Goal: Complete application form: Complete application form

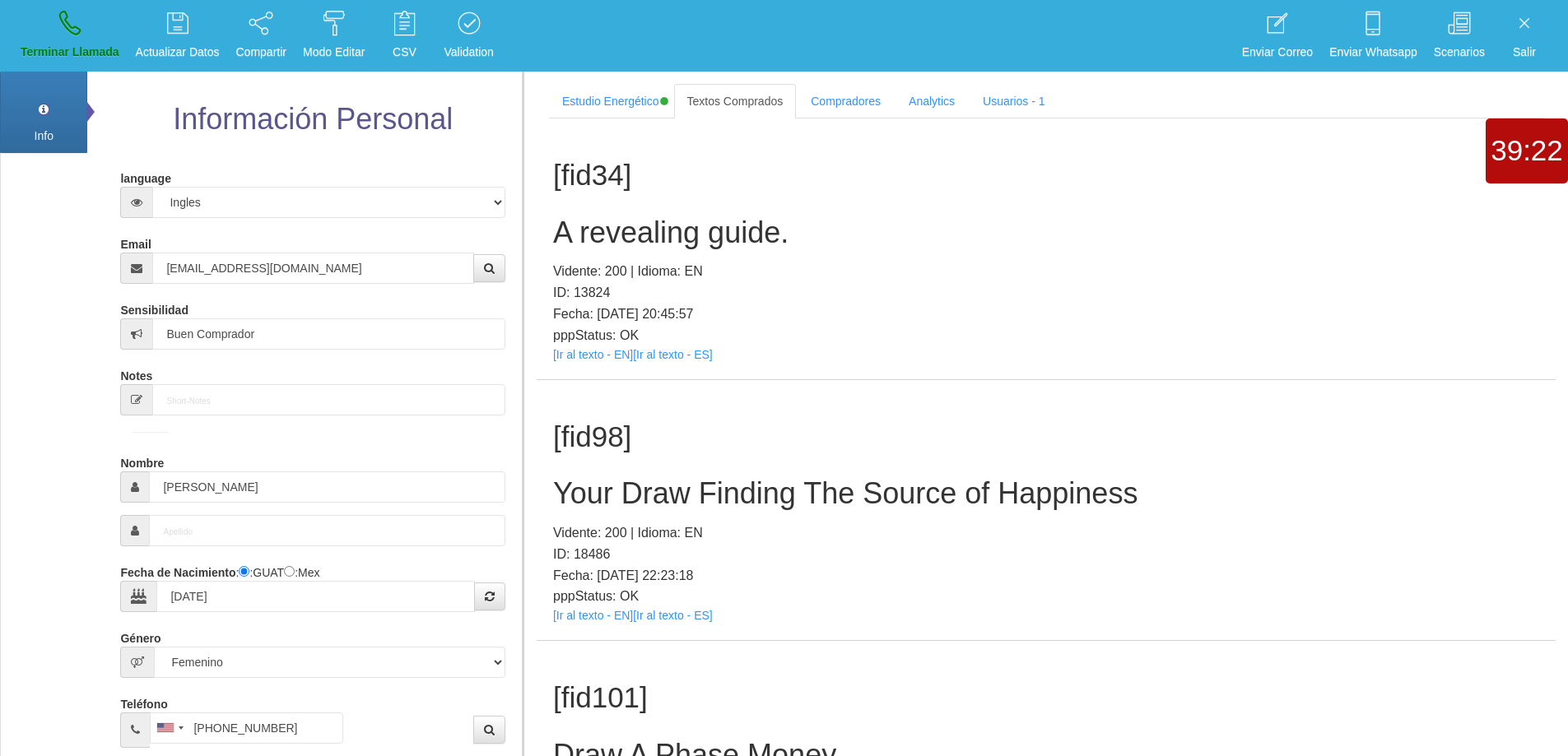
select select "4"
select select "2"
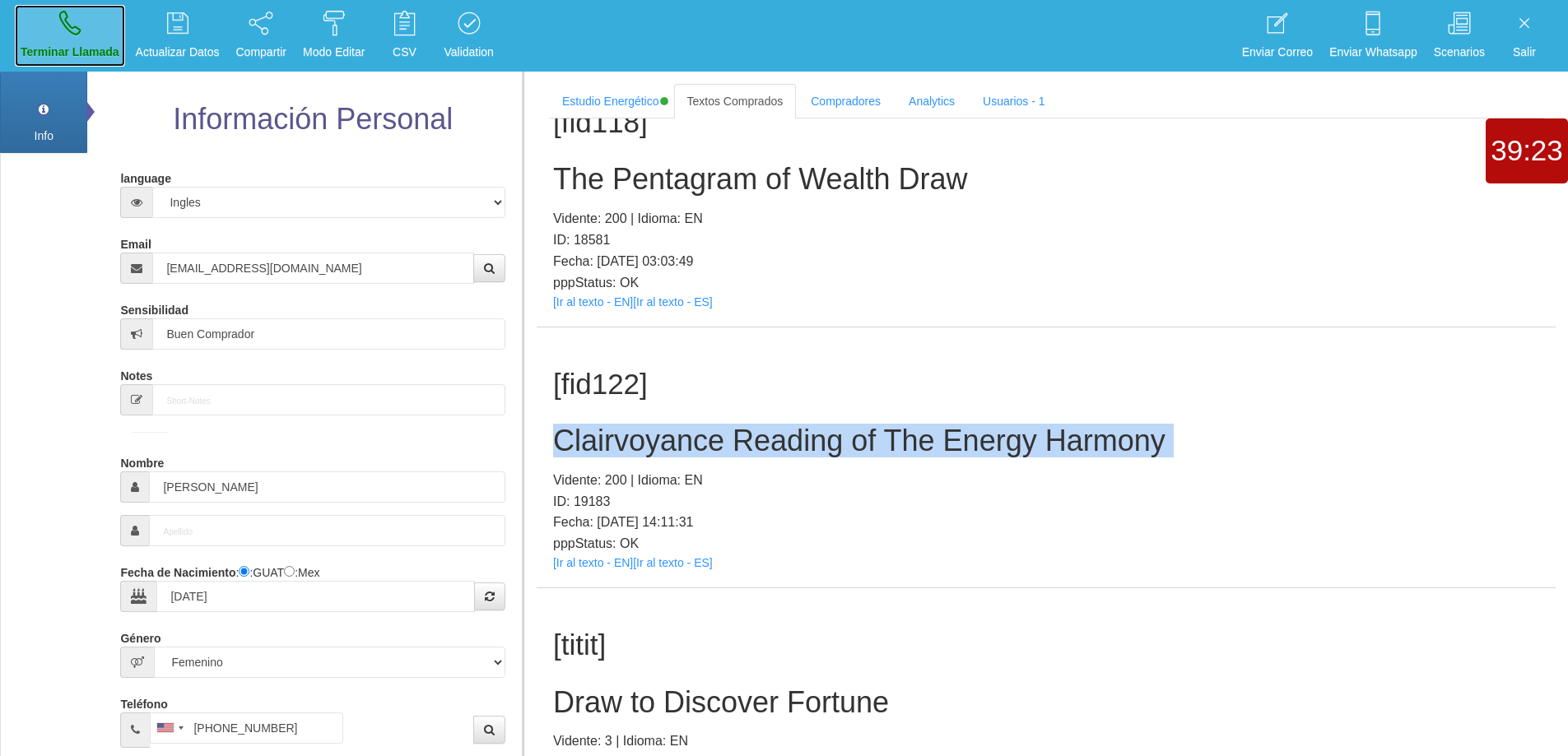
click at [67, 31] on icon at bounding box center [69, 23] width 22 height 26
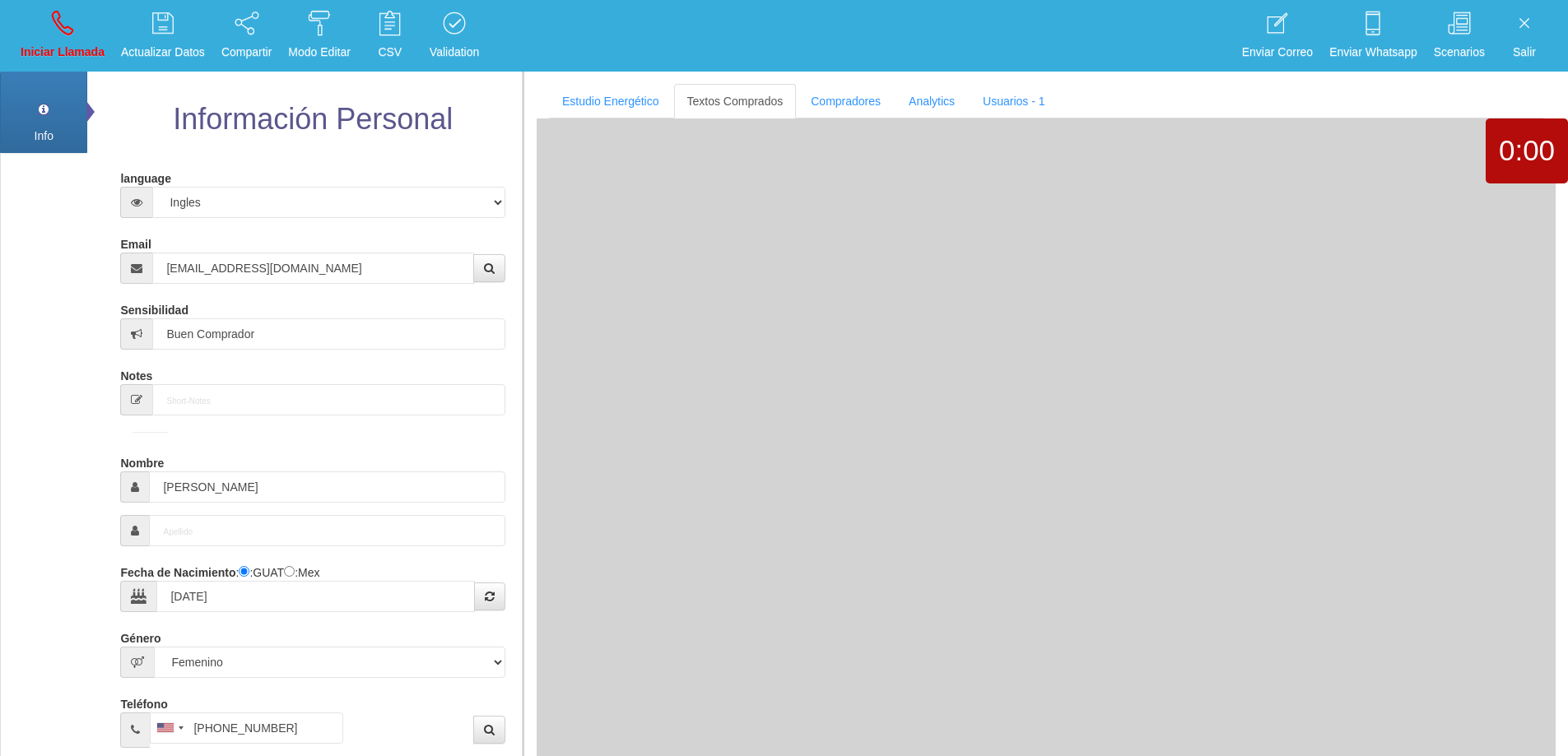
select select "0"
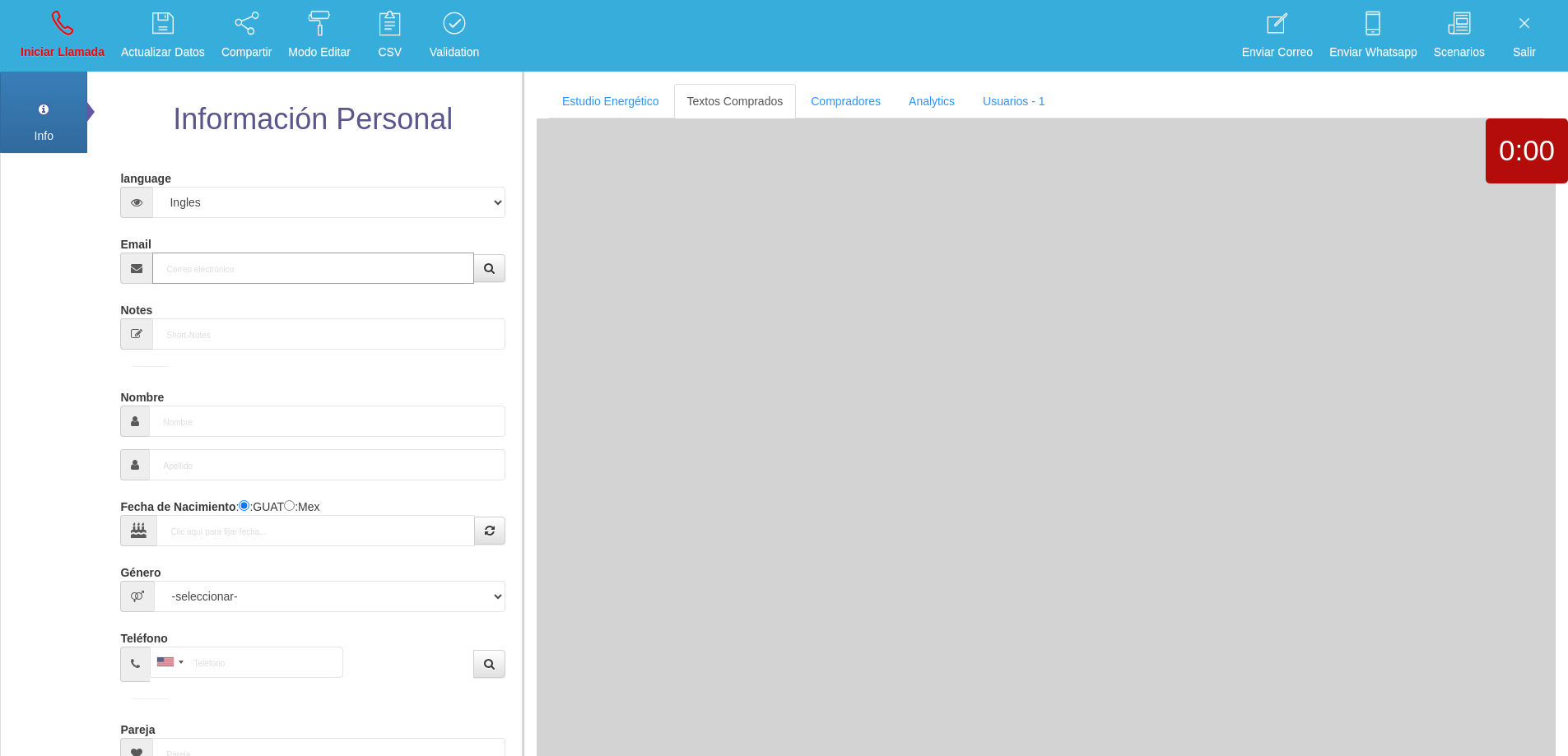
click at [352, 259] on input "Email" at bounding box center [313, 268] width 321 height 31
paste input "[EMAIL_ADDRESS][DOMAIN_NAME]"
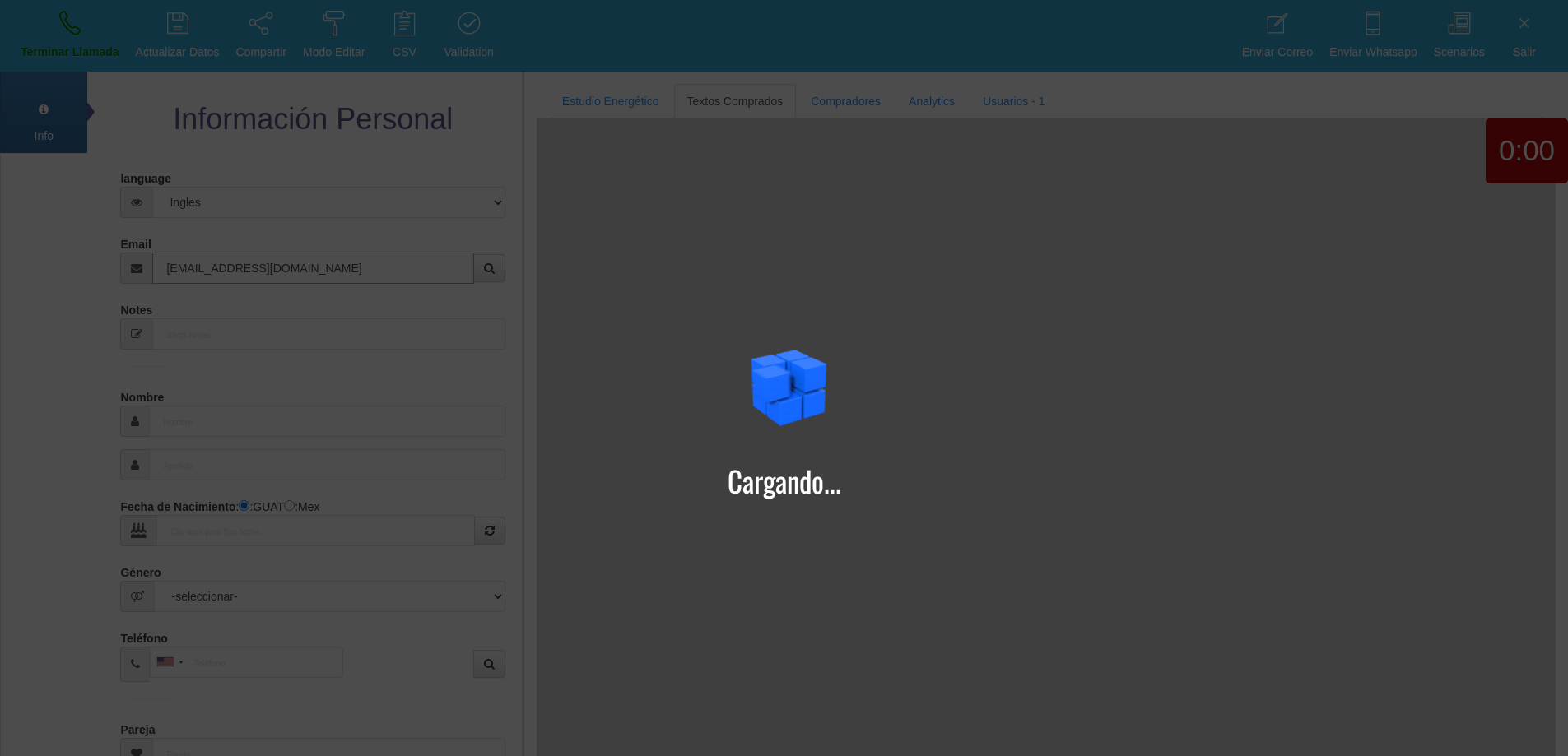
type input "[EMAIL_ADDRESS][DOMAIN_NAME]"
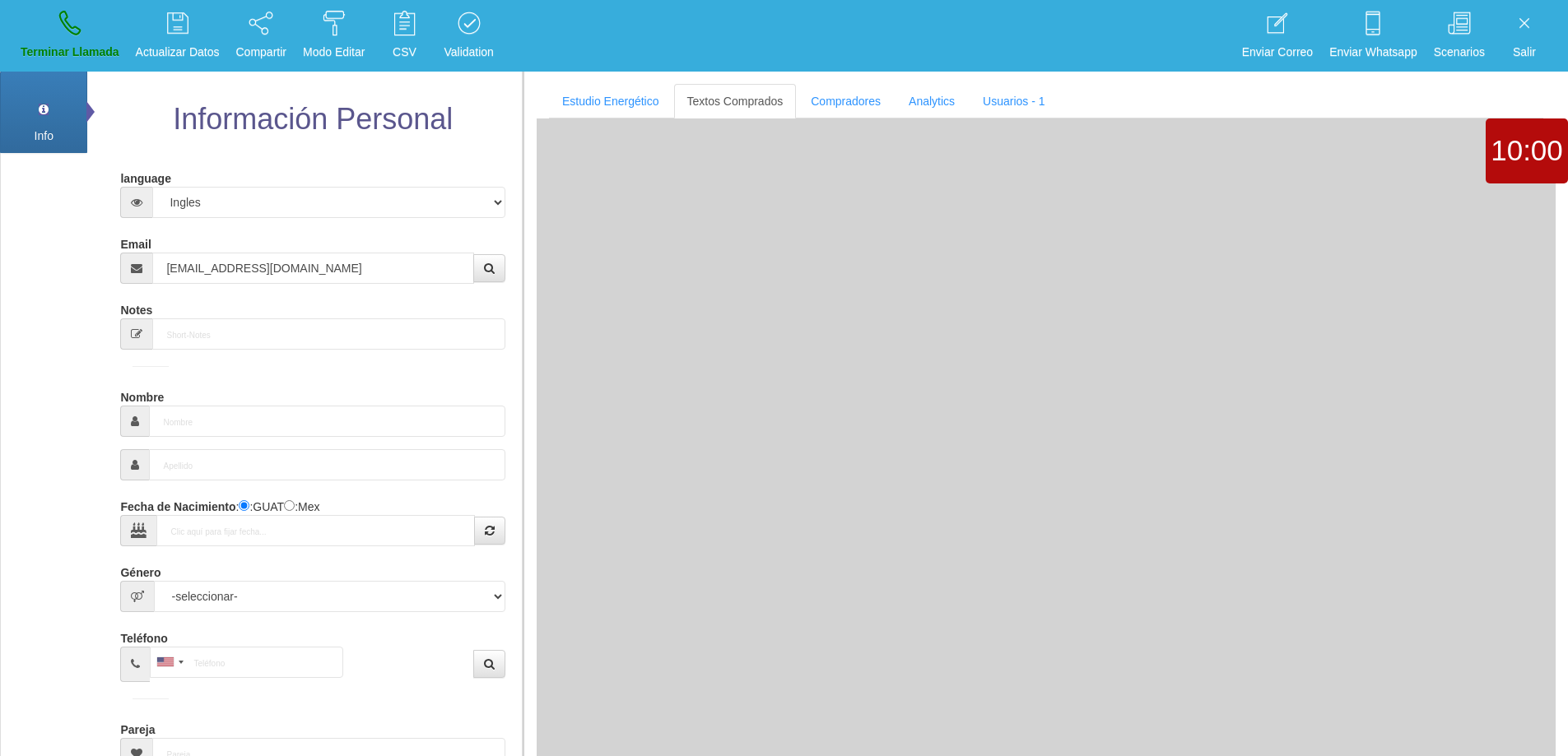
type input "28 Ene 1949"
type input "Comprador bajo"
type input "[PERSON_NAME]"
select select "2"
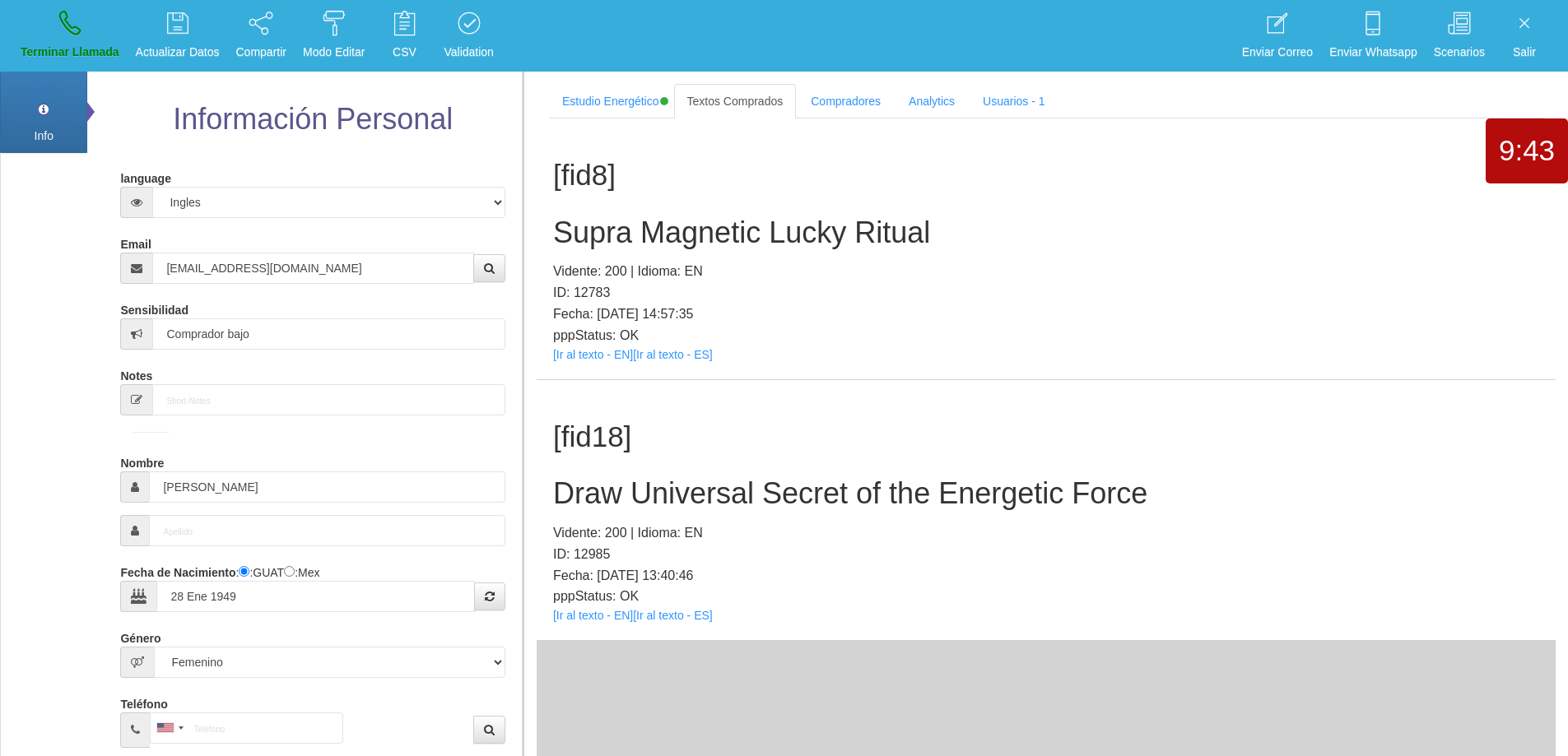
click at [922, 482] on h2 "Draw Universal Secret of the Energetic Force" at bounding box center [1045, 494] width 985 height 33
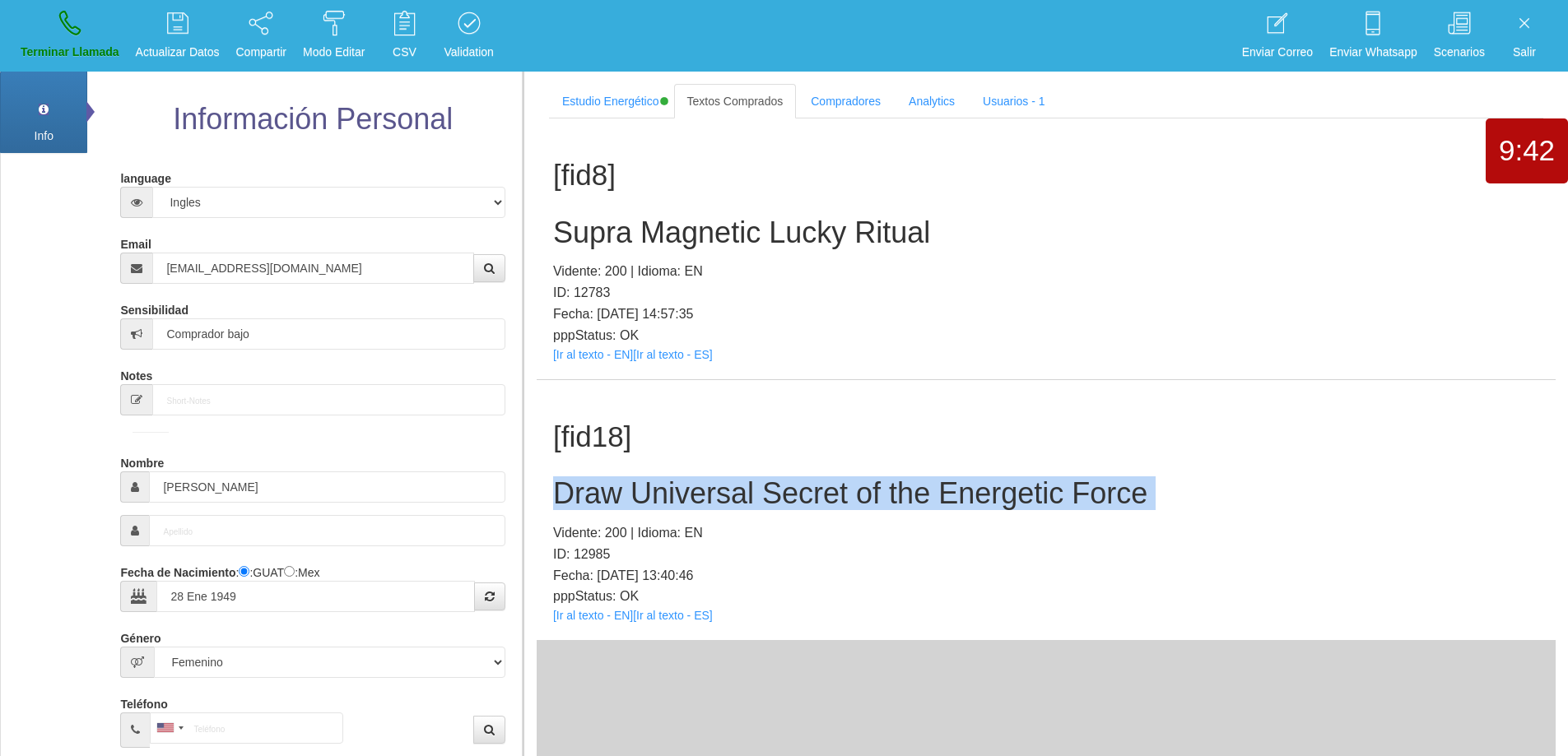
click at [922, 482] on h2 "Draw Universal Secret of the Energetic Force" at bounding box center [1045, 494] width 985 height 33
copy h2 "Draw Universal Secret of the Energetic Force"
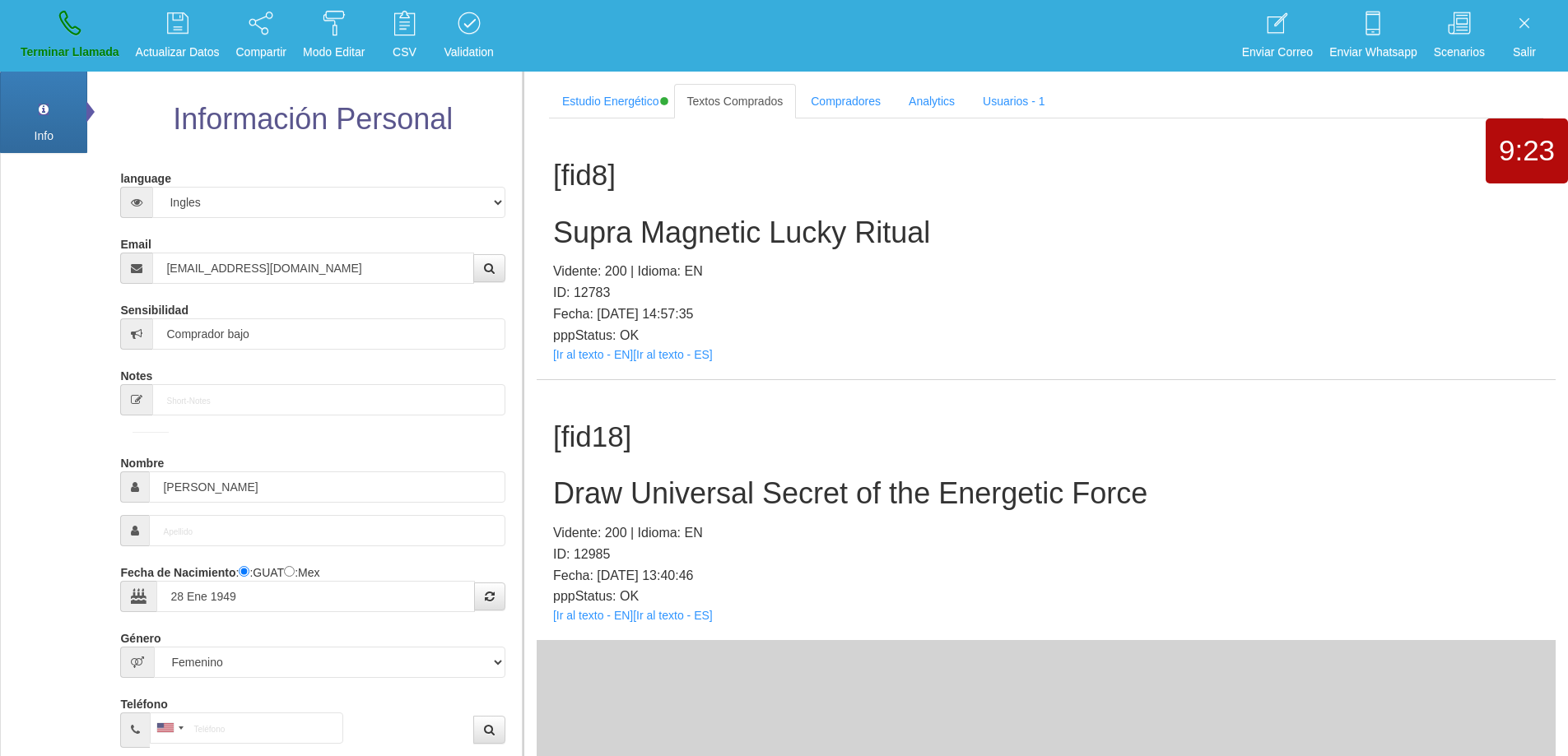
drag, startPoint x: 1258, startPoint y: 518, endPoint x: 1250, endPoint y: 516, distance: 8.2
click at [1258, 518] on div "[fid18] Draw Universal Secret of the Energetic Force Vidente: 200 | Idioma: EN …" at bounding box center [1046, 511] width 1019 height 260
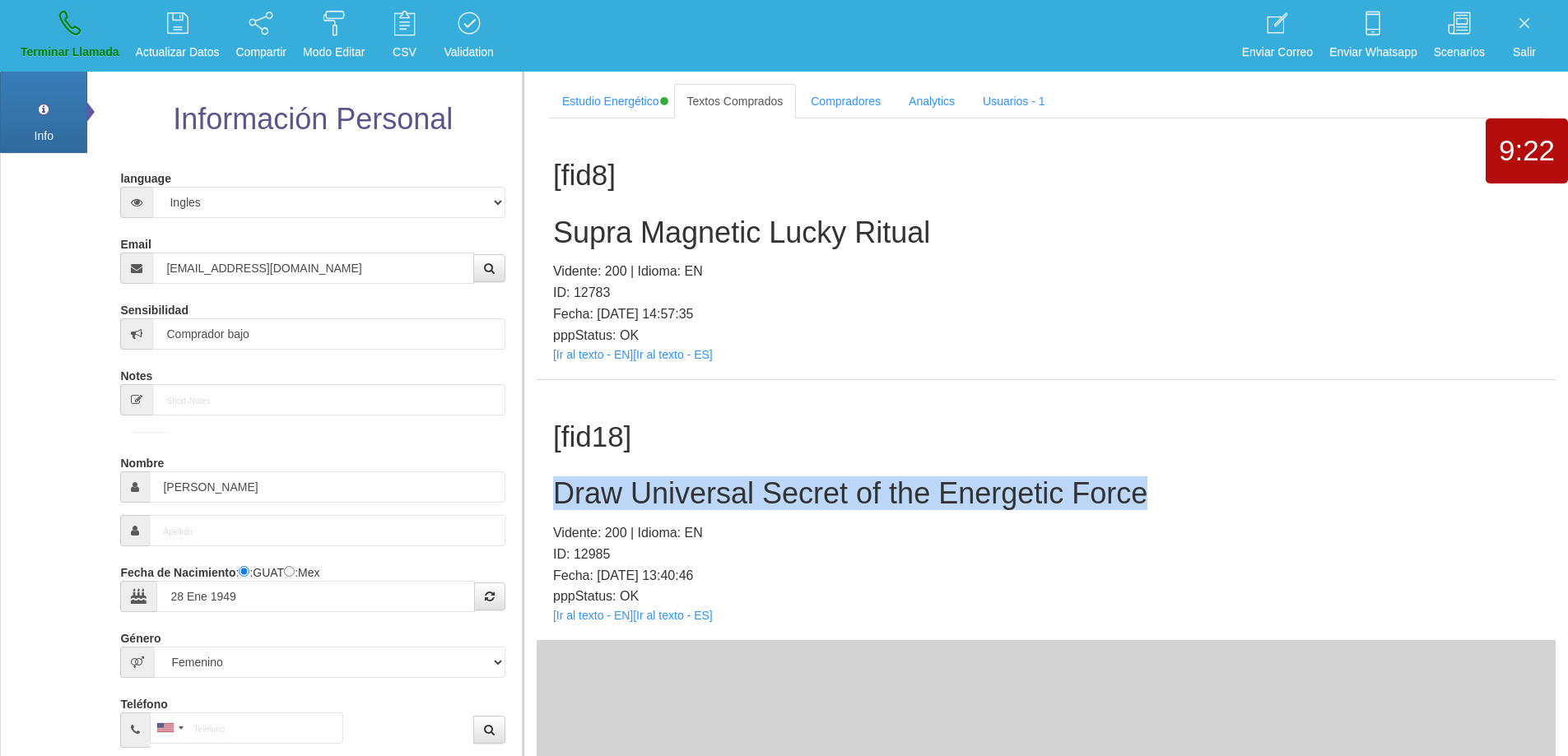
drag, startPoint x: 1162, startPoint y: 496, endPoint x: 545, endPoint y: 505, distance: 617.1
click at [545, 505] on div "[fid18] Draw Universal Secret of the Energetic Force Vidente: 200 | Idioma: EN …" at bounding box center [1046, 511] width 1019 height 260
copy h2 "Draw Universal Secret of the Energetic Force"
click at [26, 19] on link "Terminar Llamada" at bounding box center [70, 36] width 111 height 62
select select "0"
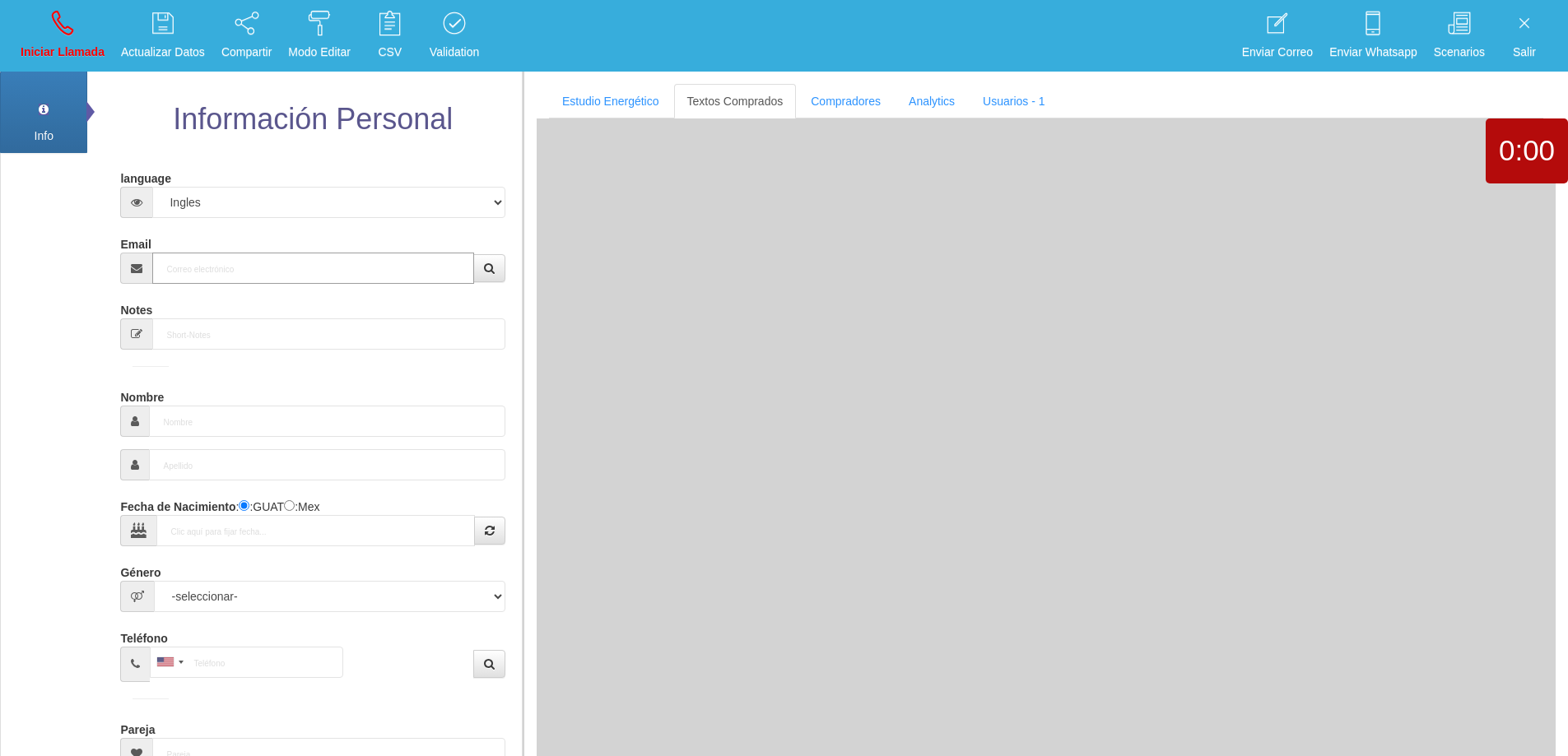
click at [376, 279] on input "Email" at bounding box center [313, 268] width 321 height 31
paste input "[PERSON_NAME][EMAIL_ADDRESS][PERSON_NAME][DOMAIN_NAME]"
type input "[PERSON_NAME][EMAIL_ADDRESS][PERSON_NAME][DOMAIN_NAME]"
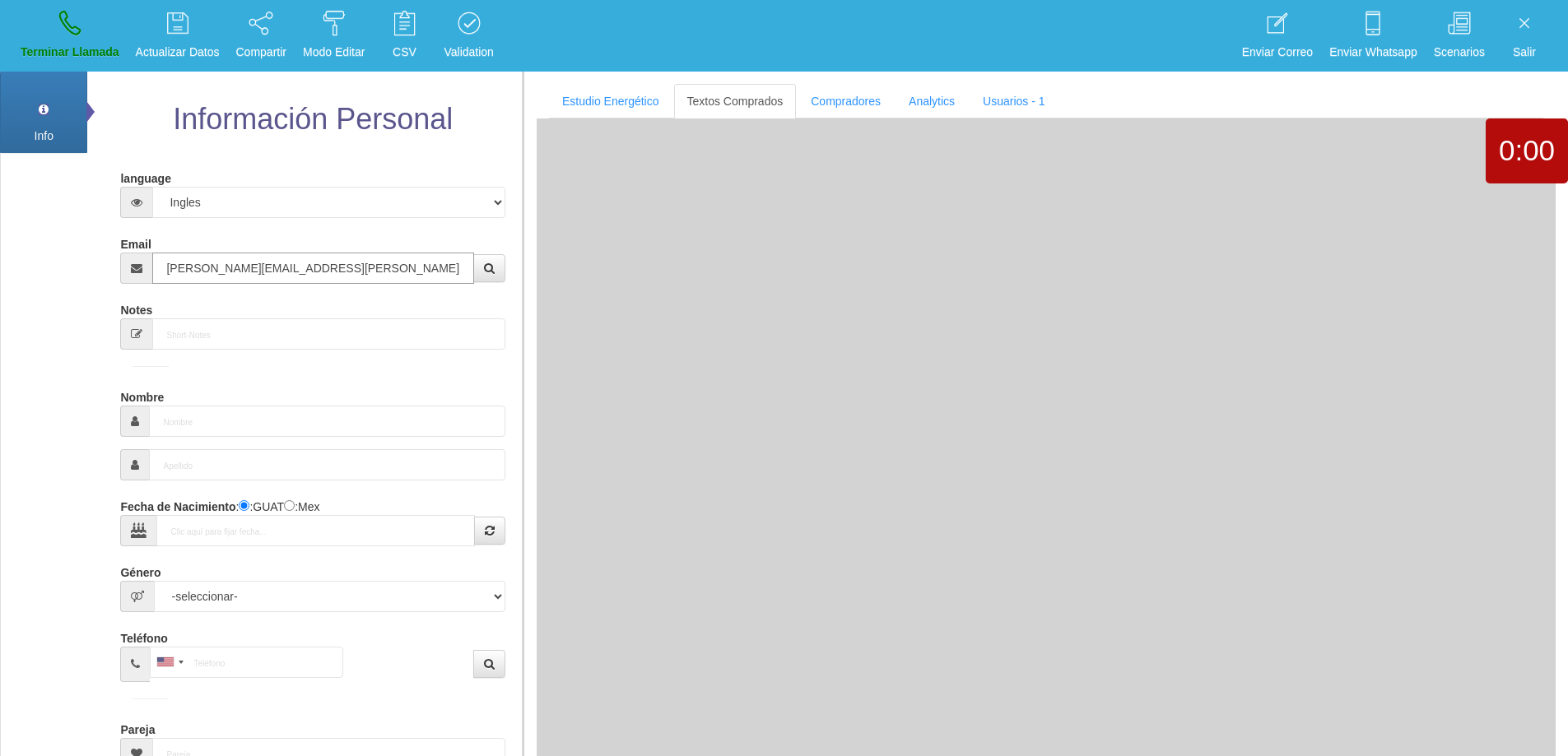
type input "[DATE]"
type input "Buen Comprador"
type input "[PERSON_NAME]"
select select "2"
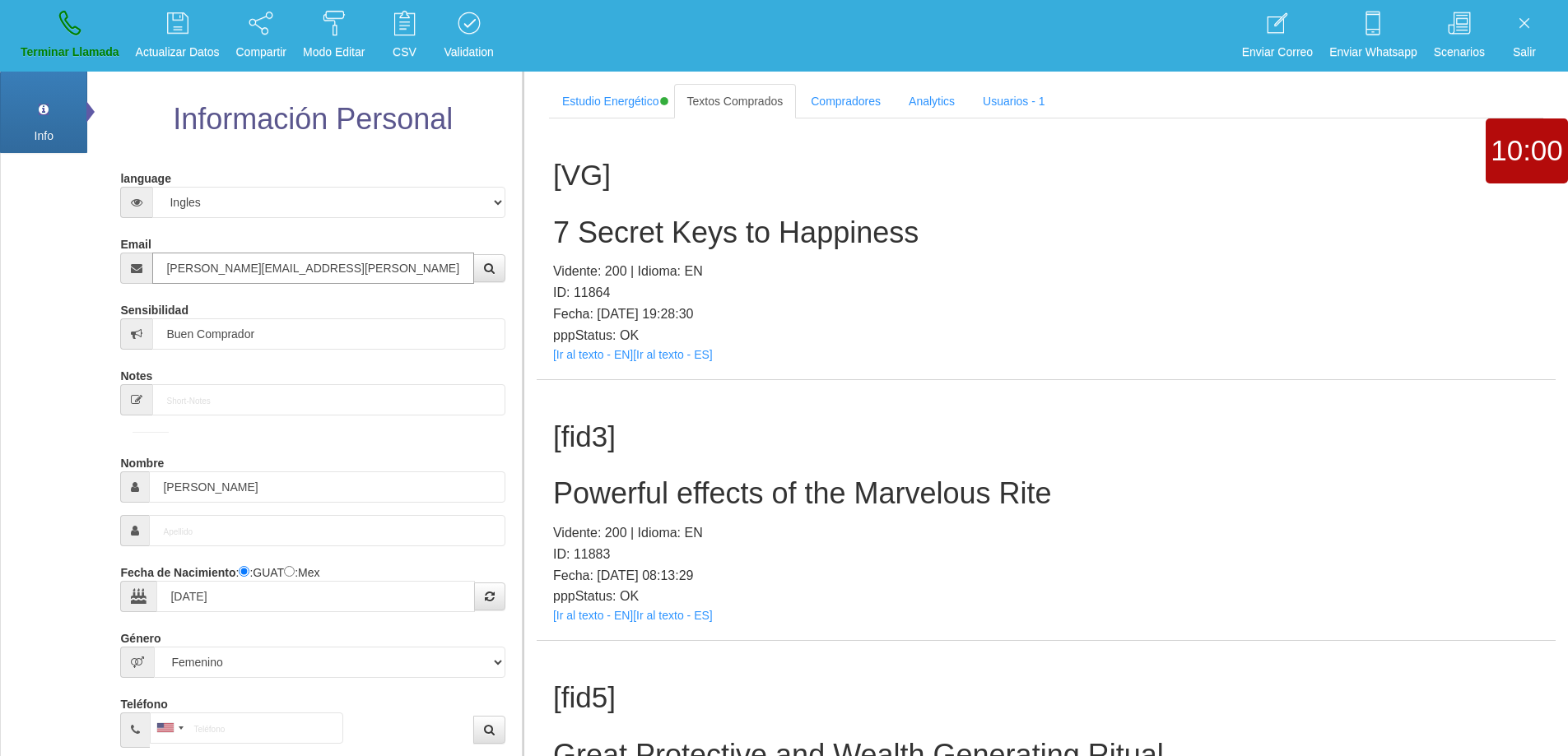
type input "[PERSON_NAME][EMAIL_ADDRESS][PERSON_NAME][DOMAIN_NAME]"
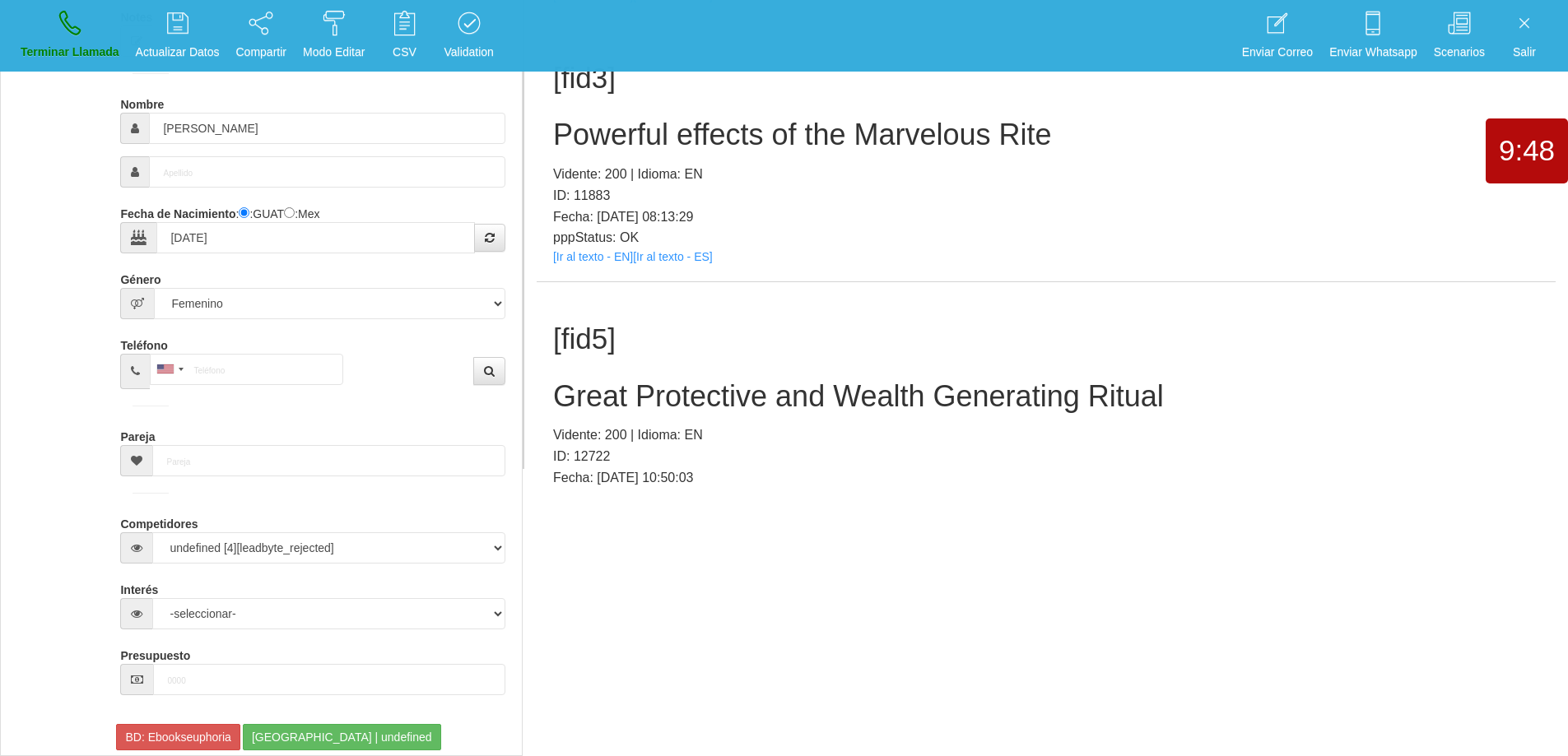
click at [941, 396] on h2 "Great Protective and Wealth Generating Ritual" at bounding box center [1045, 396] width 985 height 33
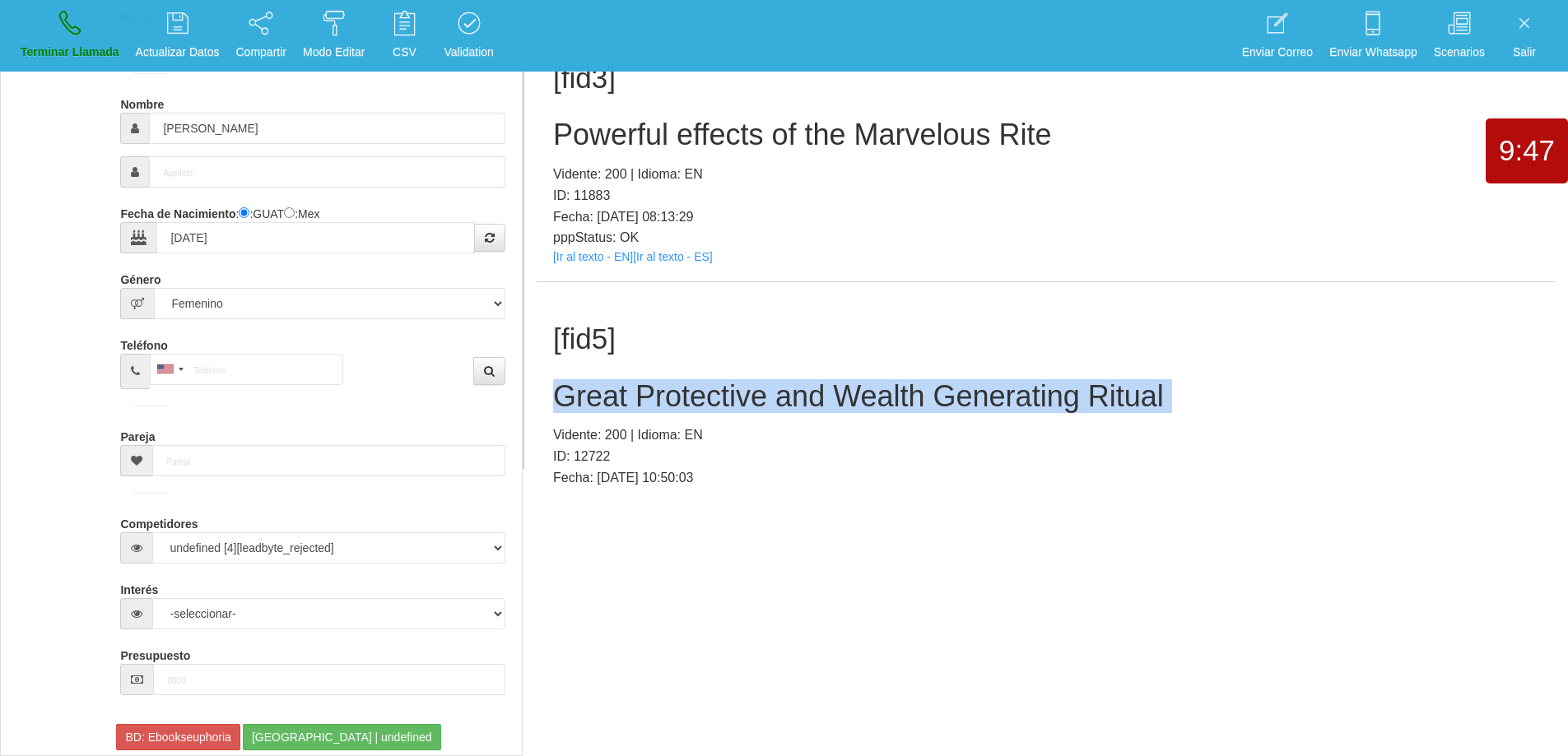
click at [941, 396] on h2 "Great Protective and Wealth Generating Ritual" at bounding box center [1045, 396] width 985 height 33
copy h2 "Great Protective and Wealth Generating Ritual"
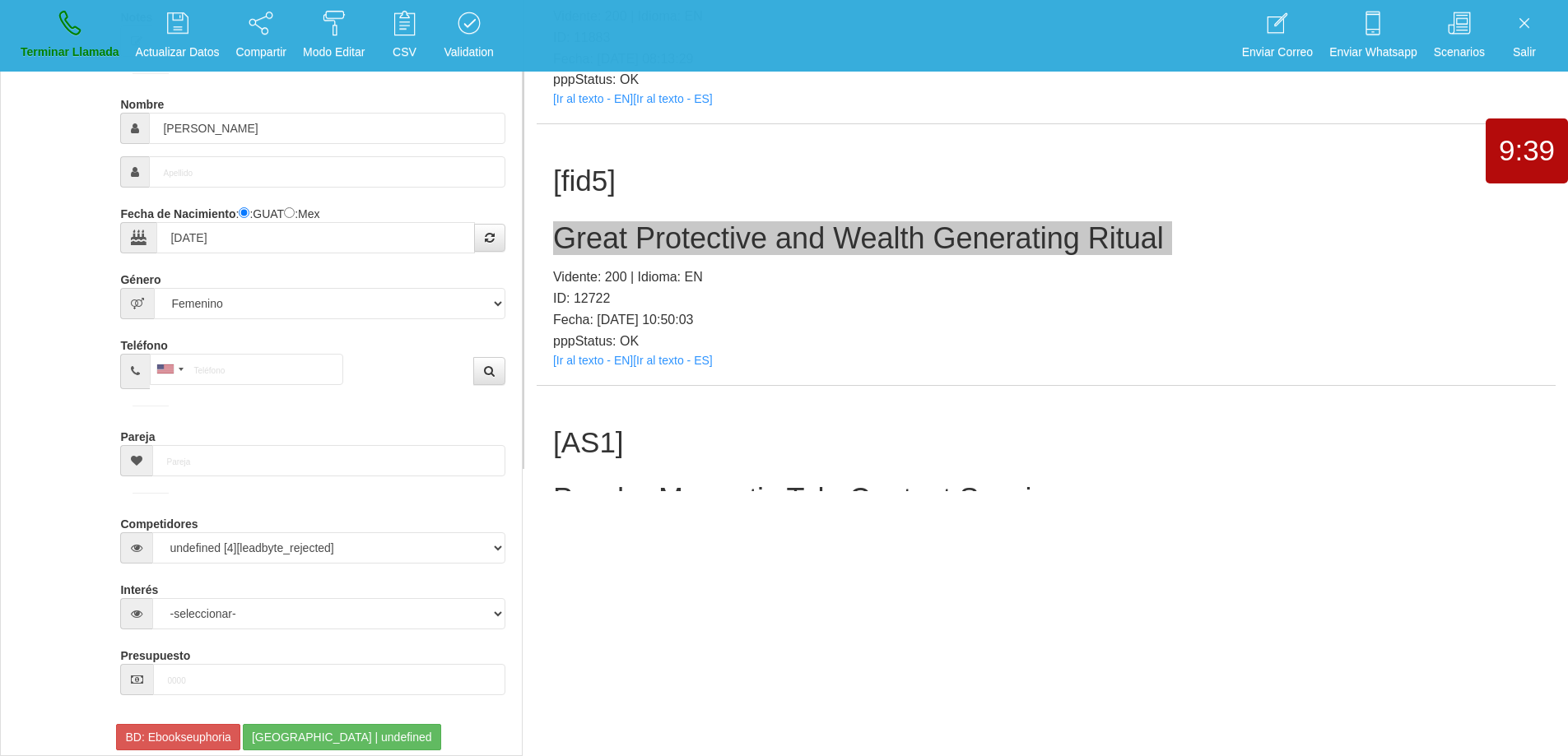
scroll to position [165, 0]
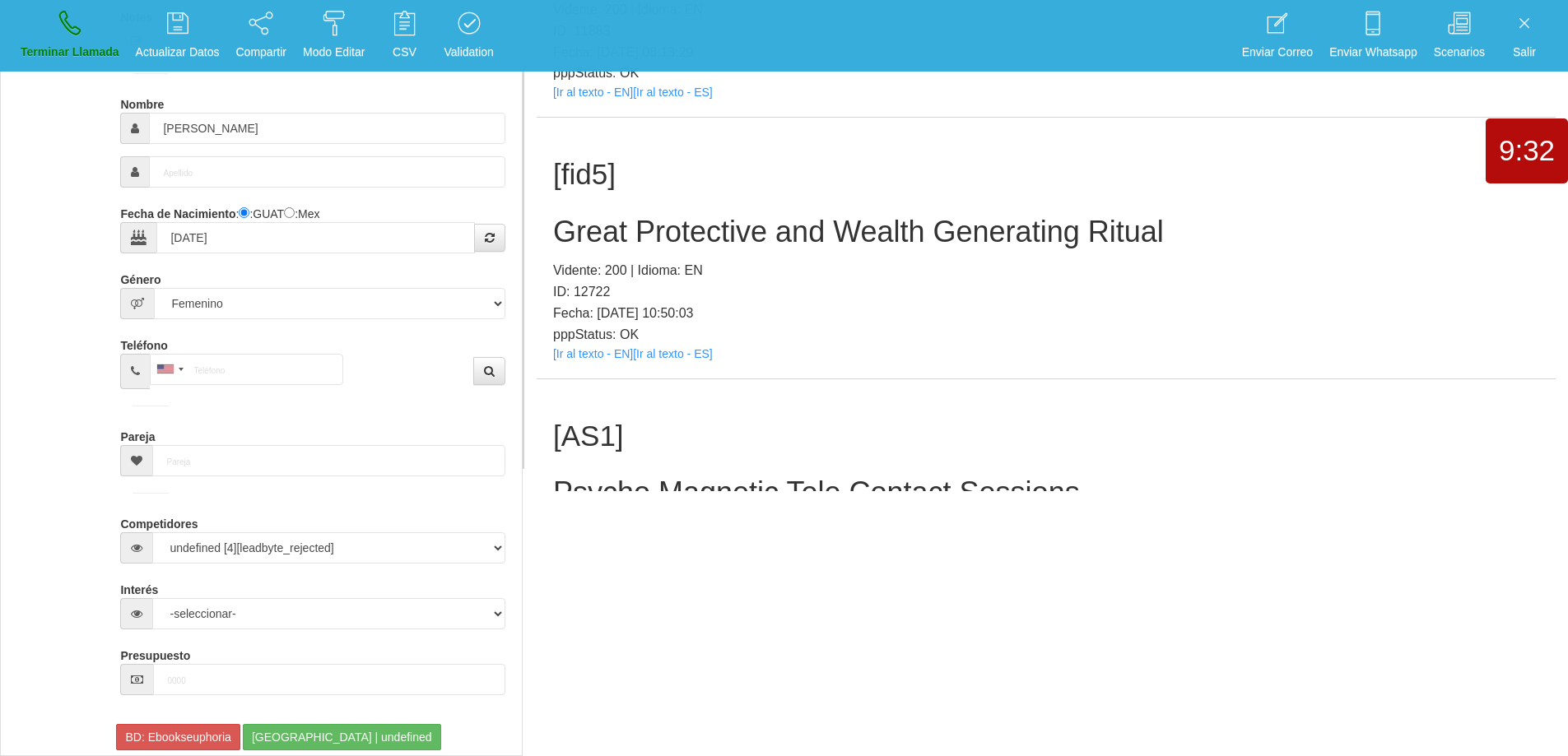
click at [769, 256] on div "[fid5] Great Protective and Wealth Generating Ritual Vidente: 200 | Idioma: EN …" at bounding box center [1046, 248] width 1019 height 260
click at [927, 227] on h2 "Great Protective and Wealth Generating Ritual" at bounding box center [1045, 231] width 985 height 33
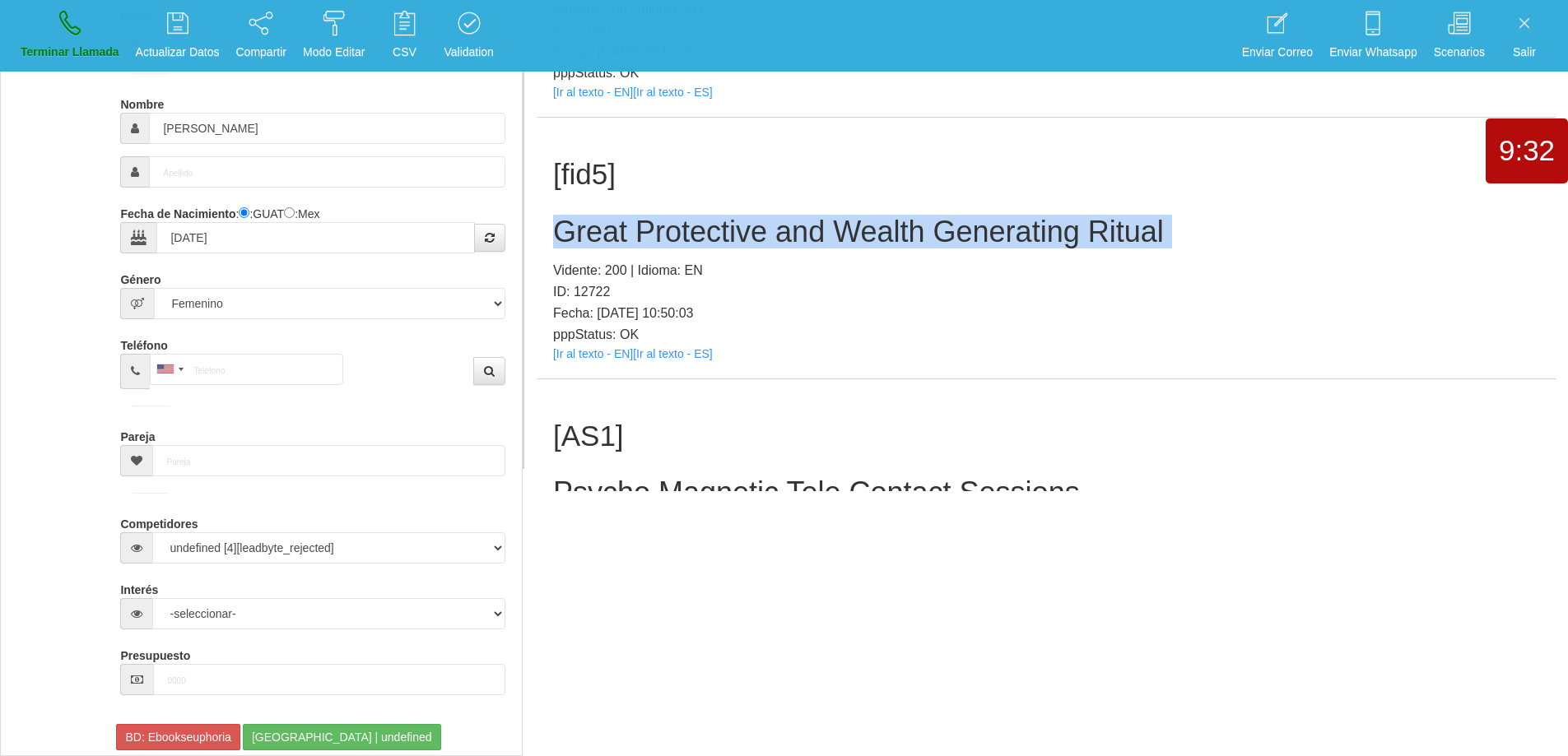
click at [927, 227] on h2 "Great Protective and Wealth Generating Ritual" at bounding box center [1045, 231] width 985 height 33
copy h2 "Great Protective and Wealth Generating Ritual"
click at [50, 64] on link "Terminar Llamada" at bounding box center [70, 36] width 111 height 62
select select "0"
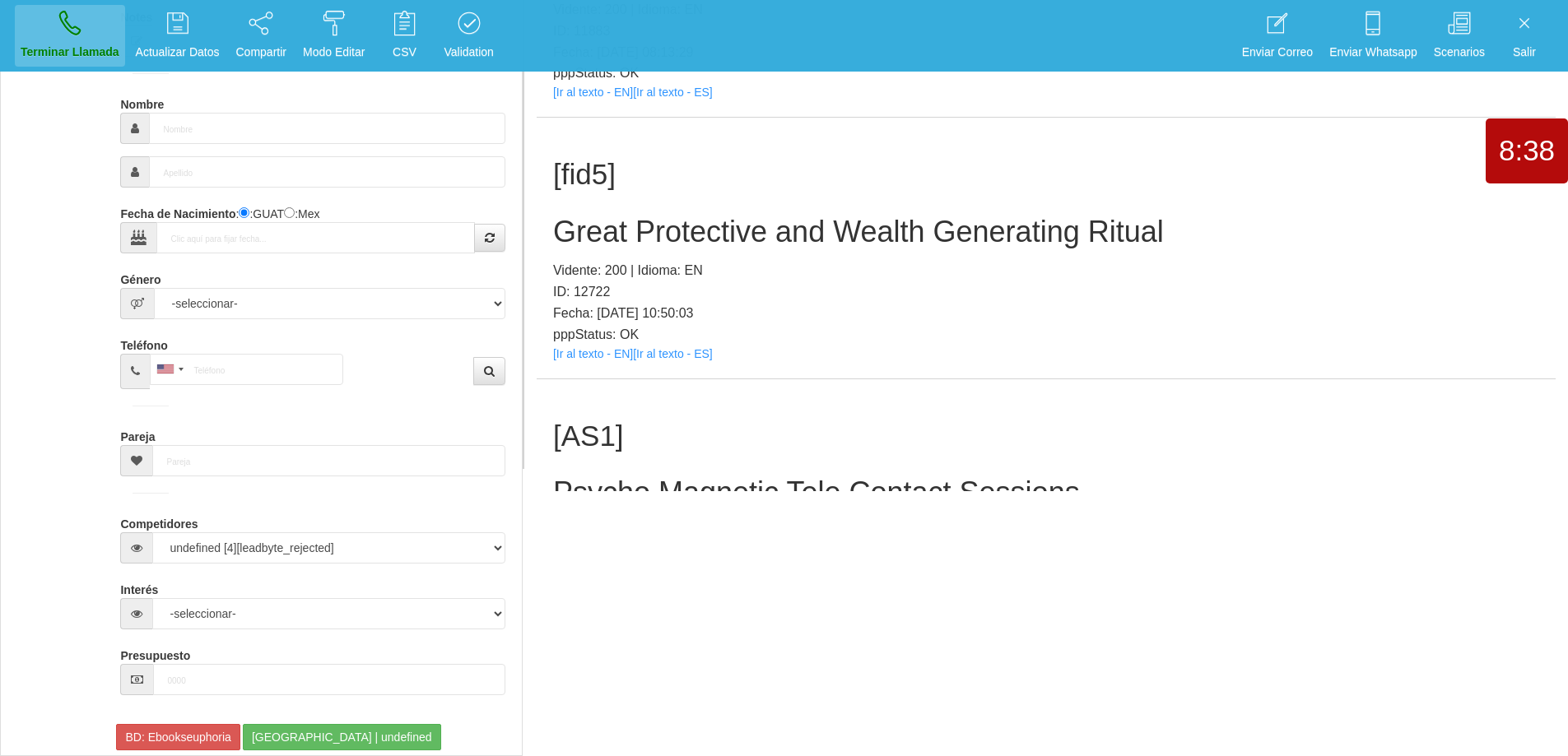
scroll to position [0, 0]
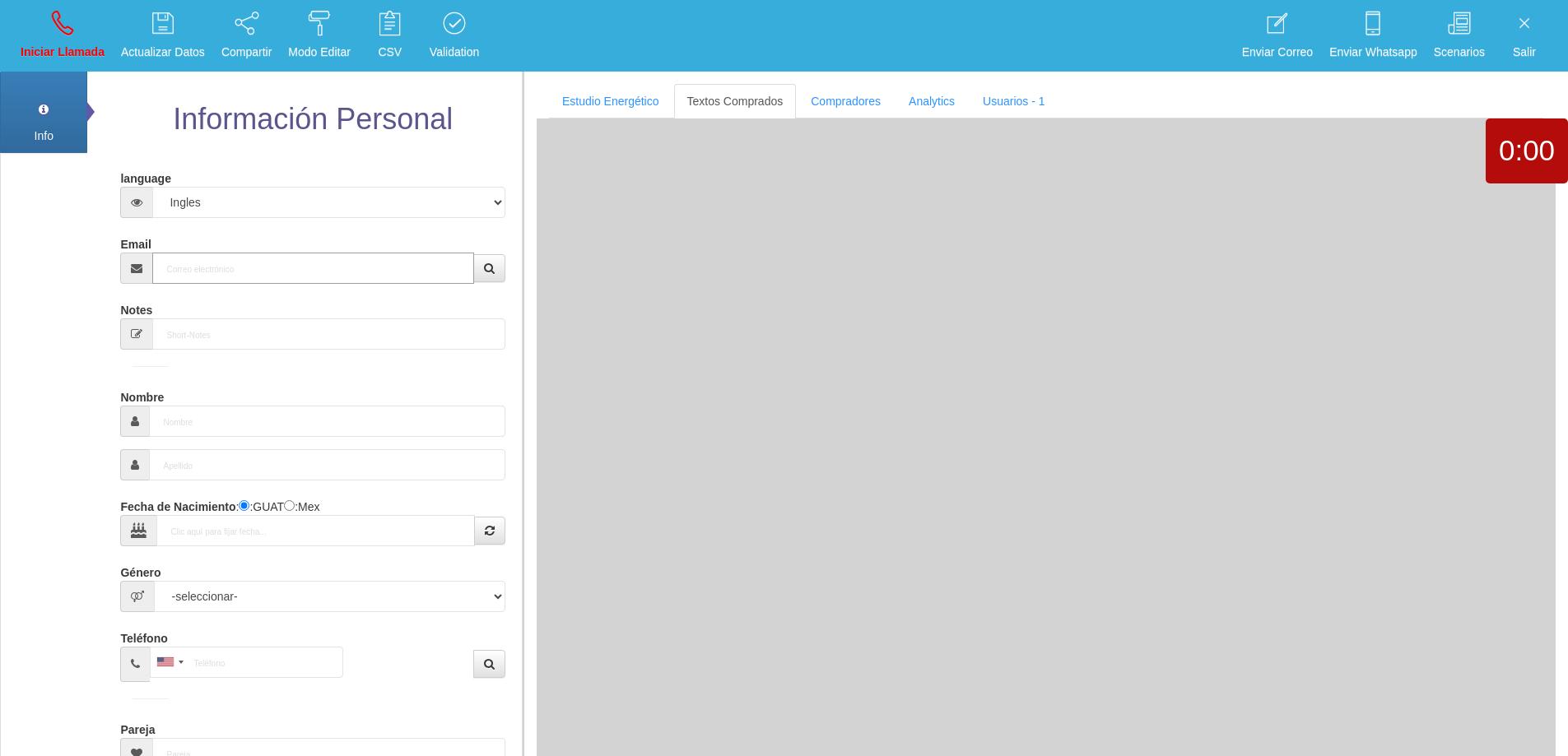
click at [274, 254] on input "Email" at bounding box center [313, 268] width 321 height 31
paste input "[EMAIL_ADDRESS][DOMAIN_NAME]"
type input "[EMAIL_ADDRESS][DOMAIN_NAME]"
type input "[DATE]"
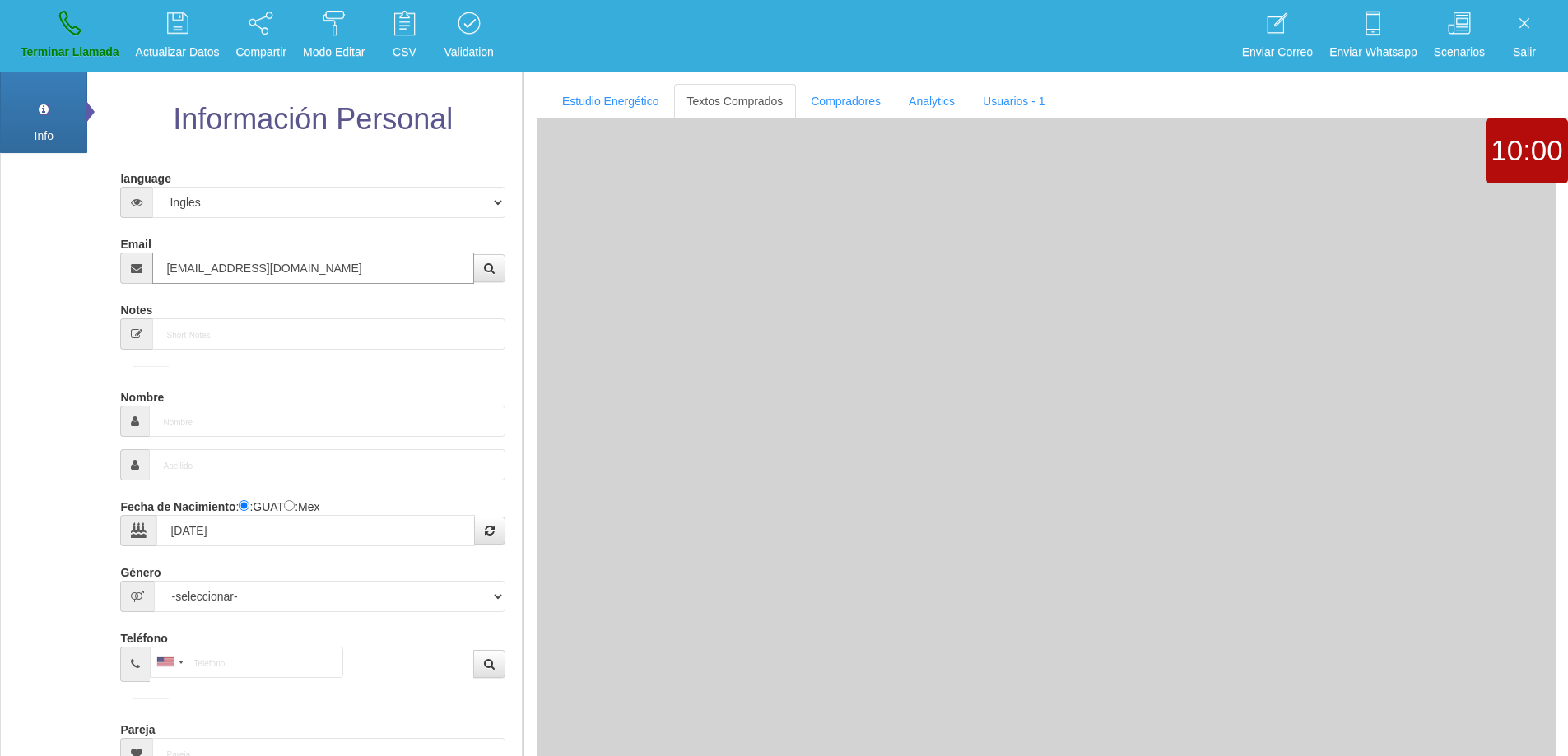
type input "Comprador bajo"
type input "[PERSON_NAME]"
select select "2"
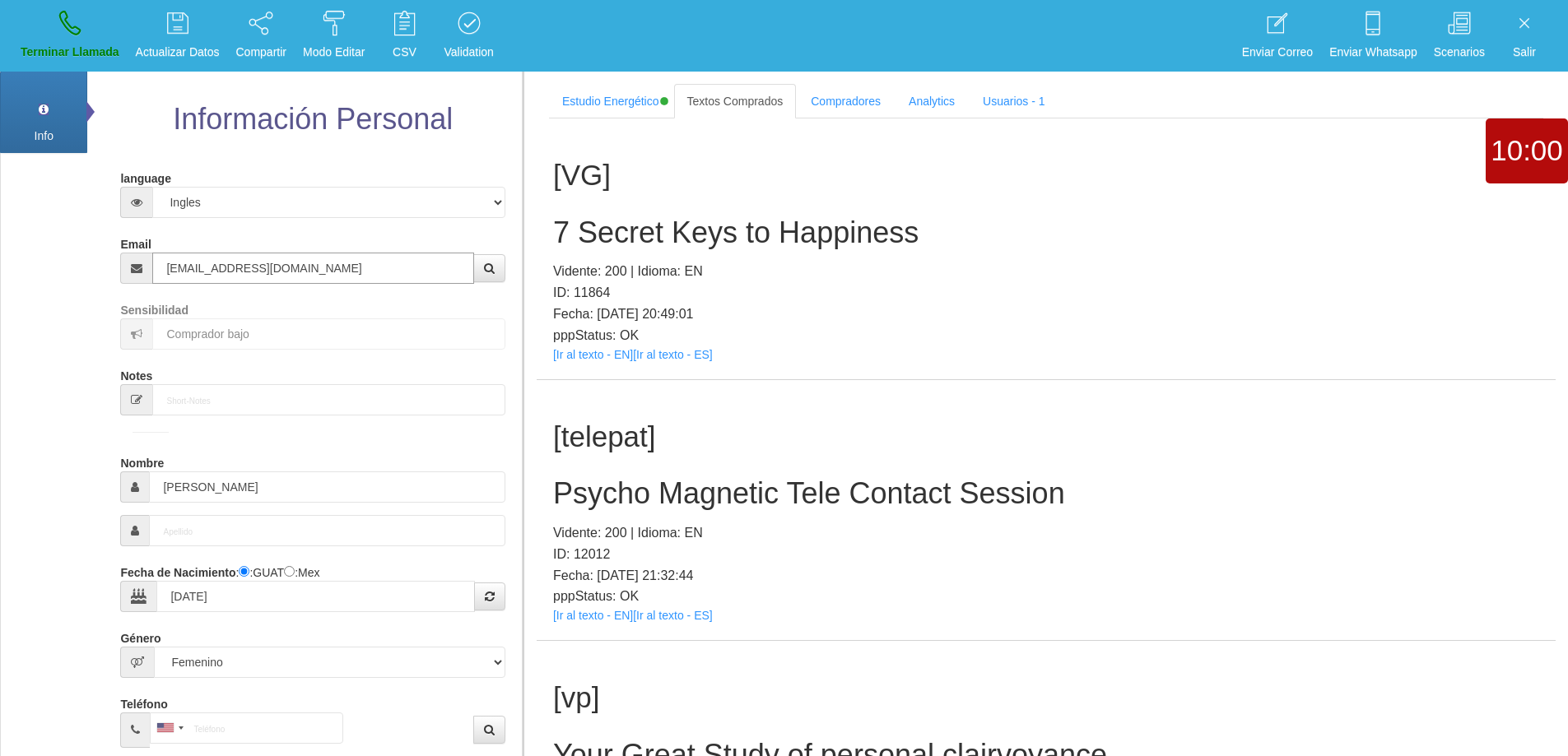
type input "[EMAIL_ADDRESS][DOMAIN_NAME]"
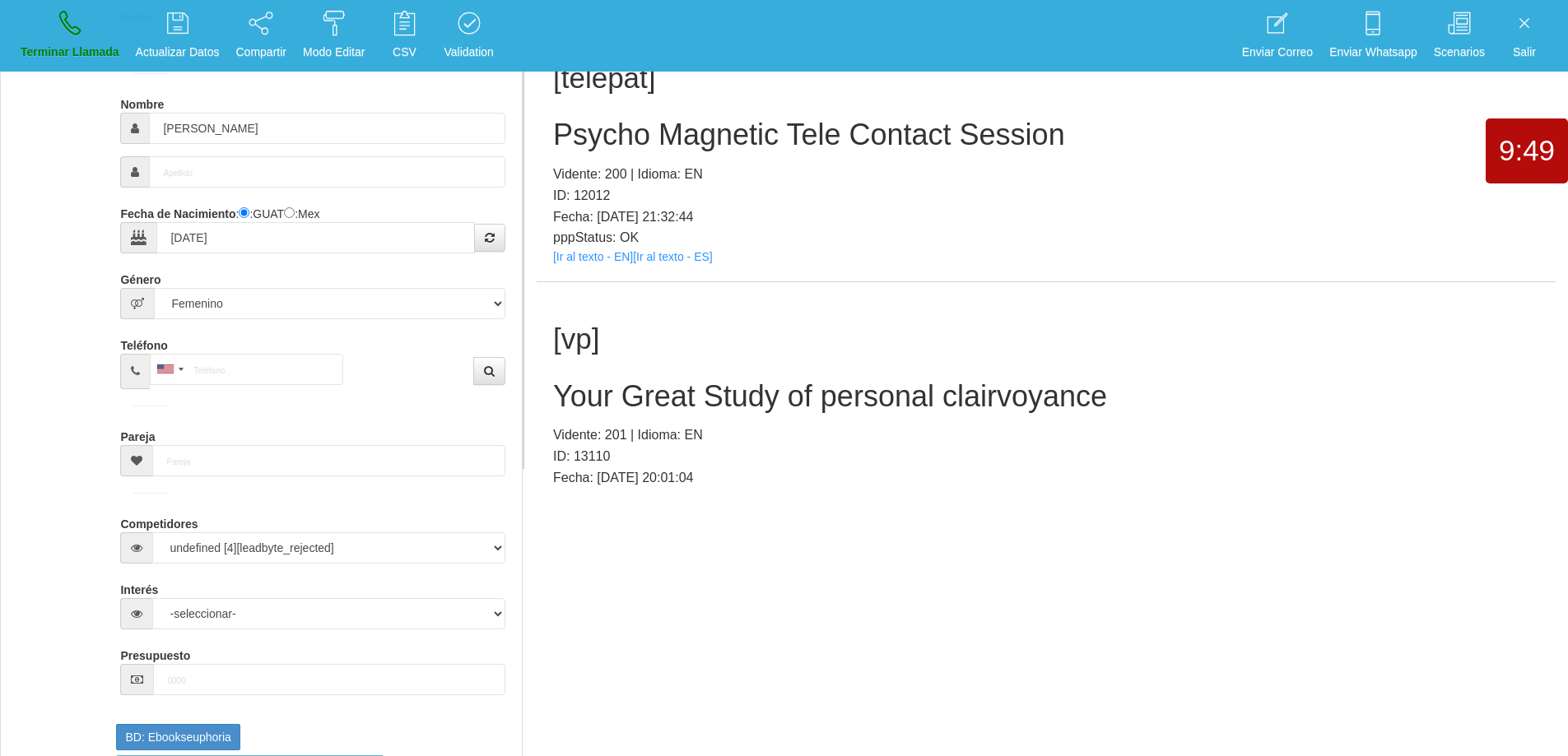
scroll to position [52, 0]
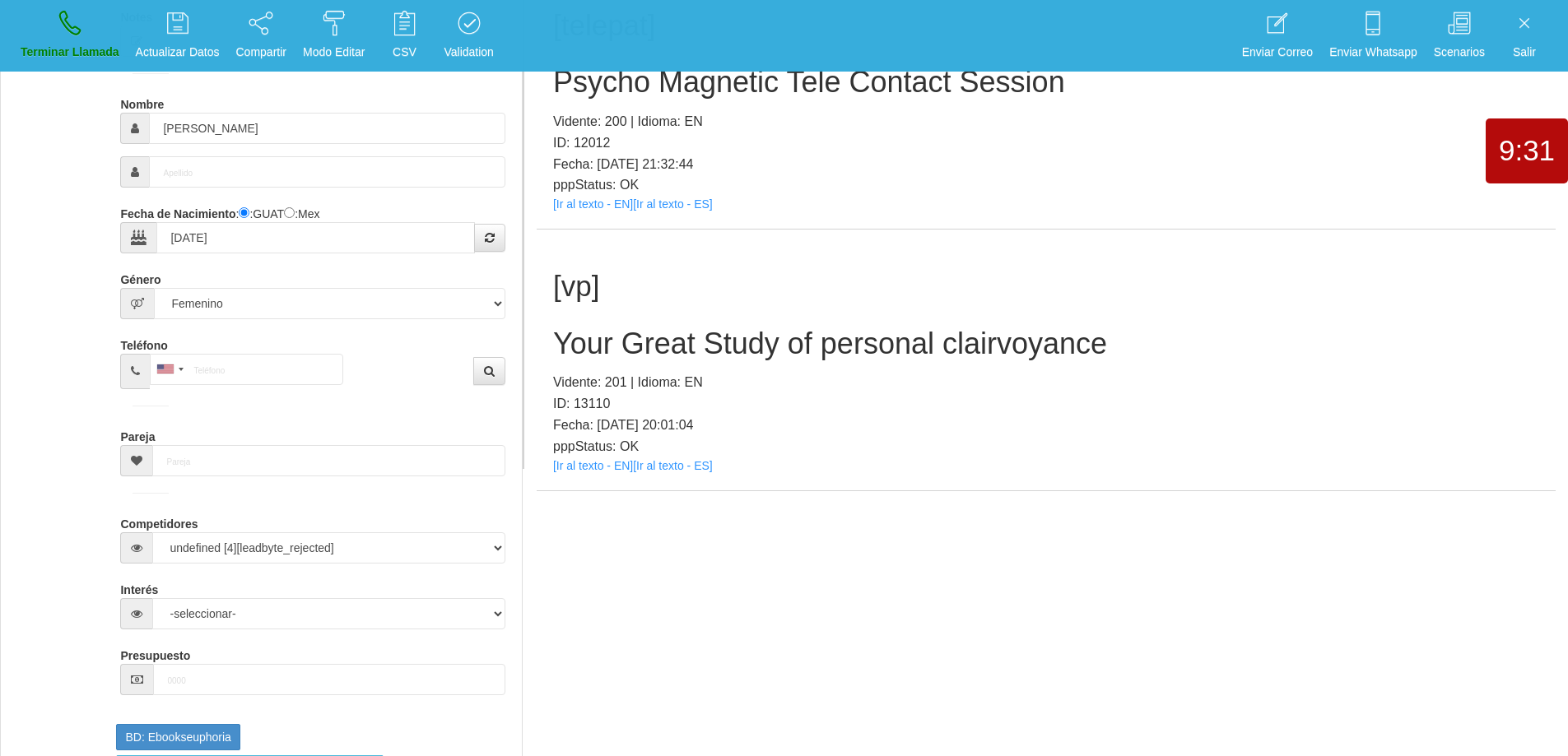
click at [974, 334] on h2 "Your Great Study of personal clairvoyance" at bounding box center [1045, 344] width 985 height 33
click at [974, 333] on h2 "Your Great Study of personal clairvoyance" at bounding box center [1045, 344] width 985 height 33
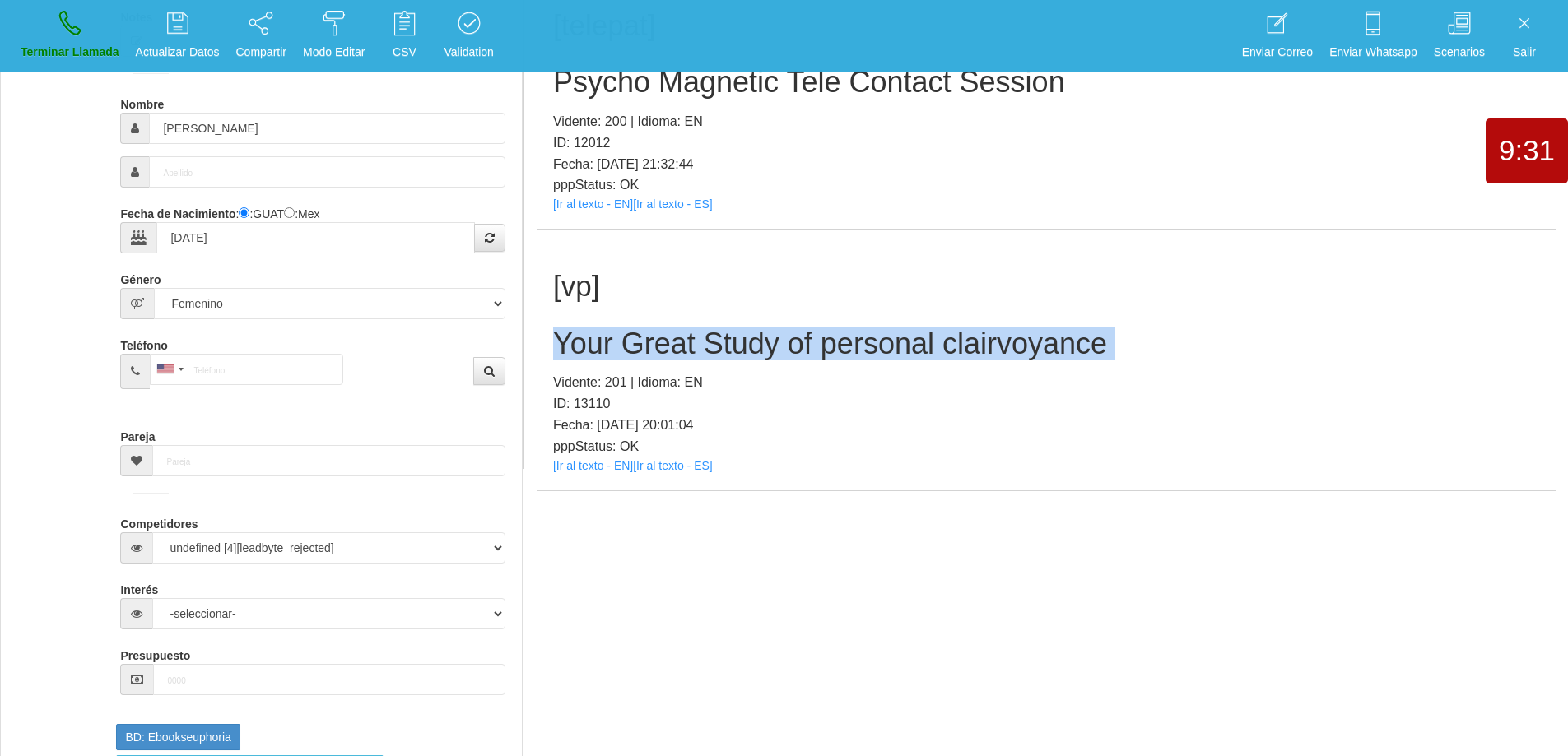
click at [974, 333] on h2 "Your Great Study of personal clairvoyance" at bounding box center [1045, 344] width 985 height 33
copy h2 "Your Great Study of personal clairvoyance"
click at [1192, 360] on h2 "Your Great Study of personal clairvoyance" at bounding box center [1045, 344] width 985 height 33
drag, startPoint x: 1107, startPoint y: 348, endPoint x: 550, endPoint y: 342, distance: 557.0
click at [550, 342] on div "[vp] Your Great Study of personal clairvoyance Vidente: 201 | Idioma: EN ID: 13…" at bounding box center [1046, 360] width 1019 height 260
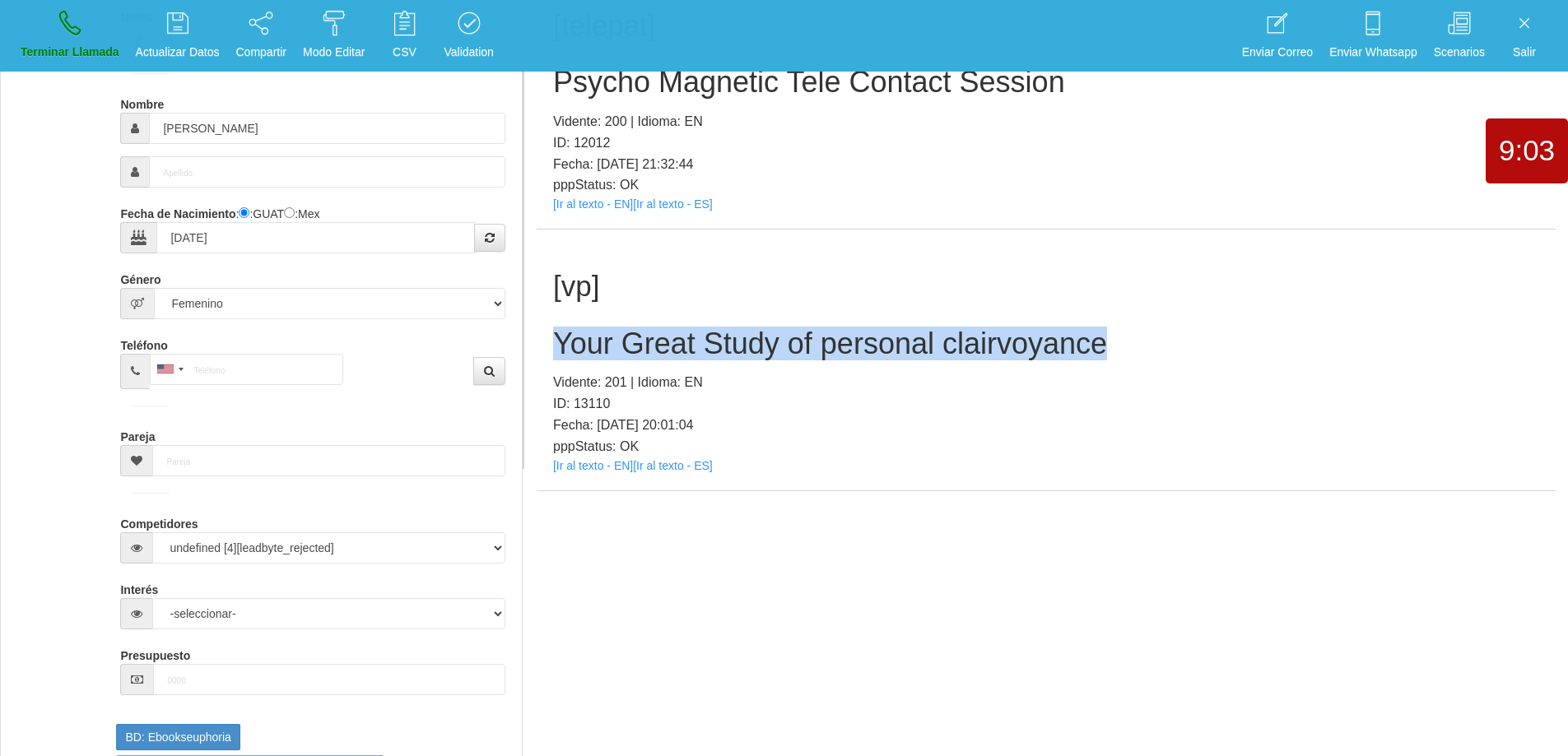
copy h2 "Your Great Study of personal clairvoyance"
click at [82, 24] on link "Terminar Llamada" at bounding box center [70, 36] width 111 height 62
select select "0"
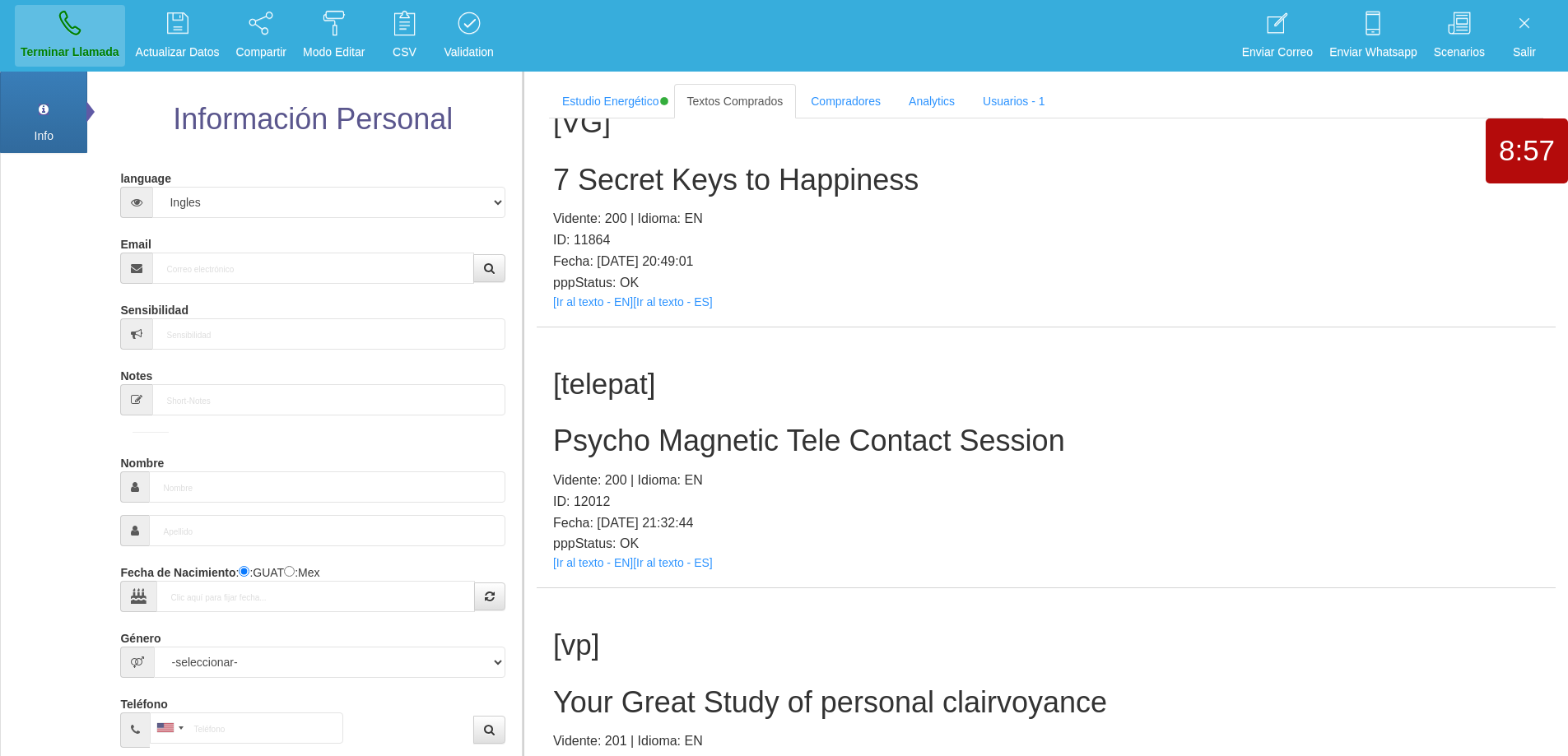
scroll to position [0, 0]
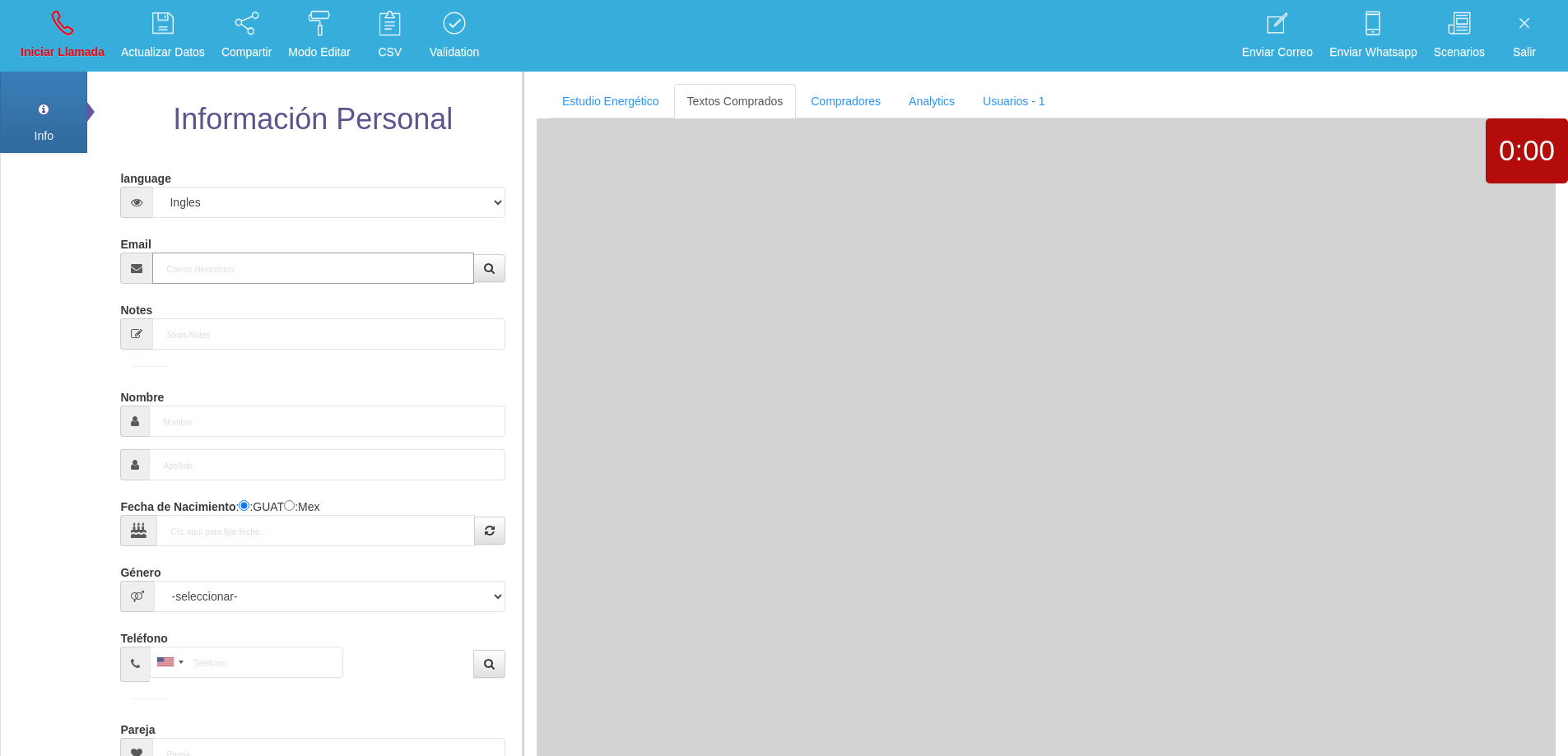
drag, startPoint x: 315, startPoint y: 270, endPoint x: 369, endPoint y: 270, distance: 54.0
click at [320, 271] on input "Email" at bounding box center [313, 268] width 321 height 31
paste input "[EMAIL_ADDRESS][DOMAIN_NAME]"
type input "[EMAIL_ADDRESS][DOMAIN_NAME]"
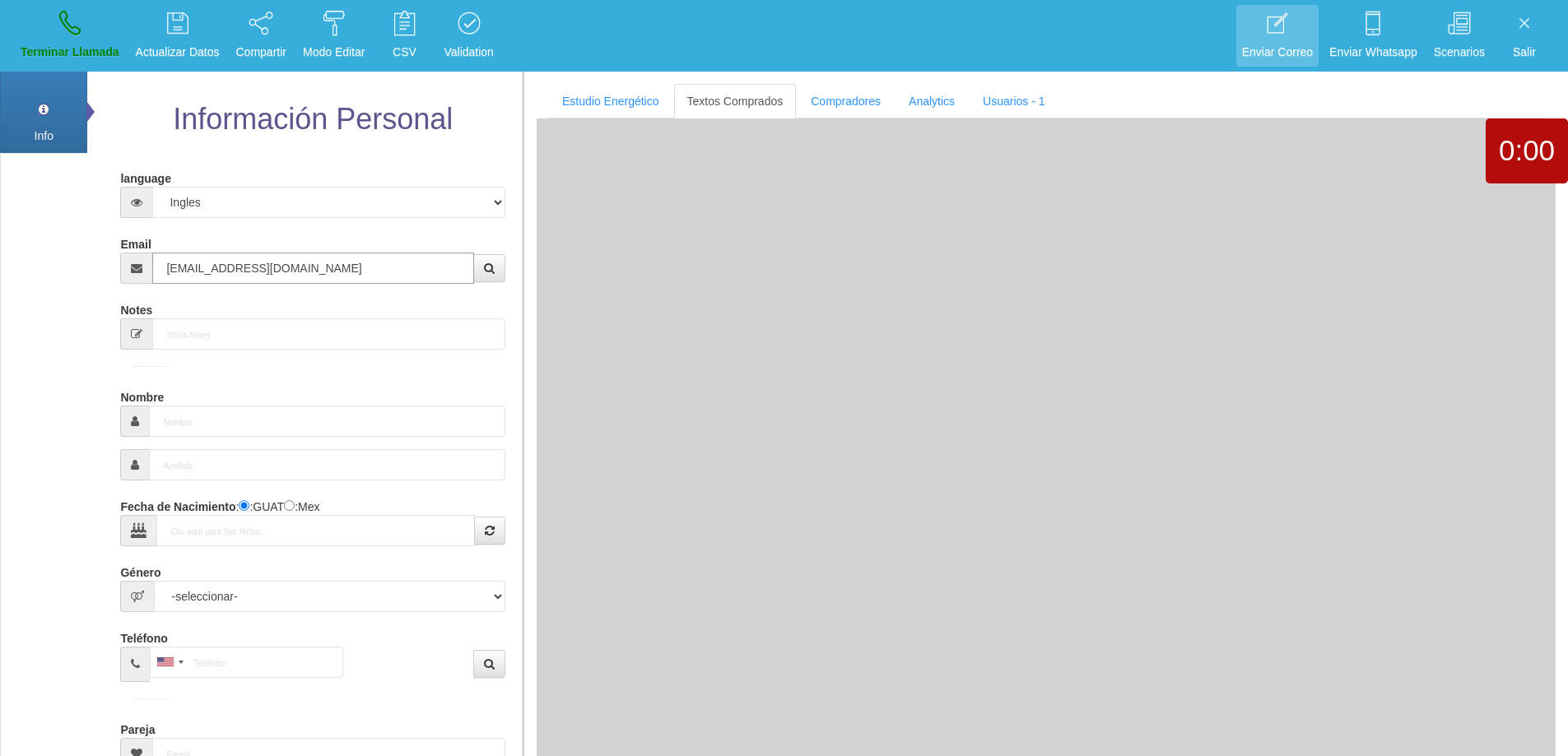
type input "29 Ene 1958"
type input "Comprador simple"
type input "[PERSON_NAME]"
select select "2"
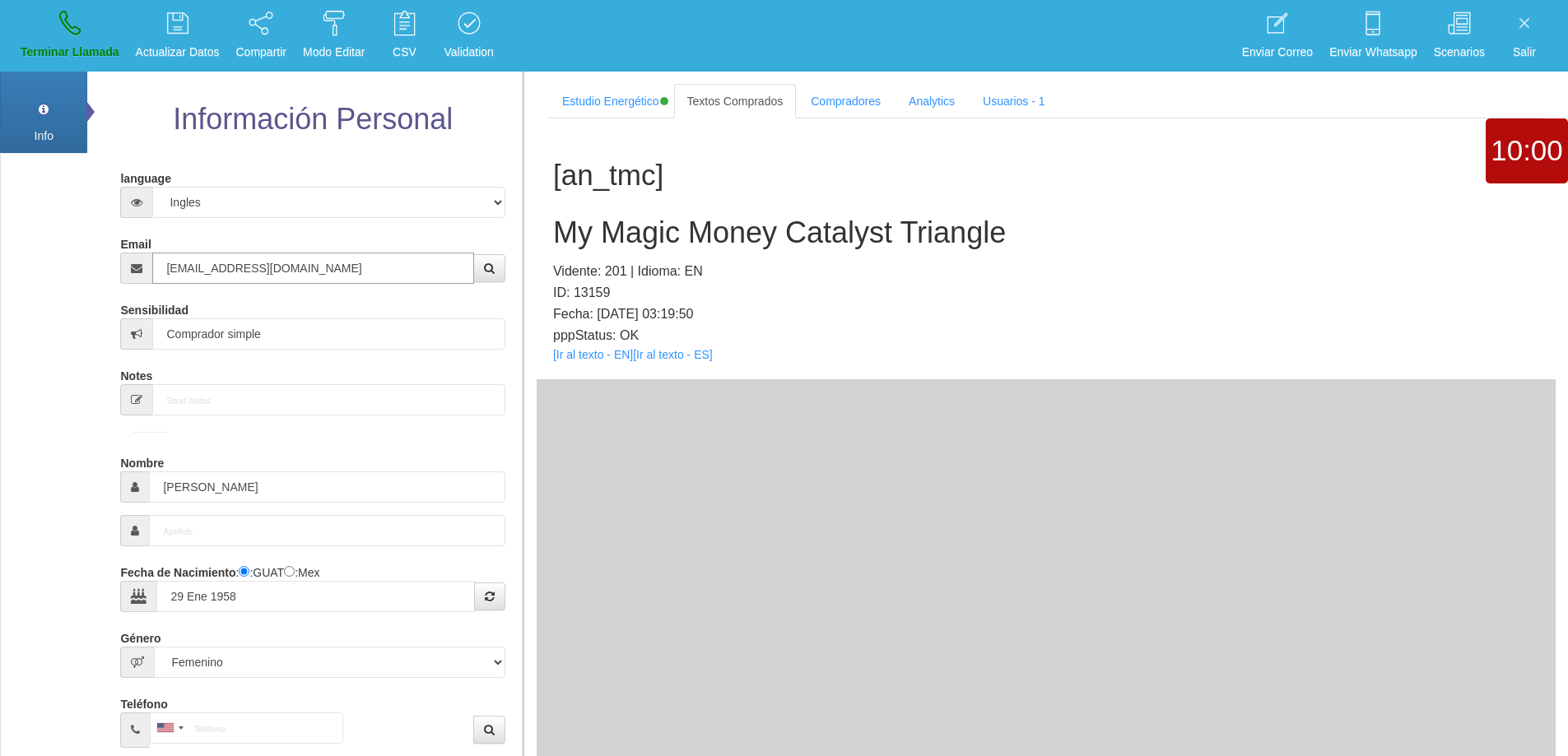
type input "[EMAIL_ADDRESS][DOMAIN_NAME]"
click at [871, 227] on h2 "My Magic Money Catalyst Triangle" at bounding box center [1045, 232] width 985 height 33
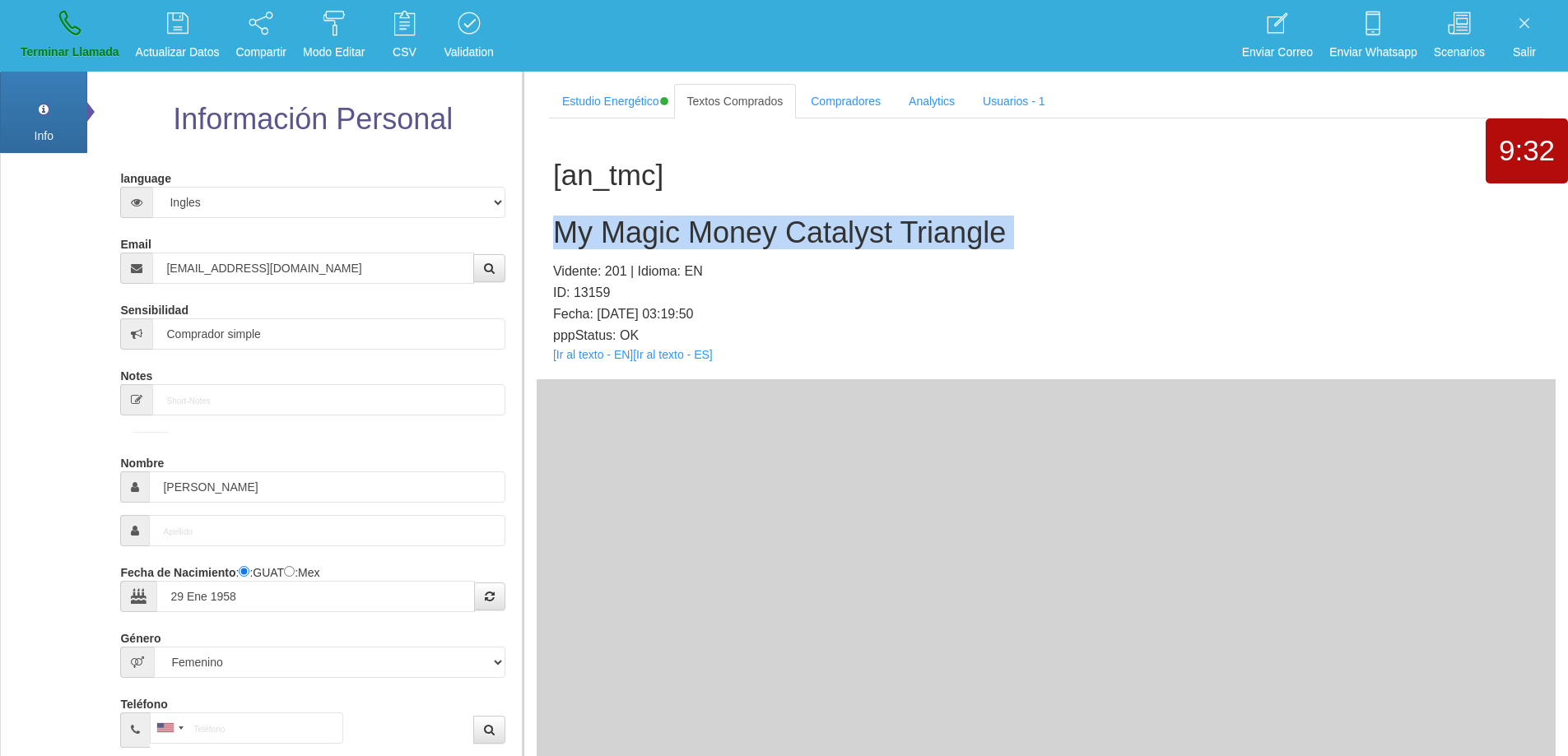
click at [871, 227] on h2 "My Magic Money Catalyst Triangle" at bounding box center [1045, 232] width 985 height 33
copy h2 "My Magic Money Catalyst Triangle"
click at [836, 233] on h2 "My Magic Money Catalyst Triangle" at bounding box center [1045, 232] width 985 height 33
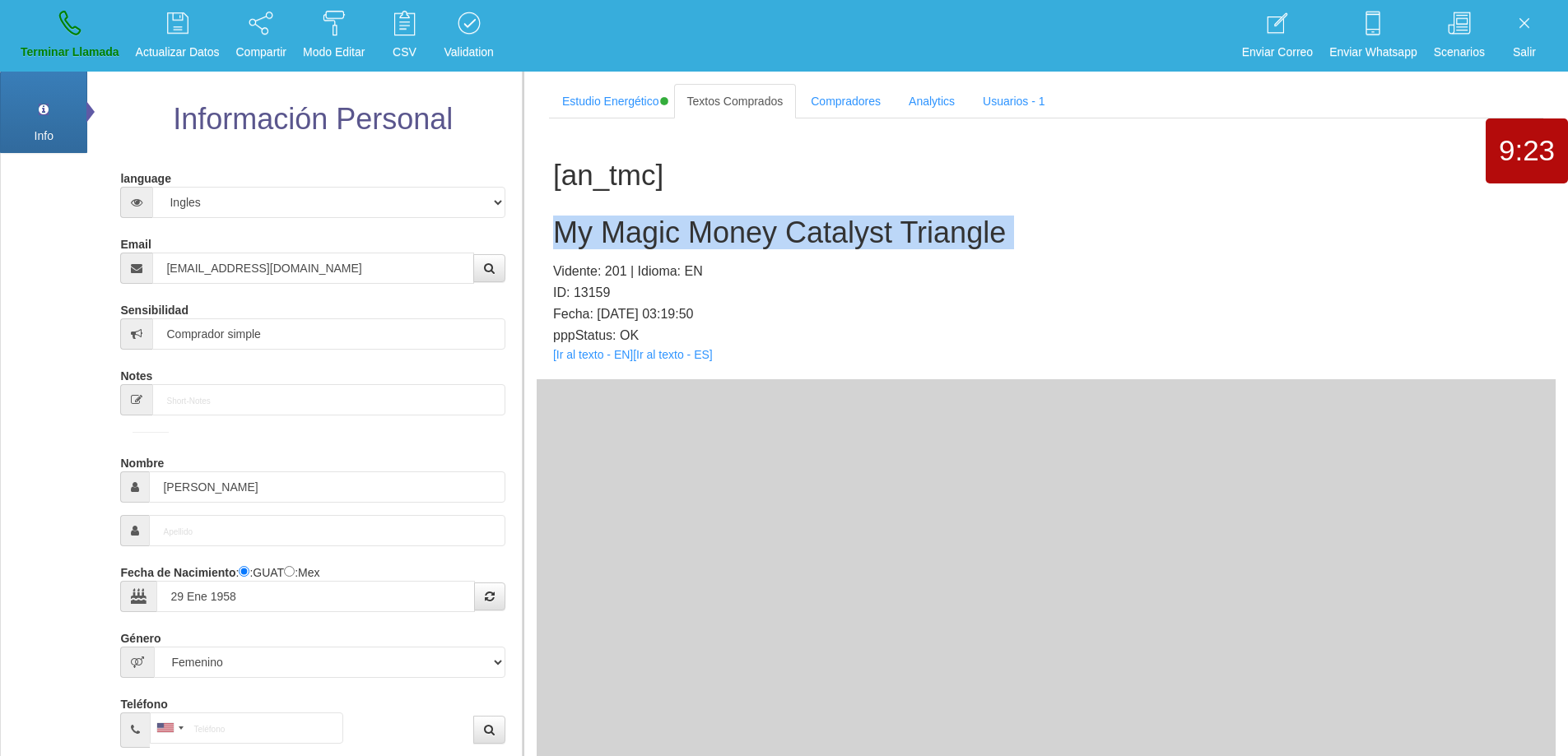
copy h2 "My Magic Money Catalyst Triangle"
click at [88, 41] on link "Terminar Llamada" at bounding box center [70, 36] width 111 height 62
select select "0"
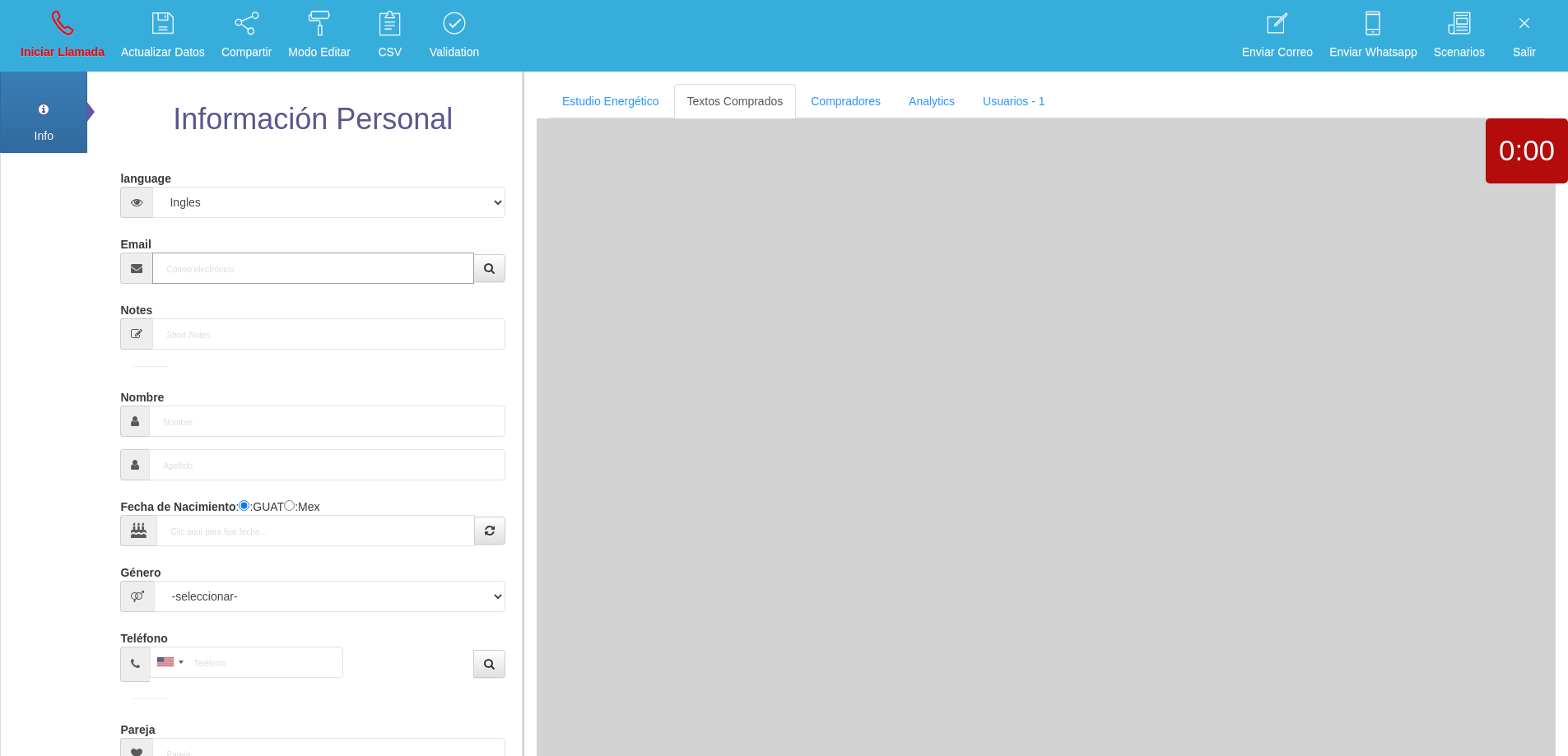
click at [406, 269] on input "Email" at bounding box center [313, 268] width 321 height 31
paste input "[EMAIL_ADDRESS][DOMAIN_NAME]"
type input "[EMAIL_ADDRESS][DOMAIN_NAME]"
type input "[DATE]"
type input "Comprador bajo"
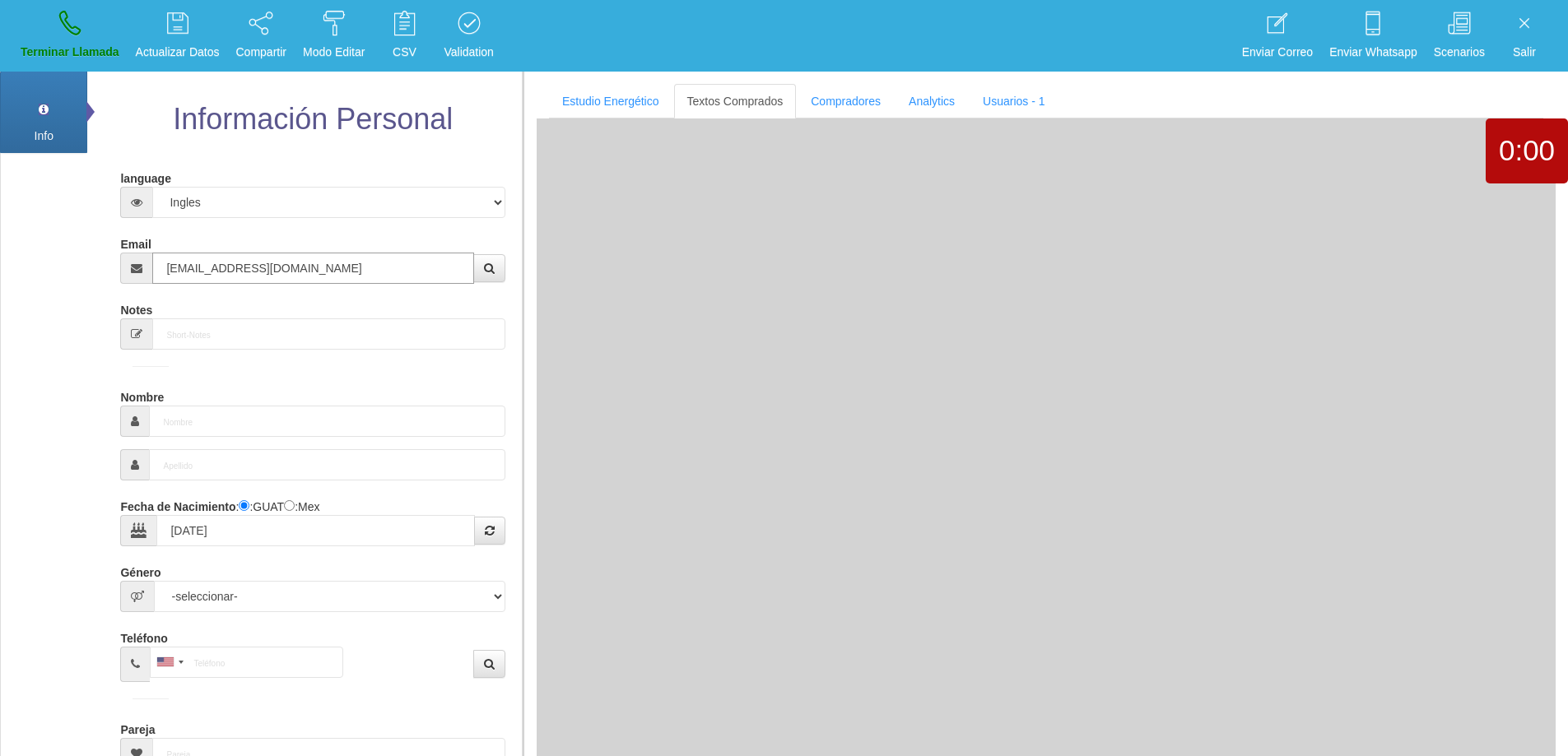
type input "[PERSON_NAME]"
select select "1"
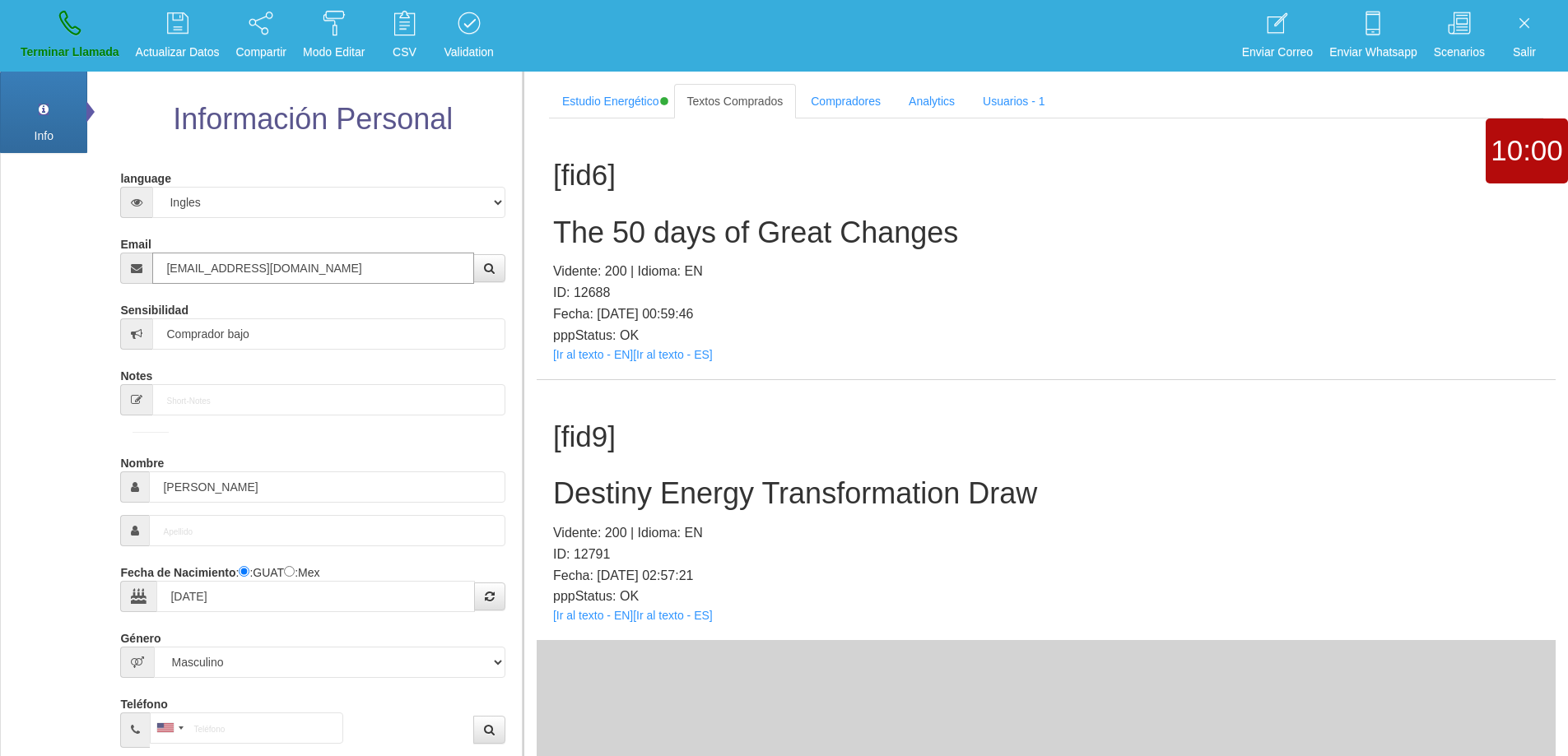
type input "[EMAIL_ADDRESS][DOMAIN_NAME]"
click at [772, 505] on h2 "Destiny Energy Transformation Draw" at bounding box center [1045, 494] width 985 height 33
click at [772, 504] on h2 "Destiny Energy Transformation Draw" at bounding box center [1045, 494] width 985 height 33
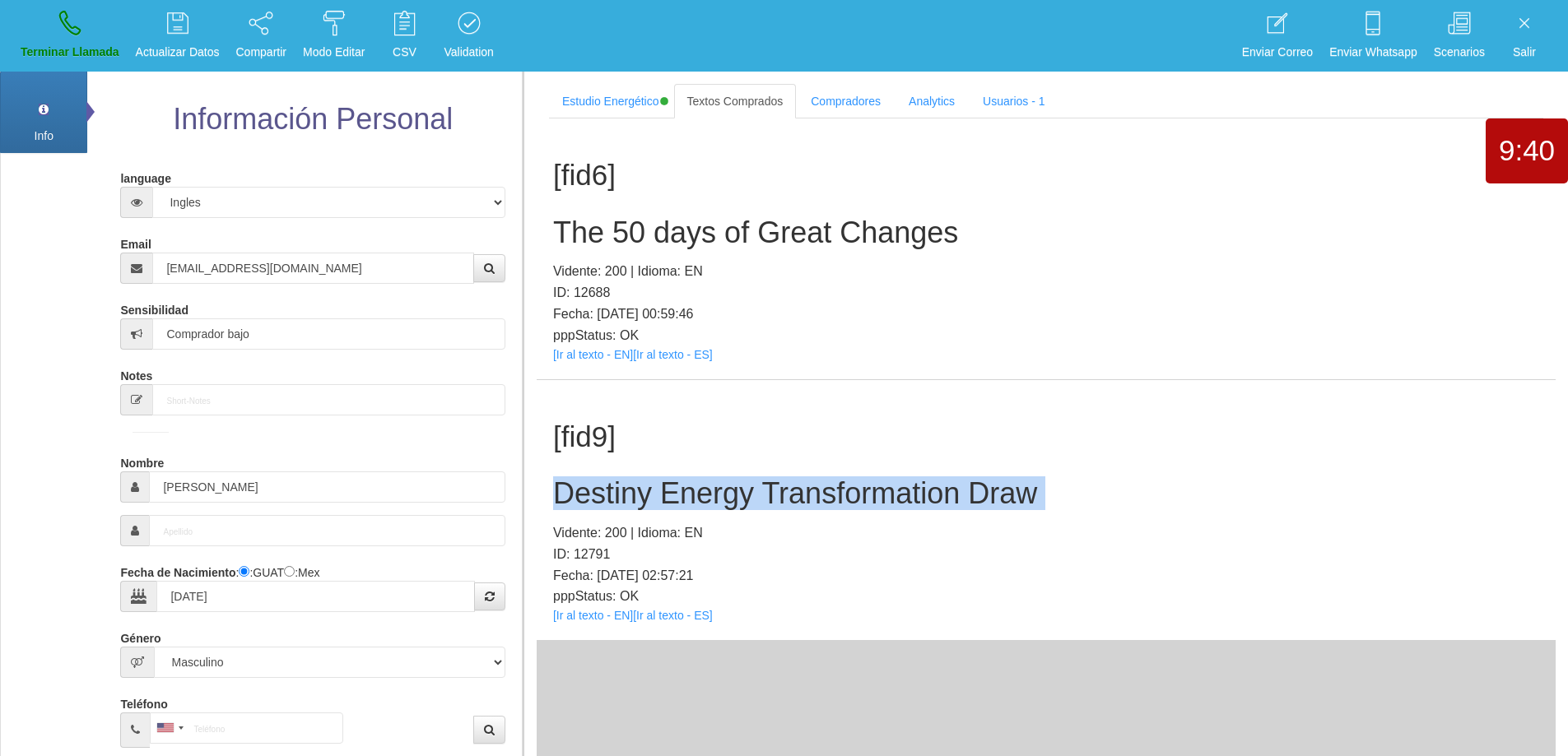
click at [772, 504] on h2 "Destiny Energy Transformation Draw" at bounding box center [1045, 494] width 985 height 33
copy h2 "Destiny Energy Transformation Draw"
click at [1118, 479] on h2 "Destiny Energy Transformation Draw" at bounding box center [1045, 494] width 985 height 33
drag, startPoint x: 888, startPoint y: 470, endPoint x: 549, endPoint y: 470, distance: 339.0
click at [549, 470] on div "[fid9] Destiny Energy Transformation Draw Vidente: 200 | Idioma: EN ID: 12791 F…" at bounding box center [1046, 511] width 1019 height 260
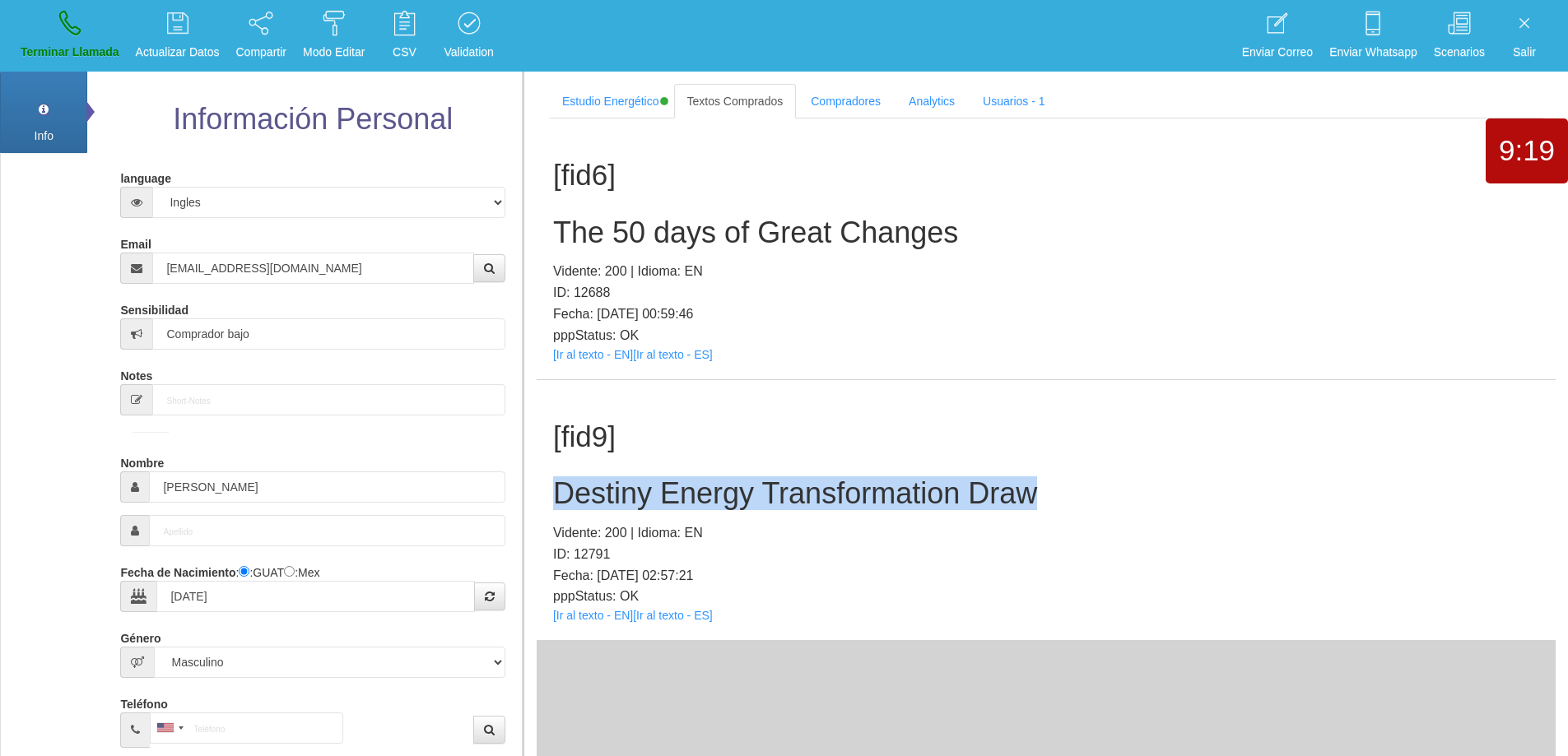
copy h2 "Destiny Energy Transformation Draw"
click at [59, 56] on p "Terminar Llamada" at bounding box center [69, 52] width 98 height 19
select select "0"
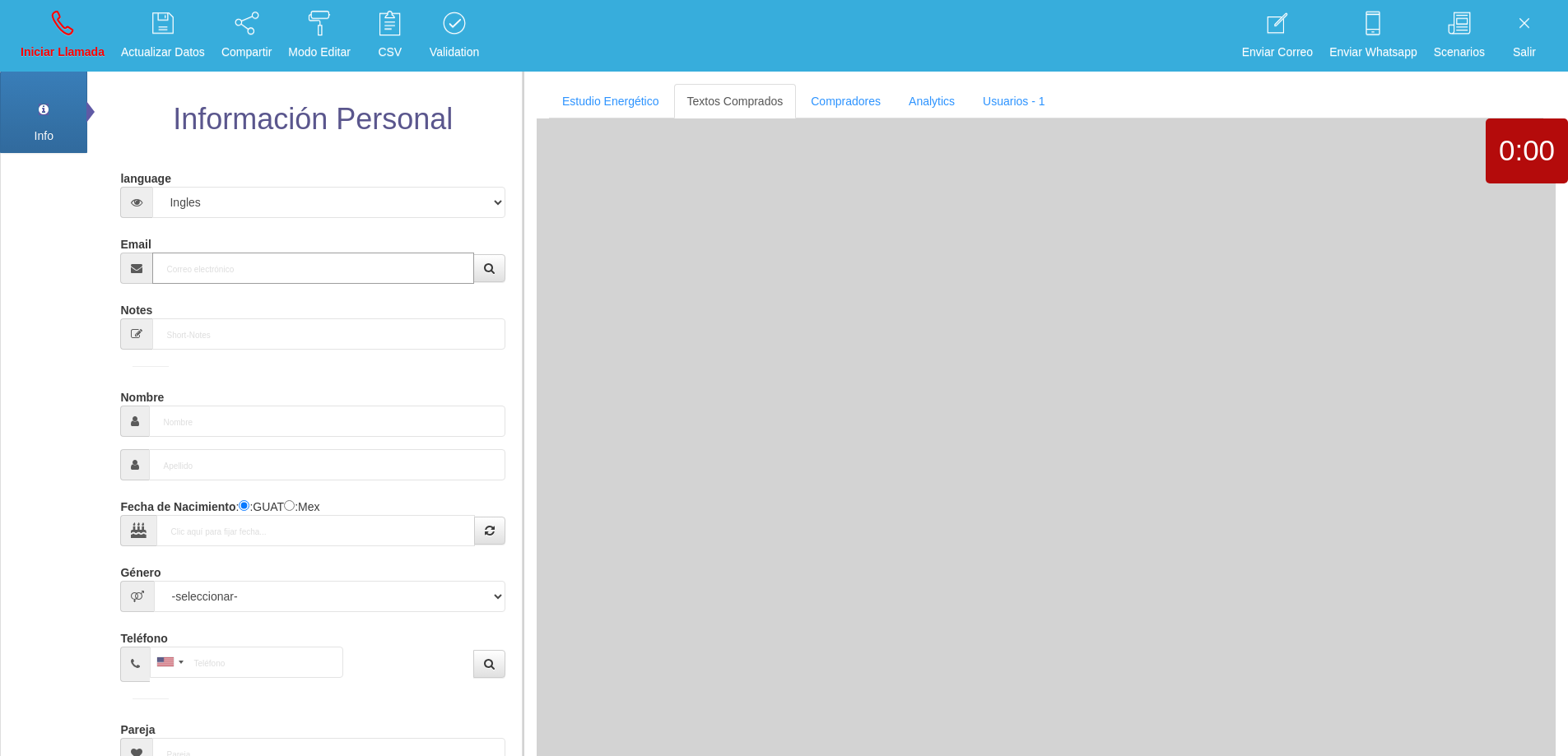
click at [247, 267] on input "Email" at bounding box center [313, 268] width 321 height 31
paste input "[EMAIL_ADDRESS][DOMAIN_NAME]"
type input "[EMAIL_ADDRESS][DOMAIN_NAME]"
type input "7 Ago 1974"
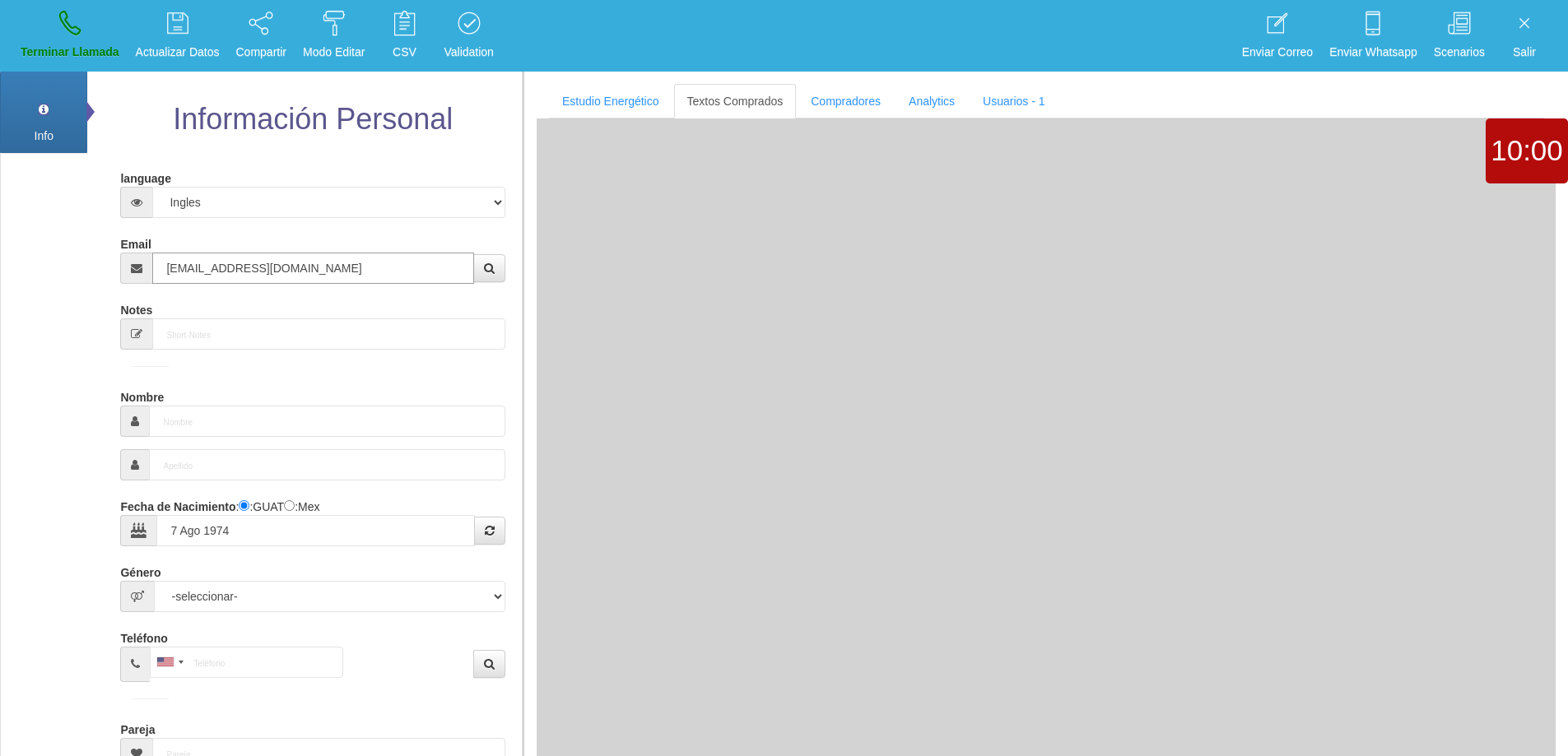
select select "1"
type input "Excelente Comprador"
type input "[PERSON_NAME]"
select select "2"
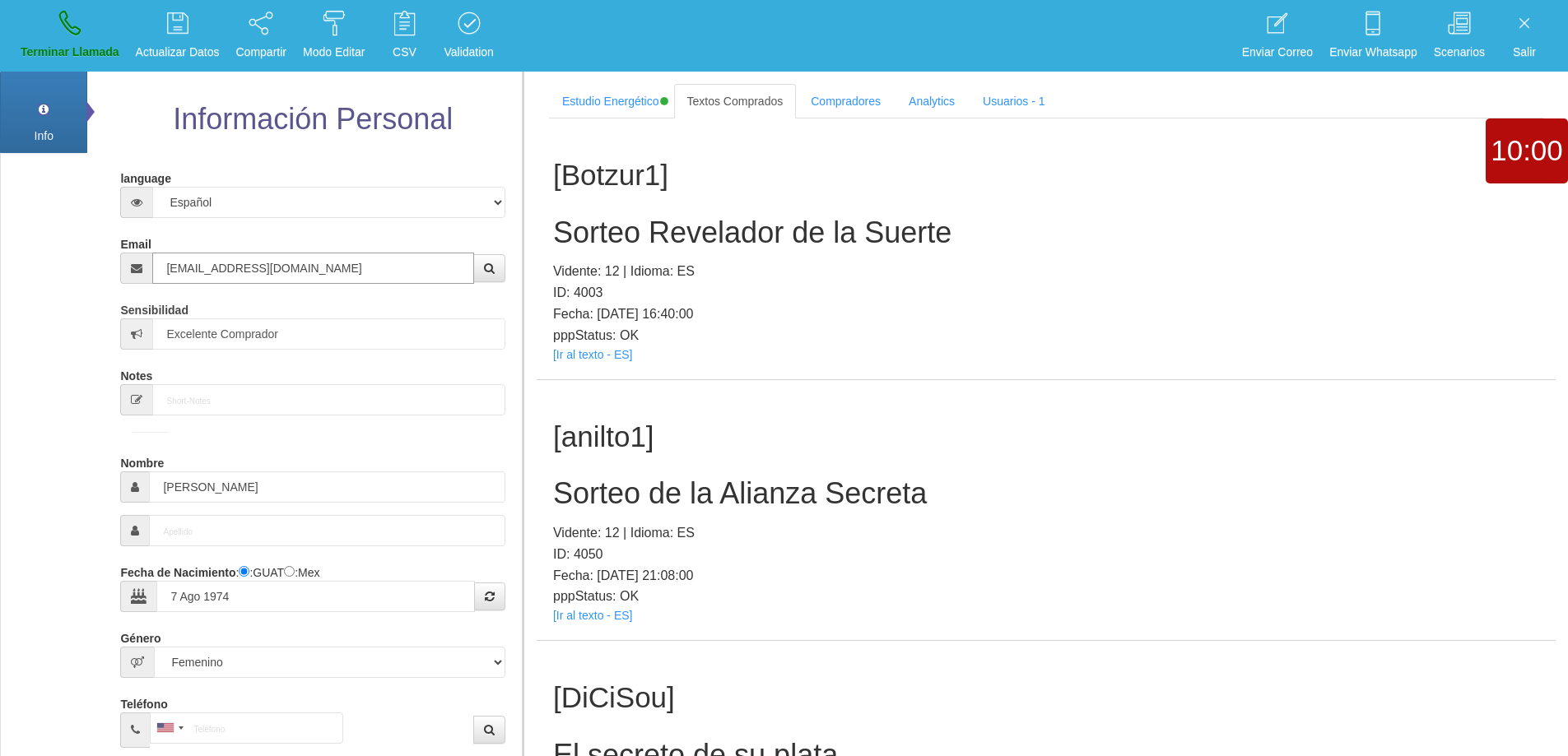
type input "[EMAIL_ADDRESS][DOMAIN_NAME]"
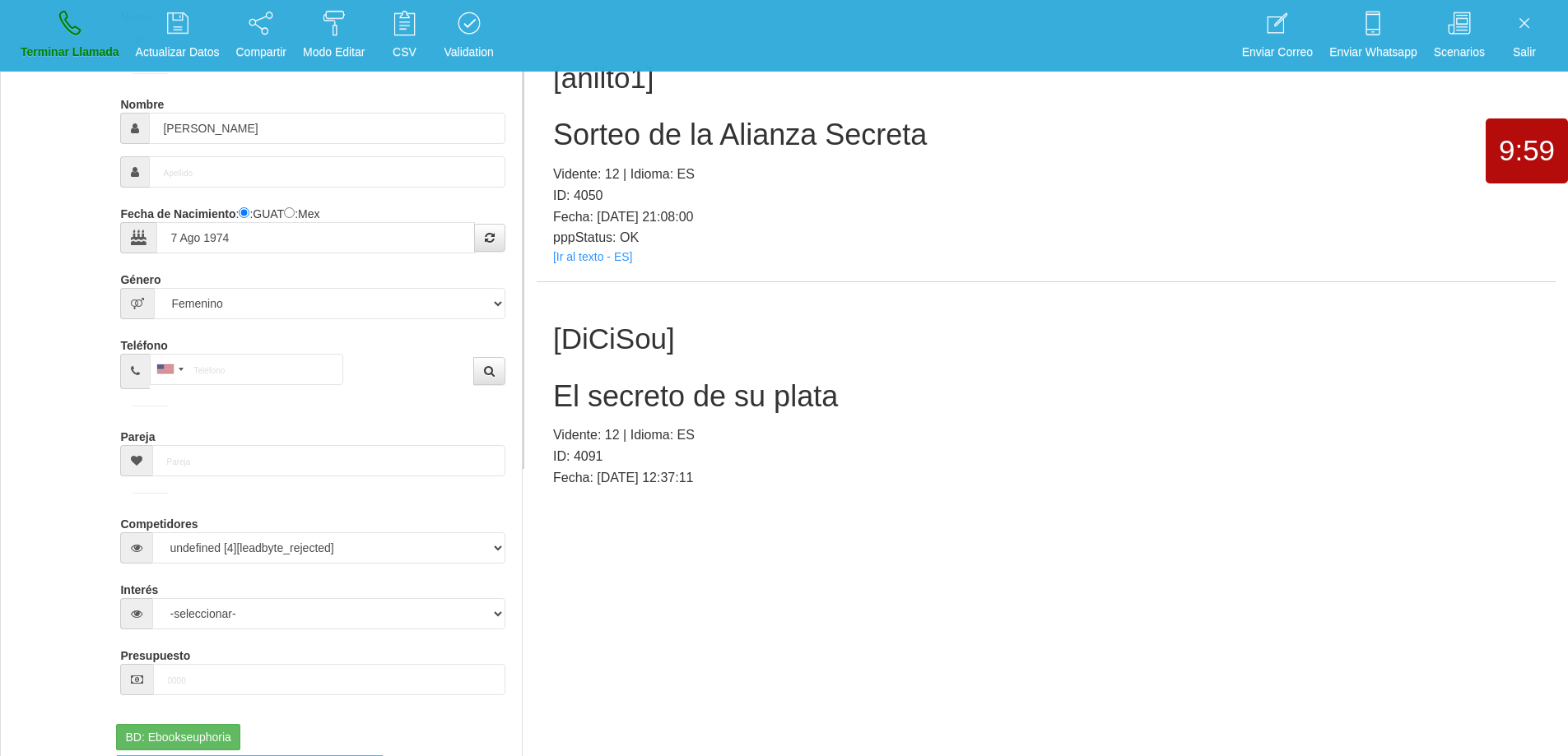
scroll to position [51553, 0]
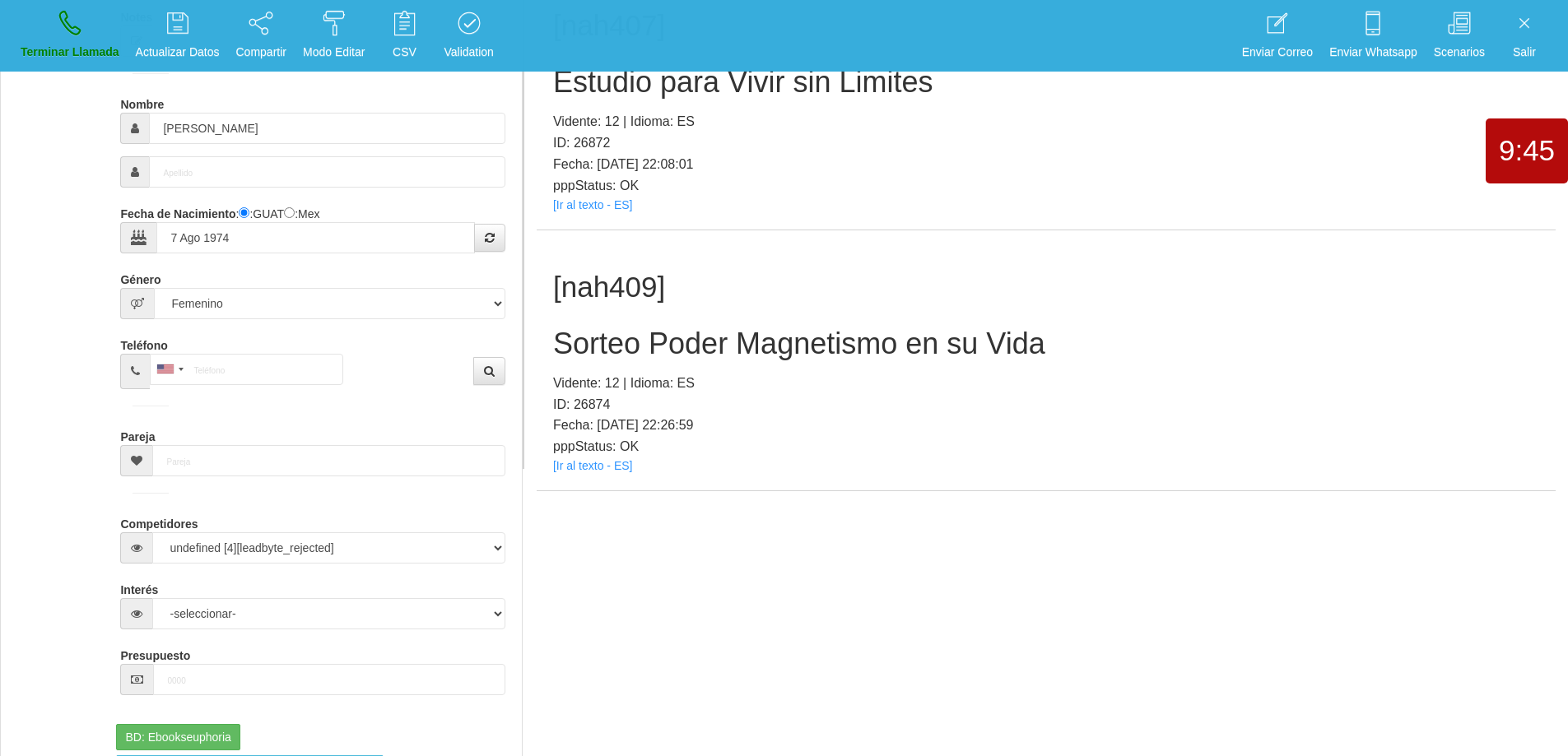
click at [858, 332] on h2 "Sorteo Poder Magnetismo en su Vida" at bounding box center [1045, 344] width 985 height 33
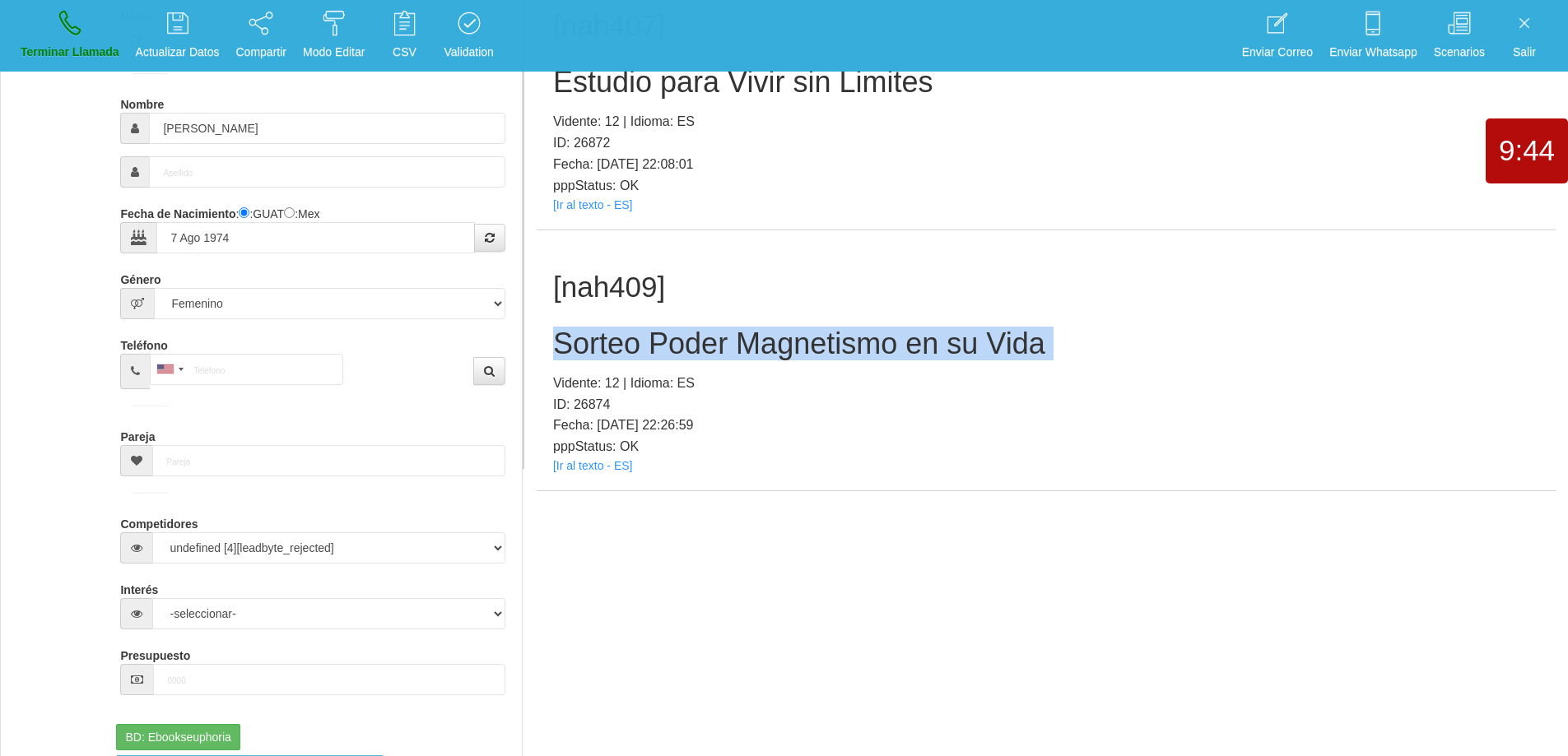
click at [858, 332] on h2 "Sorteo Poder Magnetismo en su Vida" at bounding box center [1045, 344] width 985 height 33
click at [876, 345] on h2 "Sorteo Poder Magnetismo en su Vida" at bounding box center [1045, 344] width 985 height 33
click at [1028, 342] on h2 "Sorteo Poder Magnetismo en su Vida" at bounding box center [1045, 344] width 985 height 33
drag, startPoint x: 1049, startPoint y: 342, endPoint x: 544, endPoint y: 348, distance: 505.0
click at [540, 344] on div "[nah409] Sorteo Poder Magnetismo en su Vida Vidente: 12 | Idioma: ES ID: 26874 …" at bounding box center [1046, 361] width 1019 height 260
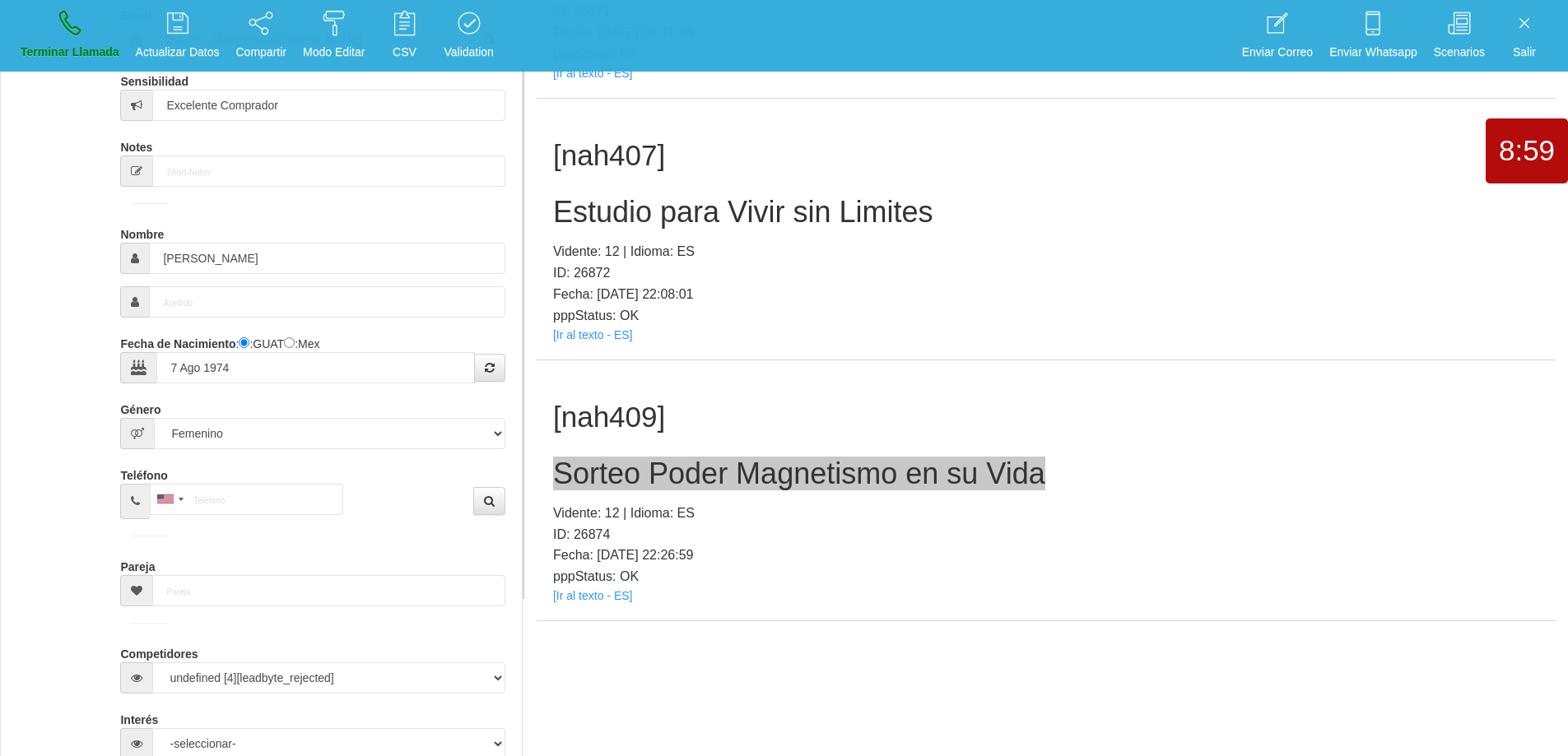
scroll to position [0, 0]
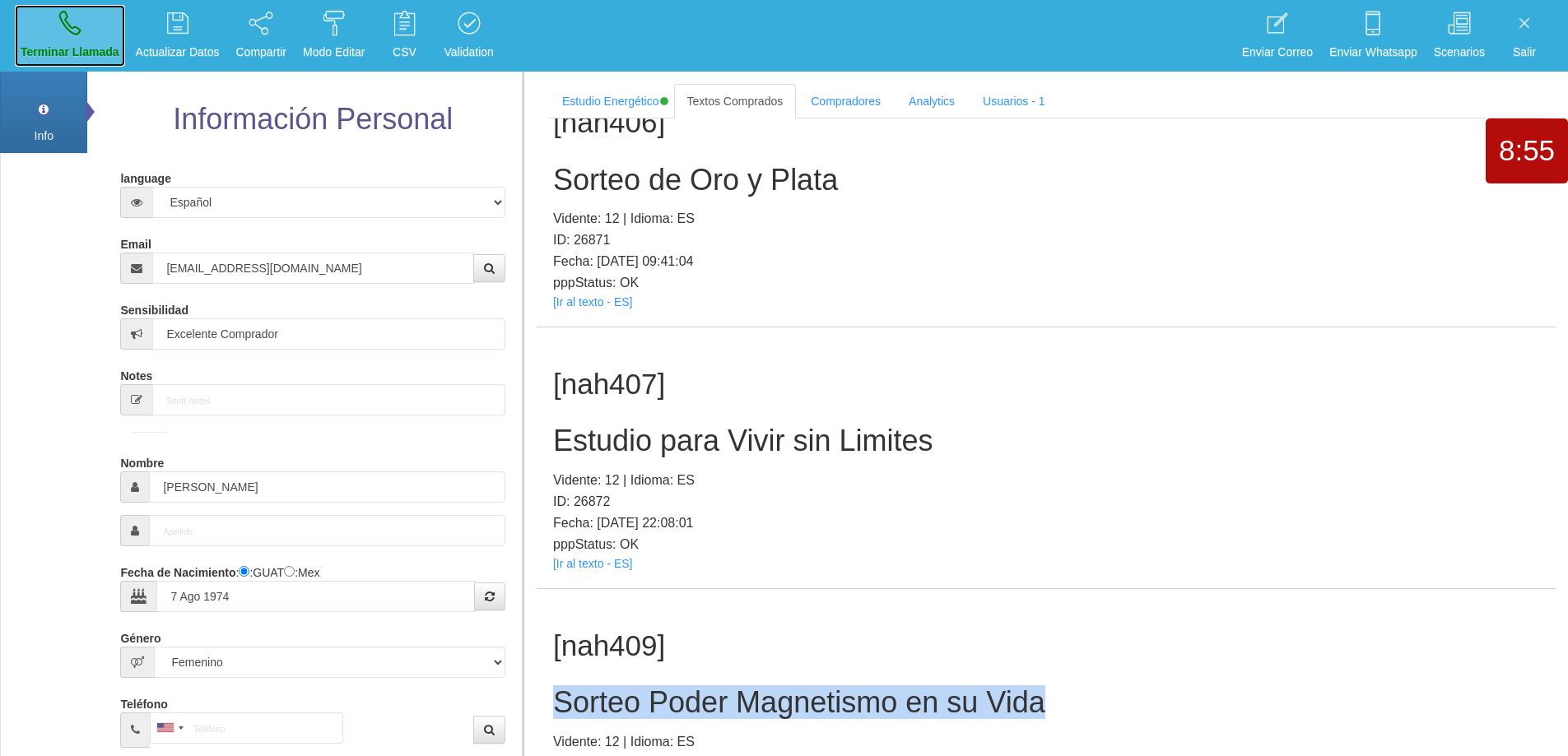
click at [88, 39] on link "Terminar Llamada" at bounding box center [70, 36] width 111 height 62
select select "0"
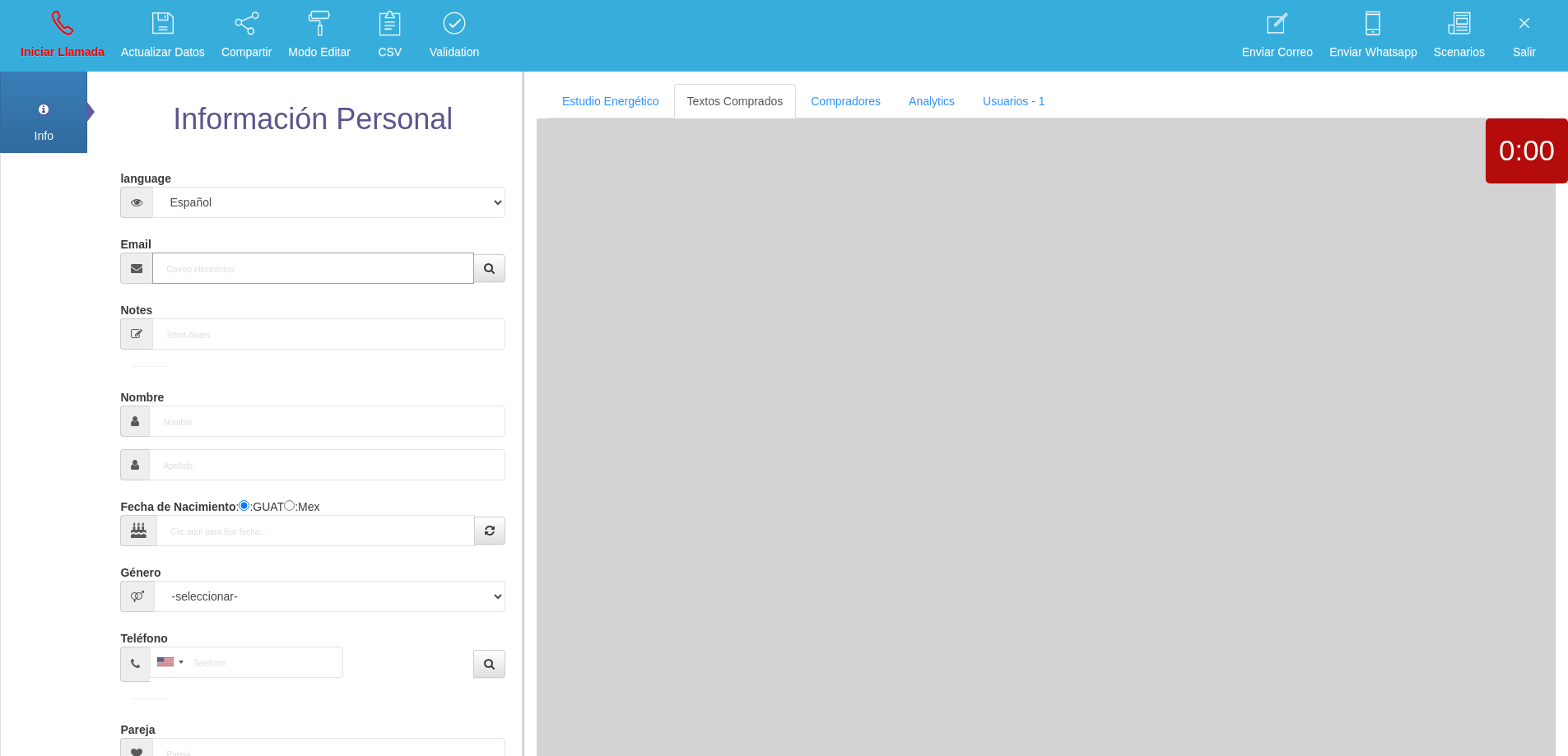
click at [322, 259] on input "Email" at bounding box center [313, 268] width 321 height 31
paste input "[EMAIL_ADDRESS][DOMAIN_NAME]"
type input "[EMAIL_ADDRESS][DOMAIN_NAME]"
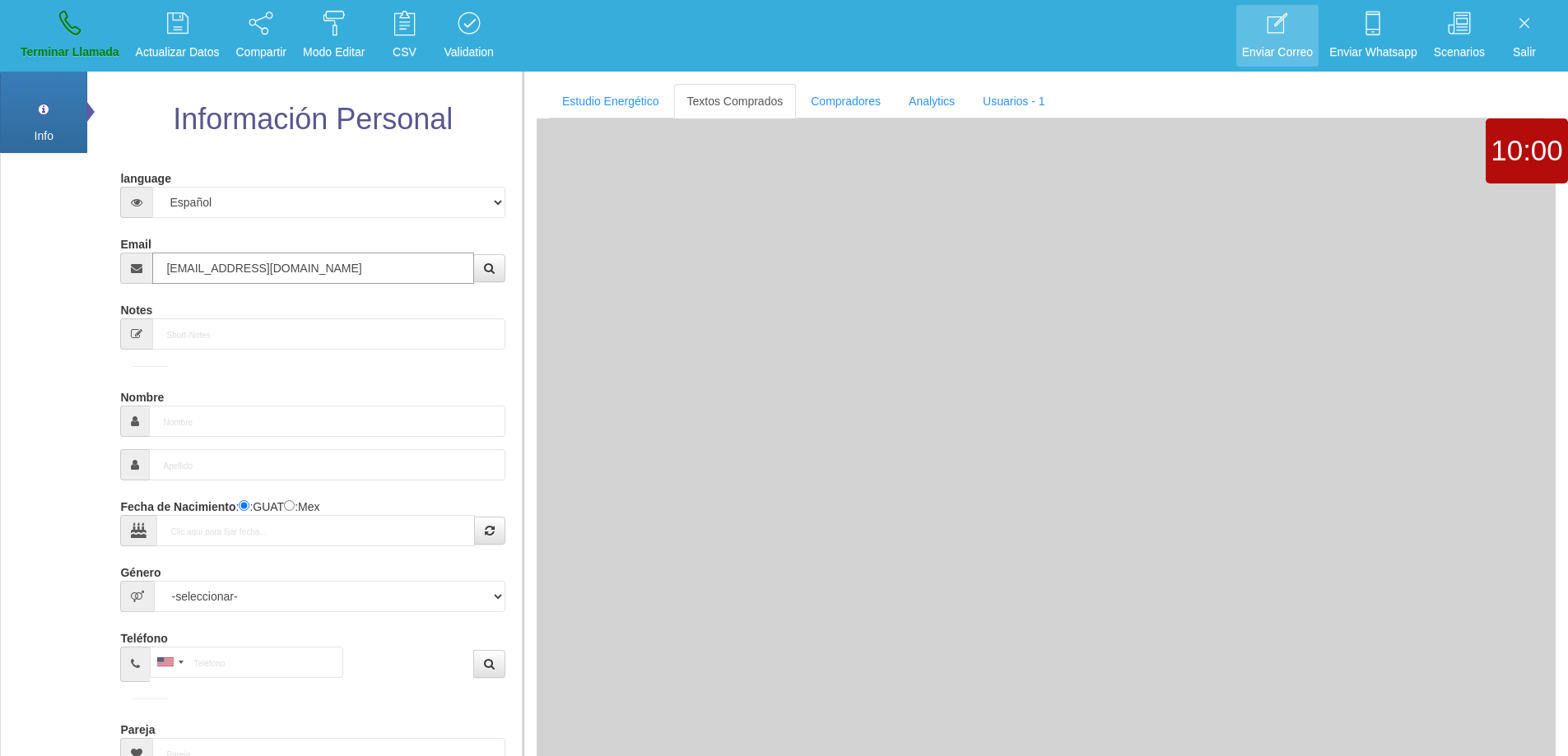
type input "[DATE]"
select select "4"
type input "Comprador bajo"
type input "[PERSON_NAME]"
select select "2"
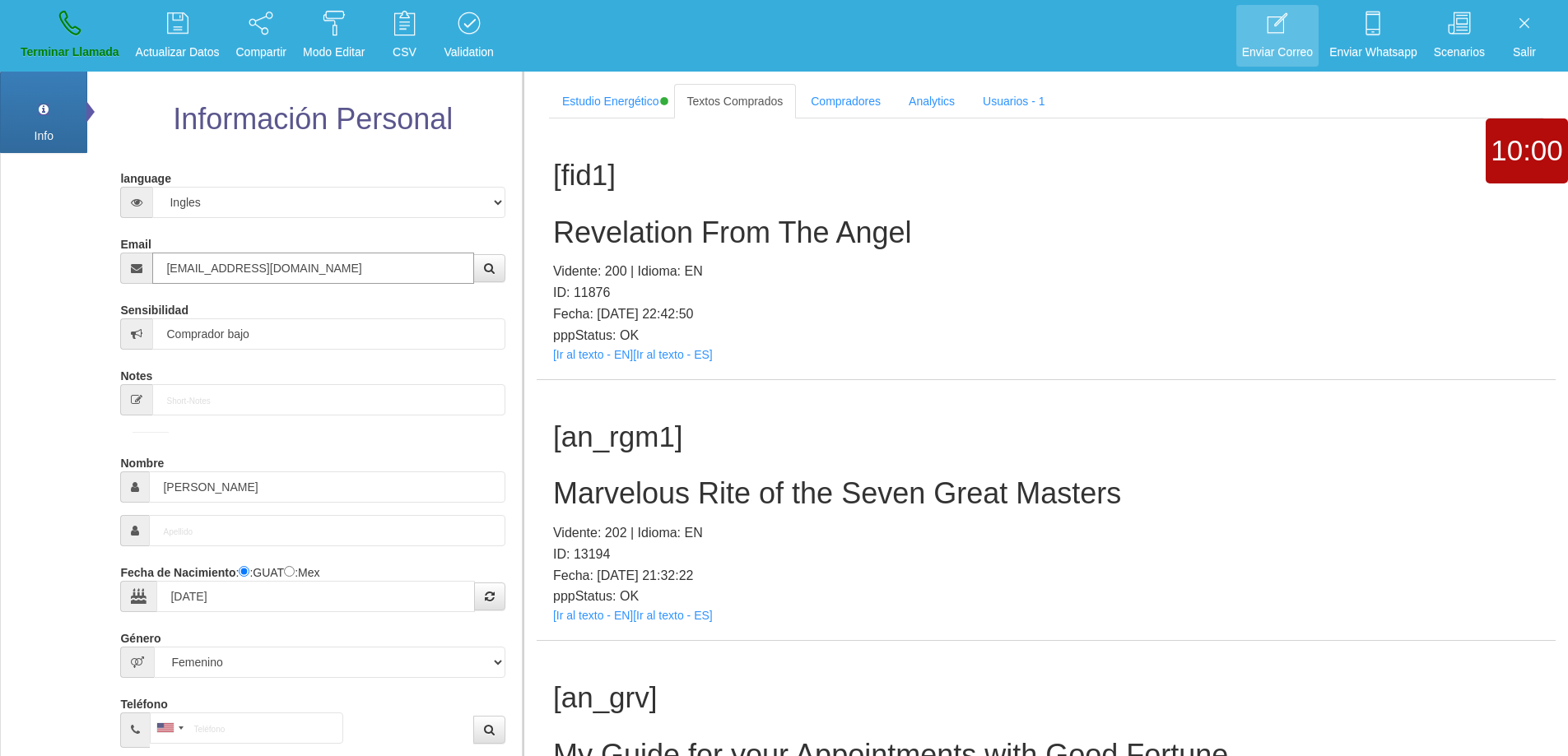
type input "[EMAIL_ADDRESS][DOMAIN_NAME]"
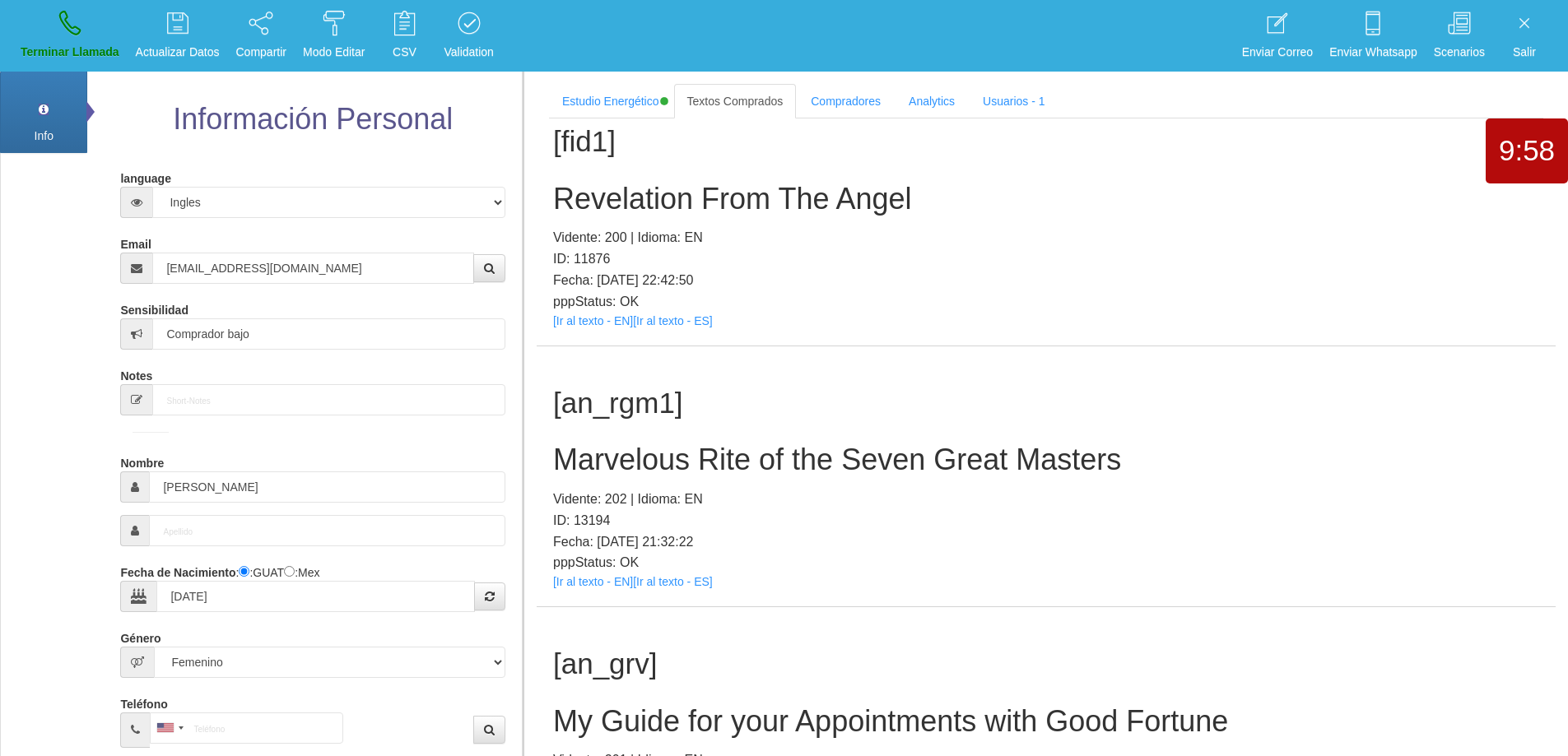
scroll to position [52, 0]
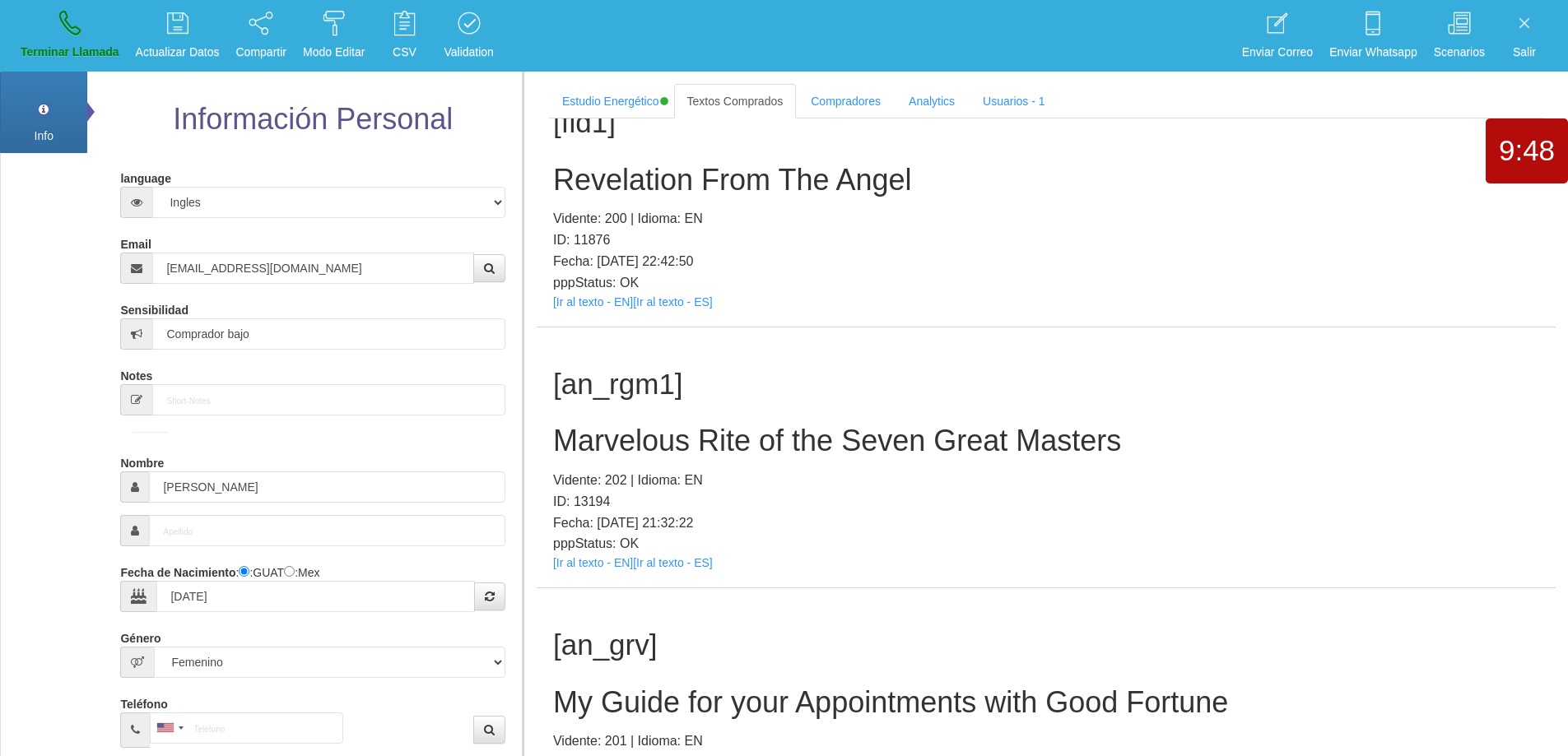
click at [916, 444] on h2 "Marvelous Rite of the Seven Great Masters" at bounding box center [1045, 440] width 985 height 33
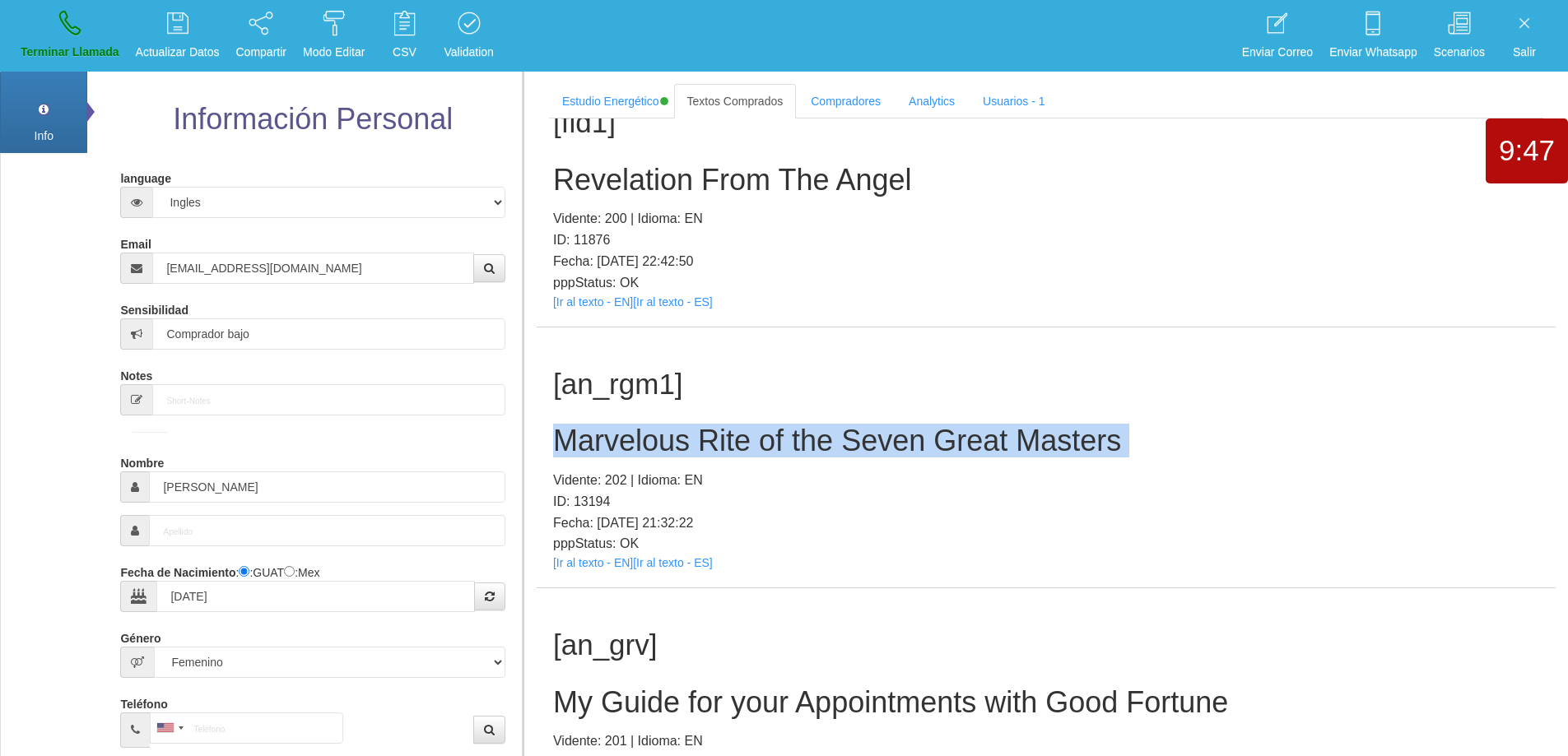
click at [916, 444] on h2 "Marvelous Rite of the Seven Great Masters" at bounding box center [1045, 440] width 985 height 33
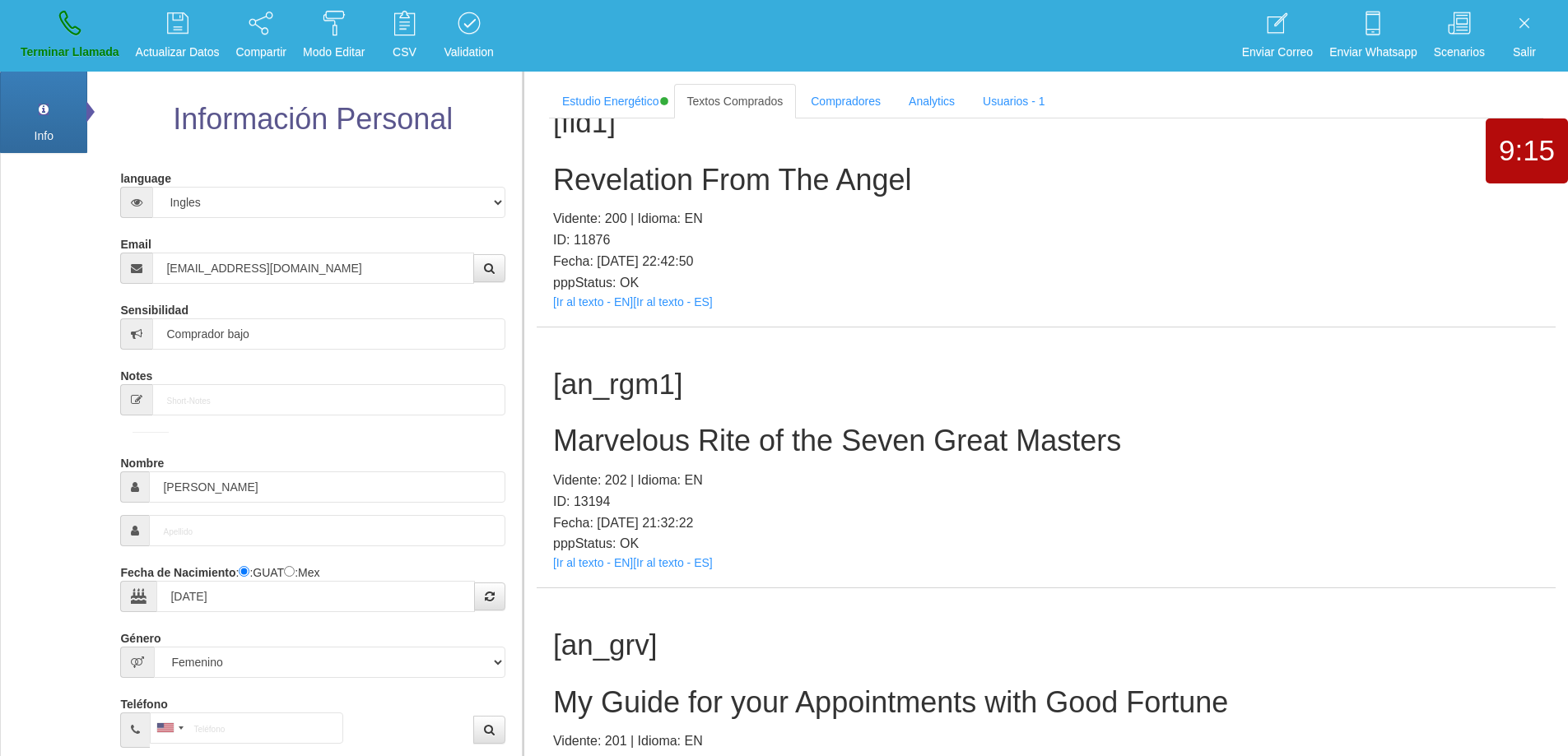
click at [1189, 493] on p "ID: 13194" at bounding box center [1045, 501] width 985 height 22
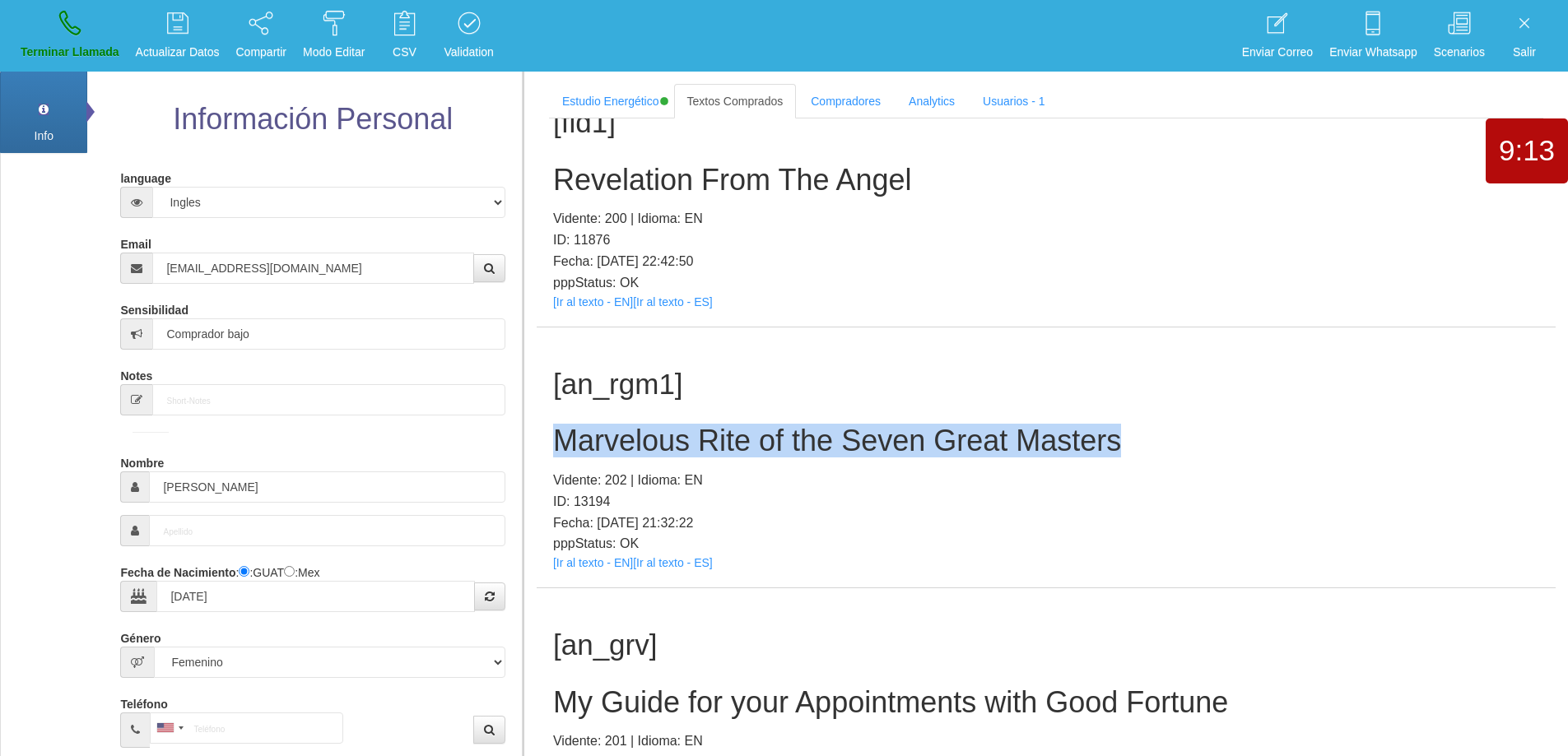
drag, startPoint x: 1071, startPoint y: 449, endPoint x: 531, endPoint y: 444, distance: 540.0
click at [531, 444] on section "Estudio Energético Realizar Pago Textos Comprados Compradores Analytics Usuario…" at bounding box center [1045, 449] width 1045 height 756
click at [37, 29] on link "Terminar Llamada" at bounding box center [70, 36] width 111 height 62
select select "0"
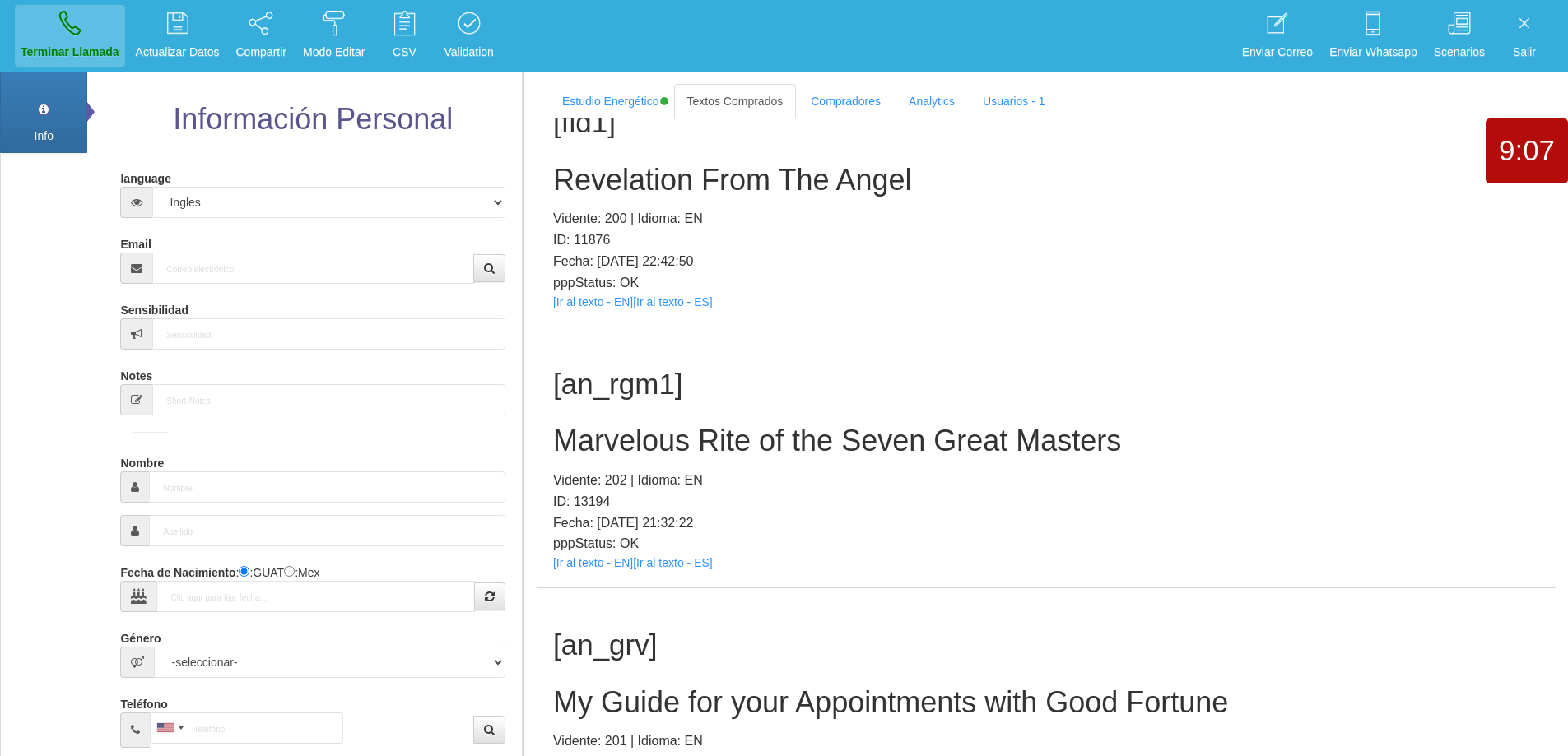
scroll to position [0, 0]
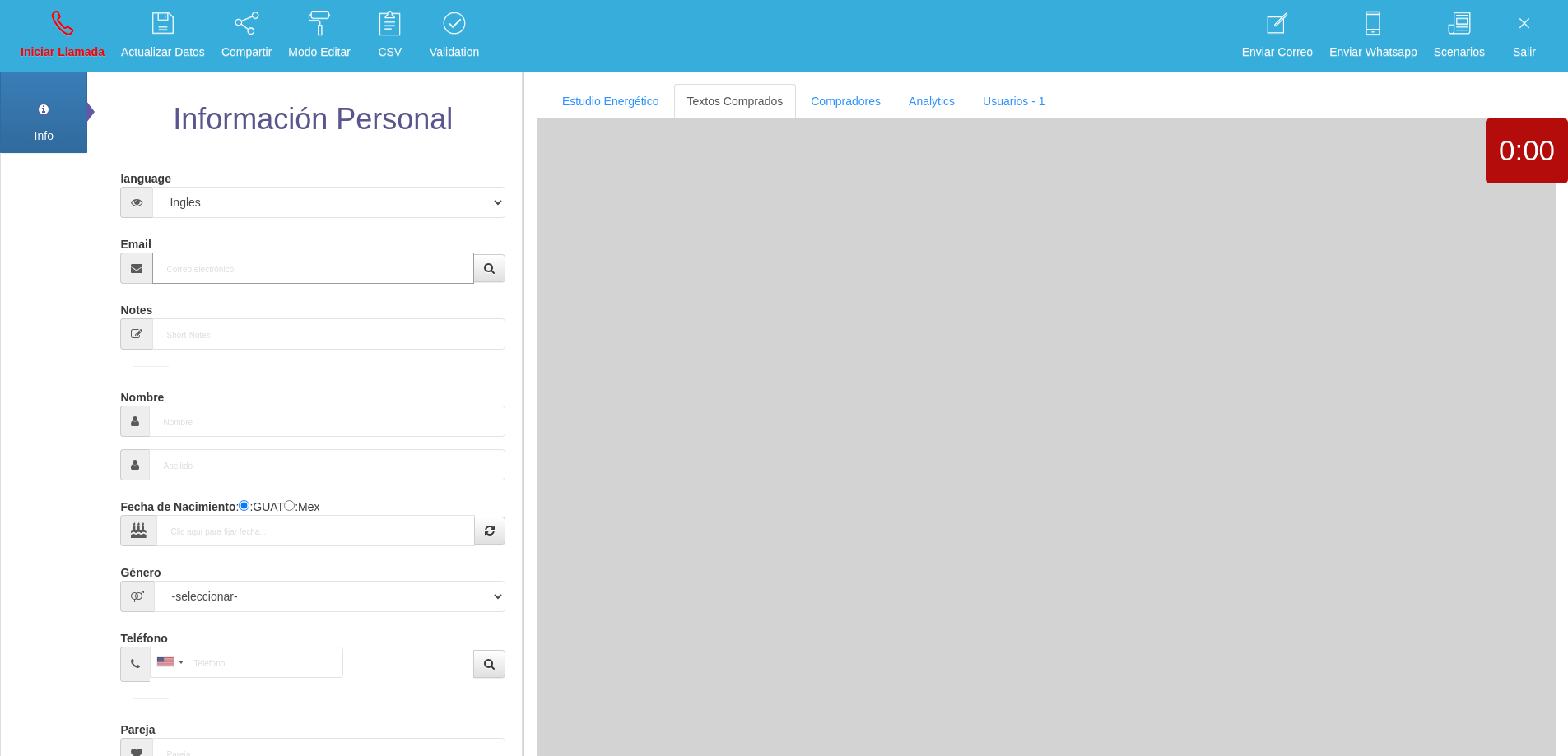
click at [375, 274] on input "Email" at bounding box center [313, 268] width 321 height 31
paste input "[EMAIL_ADDRESS][DOMAIN_NAME]"
type input "[EMAIL_ADDRESS][DOMAIN_NAME]"
type input "[DATE]"
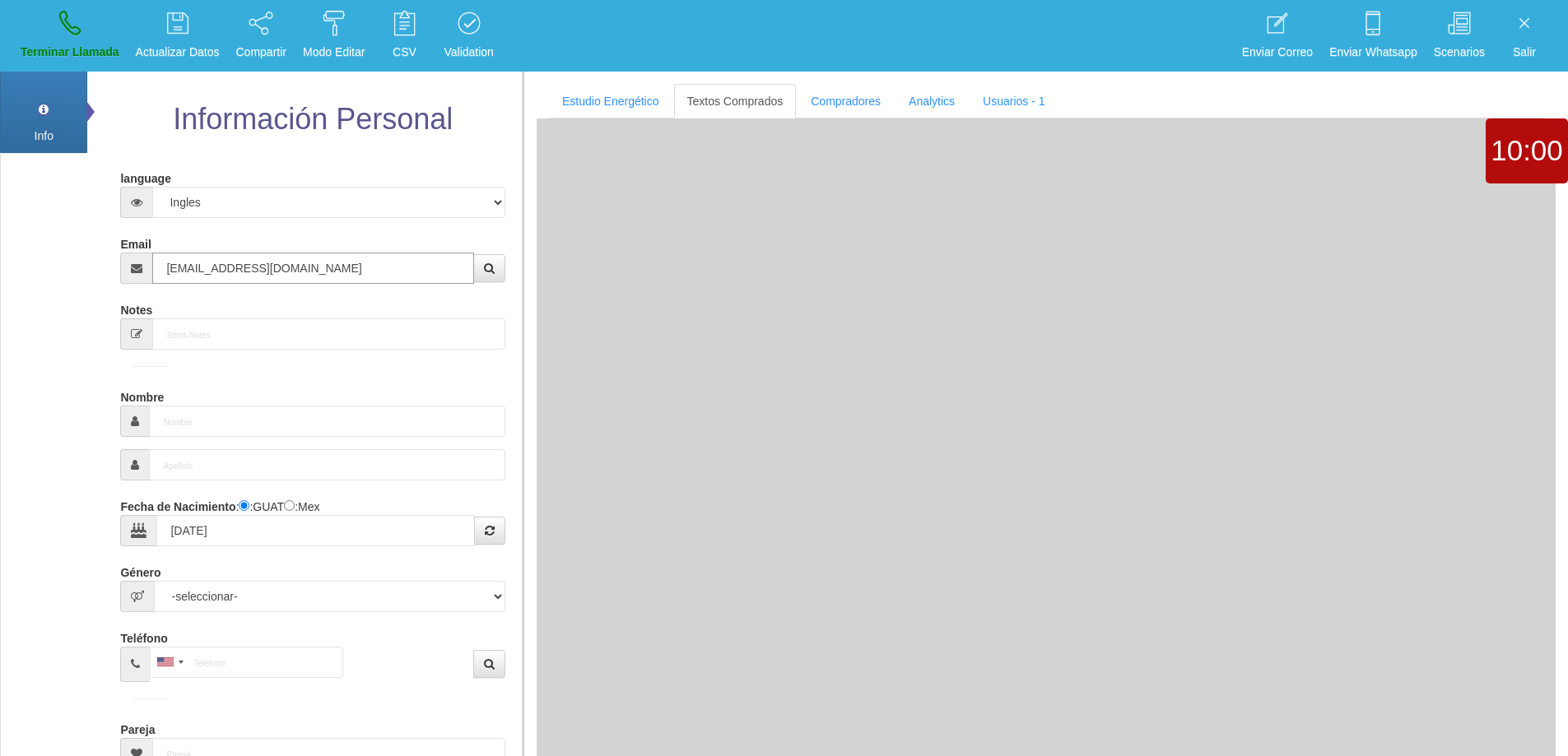
type input "Comprador simple"
type input "[PERSON_NAME]"
select select "1"
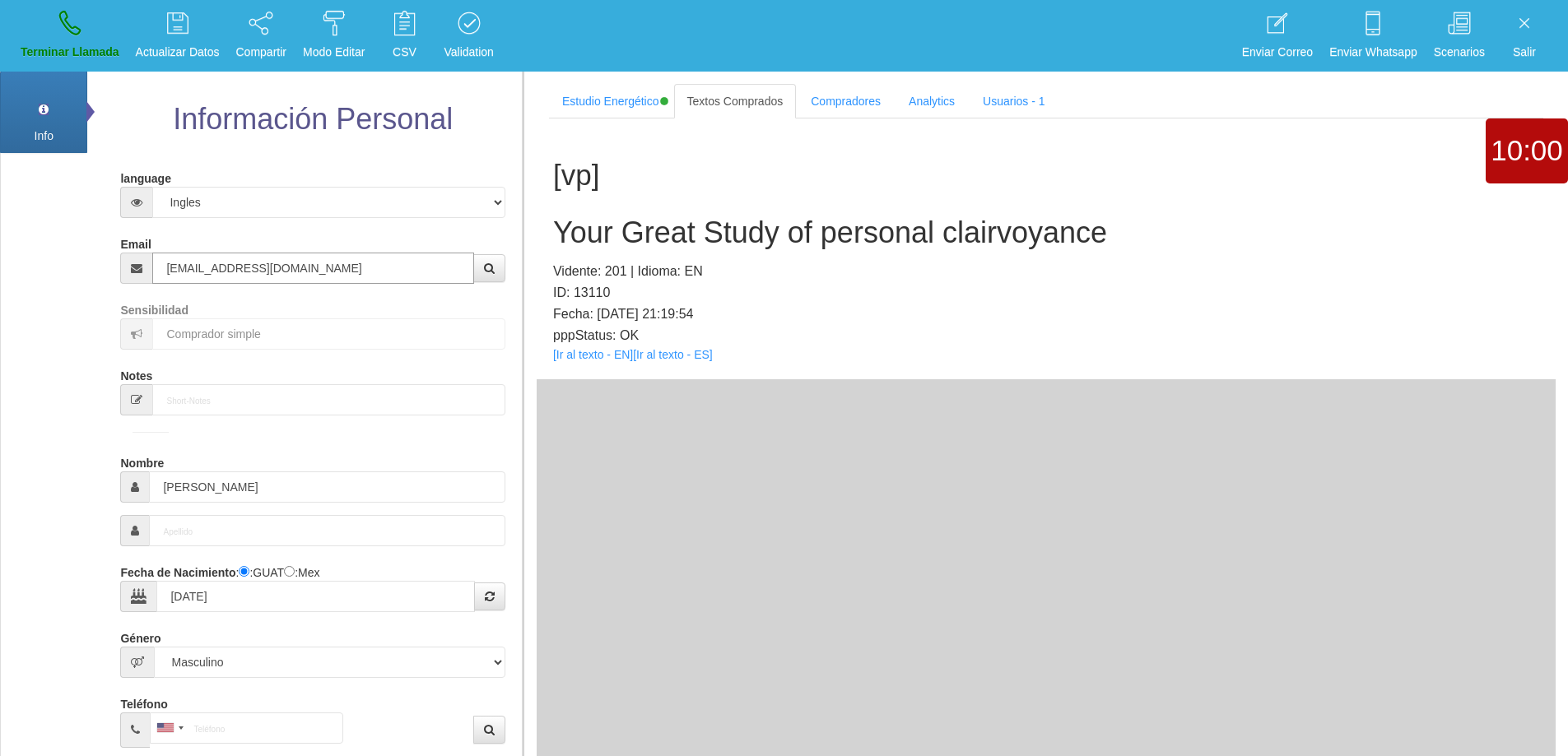
type input "[EMAIL_ADDRESS][DOMAIN_NAME]"
drag, startPoint x: 313, startPoint y: 259, endPoint x: 111, endPoint y: 251, distance: 202.2
click at [111, 251] on div "Información Personal language Español Portugues [PERSON_NAME] Email [EMAIL_ADDR…" at bounding box center [303, 608] width 409 height 1075
drag, startPoint x: 224, startPoint y: 485, endPoint x: 286, endPoint y: 419, distance: 90.6
click at [121, 457] on div "Nombre [PERSON_NAME]" at bounding box center [312, 476] width 384 height 53
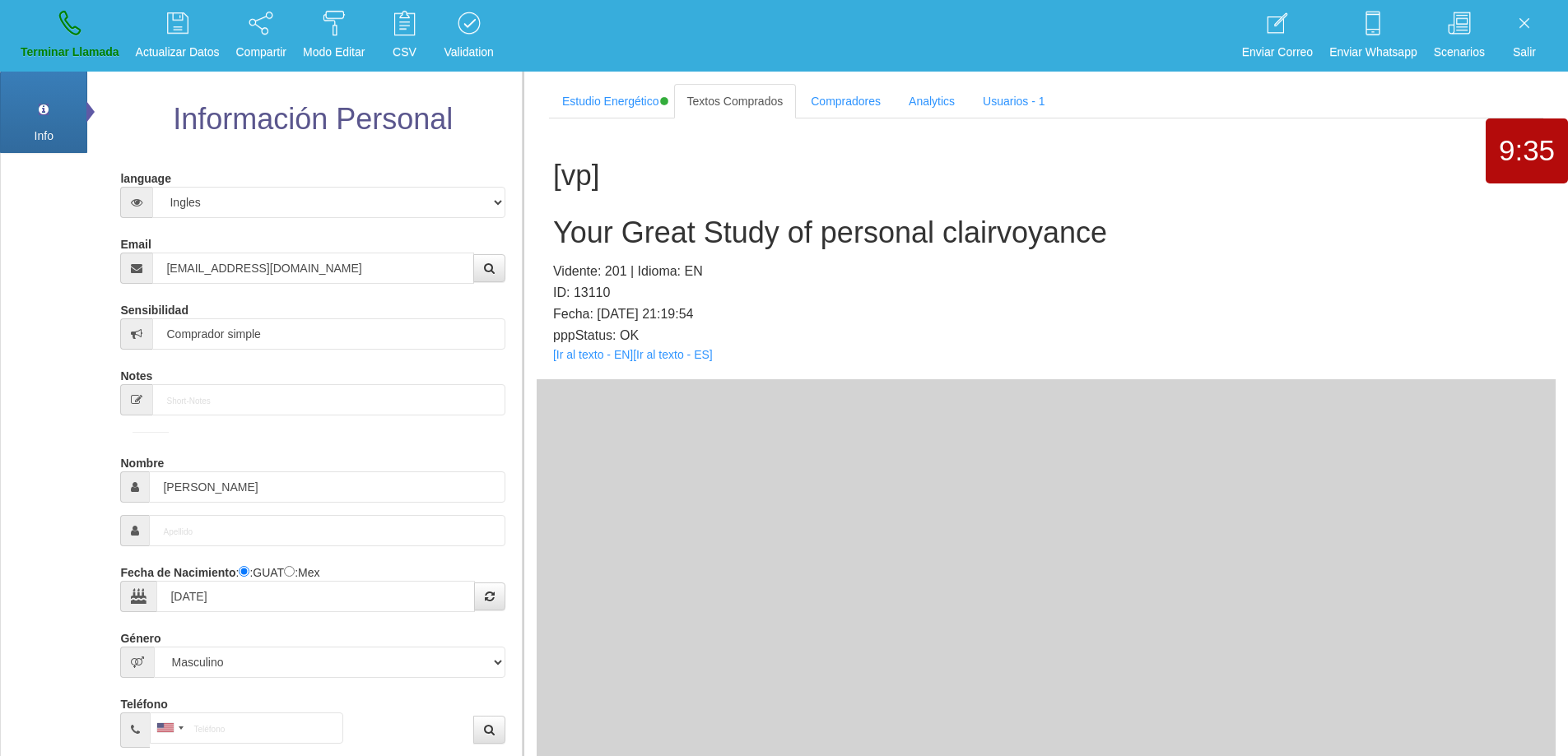
click at [748, 235] on h2 "Your Great Study of personal clairvoyance" at bounding box center [1045, 232] width 985 height 33
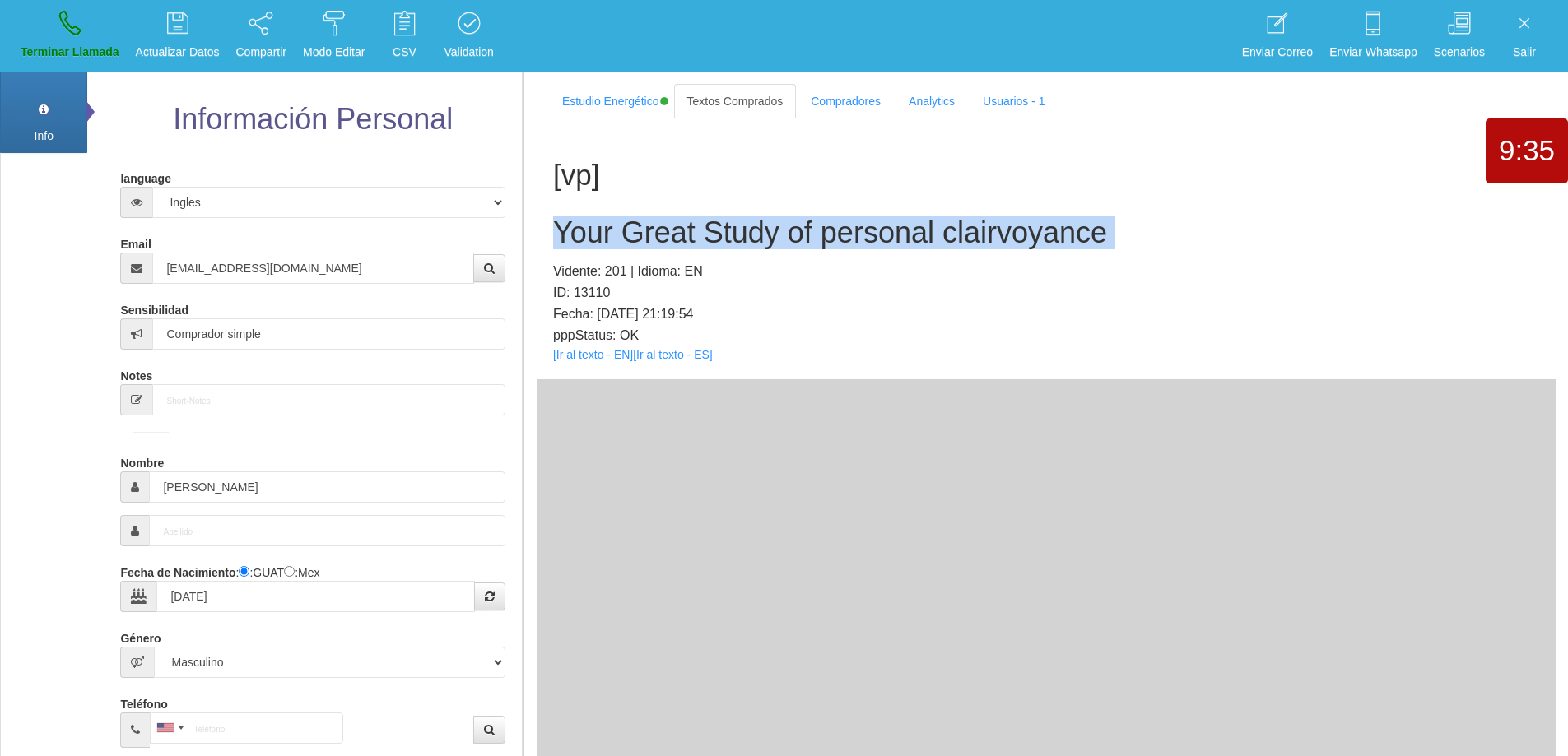
click at [748, 235] on h2 "Your Great Study of personal clairvoyance" at bounding box center [1045, 232] width 985 height 33
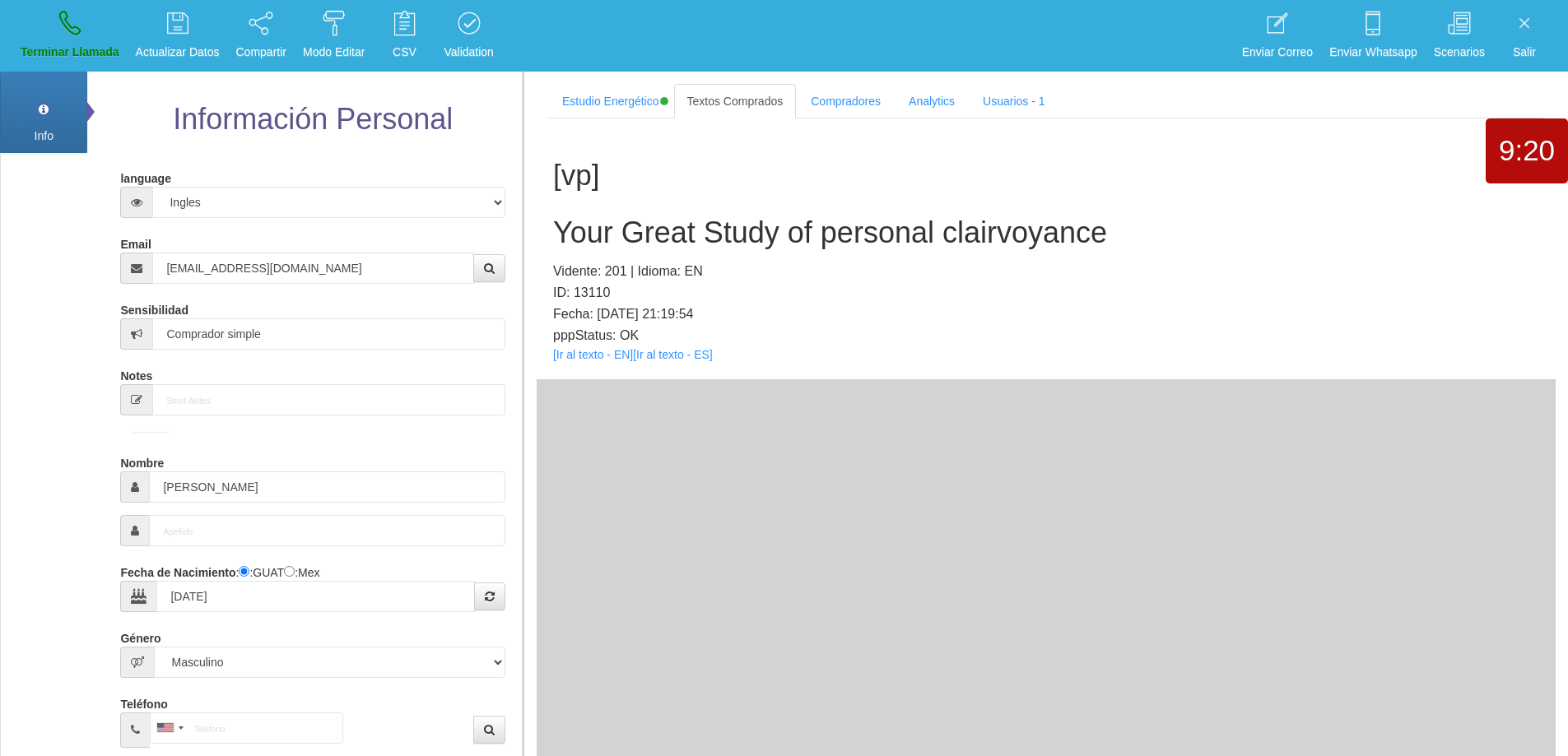
drag, startPoint x: 1018, startPoint y: 294, endPoint x: 1025, endPoint y: 288, distance: 9.2
click at [1018, 294] on p "ID: 13110" at bounding box center [1045, 292] width 985 height 22
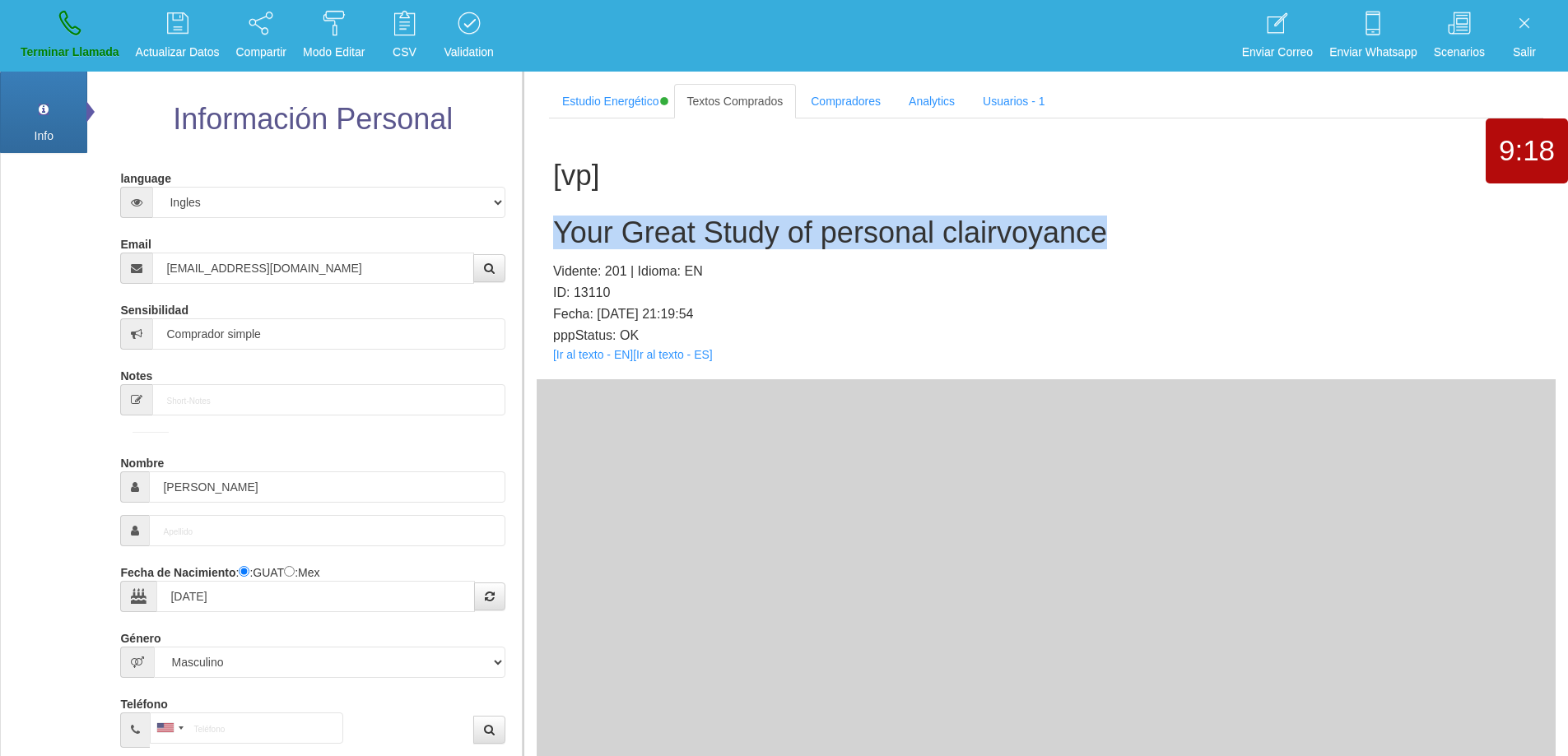
drag, startPoint x: 1117, startPoint y: 243, endPoint x: 558, endPoint y: 244, distance: 559.0
click at [558, 244] on h2 "Your Great Study of personal clairvoyance" at bounding box center [1045, 232] width 985 height 33
click at [62, 34] on icon at bounding box center [69, 23] width 22 height 26
select select "0"
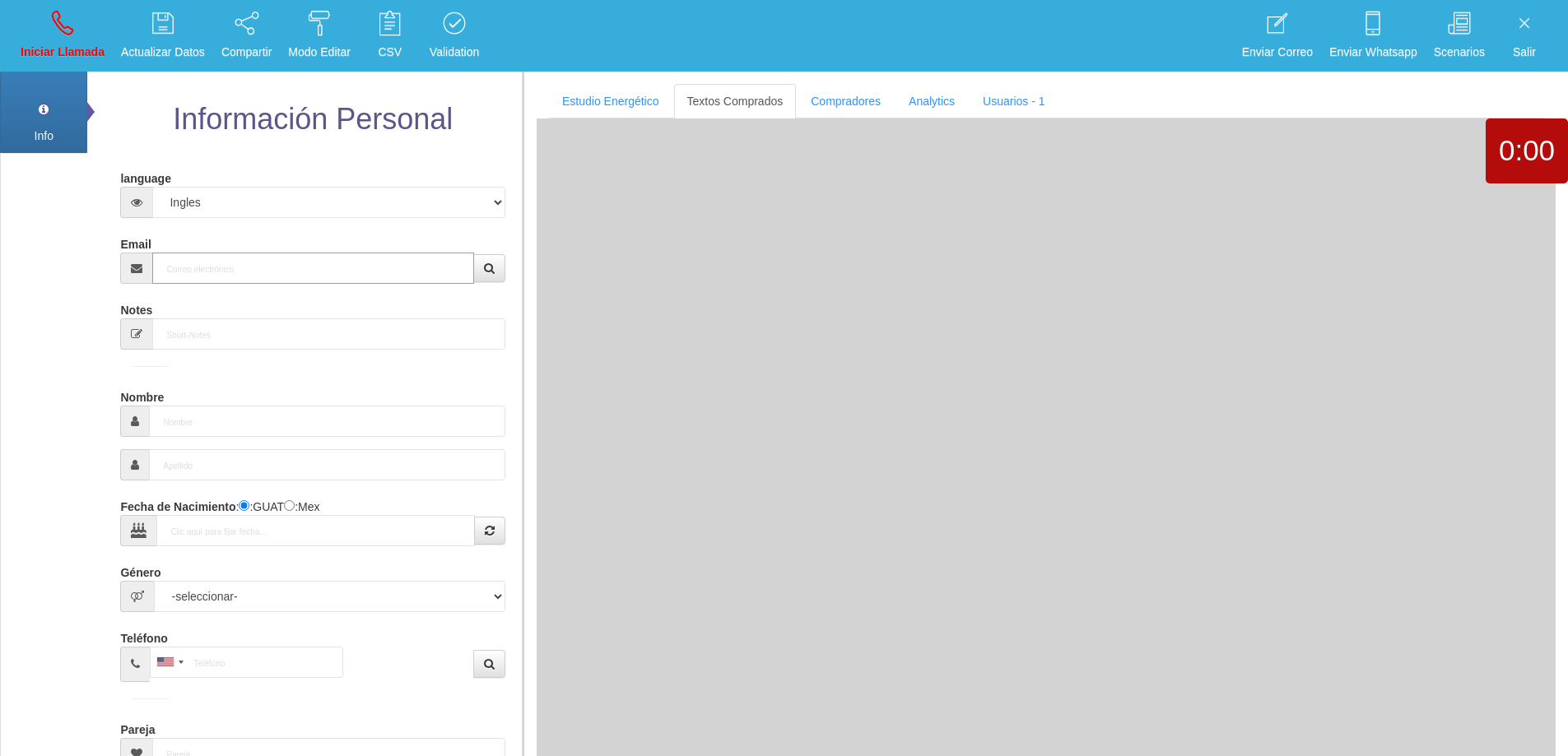
click at [300, 268] on input "Email" at bounding box center [313, 268] width 321 height 31
paste input "[EMAIL_ADDRESS][DOMAIN_NAME]"
type input "[EMAIL_ADDRESS][DOMAIN_NAME]"
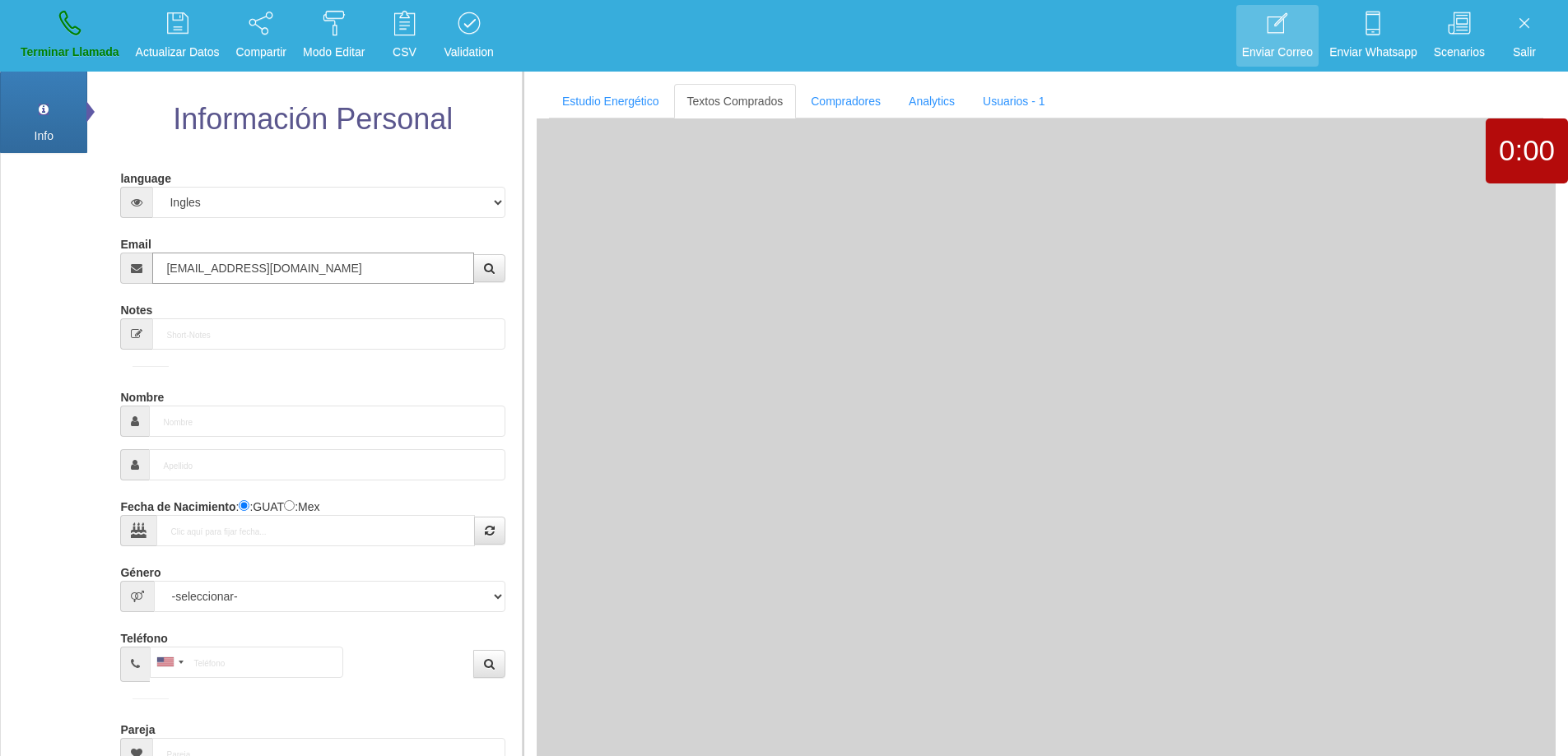
type input "[DATE]"
type input "Comprador simple"
type input "[PERSON_NAME]"
select select "2"
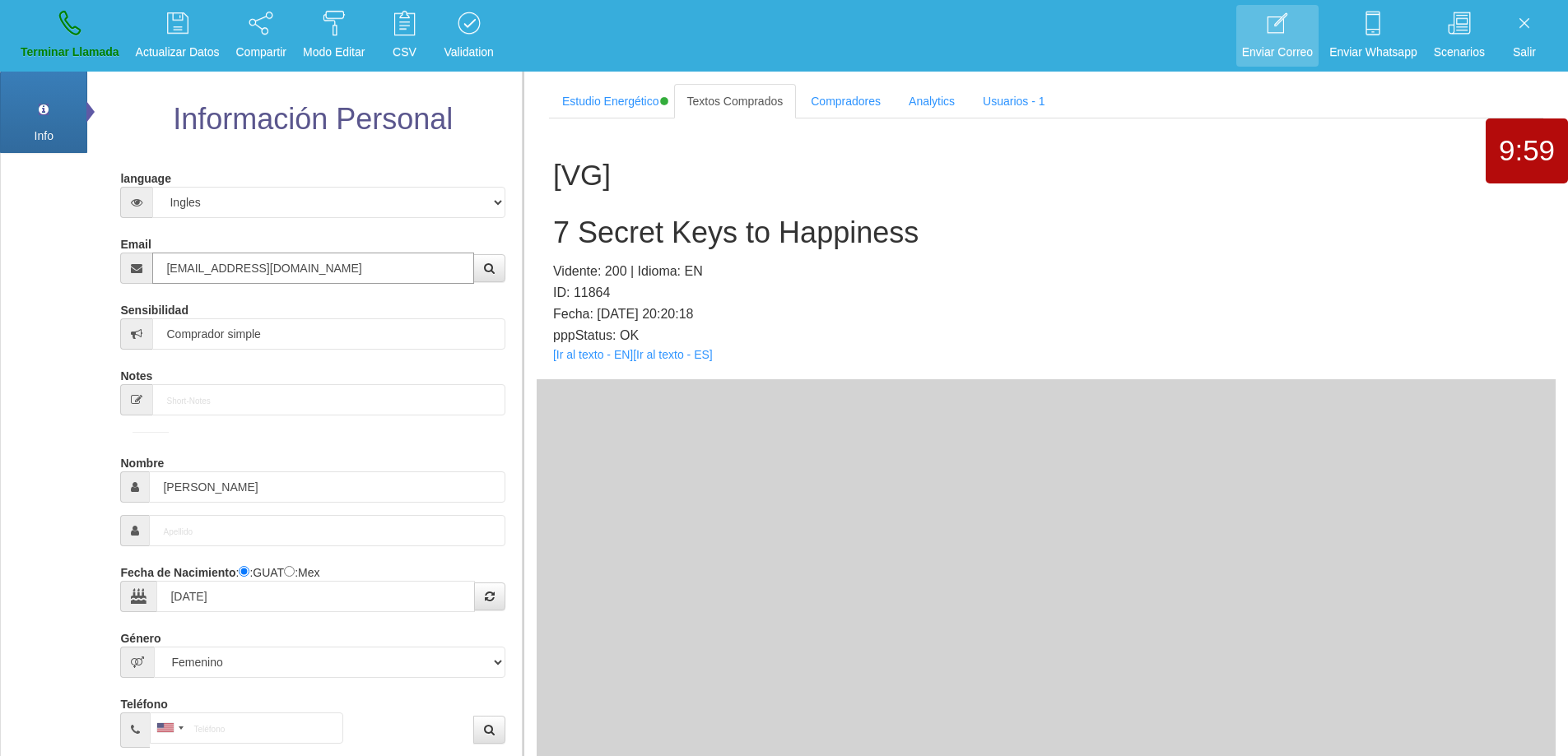
type input "[EMAIL_ADDRESS][DOMAIN_NAME]"
drag, startPoint x: 340, startPoint y: 262, endPoint x: 140, endPoint y: 229, distance: 202.7
click at [141, 229] on form "language Español Portugues [PERSON_NAME] Email [EMAIL_ADDRESS][DOMAIN_NAME] Sen…" at bounding box center [312, 610] width 360 height 890
drag, startPoint x: 198, startPoint y: 485, endPoint x: 119, endPoint y: 458, distance: 83.5
click at [119, 458] on div "language Español Portugues [PERSON_NAME] Email [EMAIL_ADDRESS][DOMAIN_NAME] Sen…" at bounding box center [312, 615] width 392 height 935
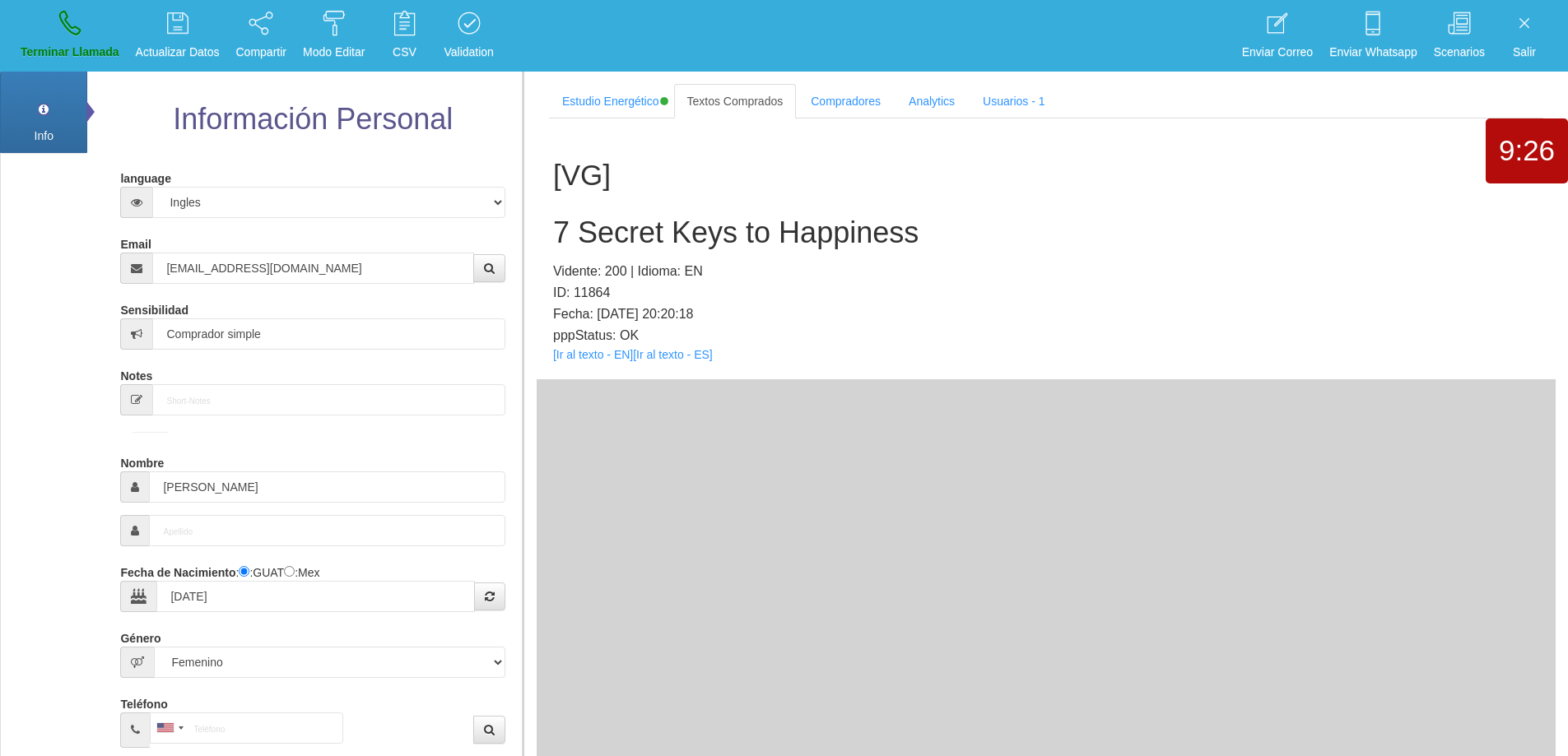
click at [829, 239] on h2 "7 Secret Keys to Happiness" at bounding box center [1045, 232] width 985 height 33
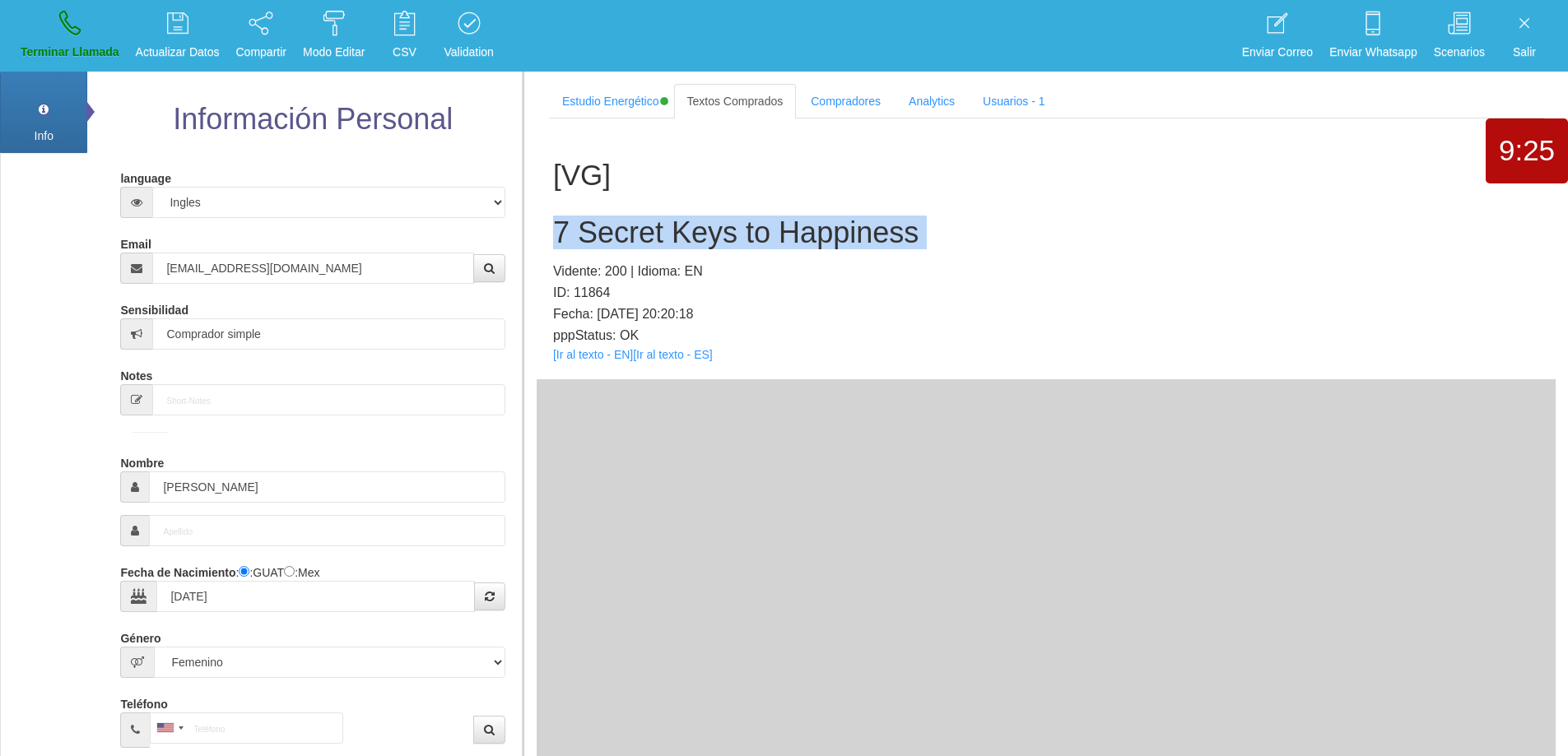
click at [829, 239] on h2 "7 Secret Keys to Happiness" at bounding box center [1045, 232] width 985 height 33
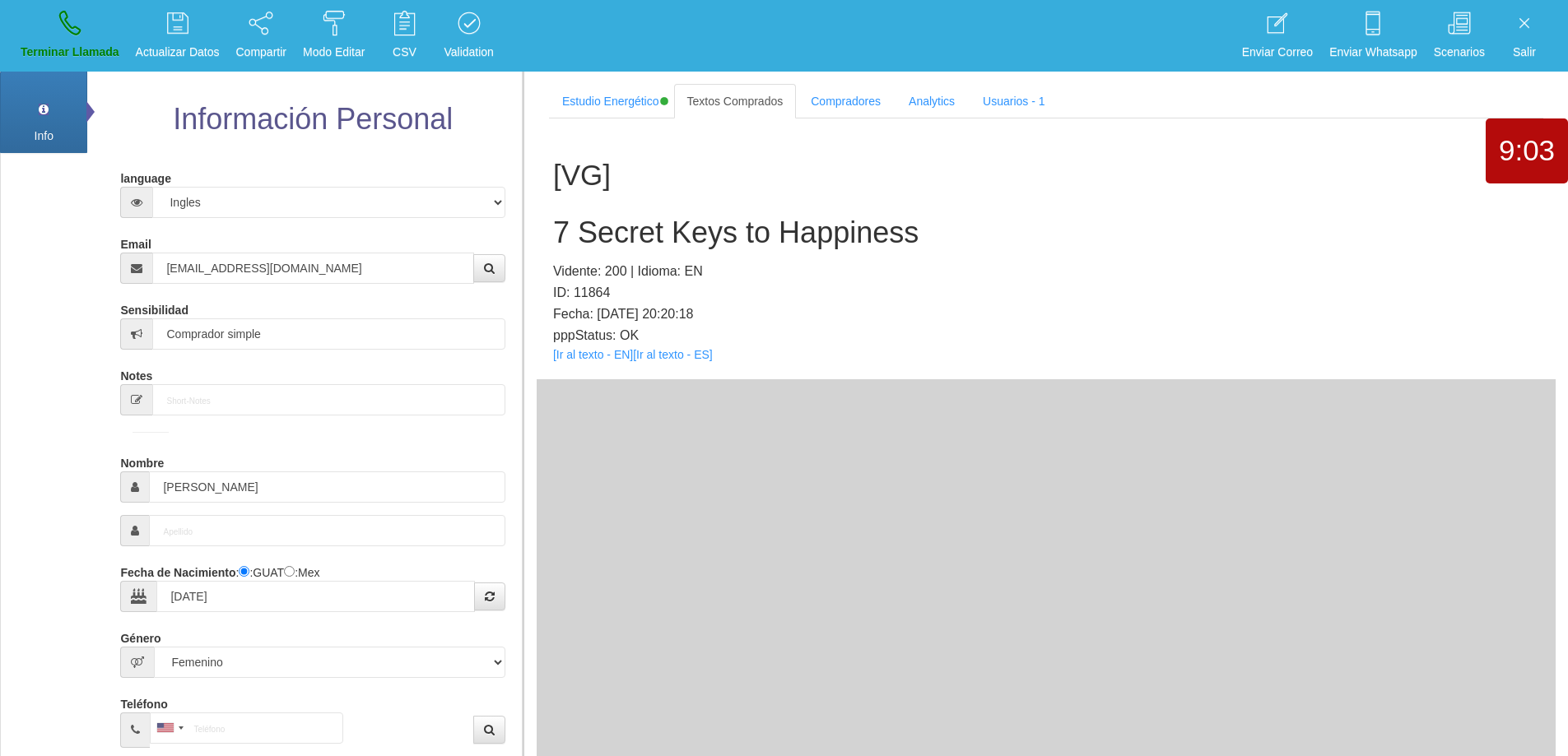
click at [903, 270] on p "Vidente: 200 | Idioma: EN" at bounding box center [1045, 271] width 985 height 22
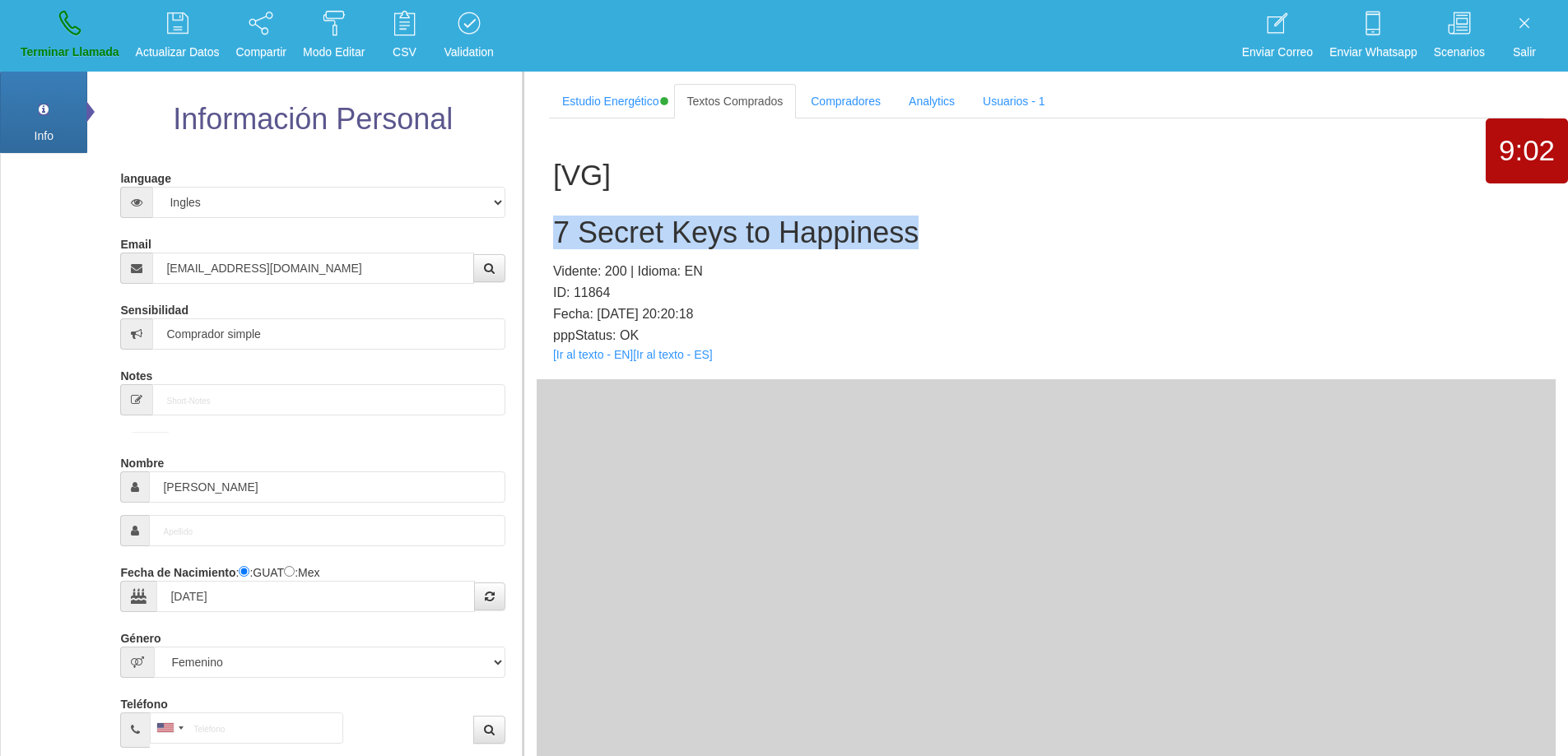
drag, startPoint x: 930, startPoint y: 228, endPoint x: 555, endPoint y: 233, distance: 375.0
click at [555, 233] on h2 "7 Secret Keys to Happiness" at bounding box center [1045, 232] width 985 height 33
click at [54, 37] on link "Terminar Llamada" at bounding box center [70, 36] width 111 height 62
select select "0"
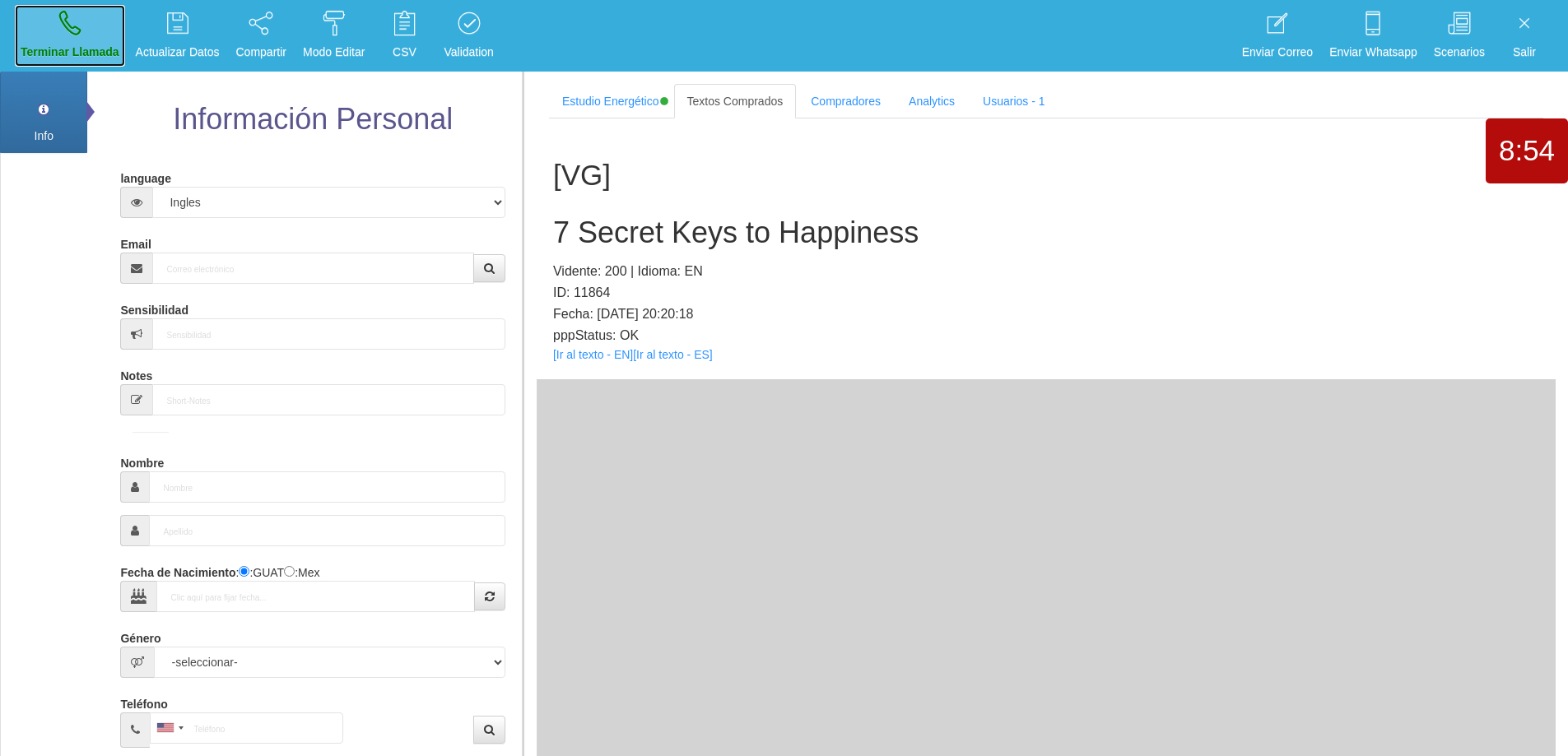
click at [55, 37] on link "Terminar Llamada" at bounding box center [70, 36] width 111 height 62
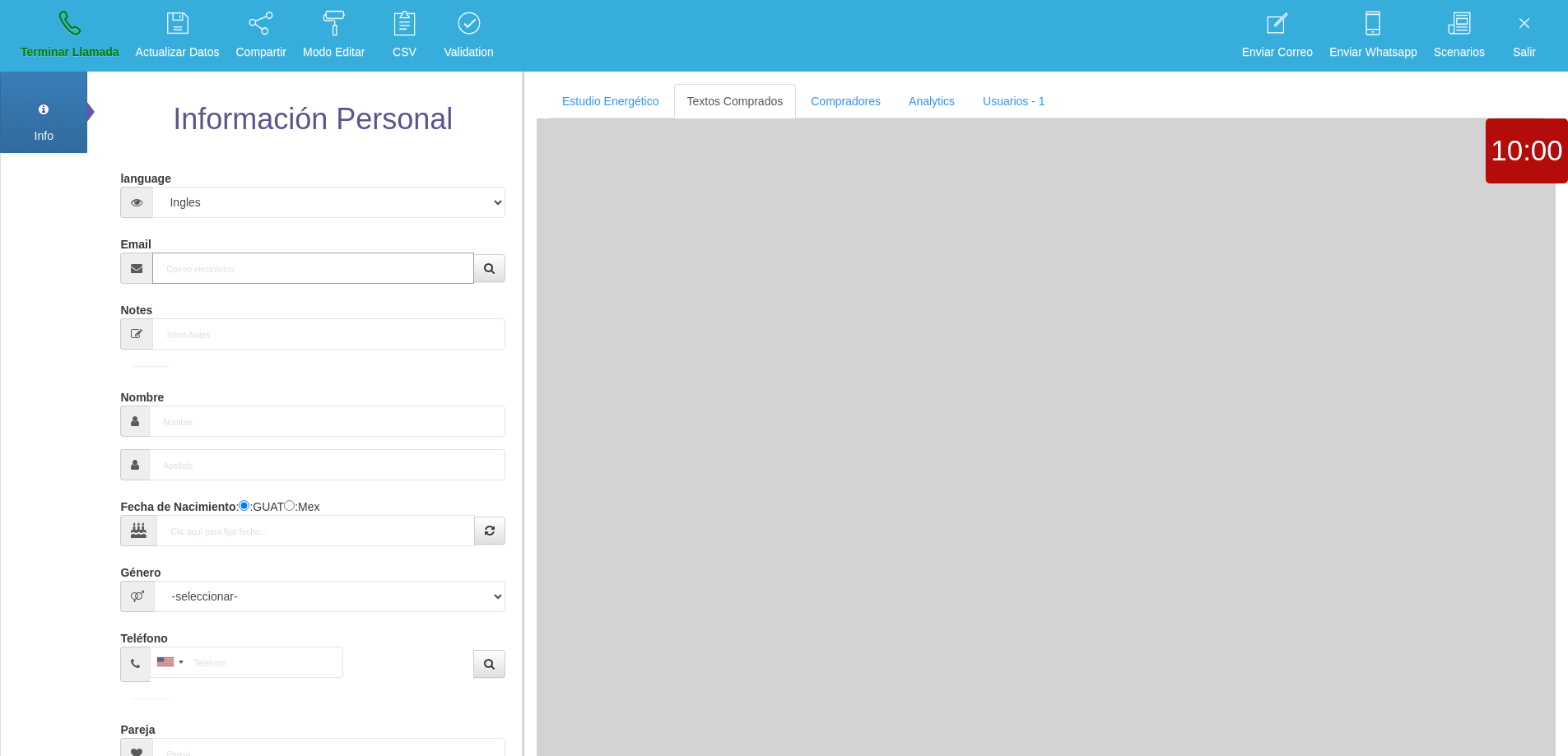
drag, startPoint x: 230, startPoint y: 270, endPoint x: 239, endPoint y: 267, distance: 9.5
click at [231, 270] on input "Email" at bounding box center [313, 268] width 321 height 31
paste input "[EMAIL_ADDRESS][PERSON_NAME][DOMAIN_NAME]"
type input "[EMAIL_ADDRESS][PERSON_NAME][DOMAIN_NAME]"
type input "[DATE]"
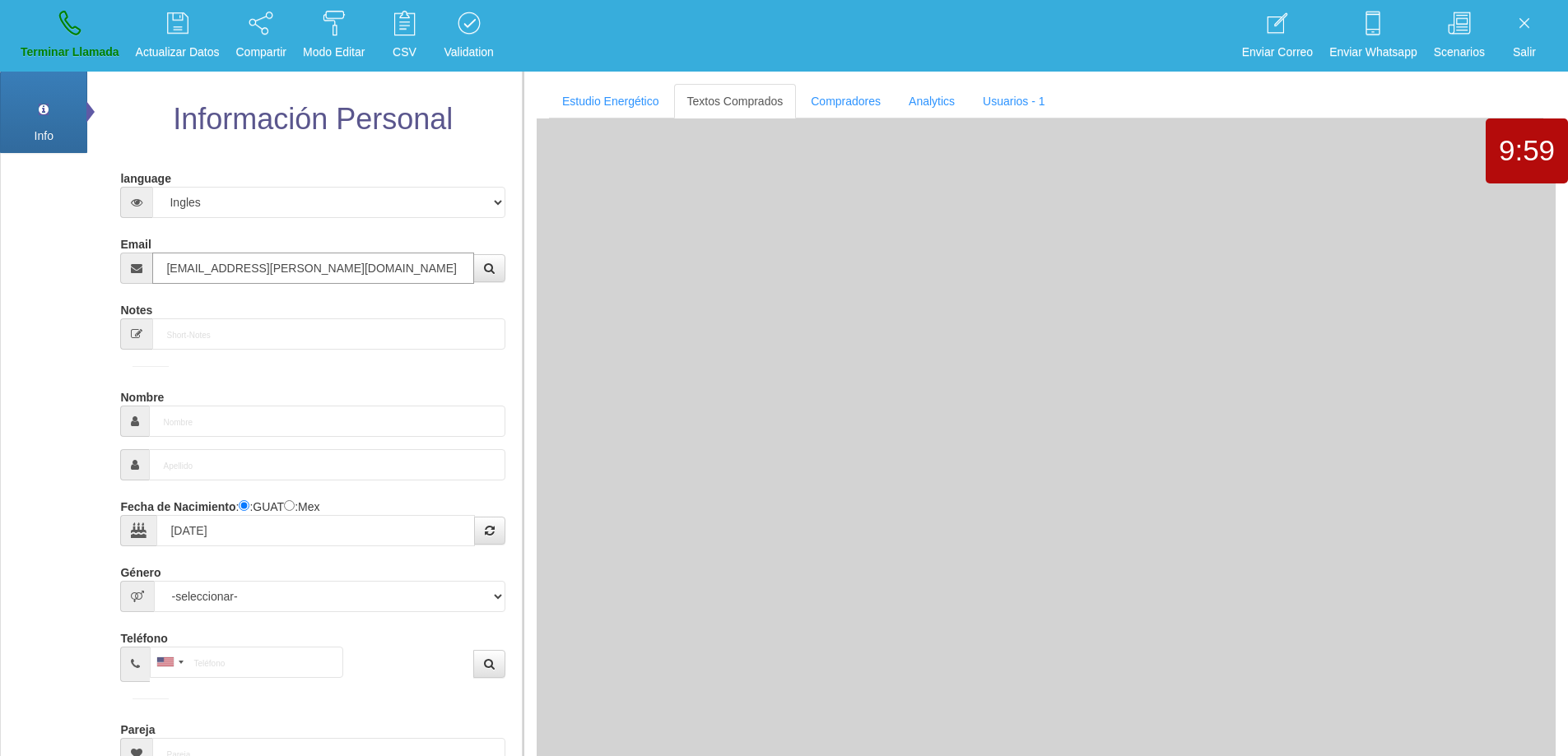
select select
type input "Comprador bajo"
type input "[PERSON_NAME]"
select select "2"
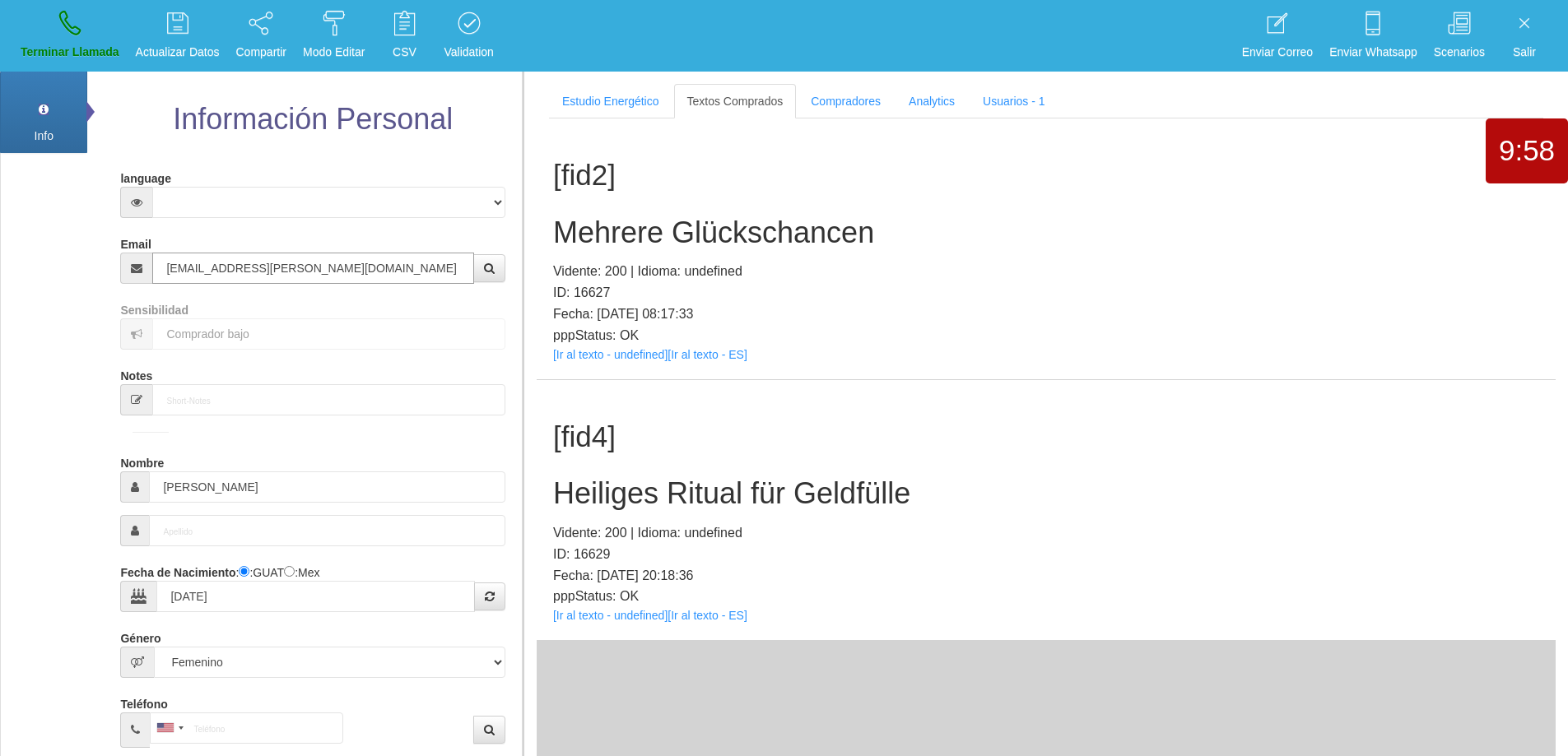
type input "[EMAIL_ADDRESS][PERSON_NAME][DOMAIN_NAME]"
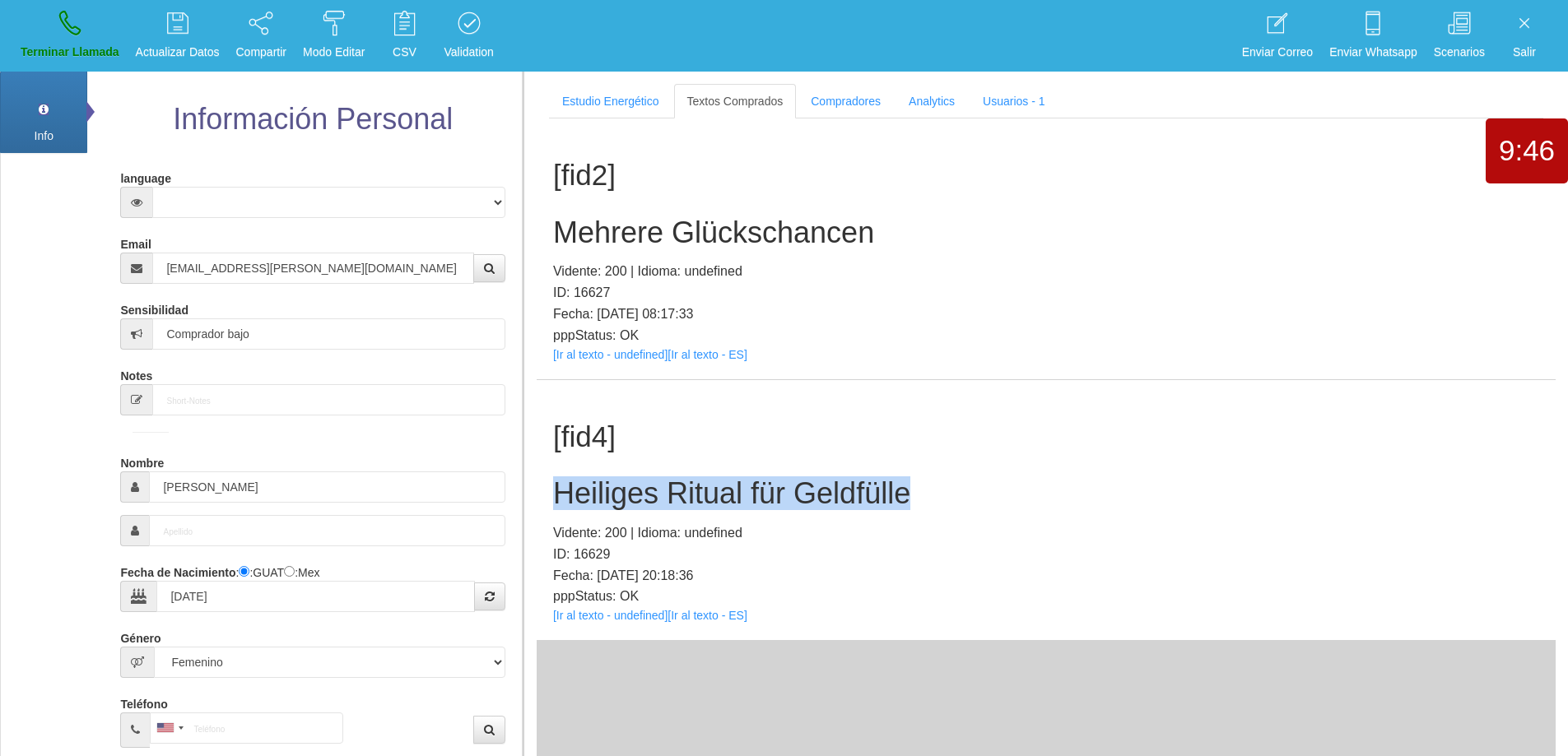
drag, startPoint x: 920, startPoint y: 497, endPoint x: 560, endPoint y: 507, distance: 360.1
click at [560, 507] on h2 "Heiliges Ritual für Geldfülle" at bounding box center [1045, 494] width 985 height 33
click at [958, 473] on div "[fid4] Heiliges Ritual für Geldfülle Vidente: 200 | Idioma: undefined ID: 16629…" at bounding box center [1046, 511] width 1019 height 260
drag, startPoint x: 924, startPoint y: 492, endPoint x: 544, endPoint y: 488, distance: 380.0
click at [544, 488] on div "[fid4] Heiliges Ritual für Geldfülle Vidente: 200 | Idioma: undefined ID: 16629…" at bounding box center [1046, 511] width 1019 height 260
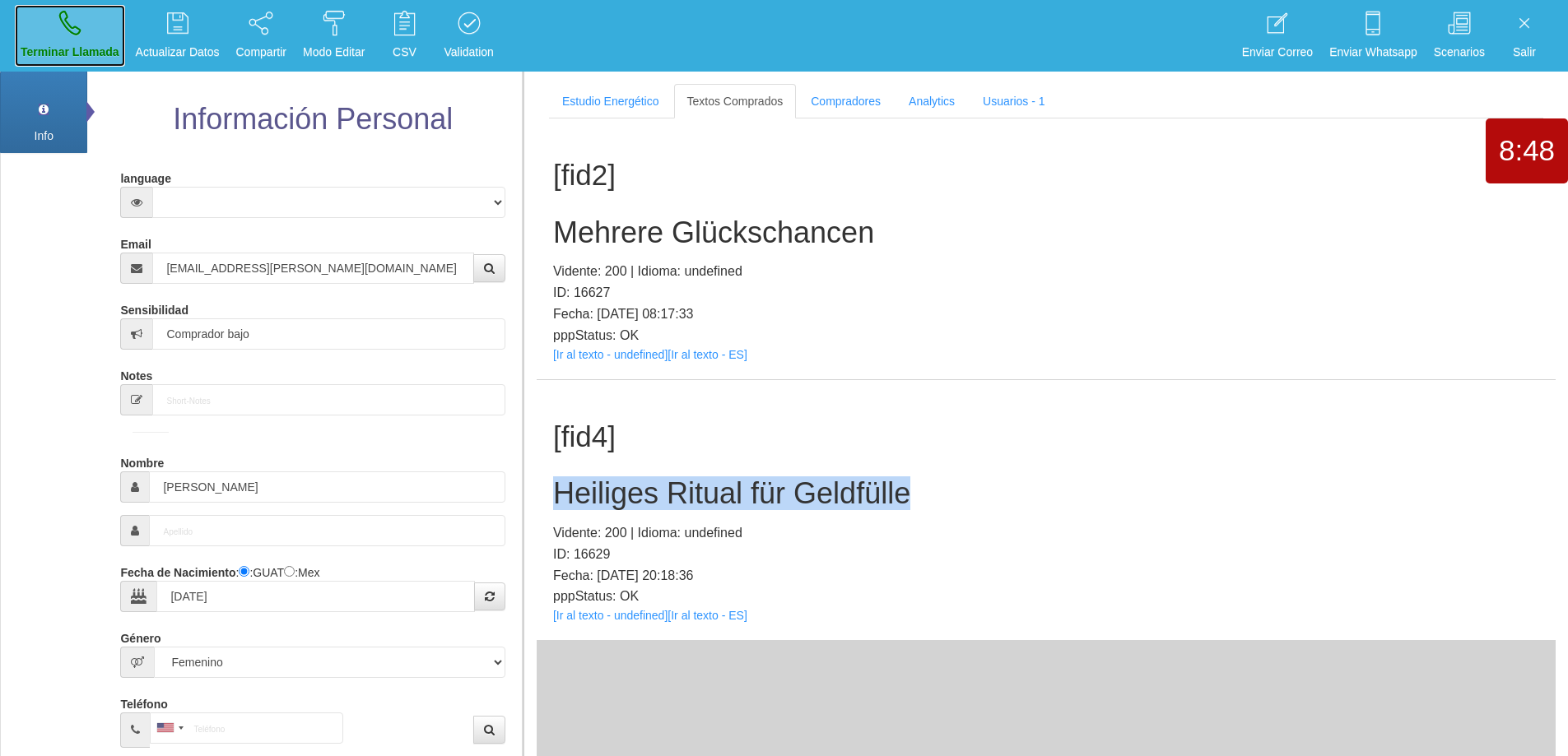
click at [78, 35] on icon at bounding box center [69, 23] width 22 height 26
select select "0"
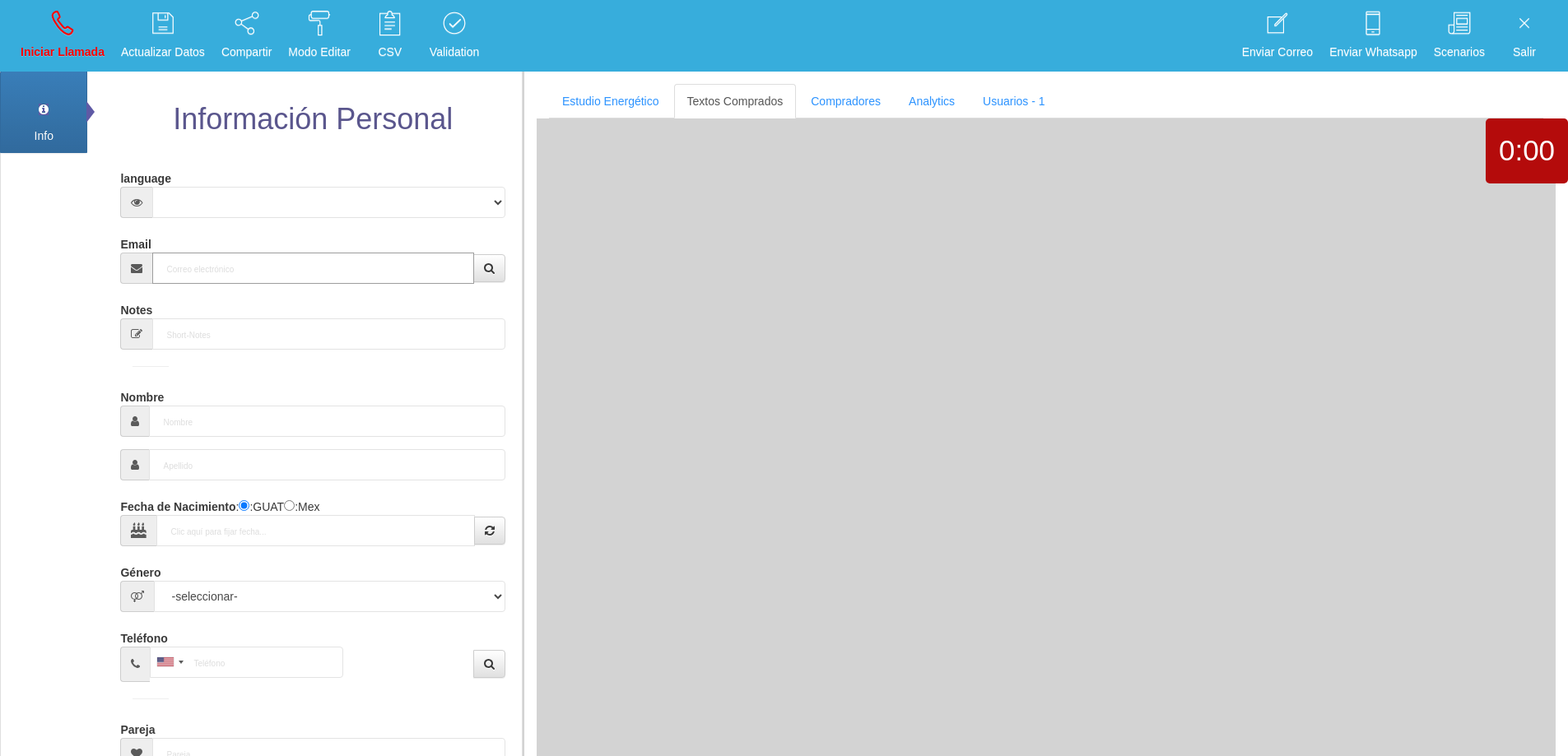
drag, startPoint x: 232, startPoint y: 259, endPoint x: 300, endPoint y: 251, distance: 68.5
click at [233, 259] on input "Email" at bounding box center [313, 268] width 321 height 31
paste input "[PERSON_NAME][EMAIL_ADDRESS][PERSON_NAME][DOMAIN_NAME]"
type input "[PERSON_NAME][EMAIL_ADDRESS][PERSON_NAME][DOMAIN_NAME]"
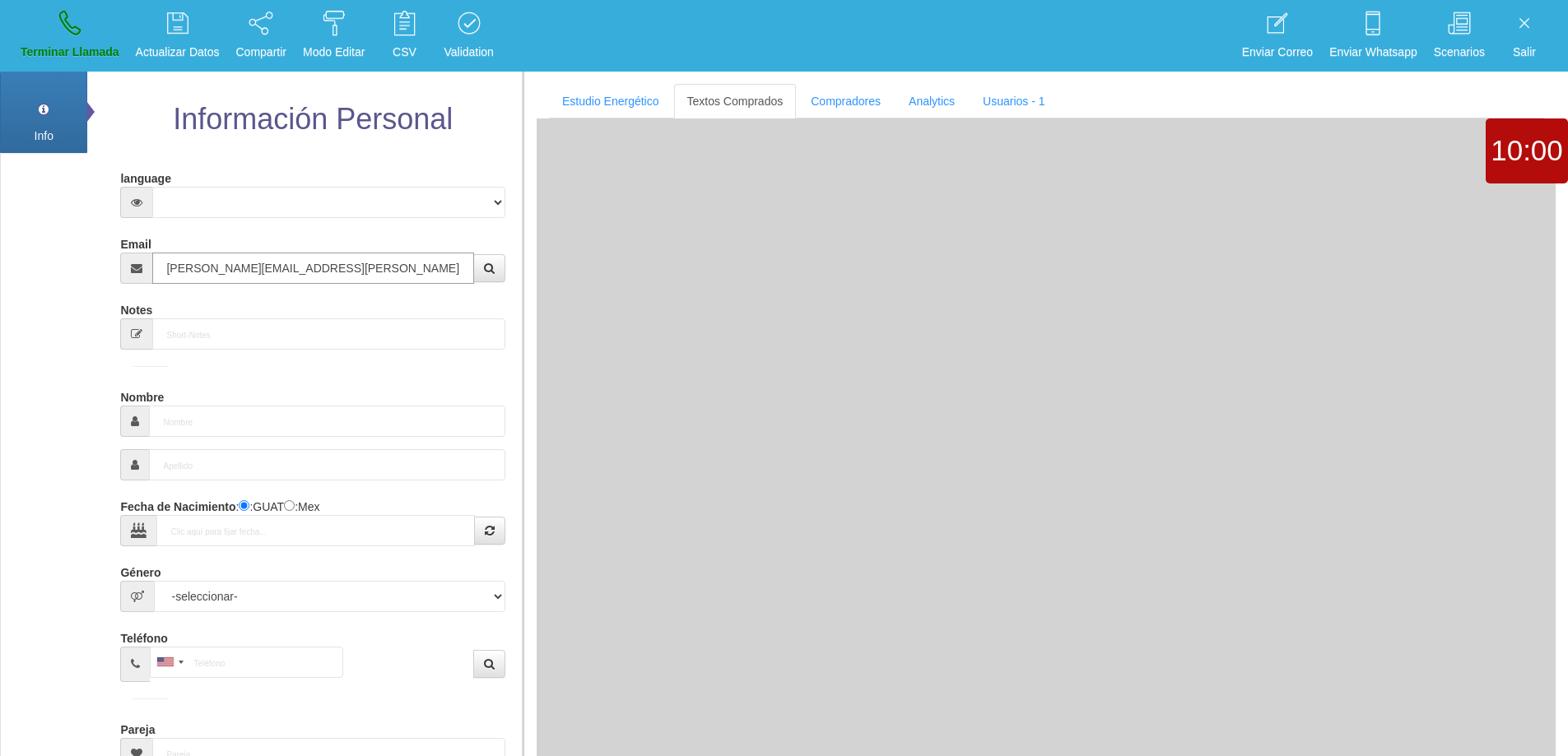
type input "28 Mayo 1942"
select select "4"
type input "Excelente Comprador"
type input "[PERSON_NAME]"
select select "1"
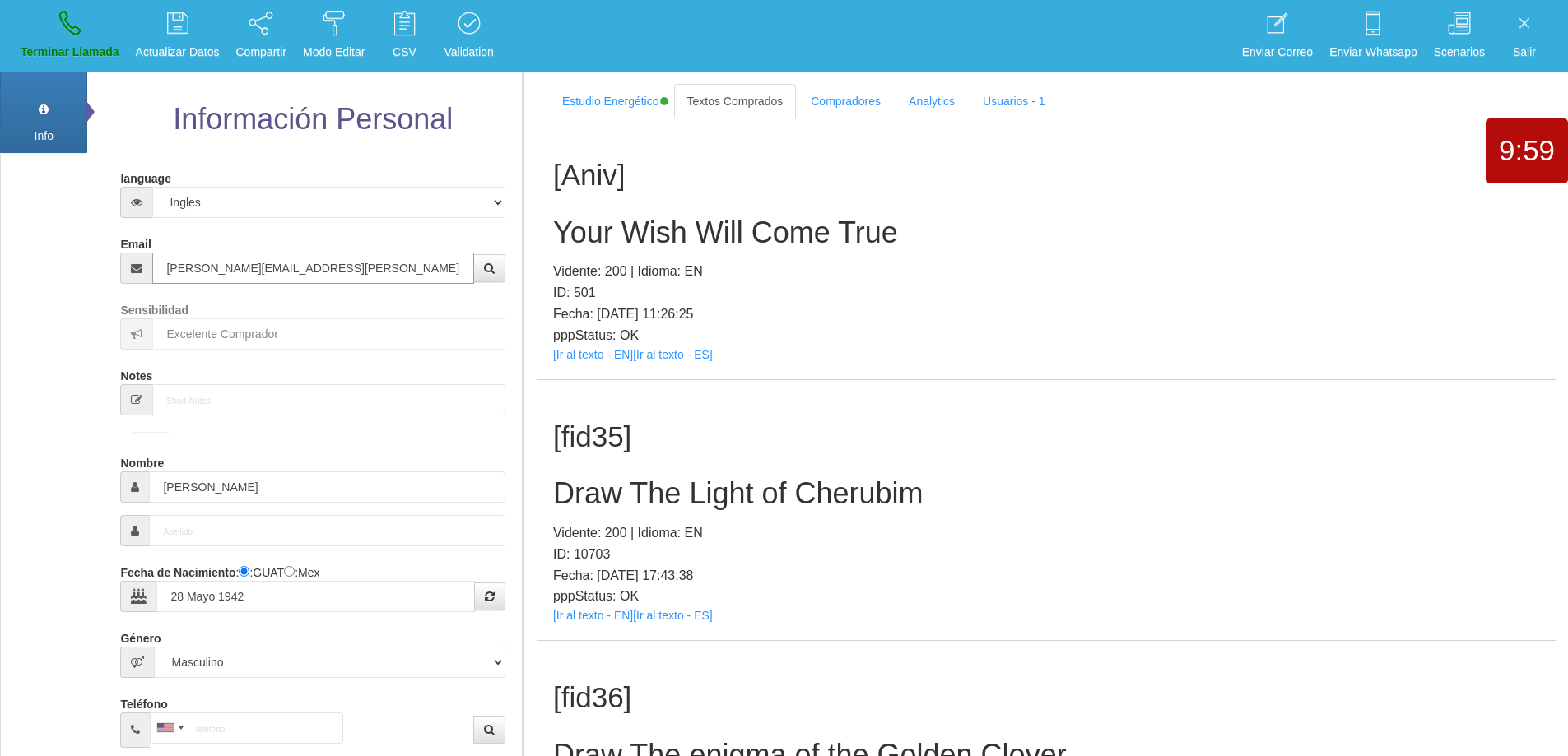
type input "[PERSON_NAME][EMAIL_ADDRESS][PERSON_NAME][DOMAIN_NAME]"
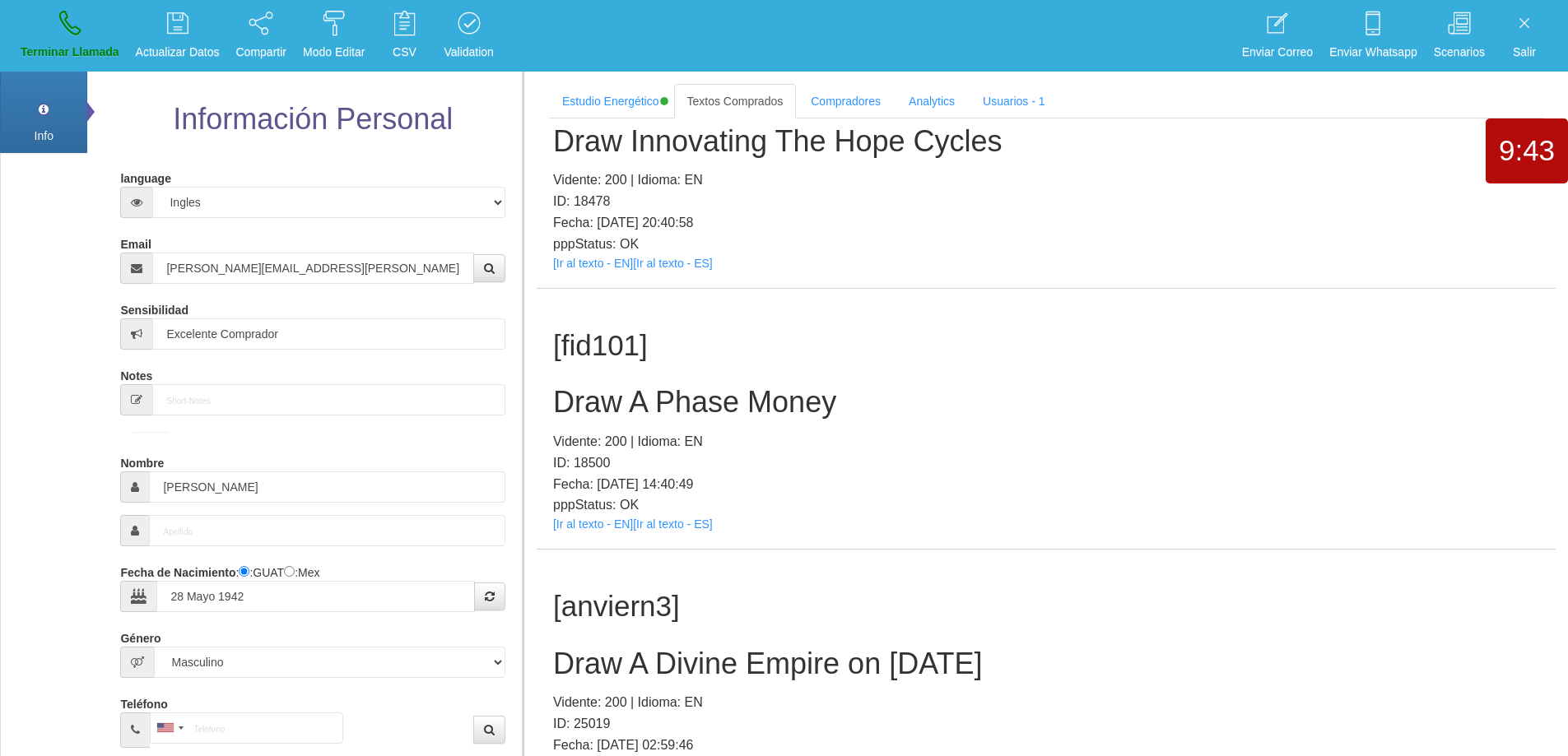
click at [629, 406] on h2 "Draw A Phase Money" at bounding box center [1045, 402] width 985 height 33
click at [653, 393] on h2 "Draw A Phase Money" at bounding box center [1045, 402] width 985 height 33
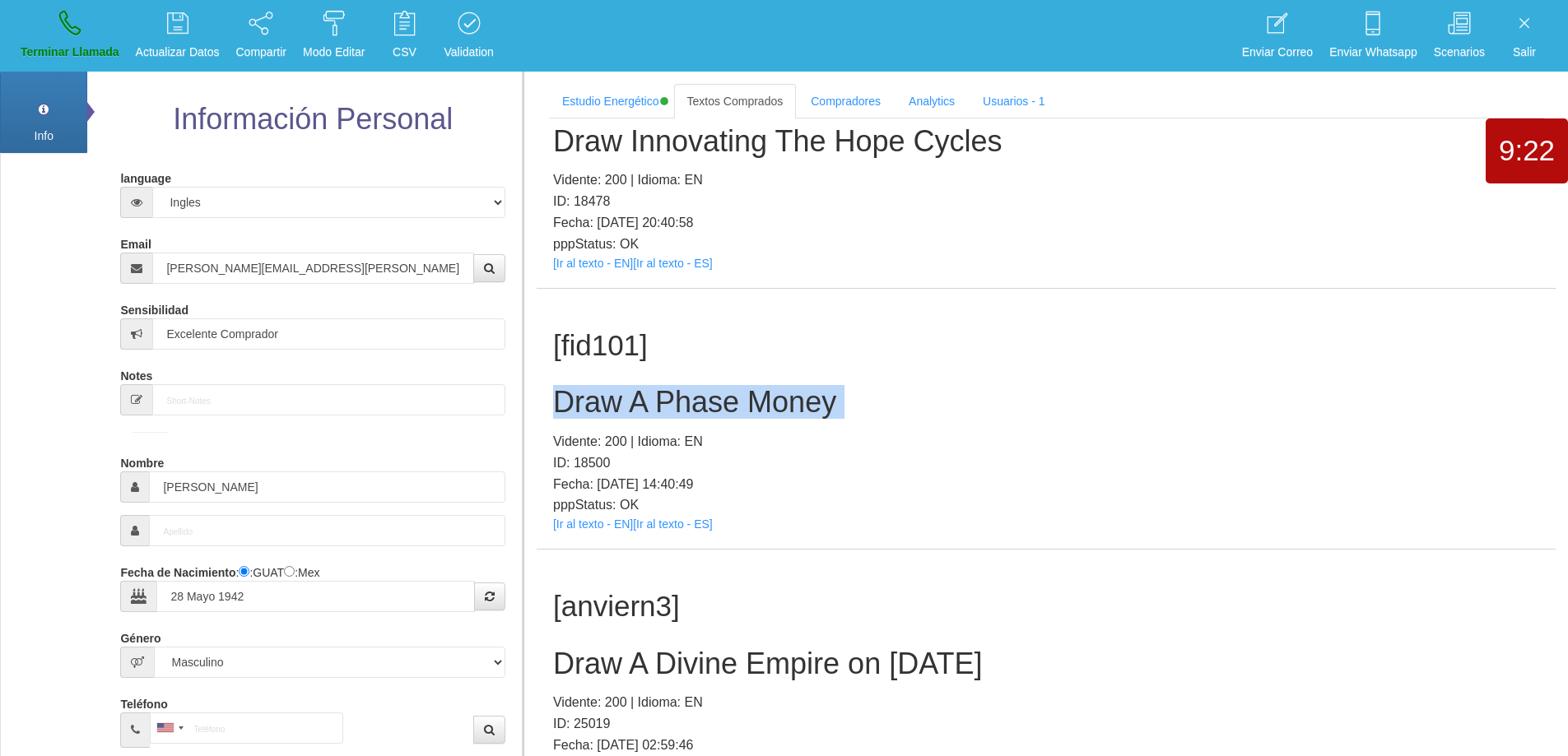
click at [910, 406] on h2 "Draw A Phase Money" at bounding box center [1045, 402] width 985 height 33
click at [66, 29] on icon at bounding box center [69, 23] width 22 height 26
select select "0"
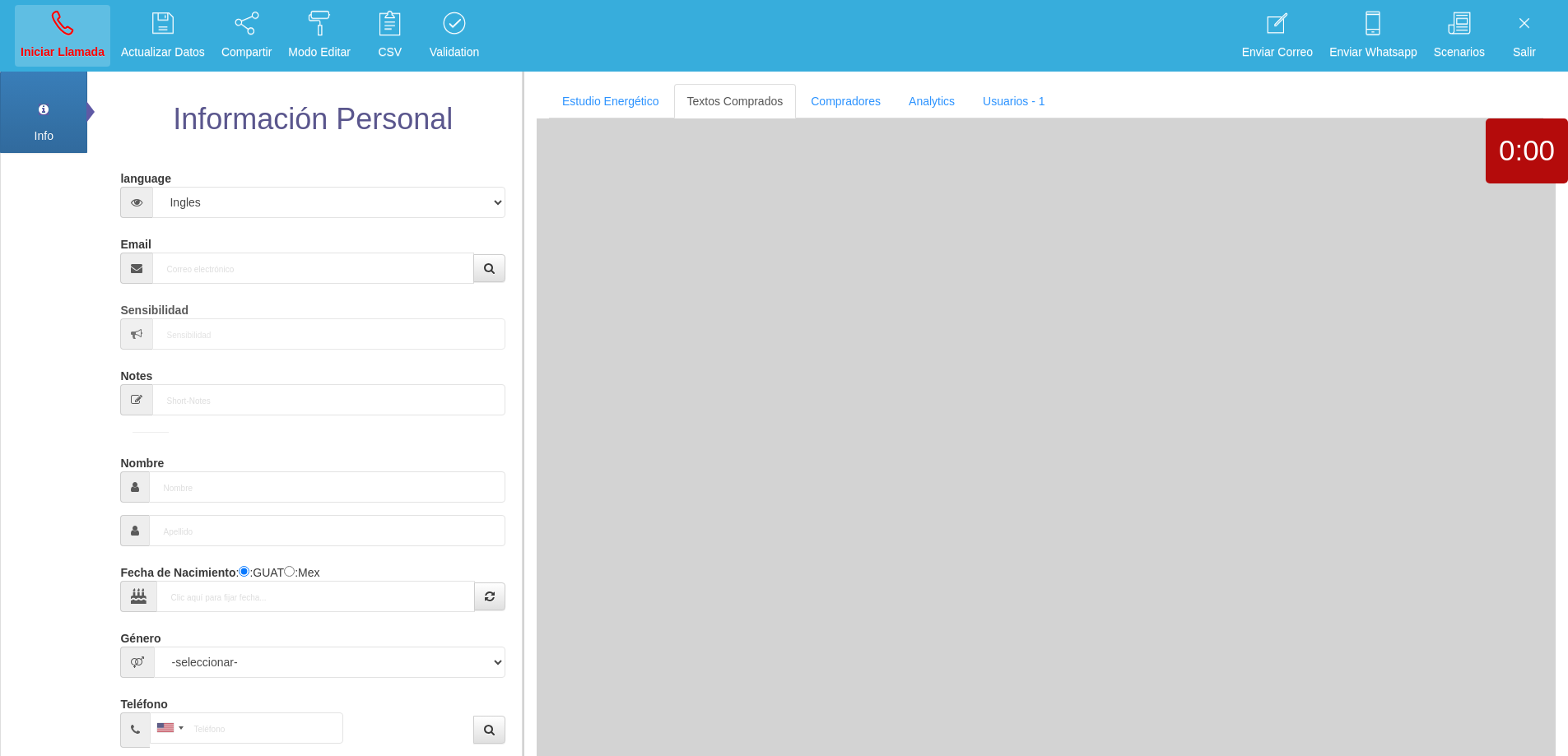
scroll to position [0, 0]
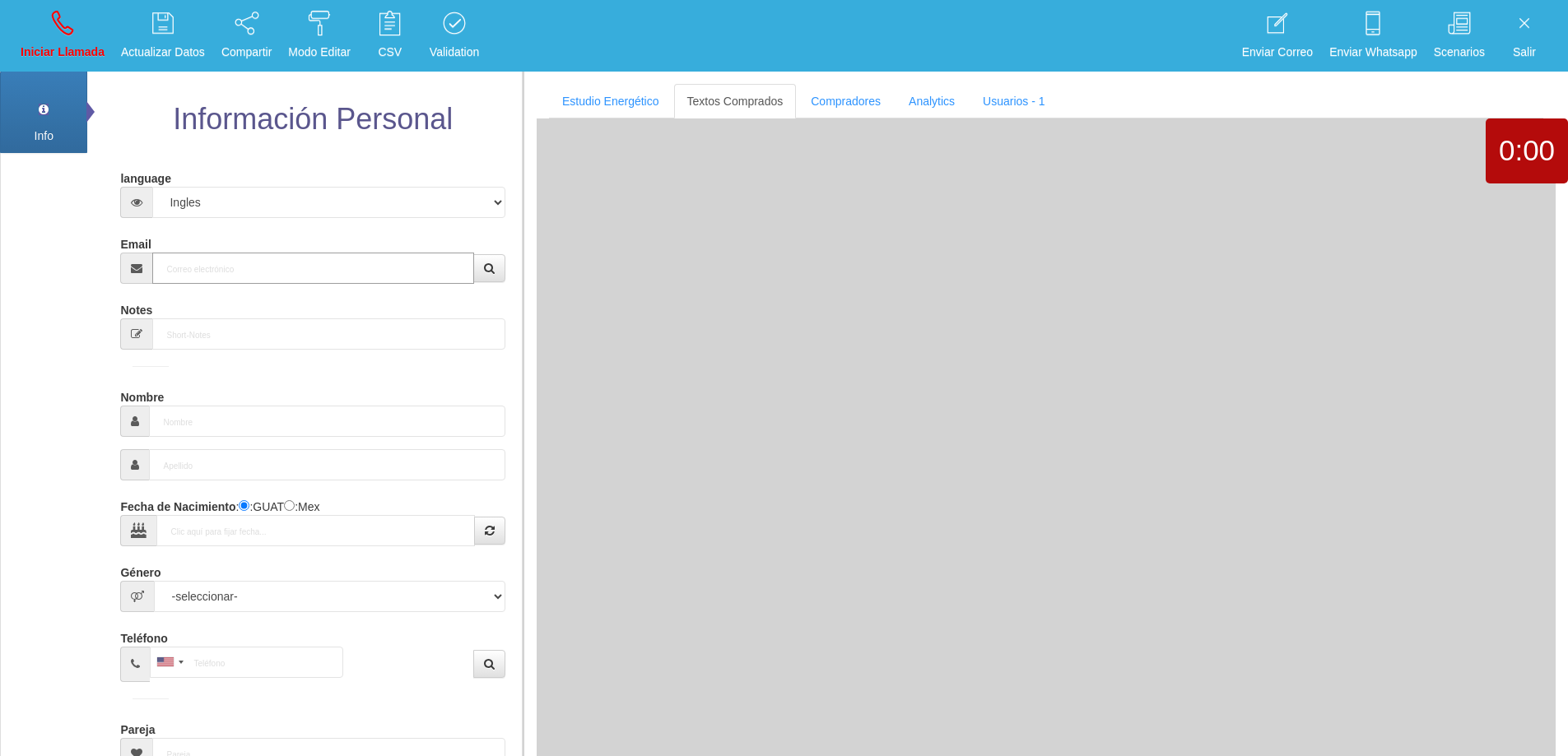
click at [223, 274] on input "Email" at bounding box center [313, 268] width 321 height 31
paste input "[EMAIL_ADDRESS][DOMAIN_NAME]"
type input "[EMAIL_ADDRESS][DOMAIN_NAME]"
type input "21 Dic 1949"
select select "1"
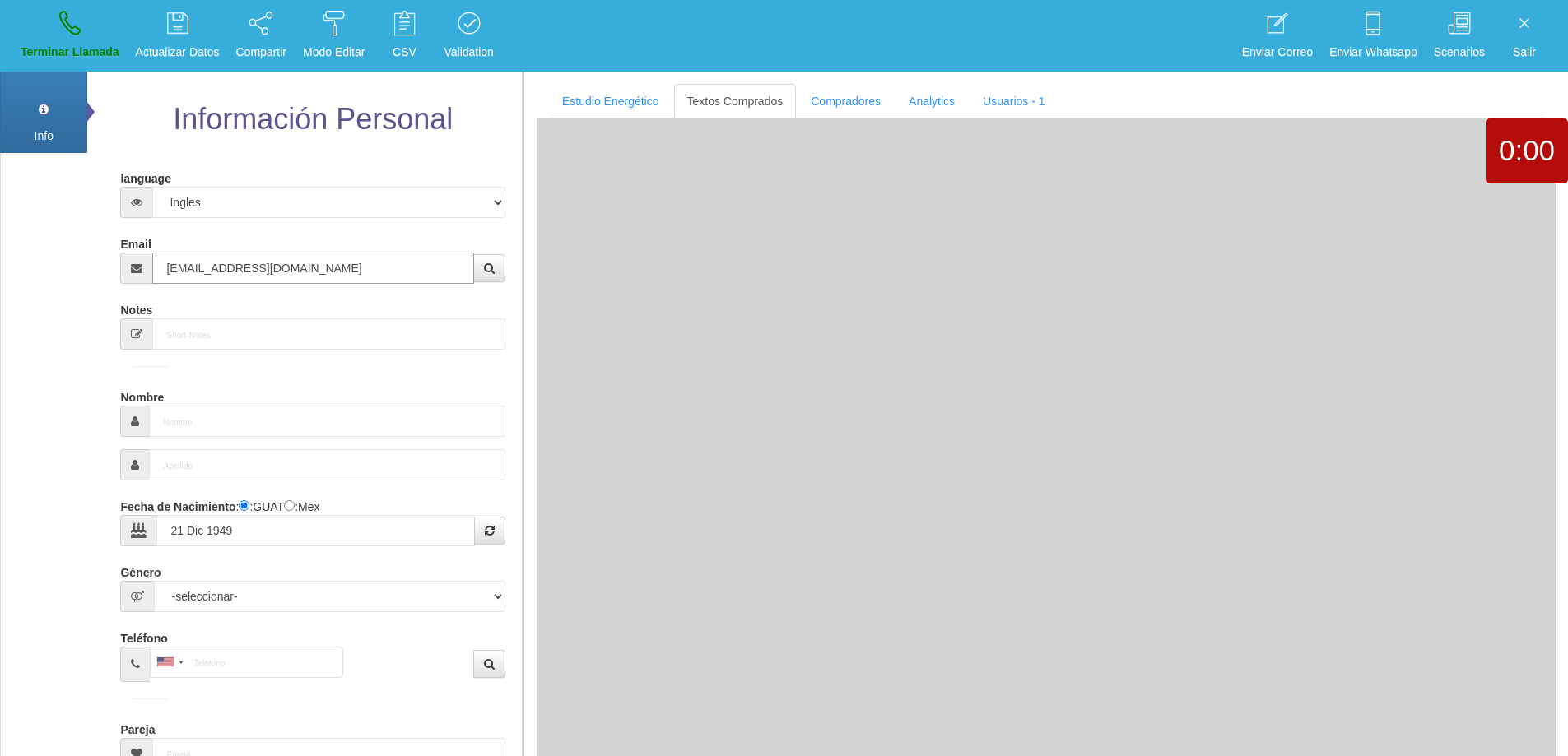
type input "Excelente Comprador"
type input "[PERSON_NAME]"
select select "1"
type input "01 55 6302 4399"
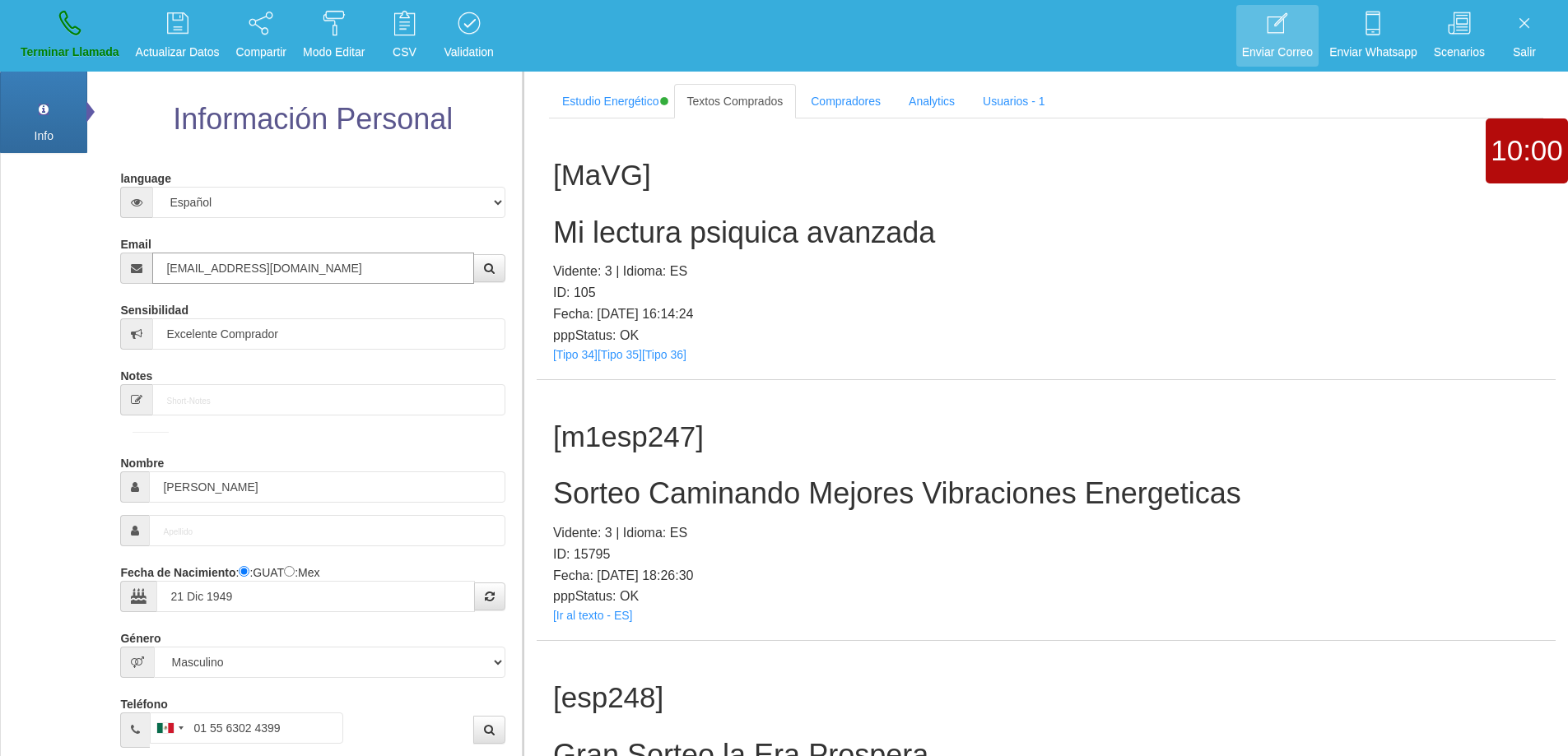
type input "[EMAIL_ADDRESS][DOMAIN_NAME]"
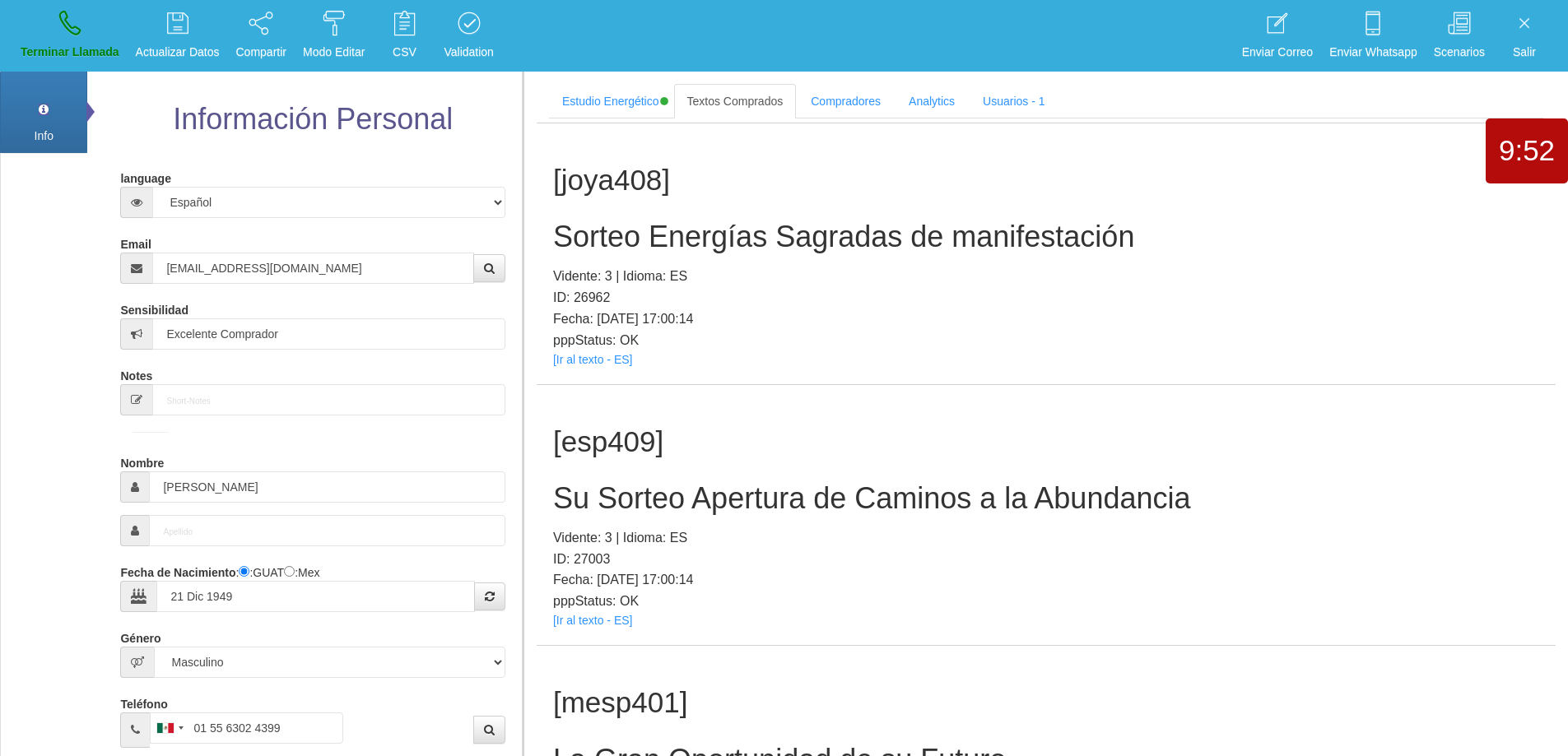
scroll to position [2347, 0]
click at [984, 247] on h2 "Sorteo Energías Sagradas de manifestación" at bounding box center [1045, 237] width 985 height 33
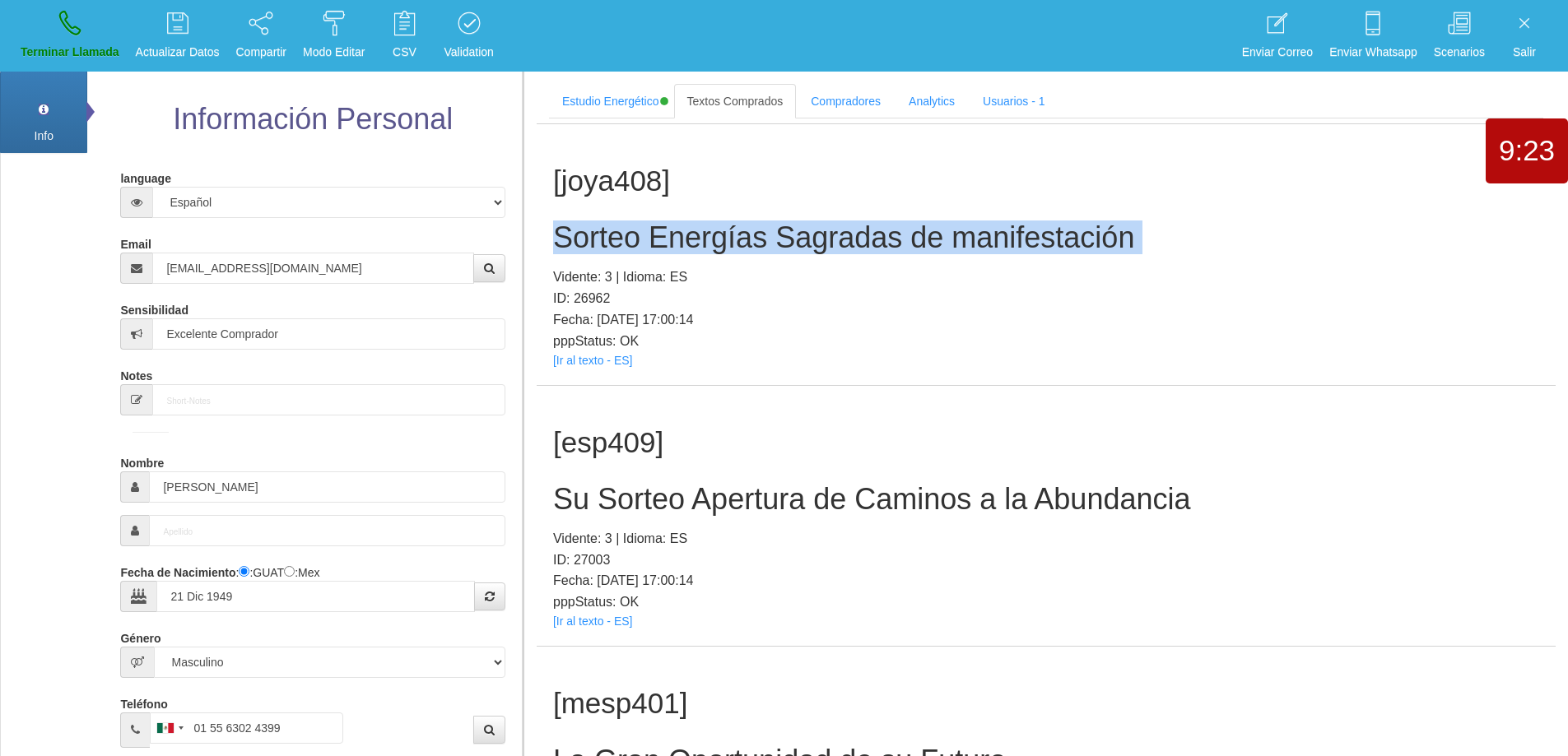
click at [984, 247] on h2 "Sorteo Energías Sagradas de manifestación" at bounding box center [1045, 237] width 985 height 33
click at [939, 233] on h2 "Sorteo Energías Sagradas de manifestación" at bounding box center [1045, 237] width 985 height 33
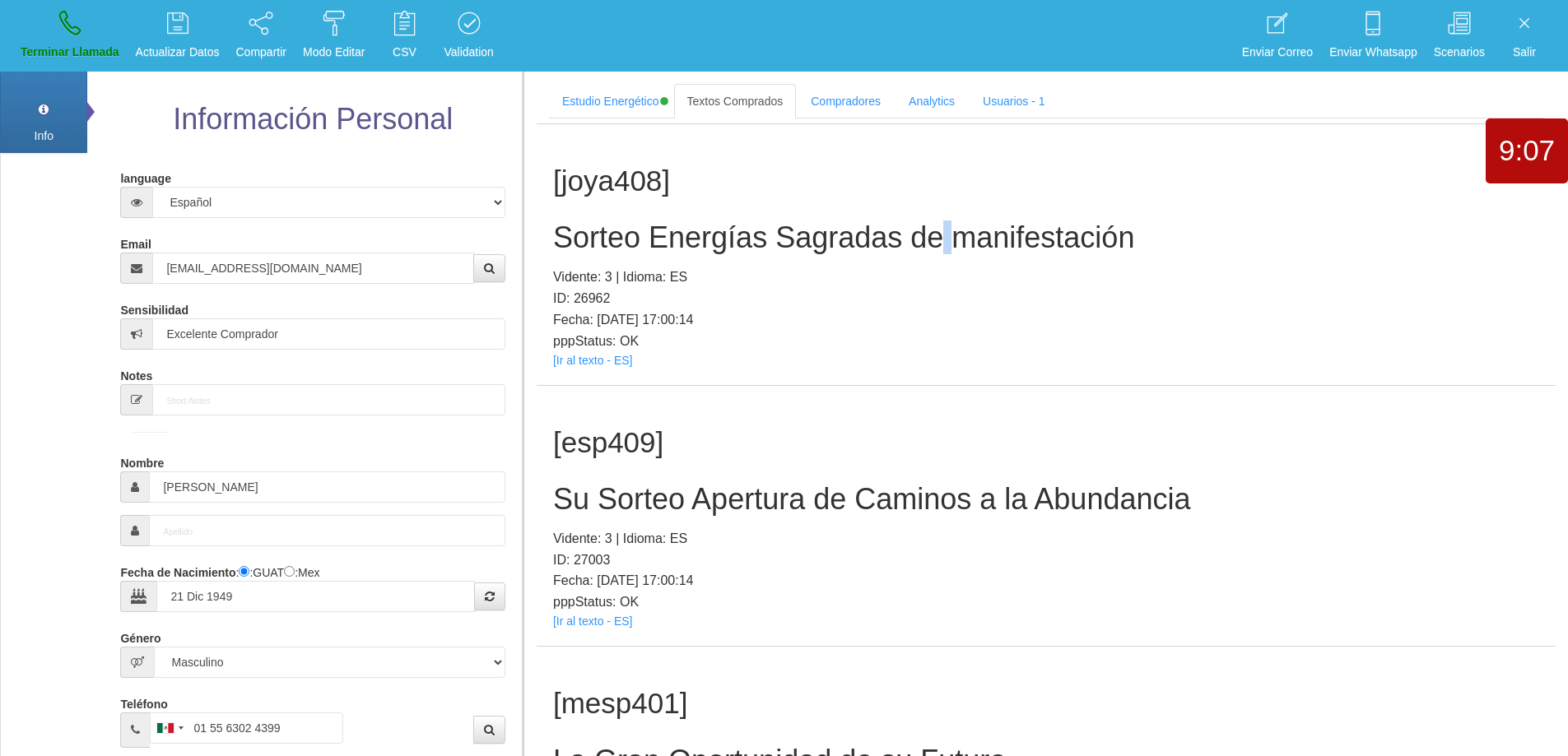
click at [939, 233] on h2 "Sorteo Energías Sagradas de manifestación" at bounding box center [1045, 237] width 985 height 33
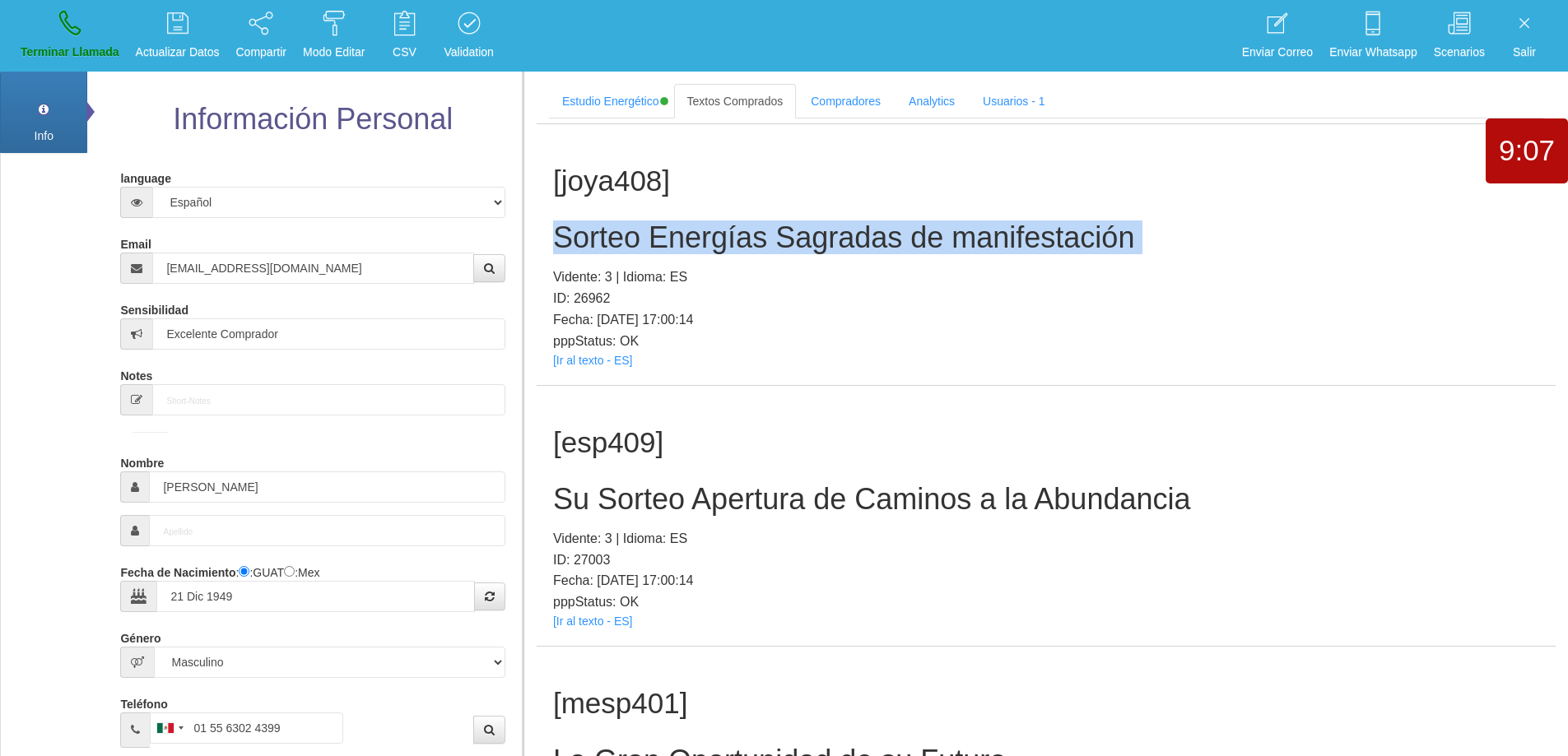
click at [939, 233] on h2 "Sorteo Energías Sagradas de manifestación" at bounding box center [1045, 237] width 985 height 33
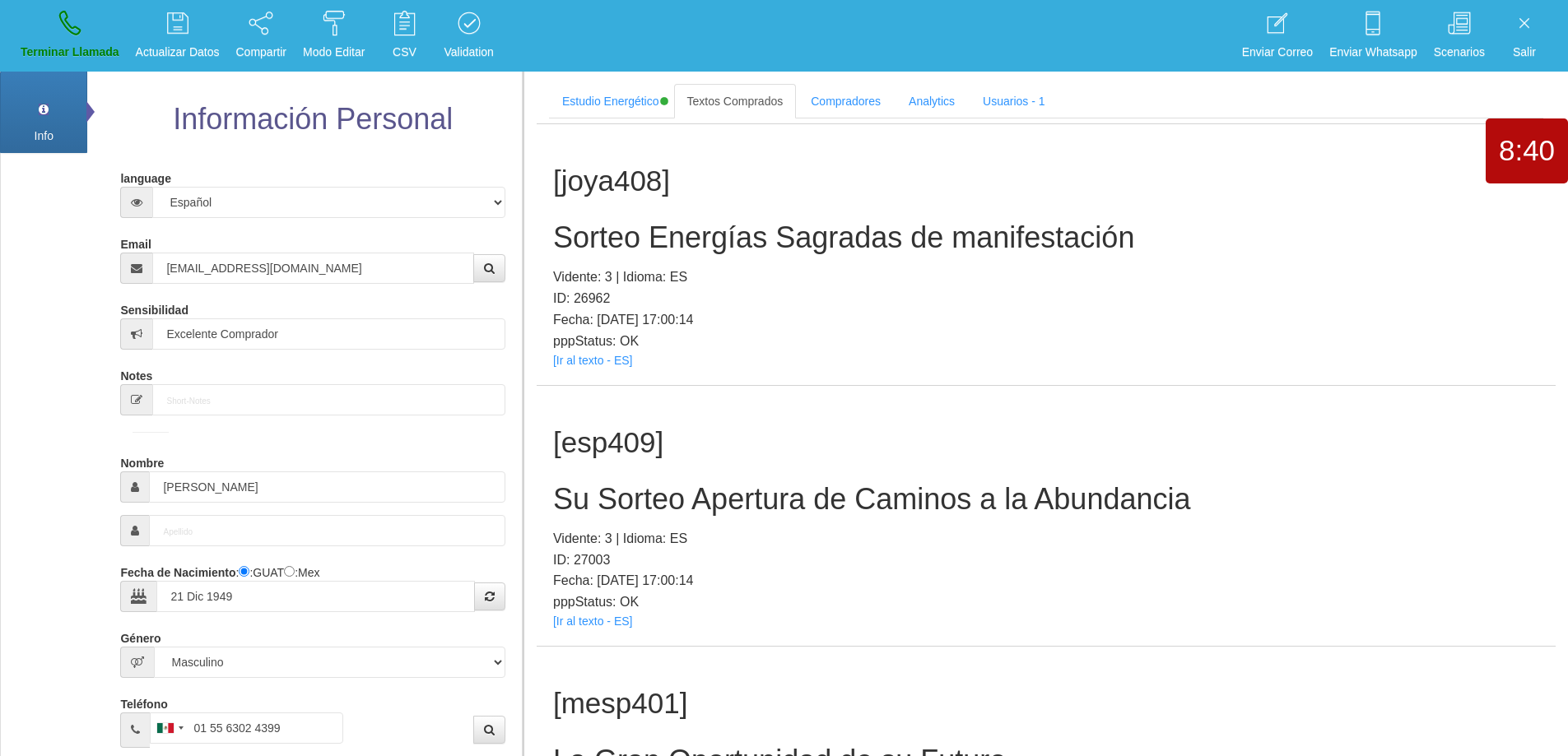
click at [868, 526] on div "[esp409] Su Sorteo Apertura de Caminos a la Abundancia Vidente: 3 | Idioma: ES …" at bounding box center [1046, 516] width 1019 height 260
click at [872, 495] on h2 "Su Sorteo Apertura de Caminos a la Abundancia" at bounding box center [1045, 499] width 985 height 33
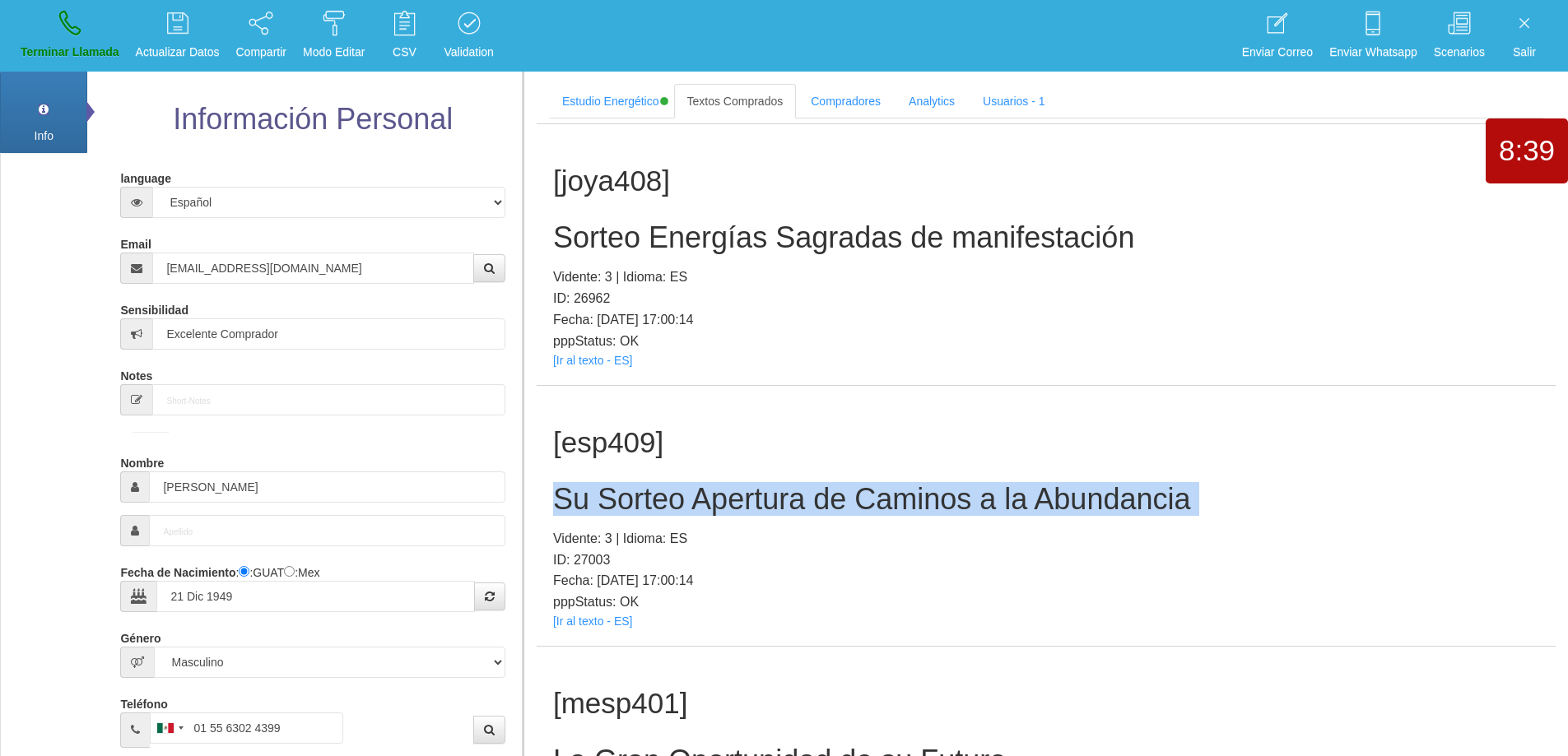
click at [872, 494] on h2 "Su Sorteo Apertura de Caminos a la Abundancia" at bounding box center [1045, 499] width 985 height 33
click at [88, 23] on link "Terminar Llamada" at bounding box center [70, 36] width 111 height 62
select select "0"
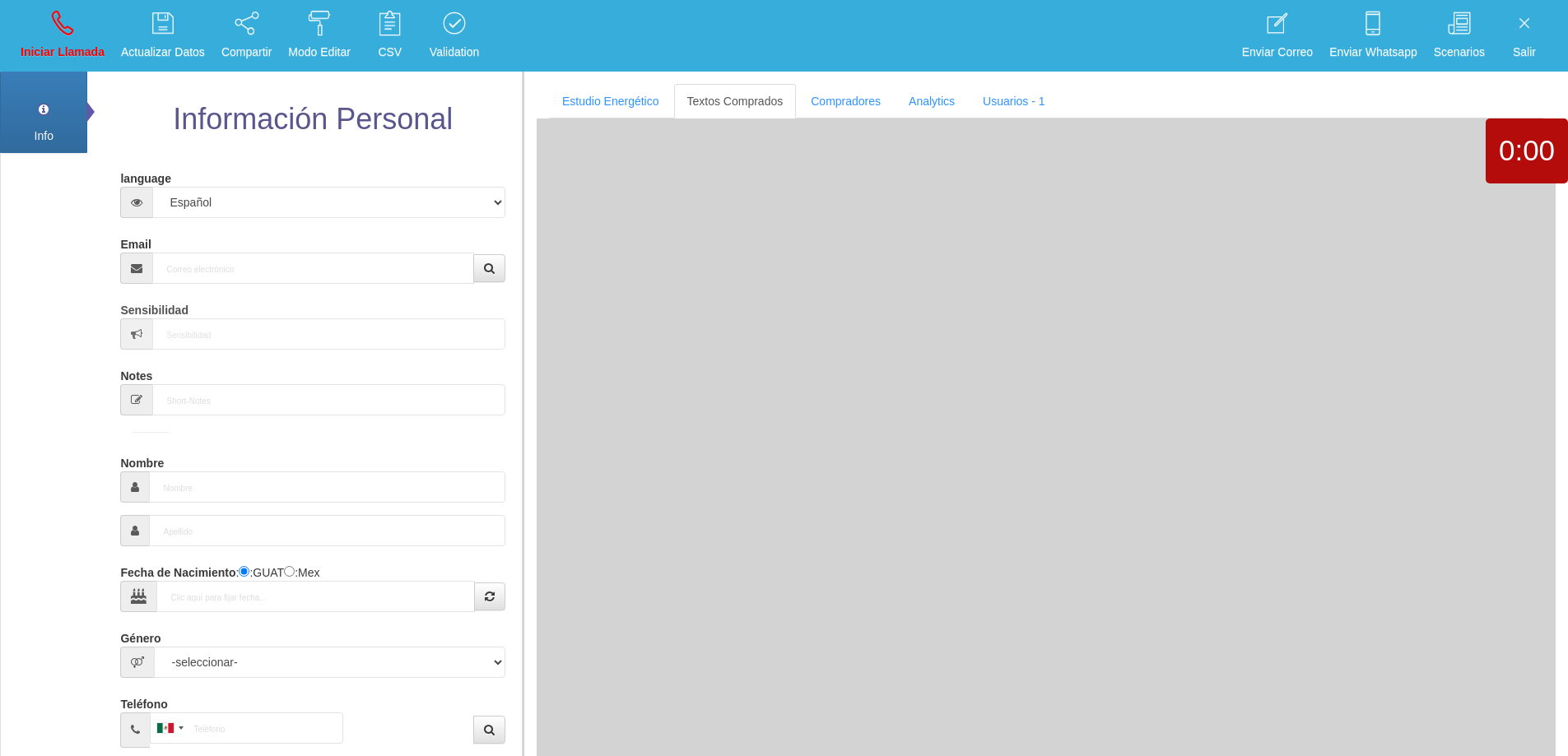
scroll to position [0, 0]
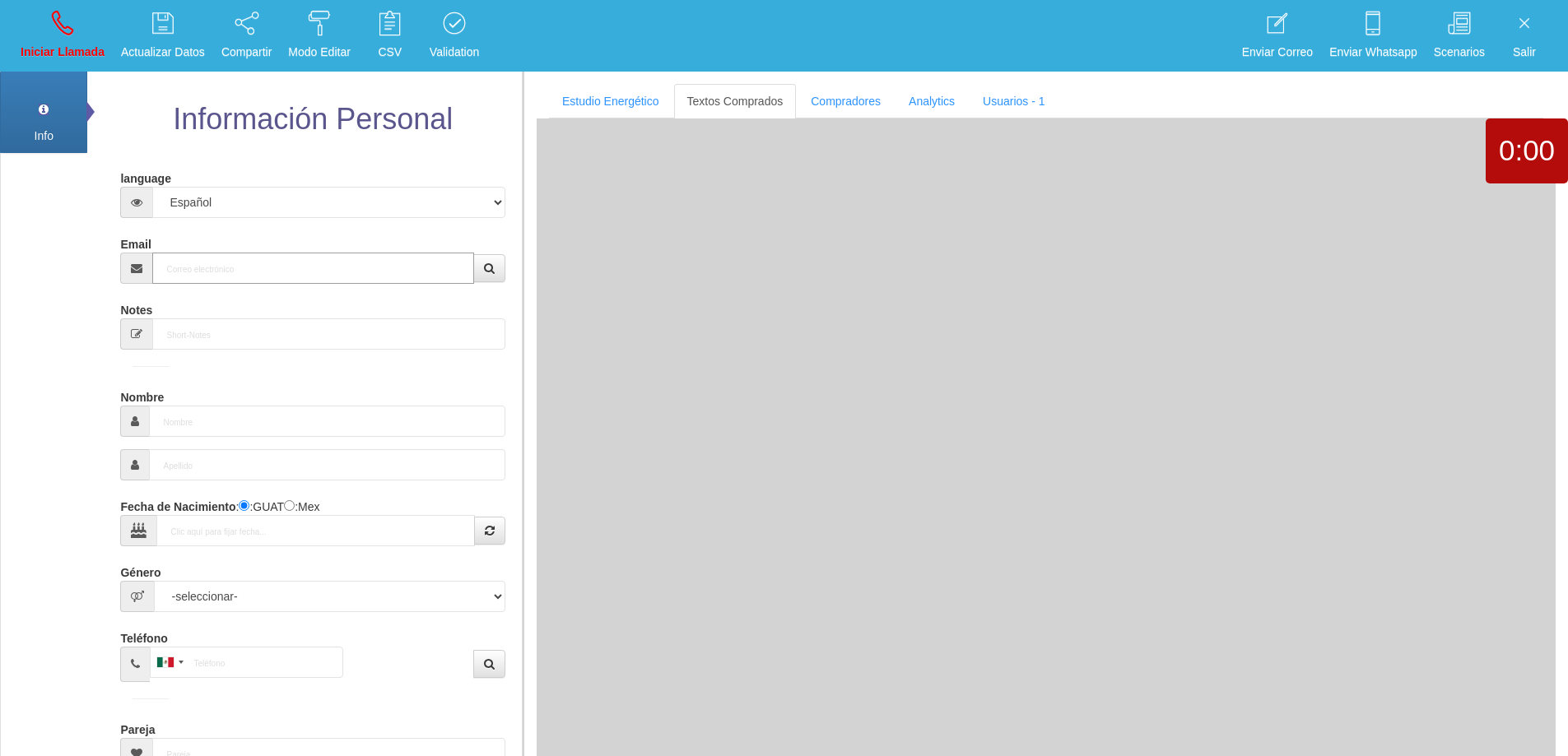
click at [274, 265] on input "Email" at bounding box center [313, 268] width 321 height 31
paste input "[EMAIL_ADDRESS][DOMAIN_NAME]"
type input "[EMAIL_ADDRESS][DOMAIN_NAME]"
type input "20 Abr 1950"
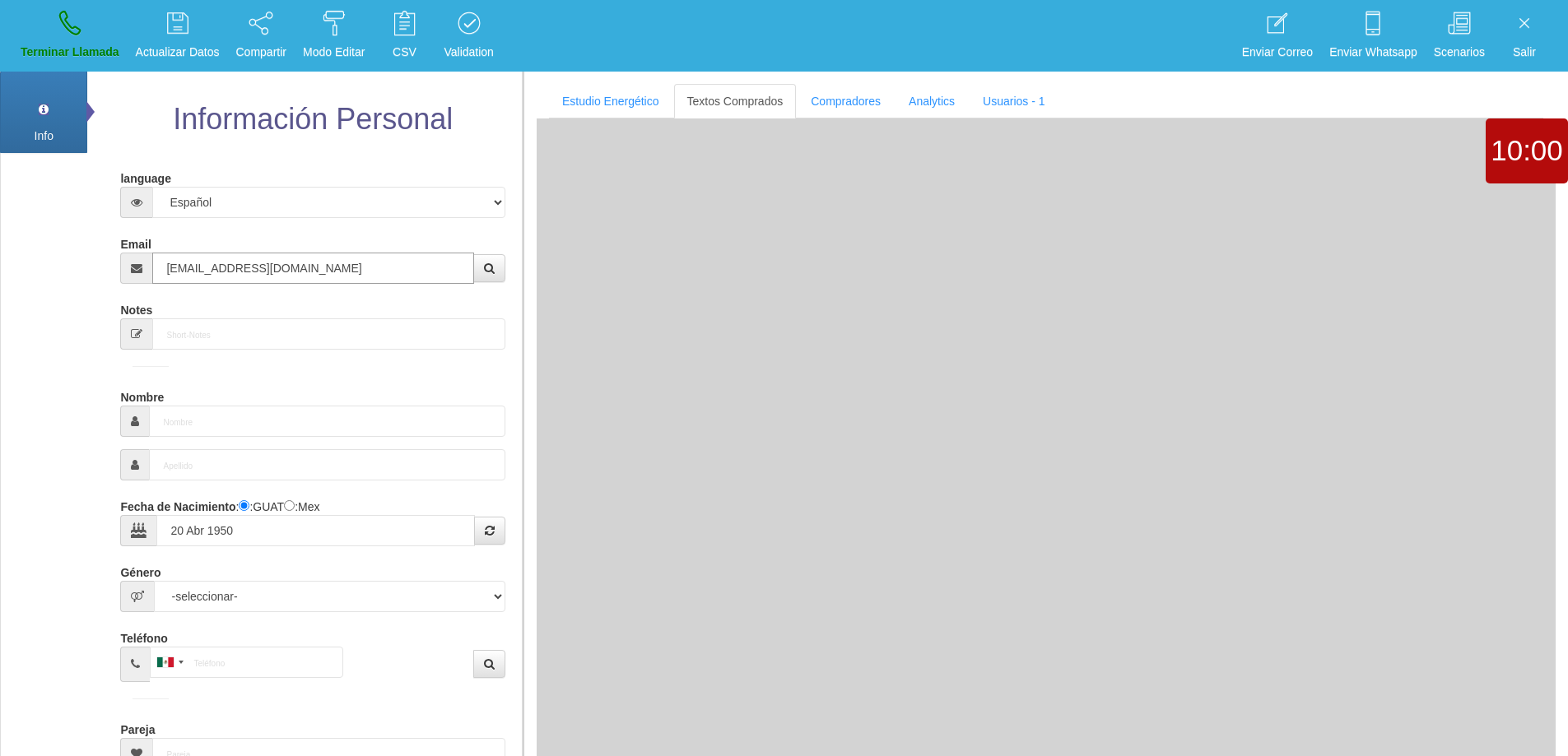
select select "4"
type input "Excelente Comprador"
type input "[PERSON_NAME]"
select select "1"
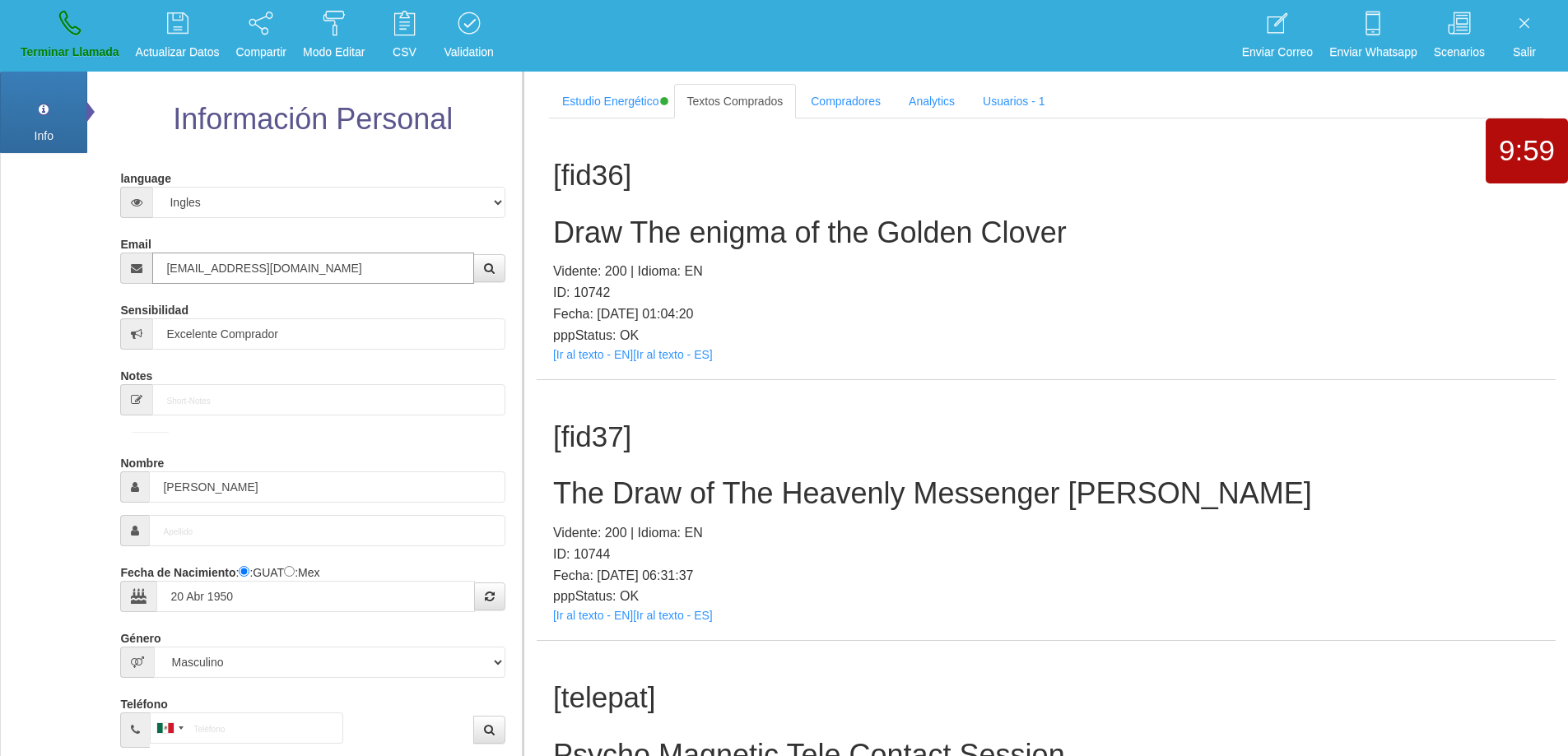
type input "[EMAIL_ADDRESS][DOMAIN_NAME]"
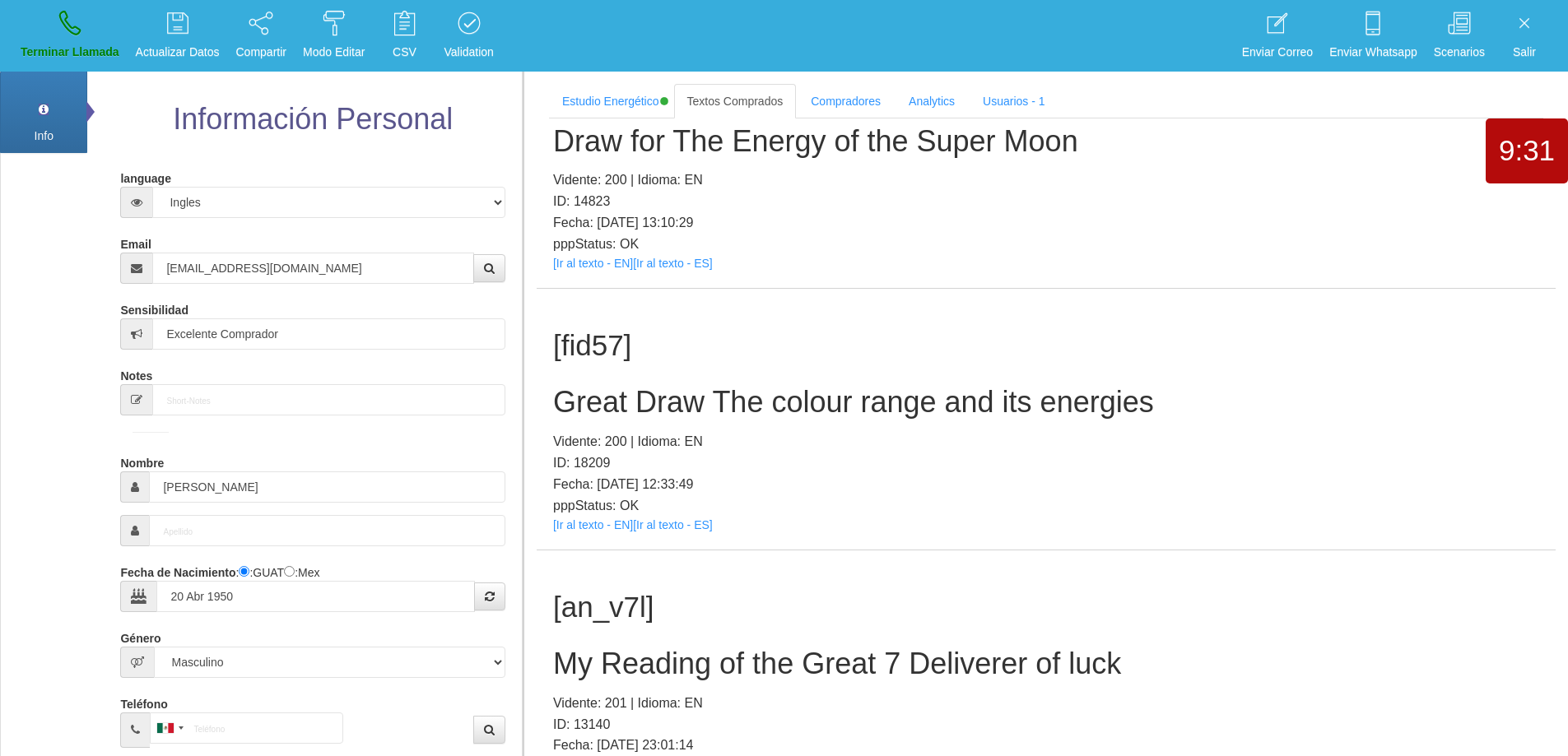
click at [849, 410] on h2 "Great Draw The colour range and its energies" at bounding box center [1045, 402] width 985 height 33
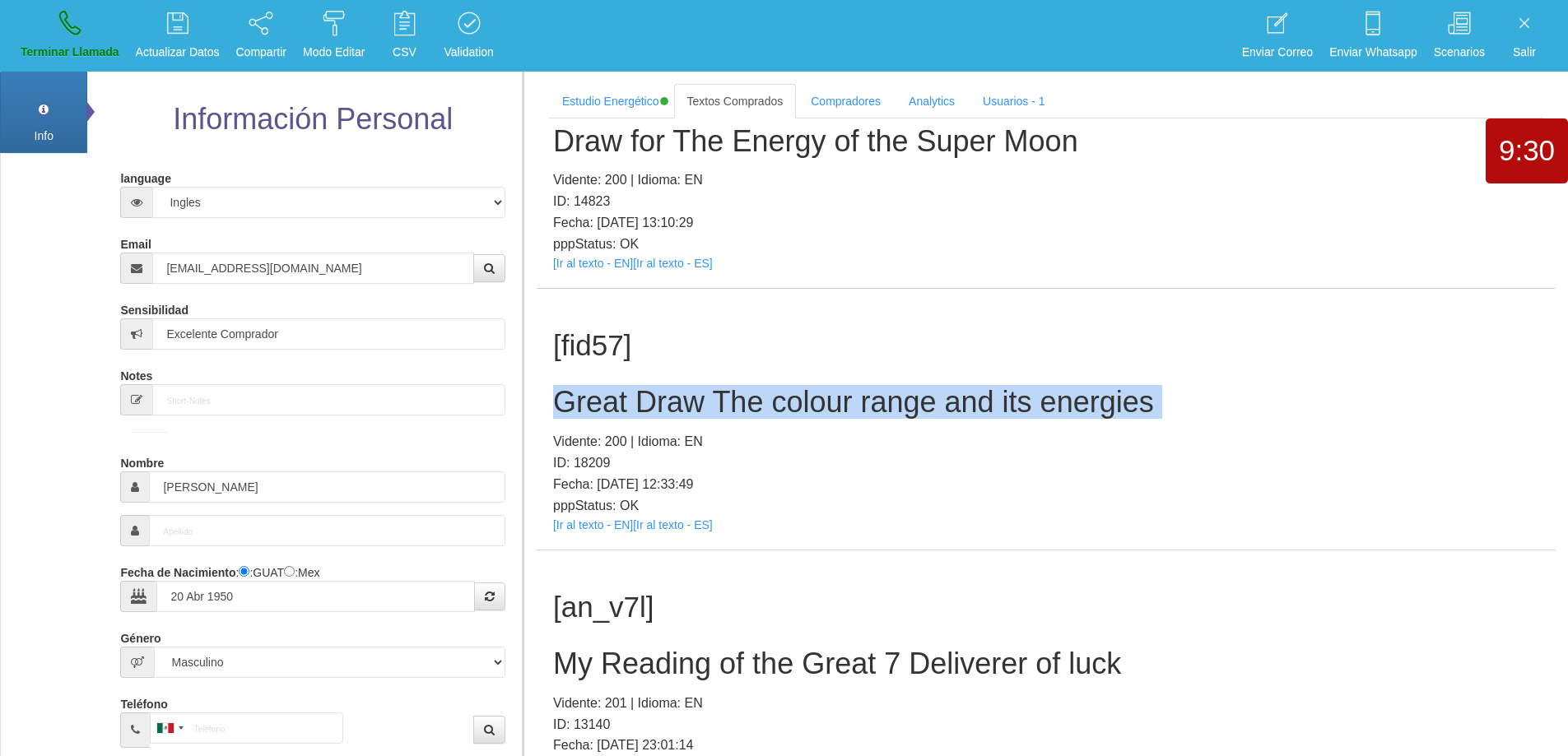
click at [849, 410] on h2 "Great Draw The colour range and its energies" at bounding box center [1045, 402] width 985 height 33
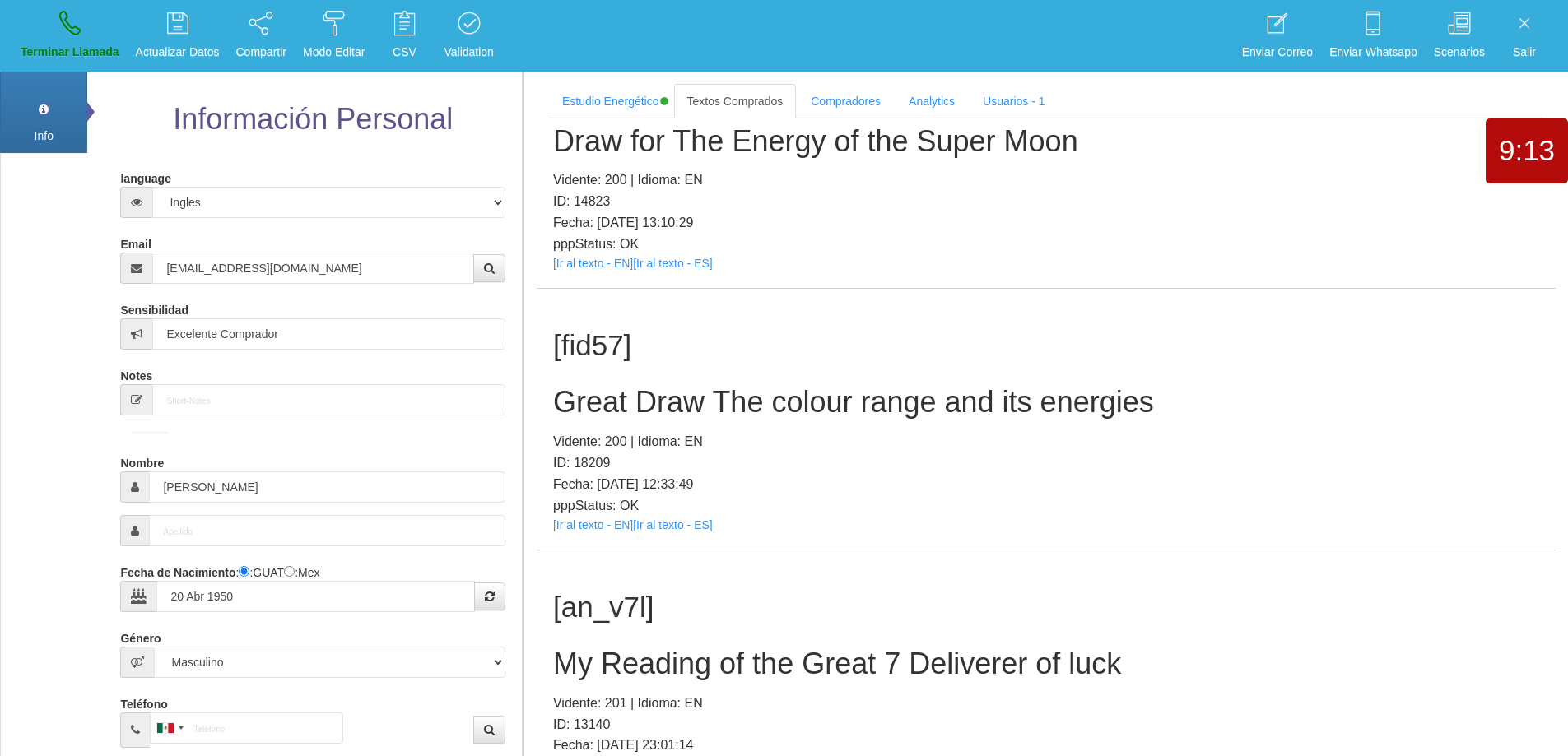
click at [1028, 467] on p "ID: 18209" at bounding box center [1045, 463] width 985 height 22
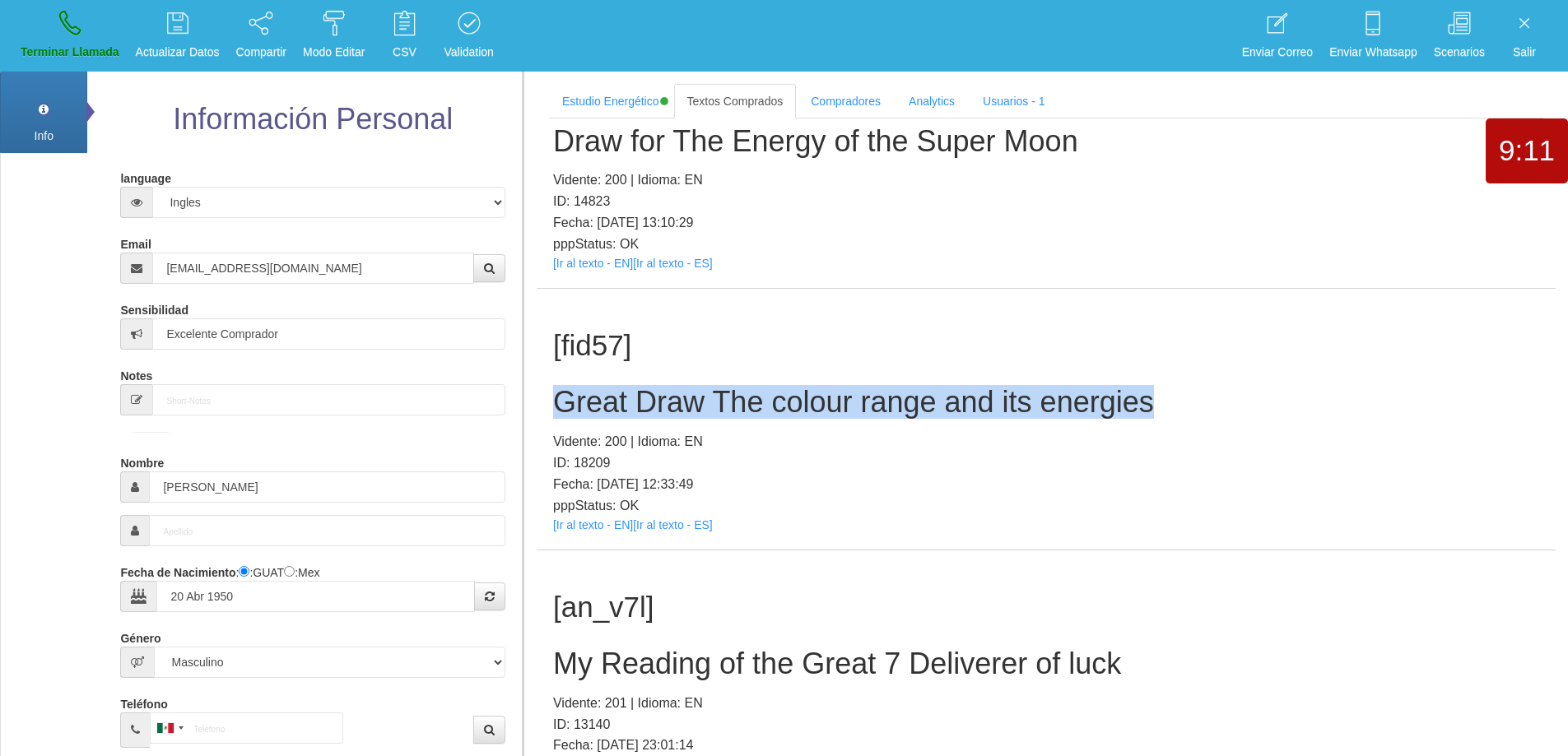
drag, startPoint x: 1151, startPoint y: 411, endPoint x: 539, endPoint y: 397, distance: 612.2
click at [539, 397] on div "[fid57] Great Draw The colour range and its energies Vidente: 200 | Idioma: EN …" at bounding box center [1046, 419] width 1019 height 260
click at [81, 22] on link "Terminar Llamada" at bounding box center [70, 36] width 111 height 62
select select "0"
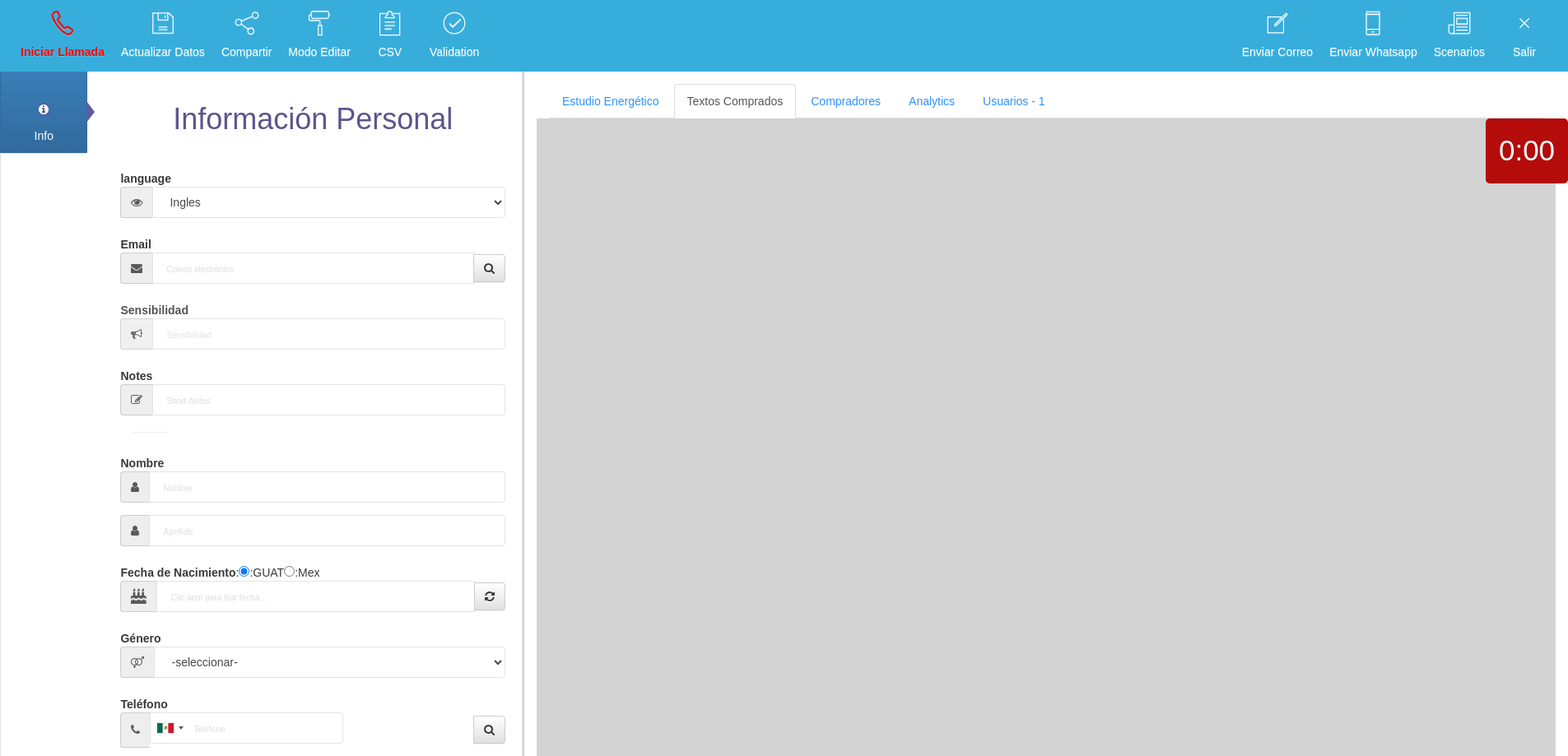
scroll to position [0, 0]
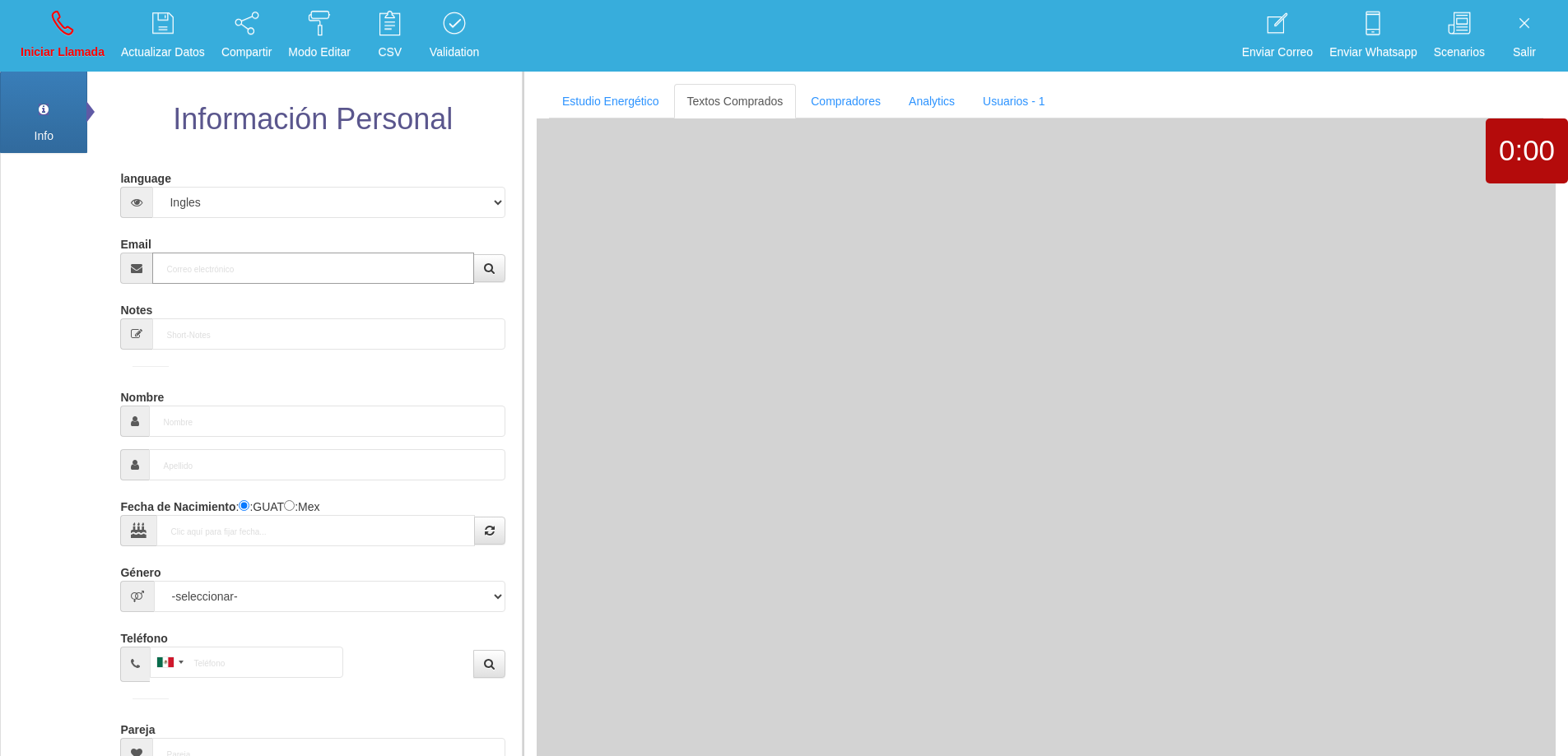
drag, startPoint x: 393, startPoint y: 274, endPoint x: 405, endPoint y: 267, distance: 13.9
click at [401, 268] on input "Email" at bounding box center [313, 268] width 321 height 31
paste input "[PERSON_NAME][EMAIL_ADDRESS][DOMAIN_NAME]"
type input "[PERSON_NAME][EMAIL_ADDRESS][DOMAIN_NAME]"
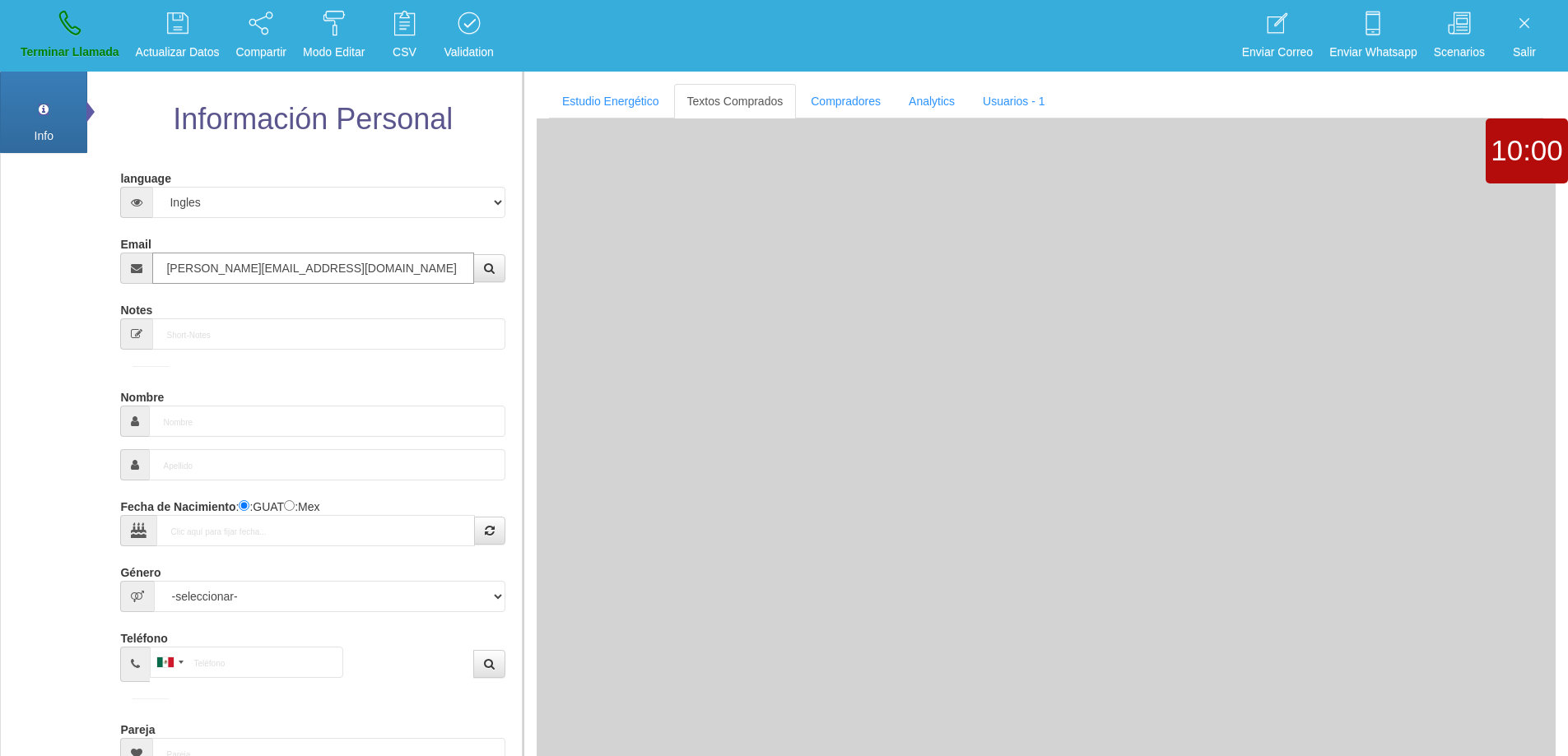
type input "[DATE]"
select select
type input "Comprador bajo"
type input "[PERSON_NAME]"
select select "2"
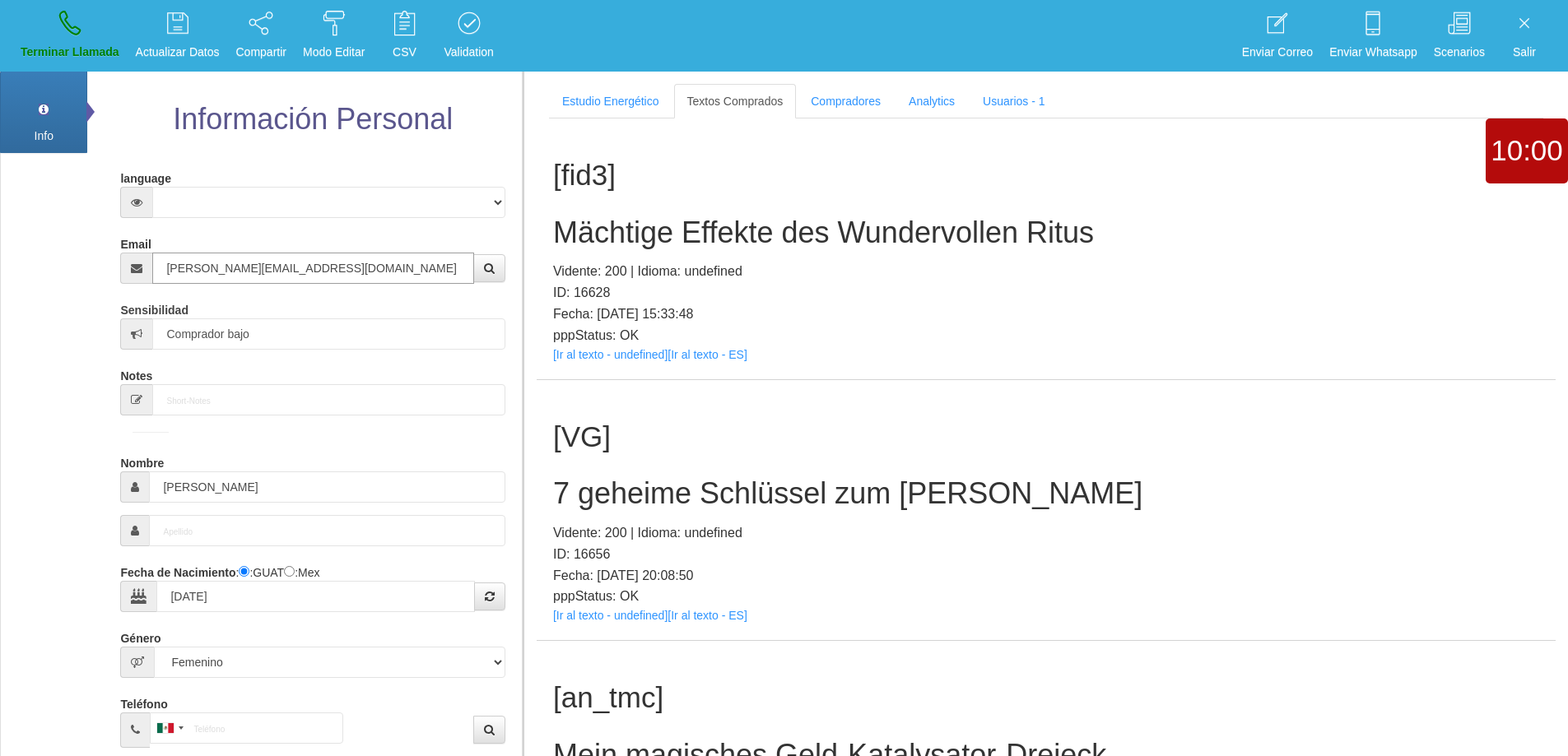
type input "[PERSON_NAME][EMAIL_ADDRESS][DOMAIN_NAME]"
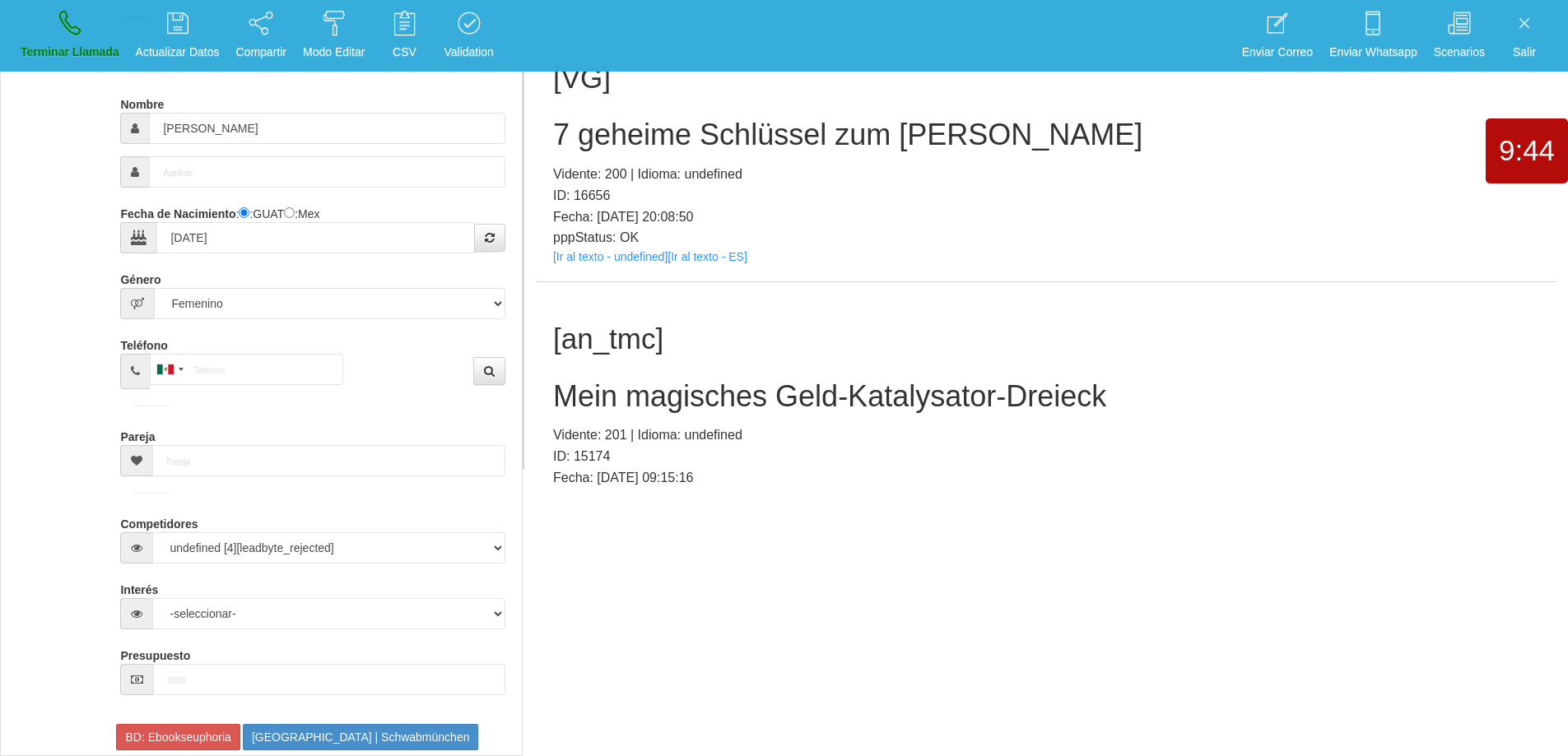
click at [910, 394] on h2 "Mein magisches Geld-Katalysator-Dreieck" at bounding box center [1045, 396] width 985 height 33
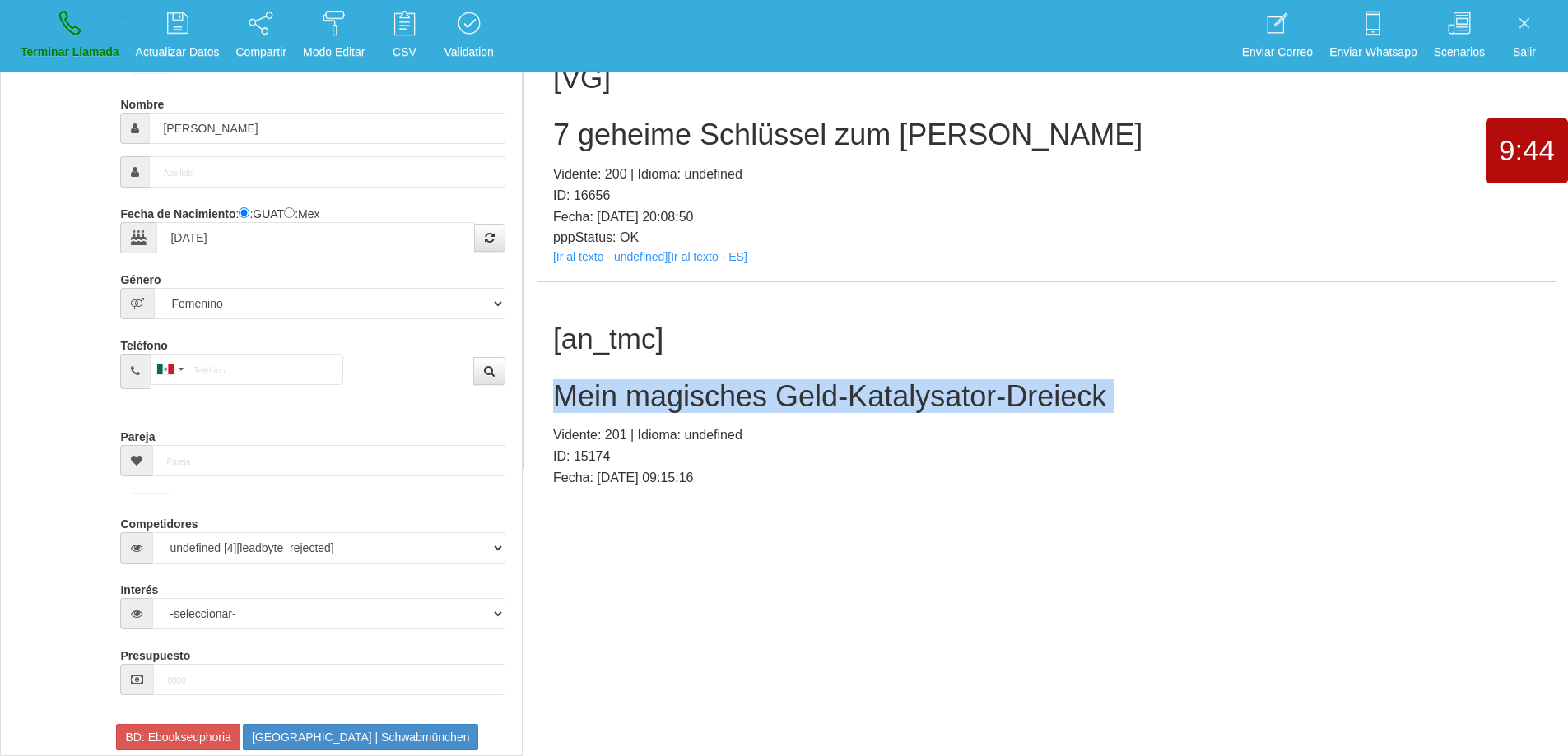
click at [910, 394] on h2 "Mein magisches Geld-Katalysator-Dreieck" at bounding box center [1045, 396] width 985 height 33
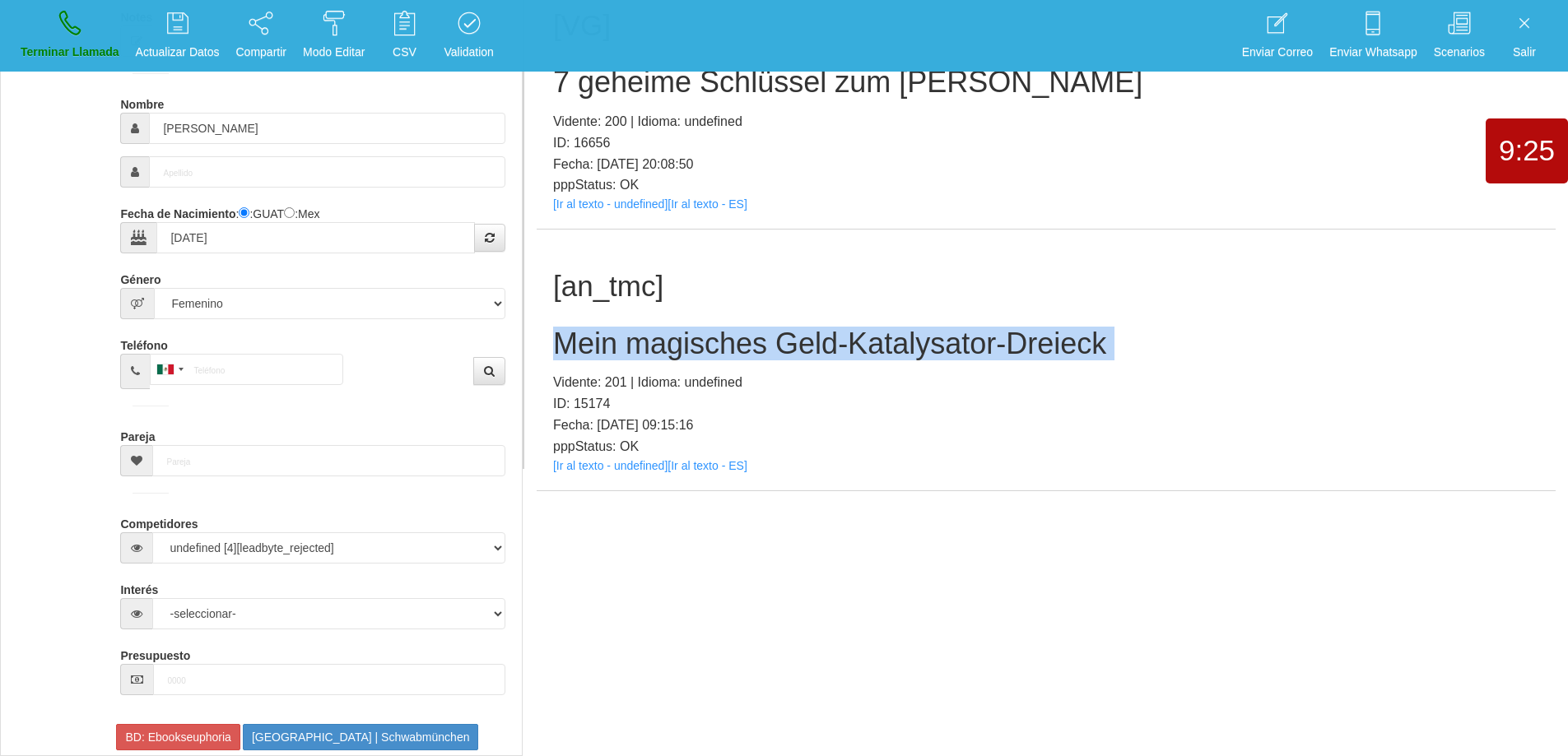
drag, startPoint x: 910, startPoint y: 359, endPoint x: 1060, endPoint y: 348, distance: 150.4
click at [910, 360] on h2 "Mein magisches Geld-Katalysator-Dreieck" at bounding box center [1045, 344] width 985 height 33
click at [52, 19] on link "Terminar Llamada" at bounding box center [70, 36] width 111 height 62
select select "0"
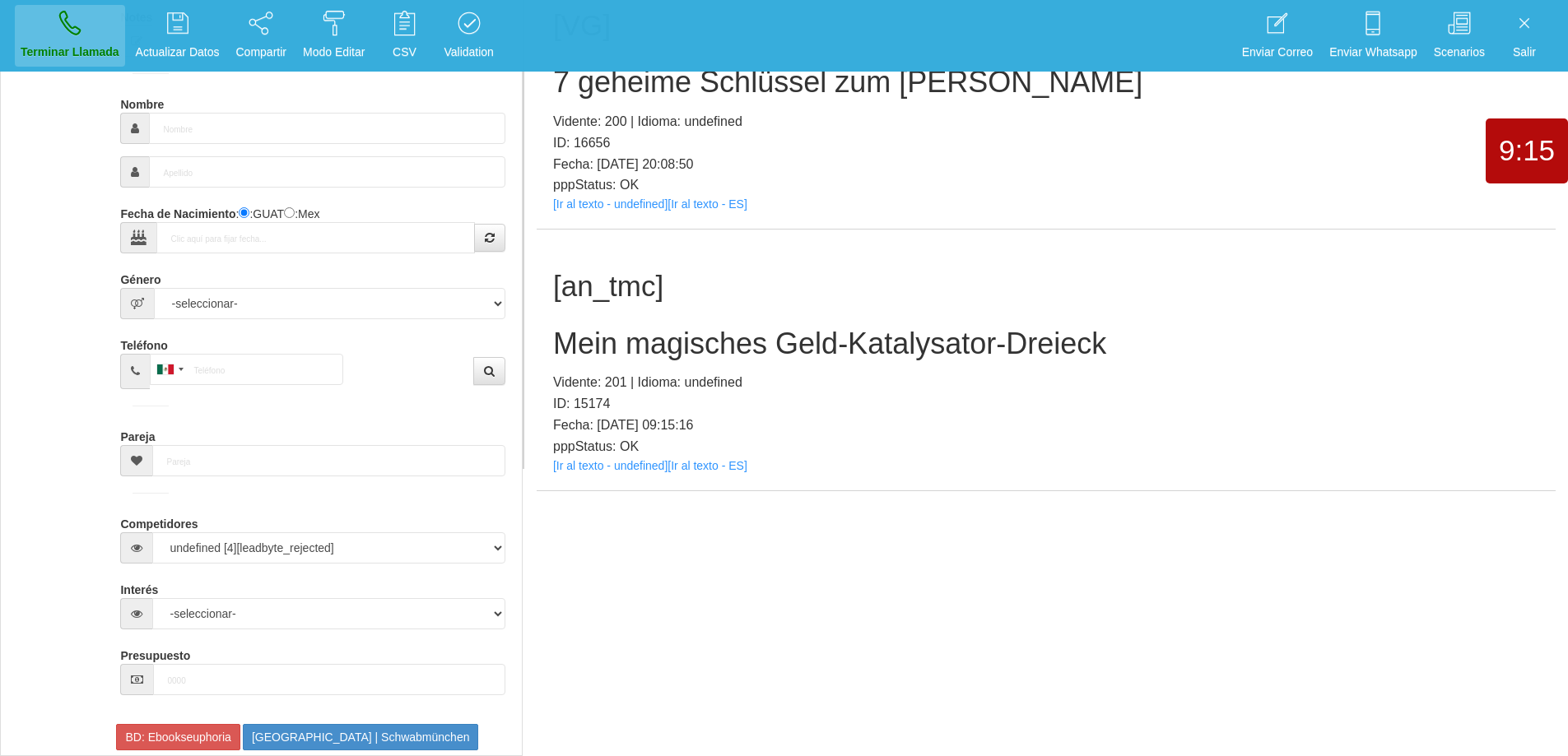
scroll to position [0, 0]
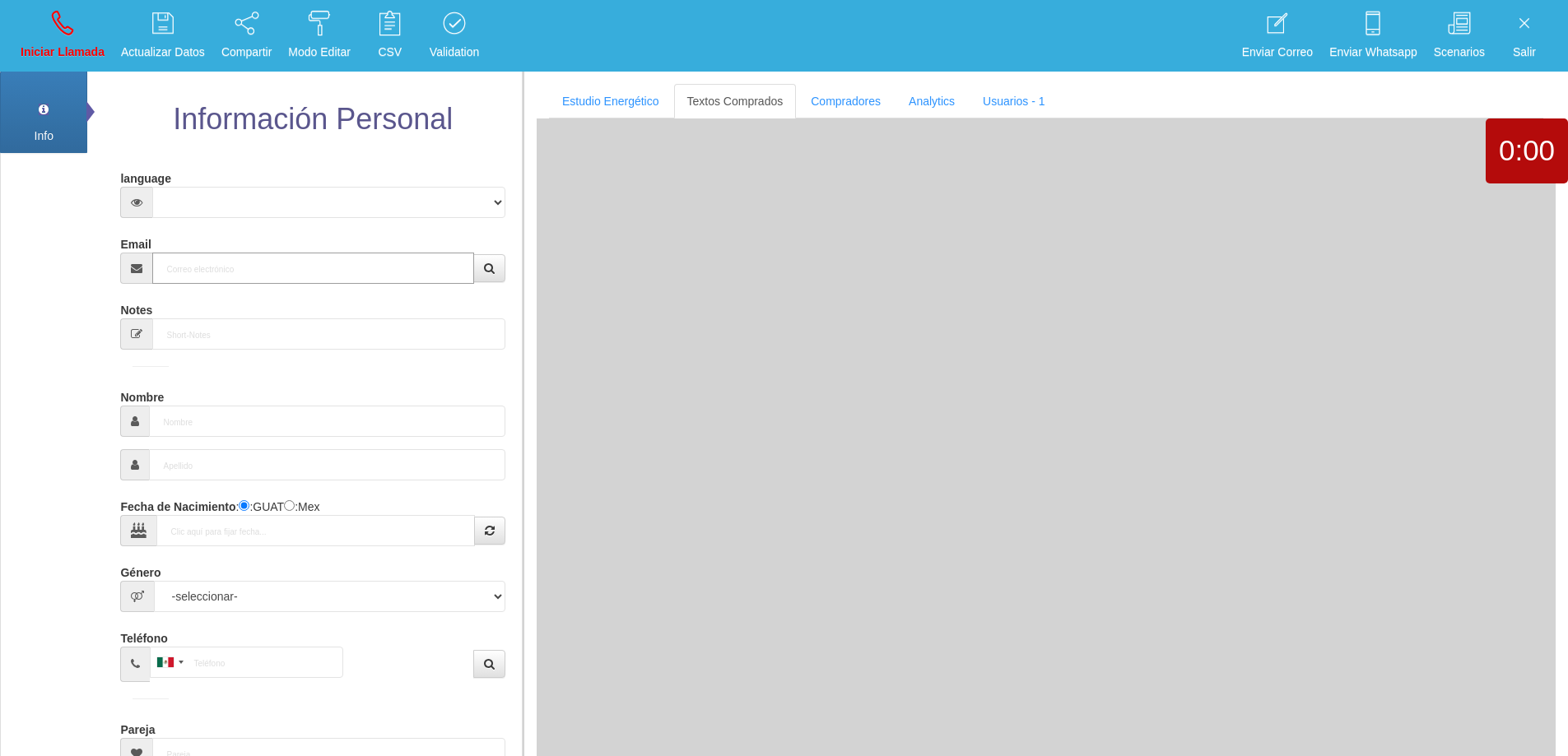
click at [423, 278] on input "Email" at bounding box center [313, 268] width 321 height 31
paste input "[EMAIL_ADDRESS][DOMAIN_NAME]"
type input "[EMAIL_ADDRESS][DOMAIN_NAME]"
type input "31 Ago 1964"
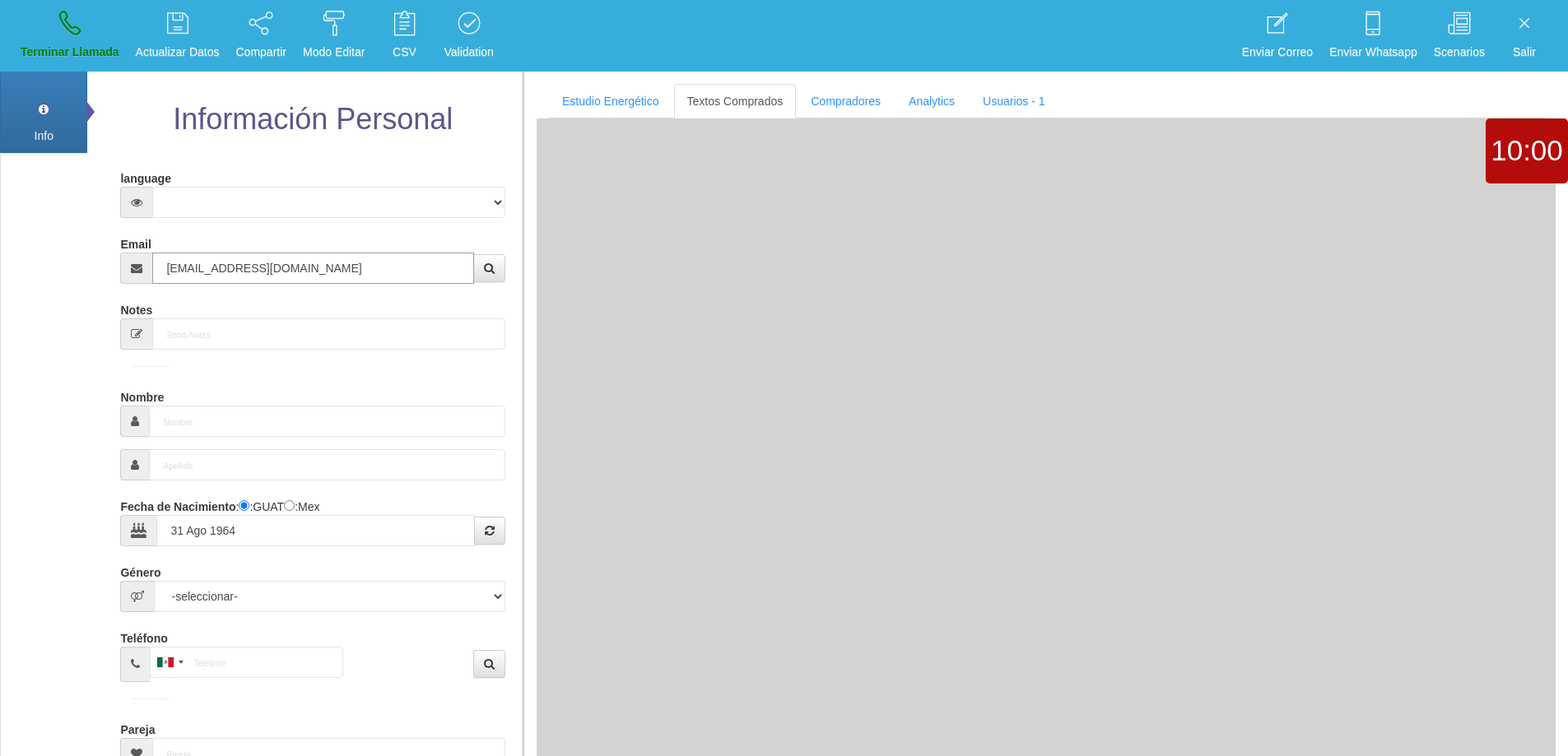
select select "4"
type input "Comprador bajo"
type input "[PERSON_NAME]"
select select "2"
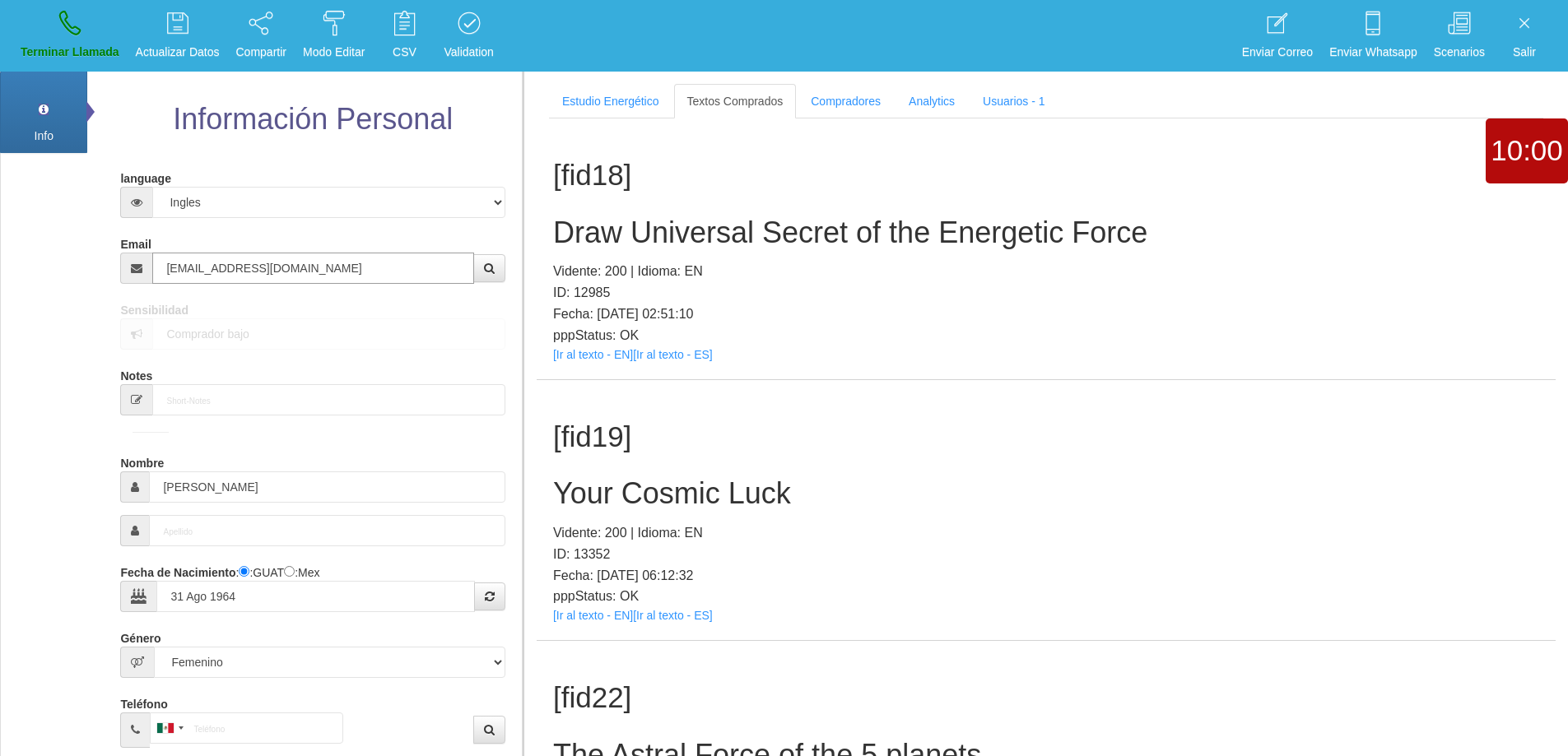
type input "[EMAIL_ADDRESS][DOMAIN_NAME]"
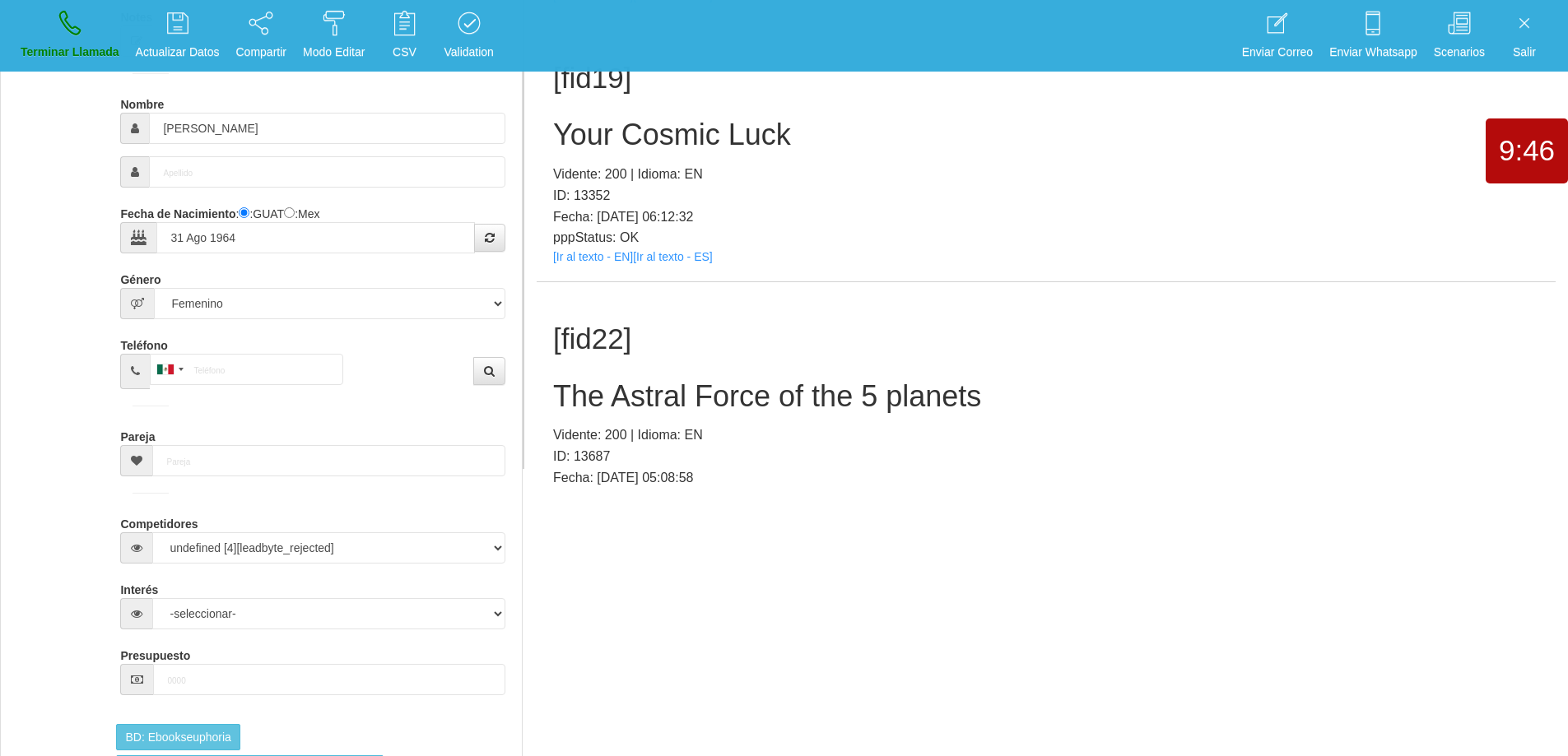
click at [758, 398] on h2 "The Astral Force of the 5 planets" at bounding box center [1045, 396] width 985 height 33
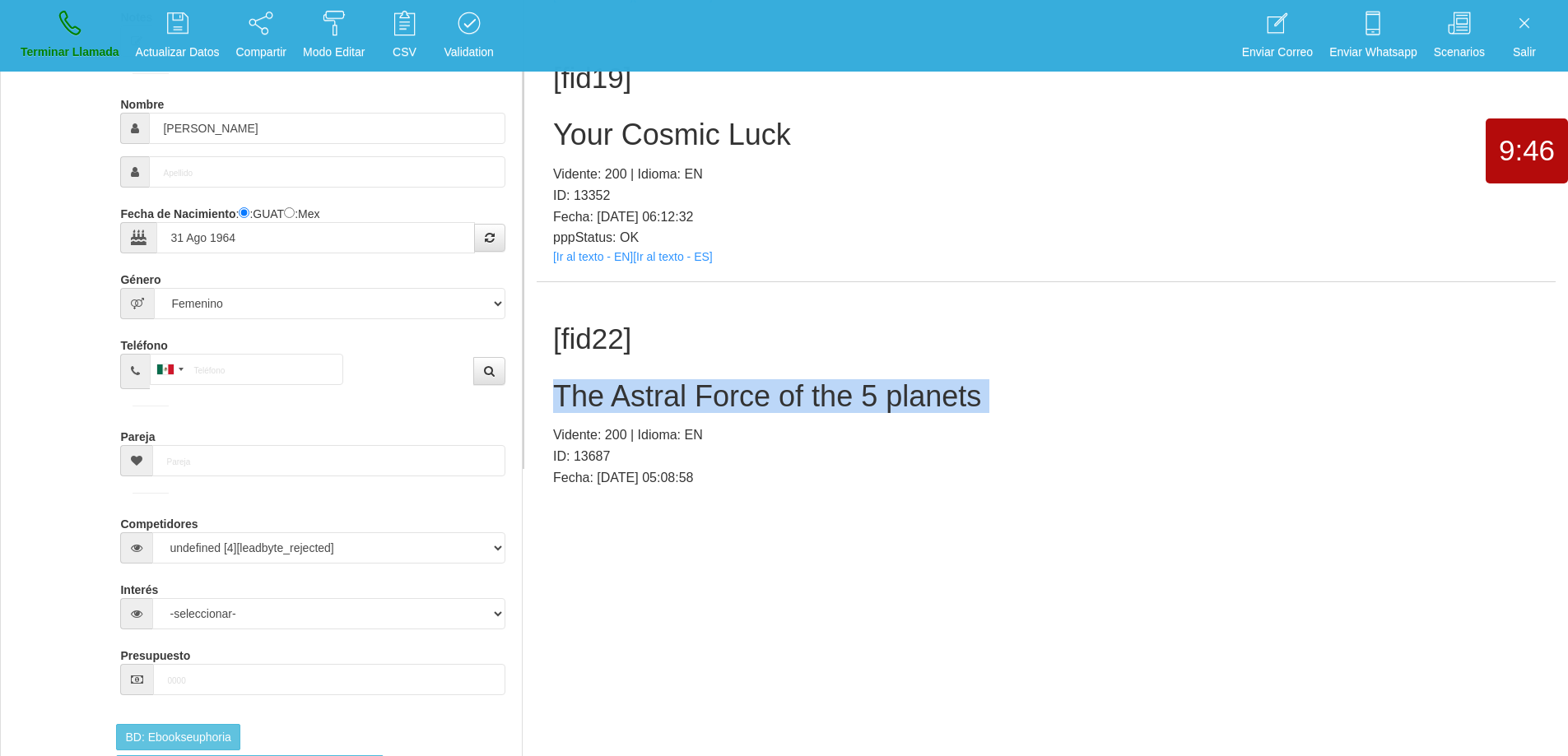
click at [757, 399] on h2 "The Astral Force of the 5 planets" at bounding box center [1045, 396] width 985 height 33
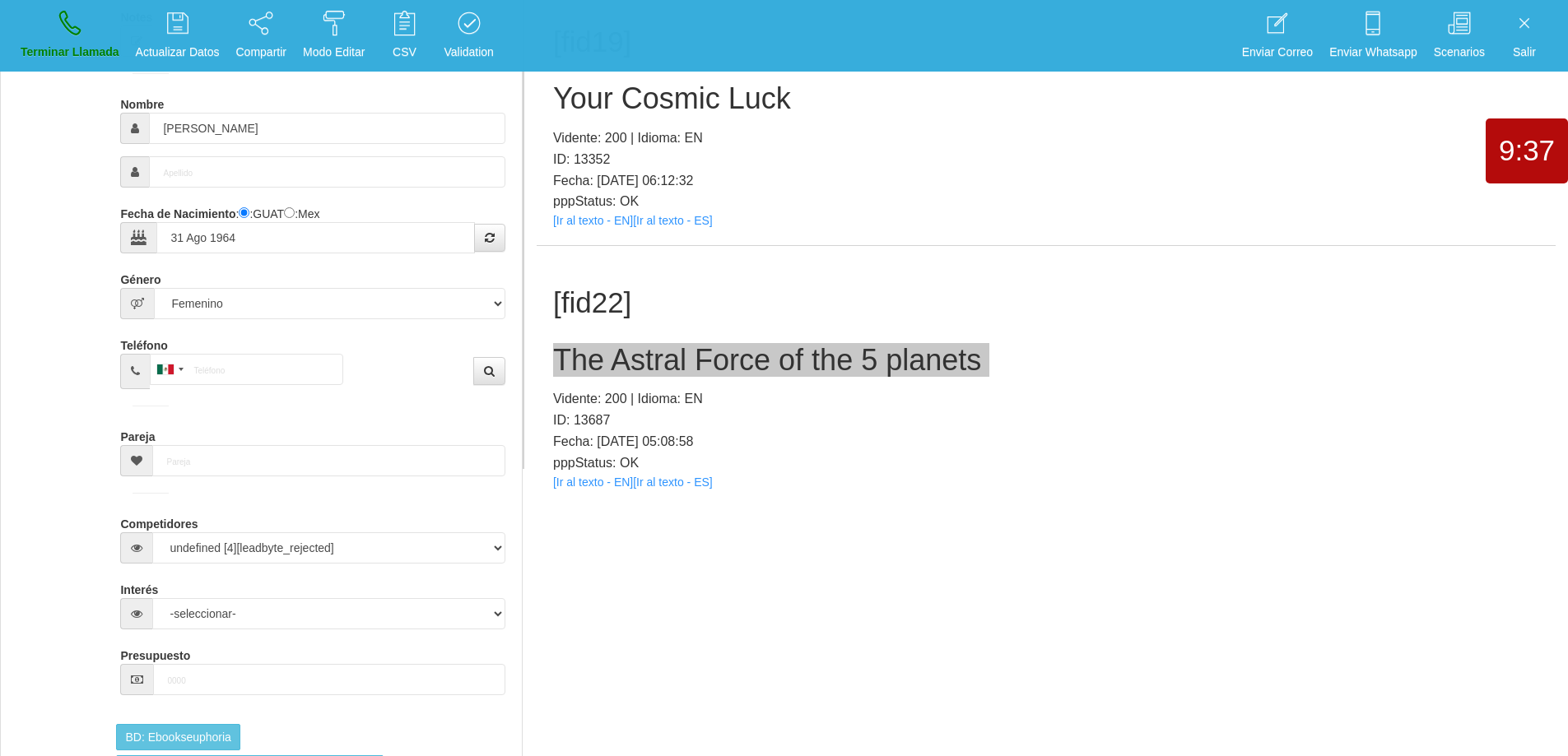
scroll to position [52, 0]
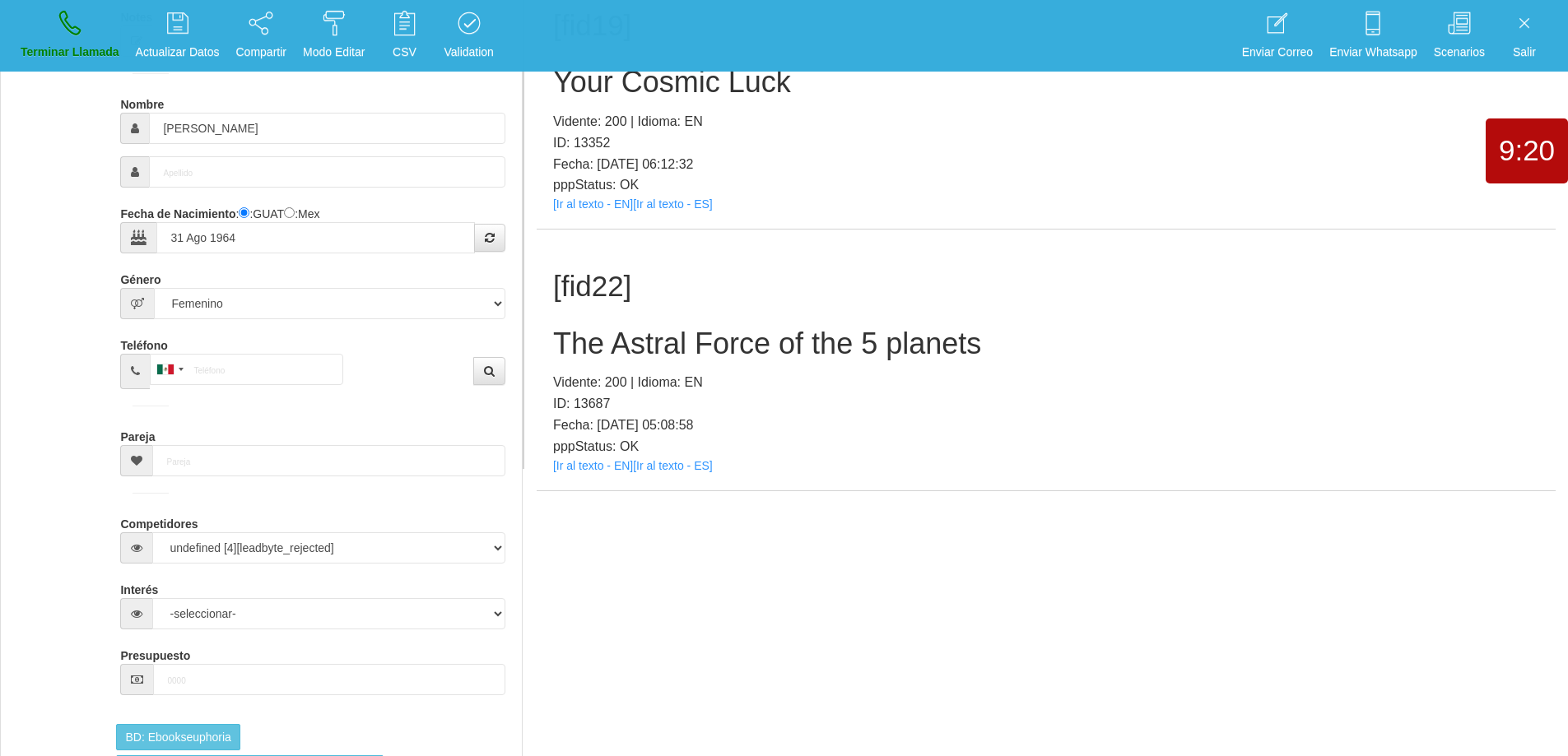
click at [988, 363] on div "[fid22] The Astral Force of the 5 planets Vidente: 200 | Idioma: EN ID: 13687 F…" at bounding box center [1046, 360] width 1019 height 260
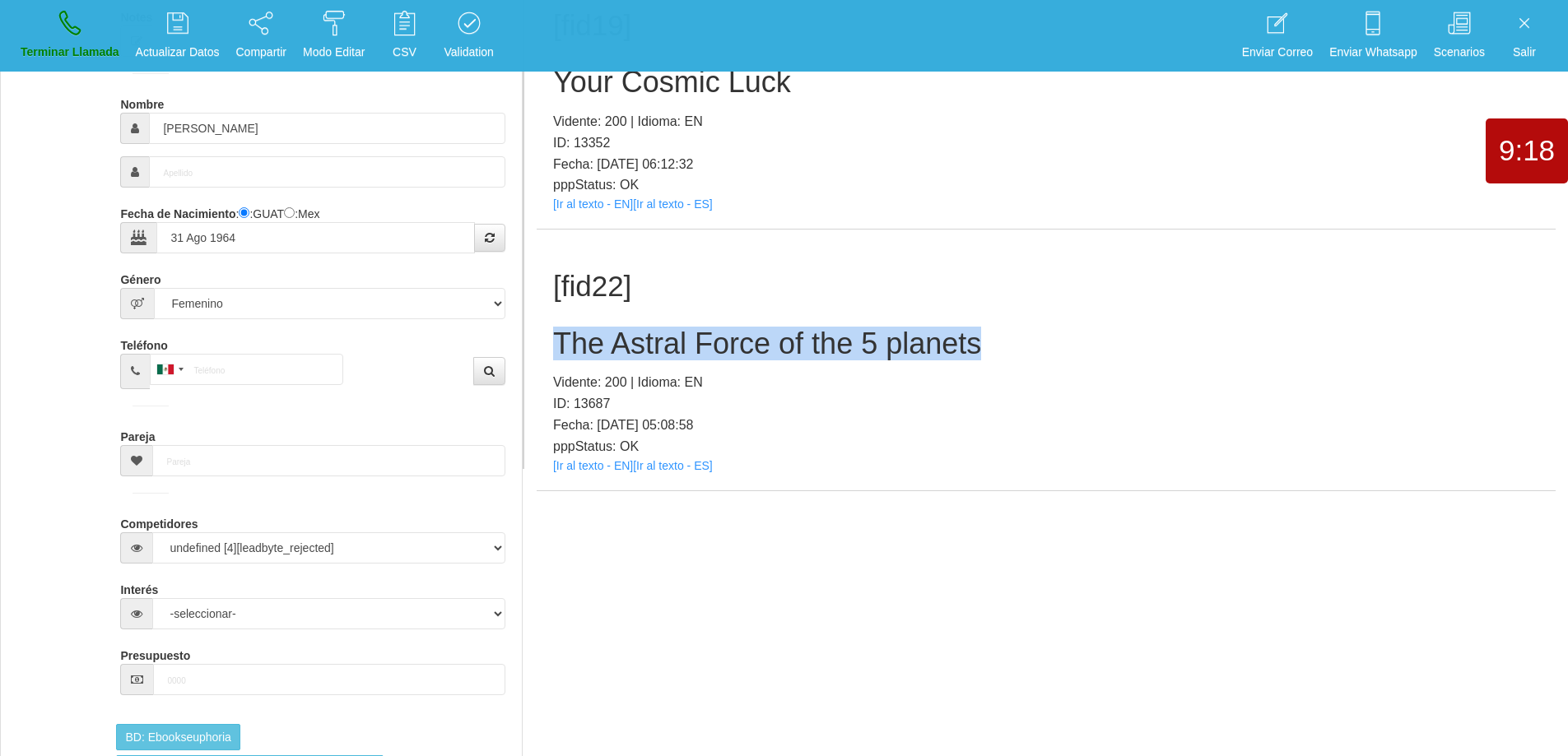
drag, startPoint x: 985, startPoint y: 351, endPoint x: 558, endPoint y: 355, distance: 427.0
click at [558, 355] on h2 "The Astral Force of the 5 planets" at bounding box center [1045, 344] width 985 height 33
click at [59, 31] on link "Terminar Llamada" at bounding box center [70, 36] width 111 height 62
select select "0"
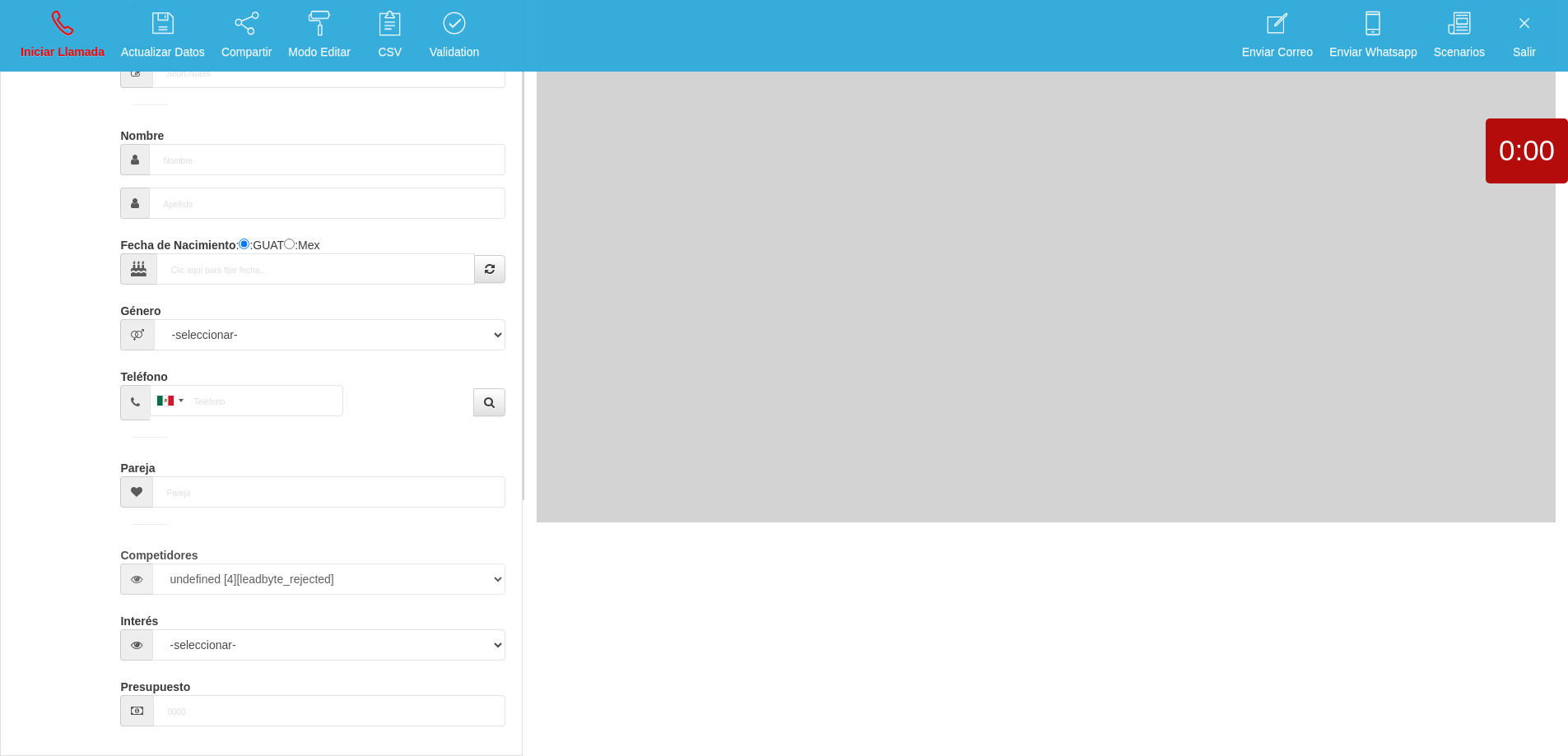
scroll to position [0, 0]
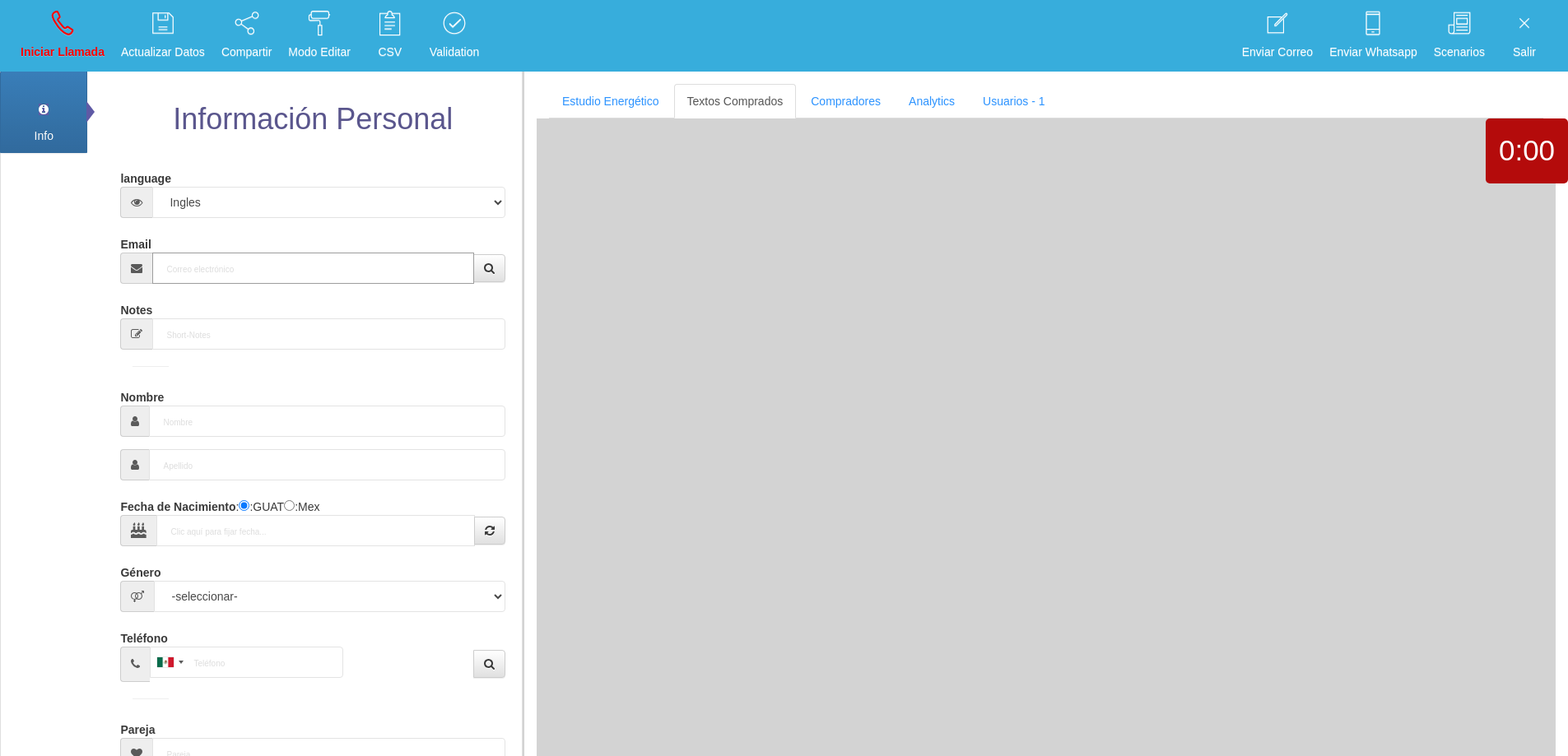
click at [318, 258] on input "Email" at bounding box center [313, 268] width 321 height 31
paste input "[EMAIL_ADDRESS][DOMAIN_NAME]"
type input "[EMAIL_ADDRESS][DOMAIN_NAME]"
type input "[DATE]"
select select "3"
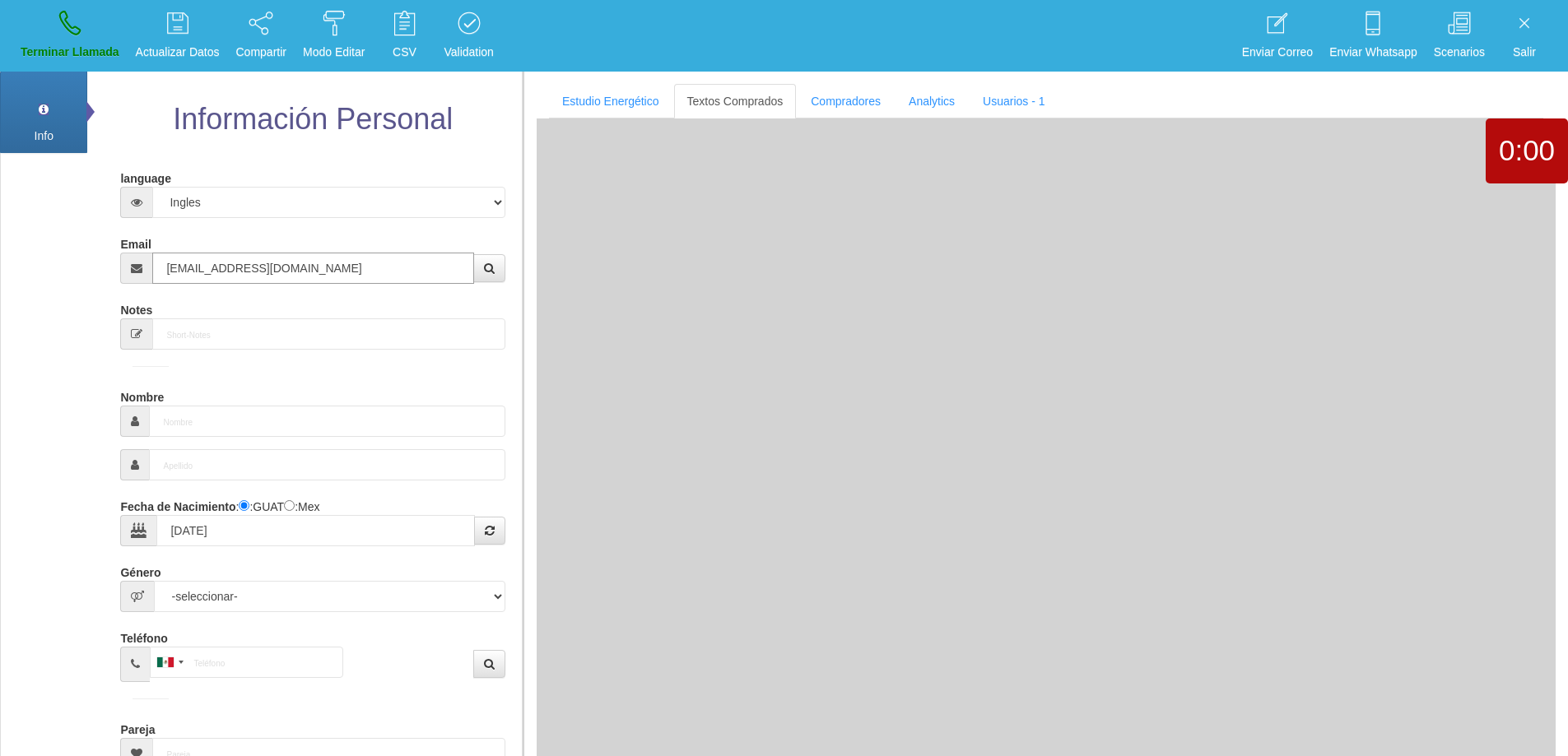
type input "Comprador bajo"
type input "[PERSON_NAME]"
select select "2"
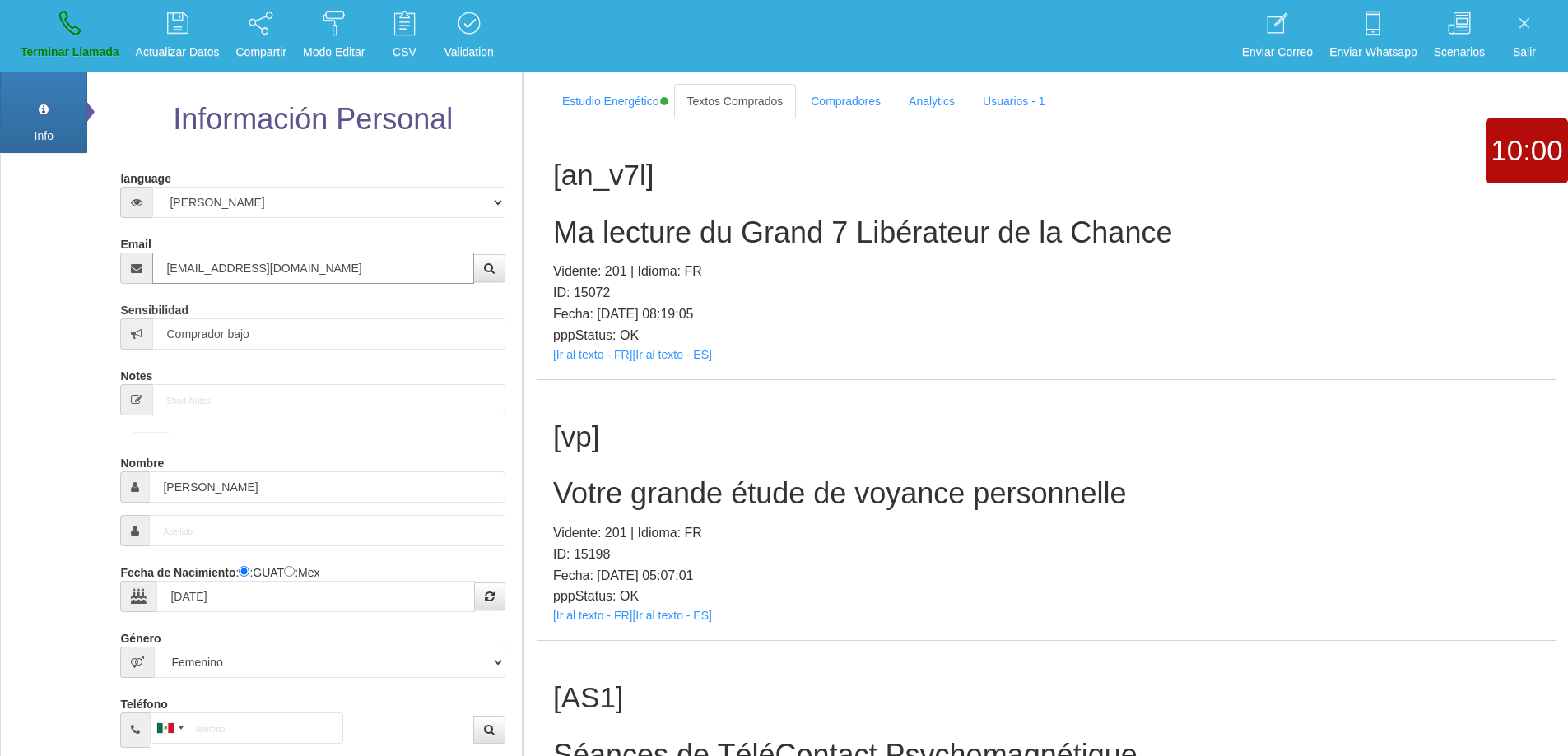
type input "[EMAIL_ADDRESS][DOMAIN_NAME]"
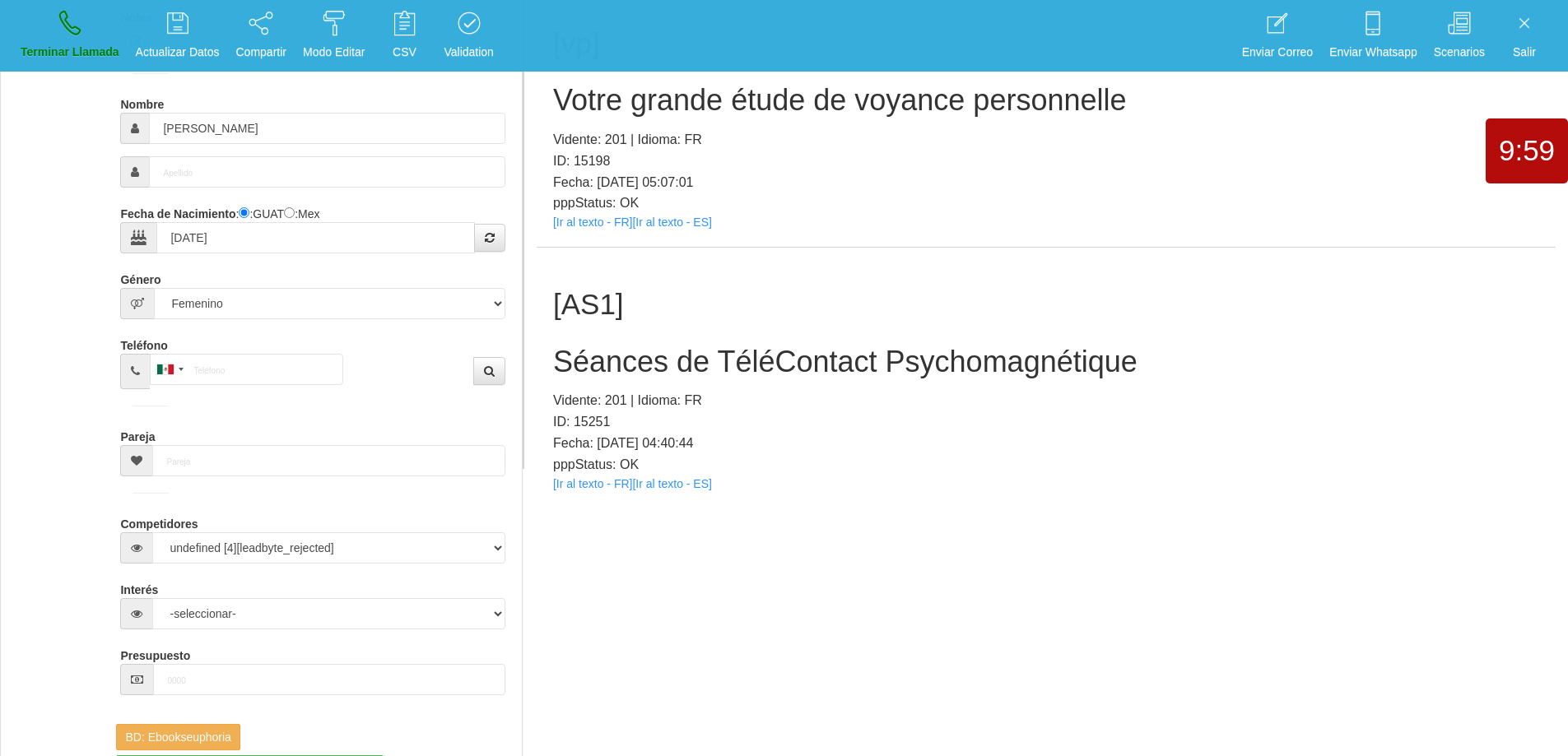
scroll to position [52, 0]
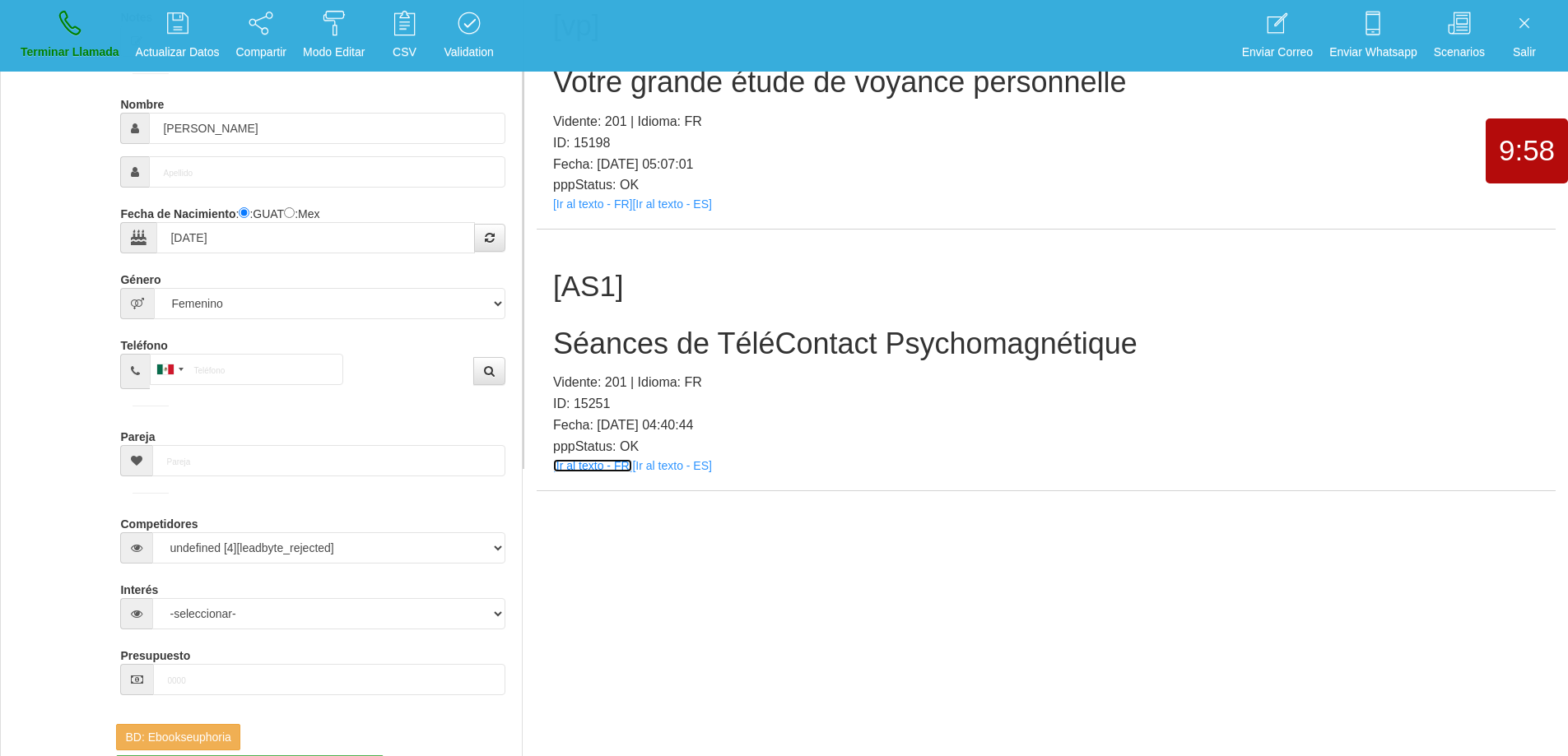
click at [601, 462] on link "[Ir al texto - FR]" at bounding box center [592, 466] width 79 height 13
click at [940, 340] on h2 "Séances de TéléContact Psychomagnétique" at bounding box center [1045, 344] width 985 height 33
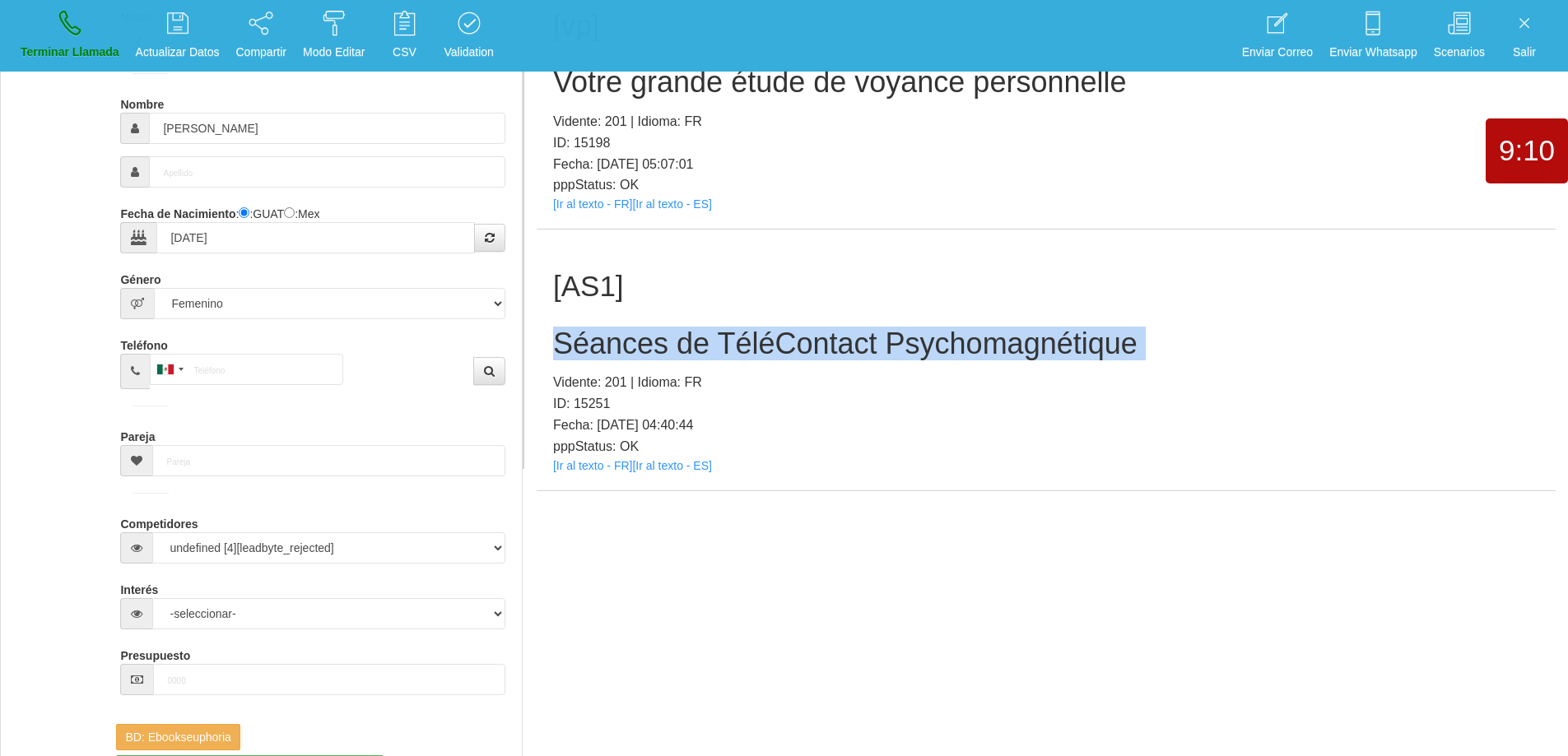
click at [940, 340] on h2 "Séances de TéléContact Psychomagnétique" at bounding box center [1045, 344] width 985 height 33
